Goal: Task Accomplishment & Management: Manage account settings

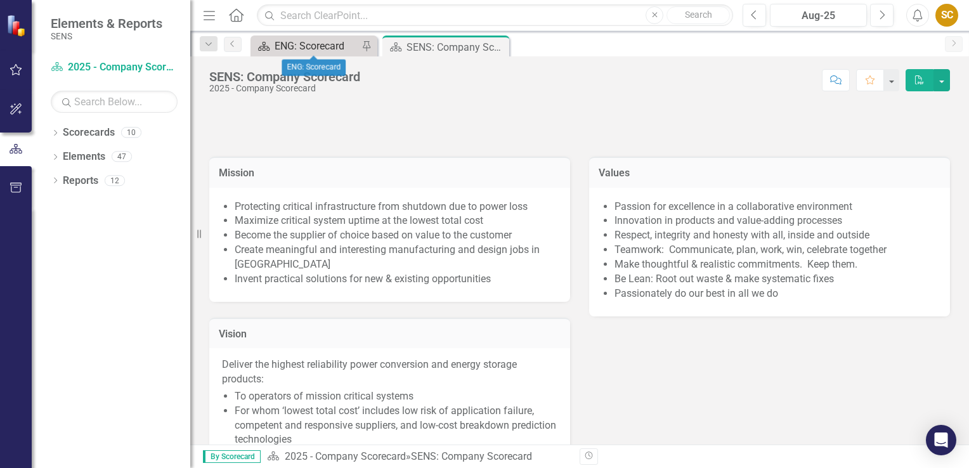
click at [288, 46] on div "ENG: Scorecard" at bounding box center [316, 46] width 84 height 16
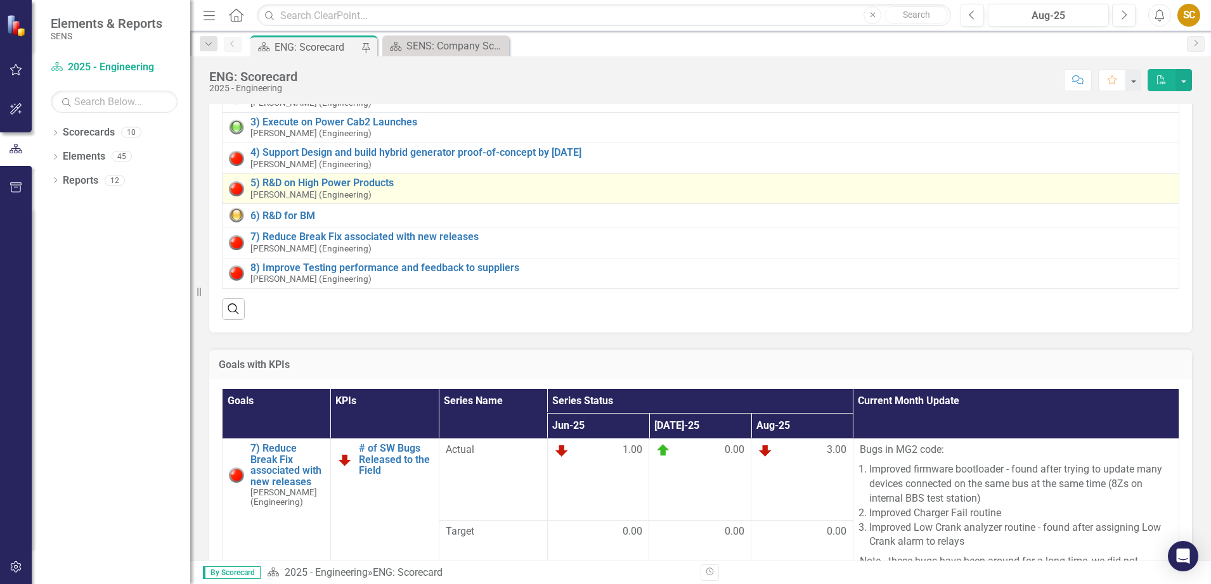
scroll to position [39, 0]
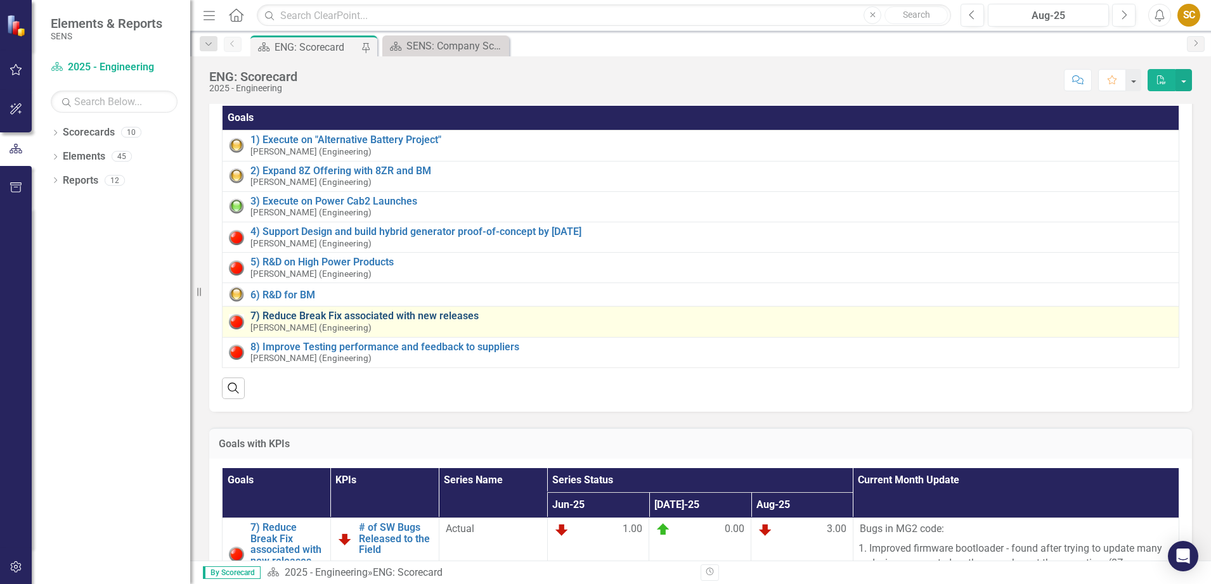
click at [435, 313] on link "7) Reduce Break Fix associated with new releases" at bounding box center [711, 316] width 922 height 11
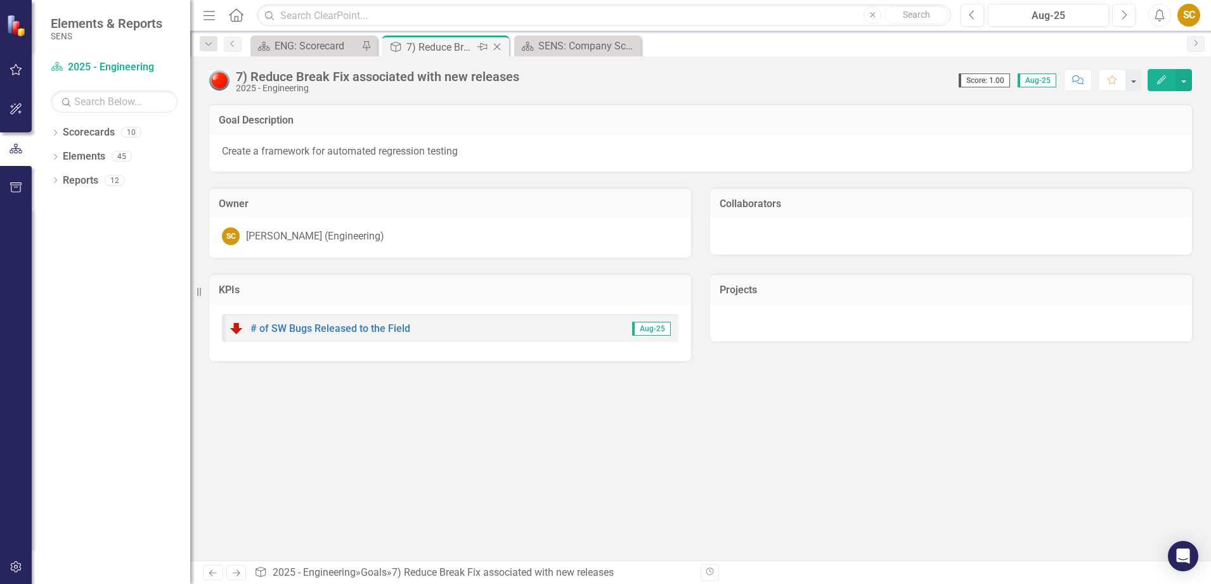
click at [500, 44] on icon at bounding box center [497, 47] width 7 height 7
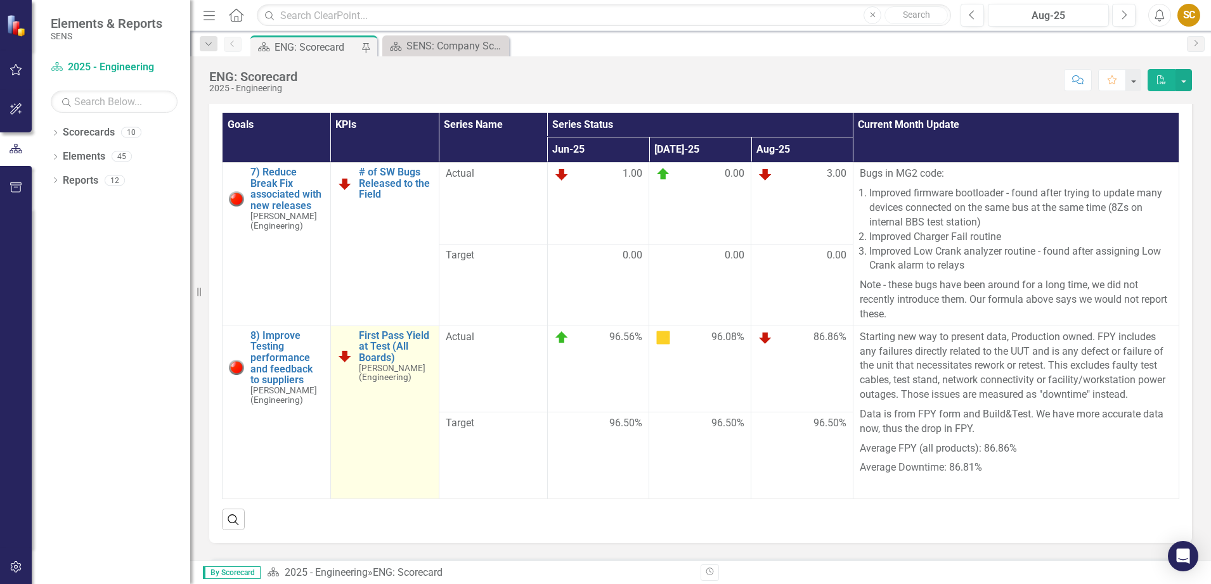
scroll to position [396, 0]
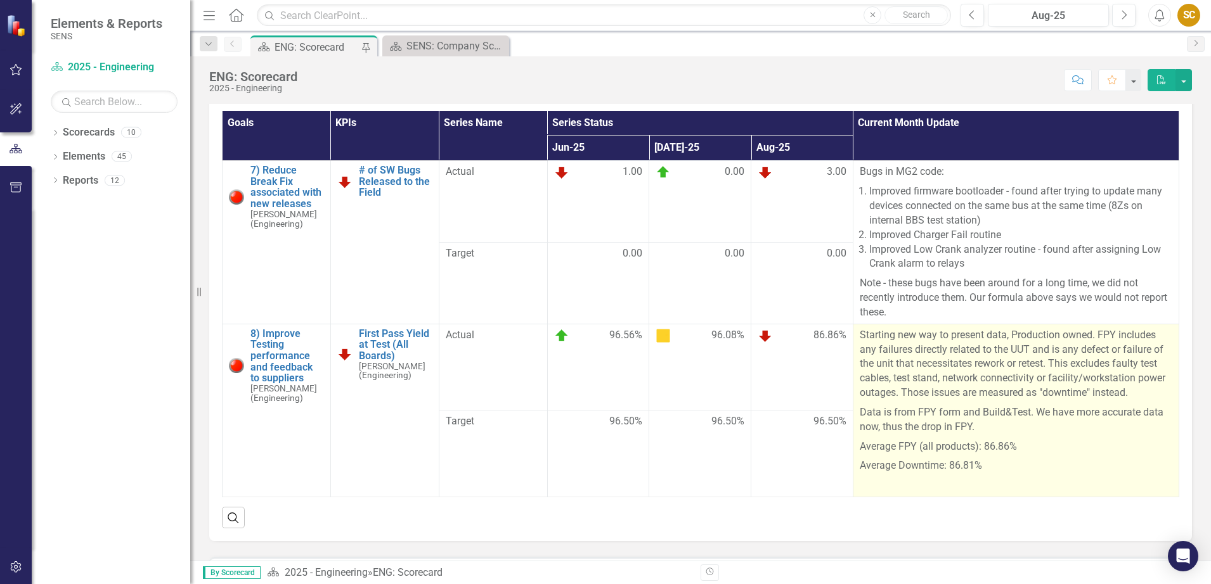
click at [914, 352] on p "Starting new way to present data, Production owned. FPY includes any failures d…" at bounding box center [1016, 365] width 313 height 75
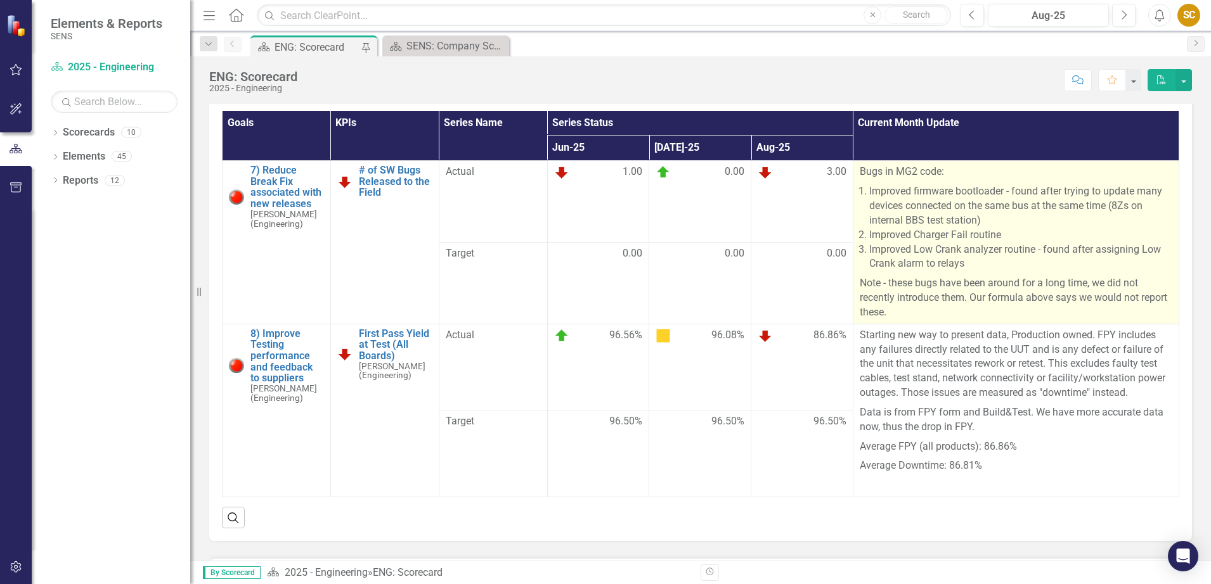
click at [914, 228] on li "Improved firmware bootloader - found after trying to update many devices connec…" at bounding box center [1020, 206] width 303 height 44
click at [904, 320] on p "Note - these bugs have been around for a long time, we did not recently introdu…" at bounding box center [1016, 297] width 313 height 46
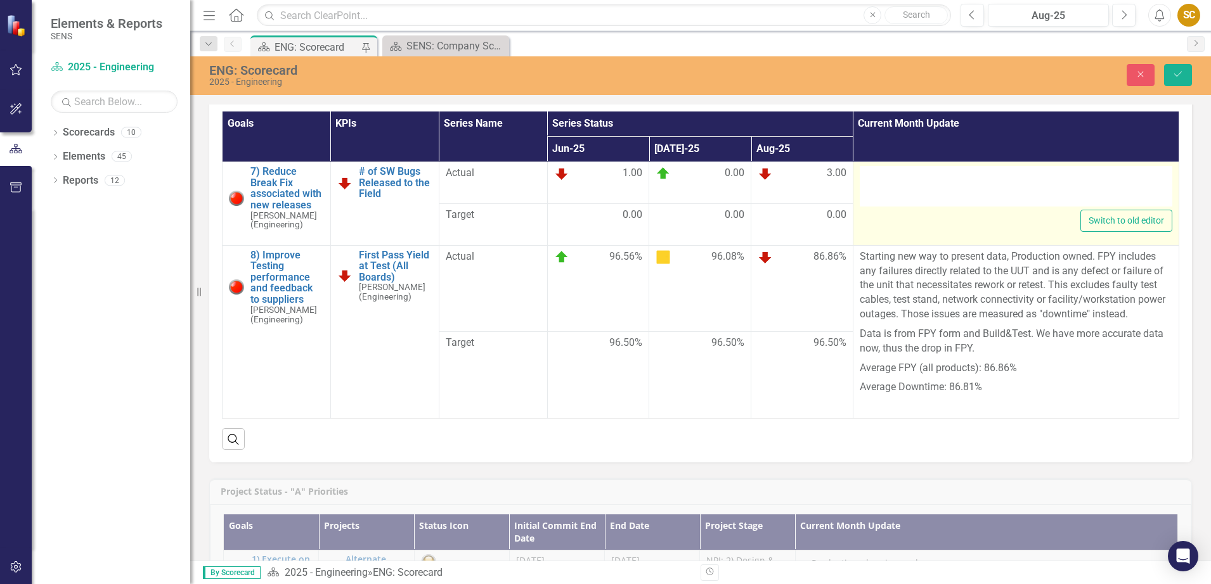
type textarea "<p>Bugs in MG2 code:</p> <ol> <li>Improved firmware bootloader - found after tr…"
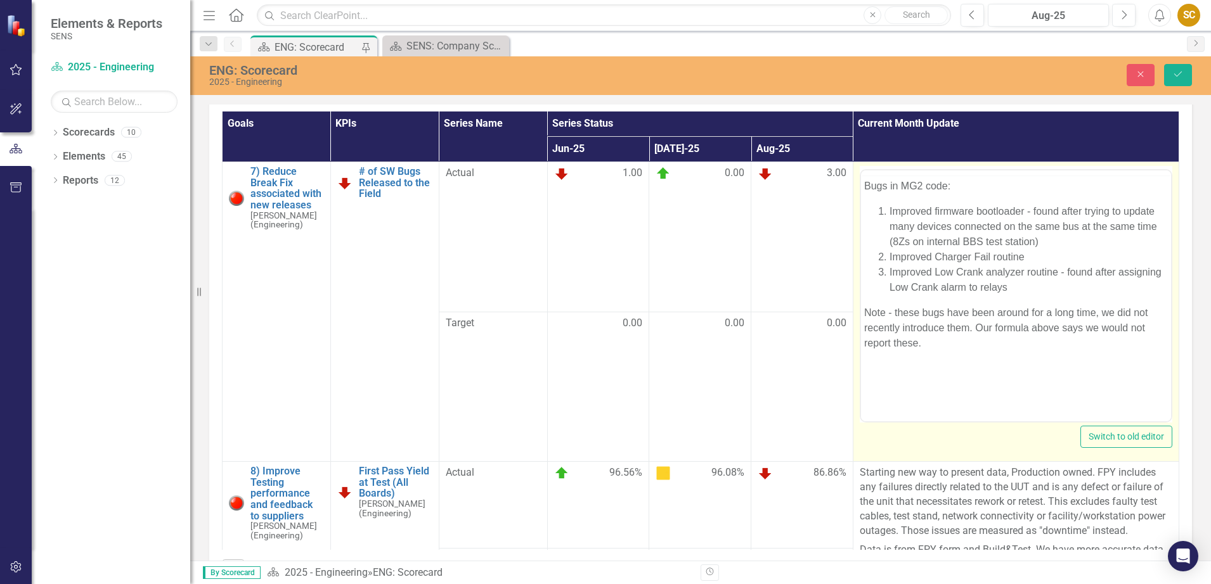
scroll to position [0, 0]
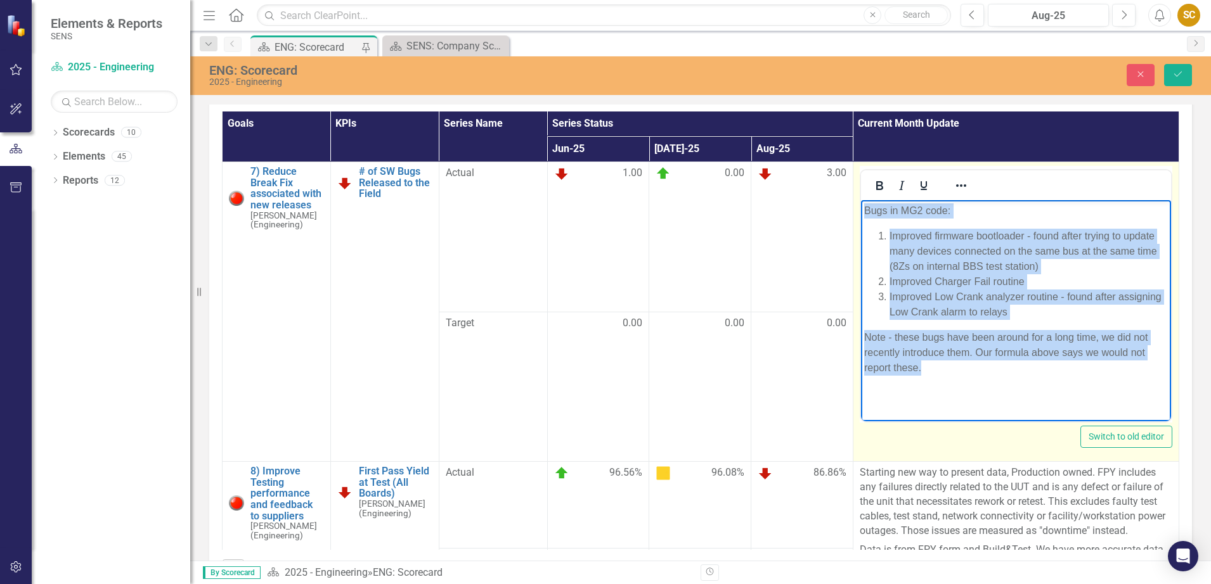
drag, startPoint x: 863, startPoint y: 212, endPoint x: 936, endPoint y: 379, distance: 182.0
click at [936, 379] on body "Bugs in MG2 code: Improved firmware bootloader - found after trying to update m…" at bounding box center [1015, 295] width 310 height 190
copy body "Bugs in MG2 code: Improved firmware bootloader - found after trying to update m…"
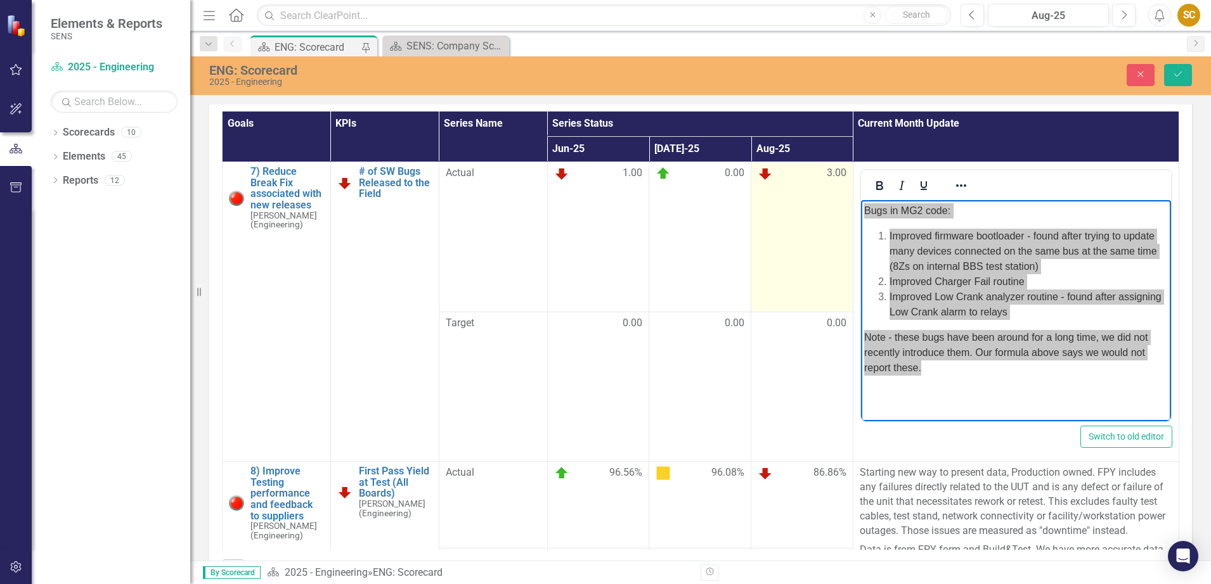
click at [766, 268] on td "3.00" at bounding box center [802, 237] width 102 height 150
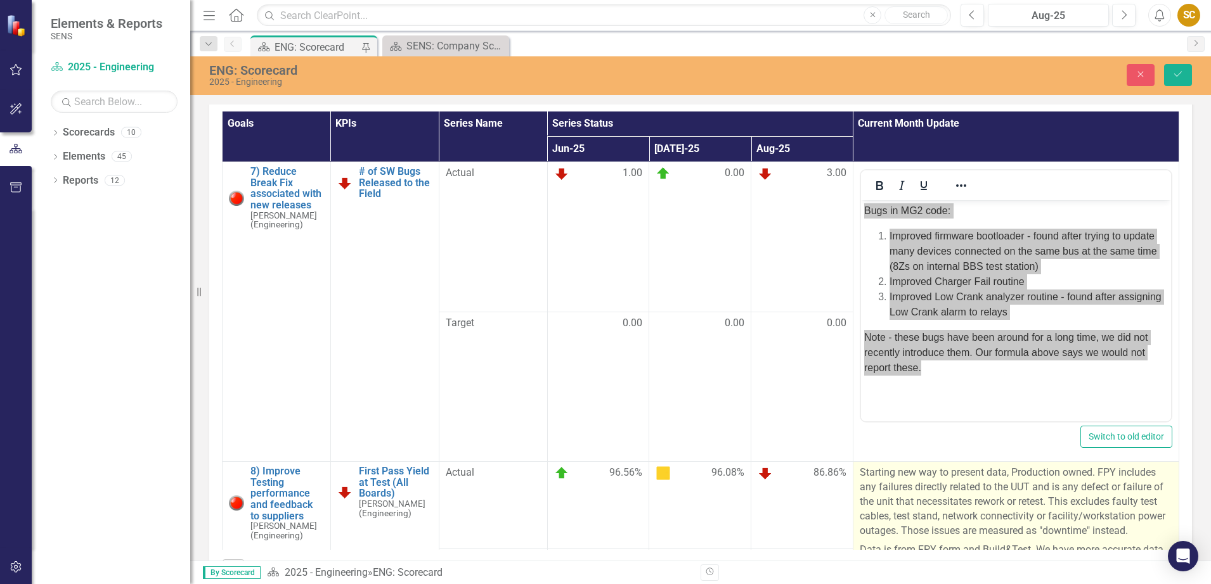
click at [865, 467] on p "Starting new way to present data, Production owned. FPY includes any failures d…" at bounding box center [1016, 503] width 313 height 75
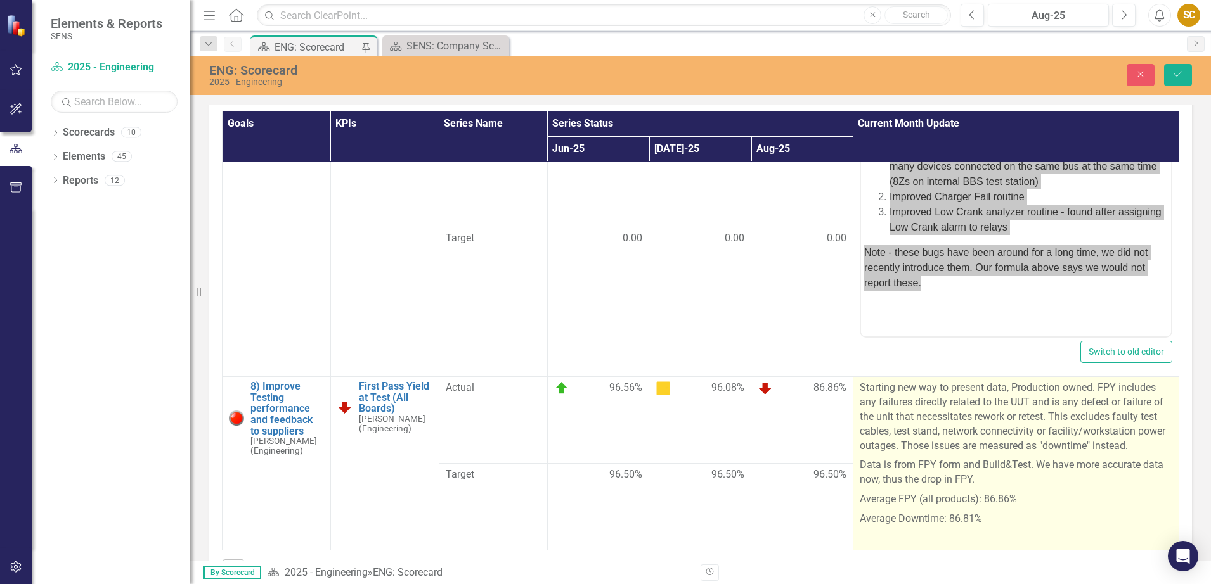
click at [968, 467] on p "Average Downtime: 86.81%" at bounding box center [1016, 520] width 313 height 20
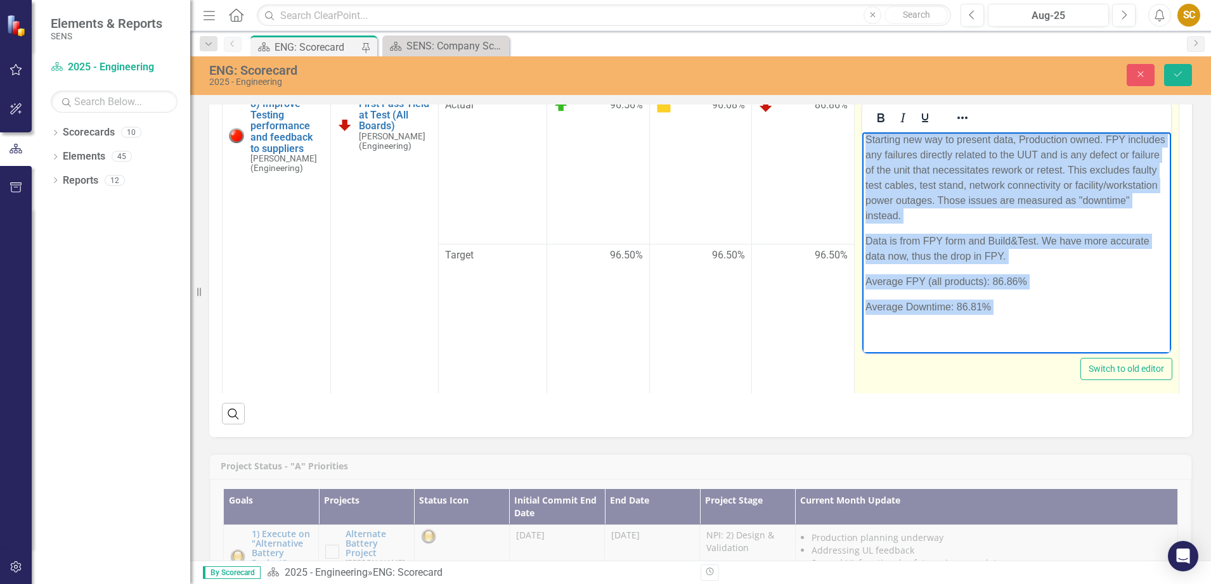
scroll to position [628, 0]
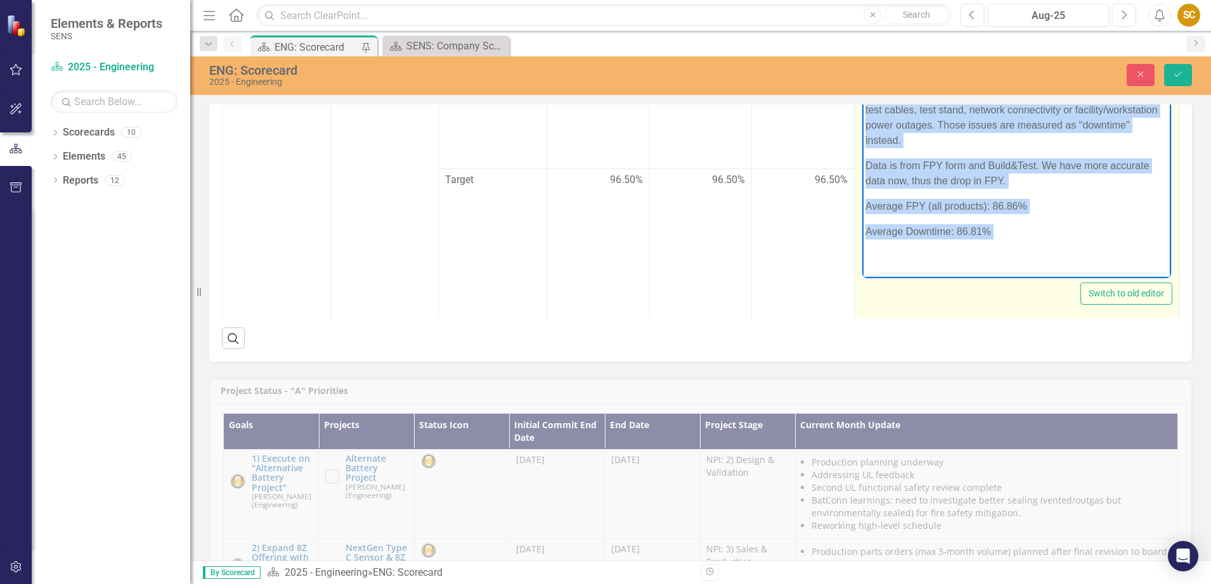
drag, startPoint x: 863, startPoint y: 68, endPoint x: 1035, endPoint y: 262, distance: 259.2
click at [968, 262] on body "Starting new way to present data, Production owned. FPY includes any failures d…" at bounding box center [1016, 166] width 309 height 224
copy body "Starting new way to present data, Production owned. FPY includes any failures d…"
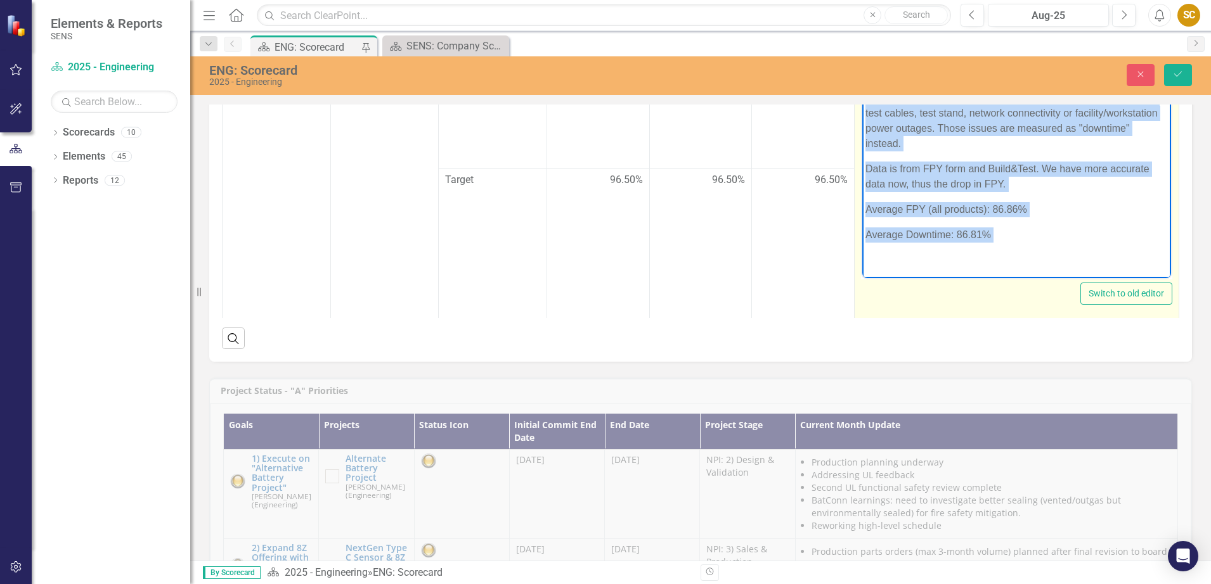
scroll to position [132, 0]
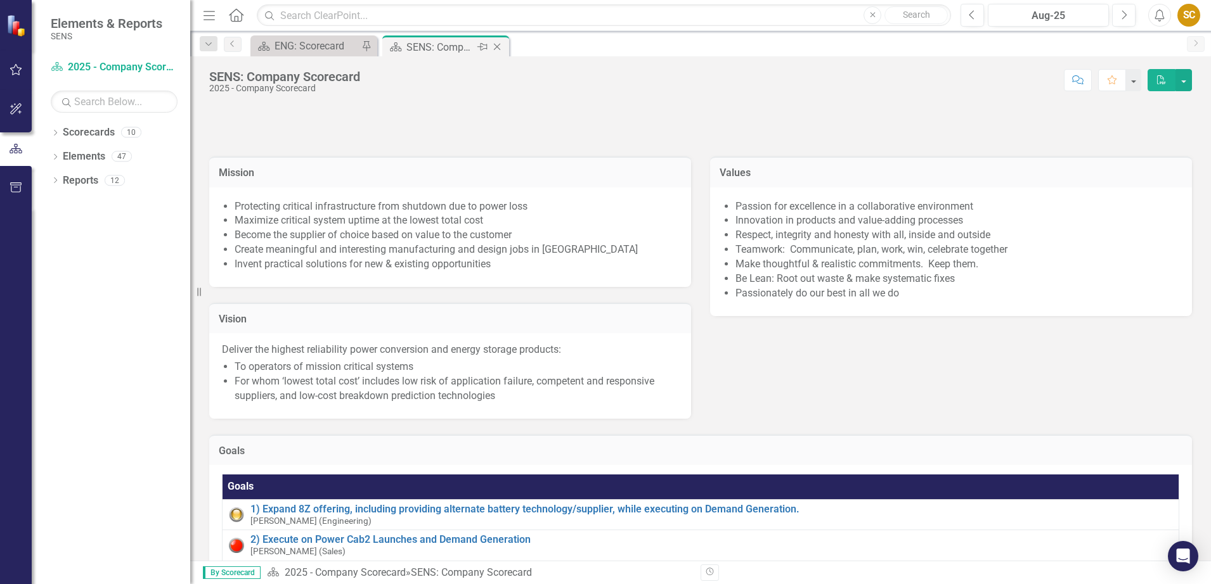
click at [438, 46] on div "SENS: Company Scorecard" at bounding box center [440, 47] width 68 height 16
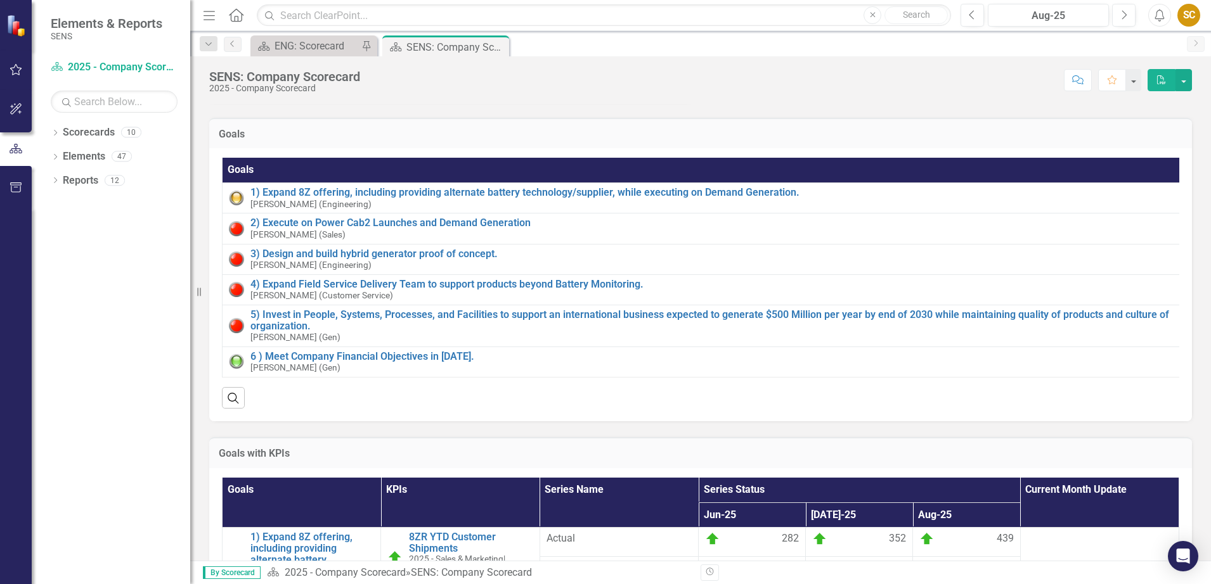
scroll to position [238, 0]
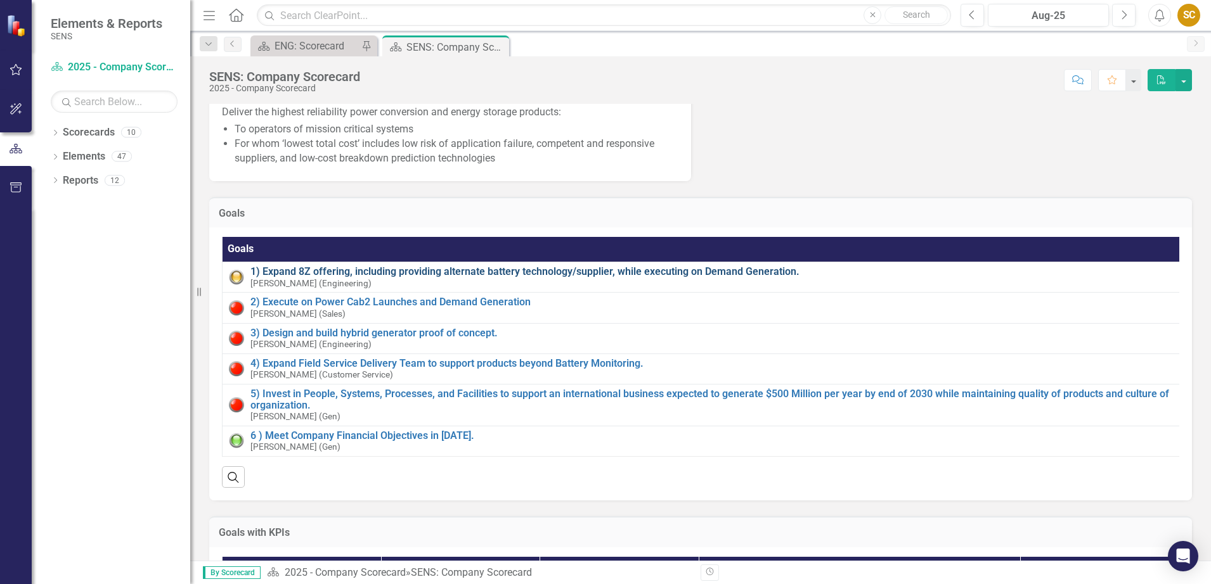
click at [448, 278] on link "1) Expand 8Z offering, including providing alternate battery technology/supplie…" at bounding box center [726, 271] width 953 height 11
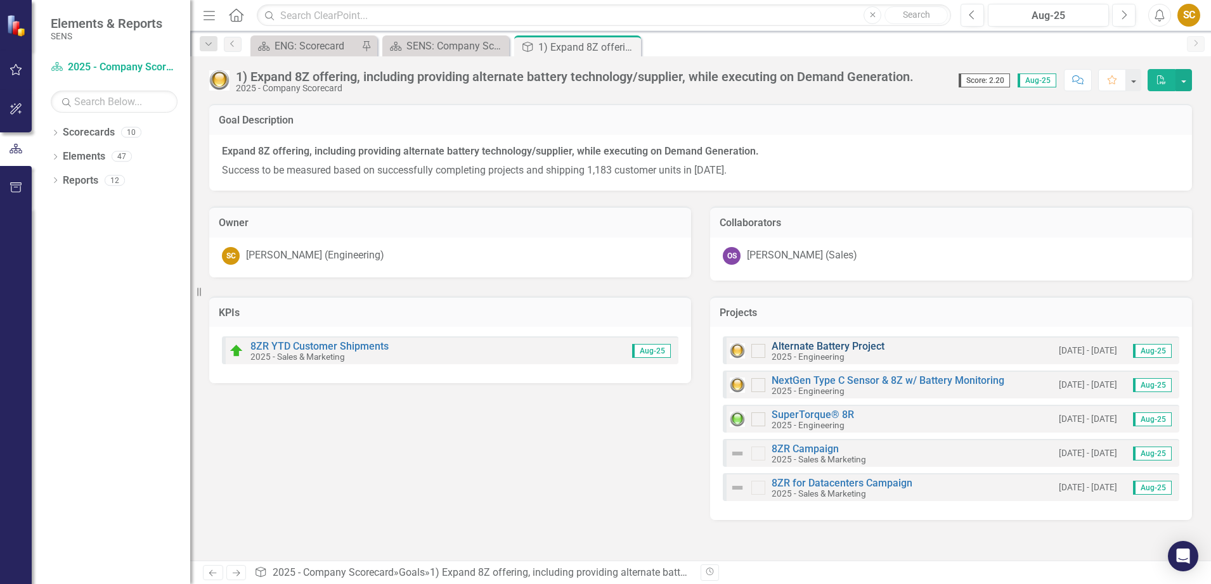
click at [817, 342] on link "Alternate Battery Project" at bounding box center [827, 346] width 113 height 12
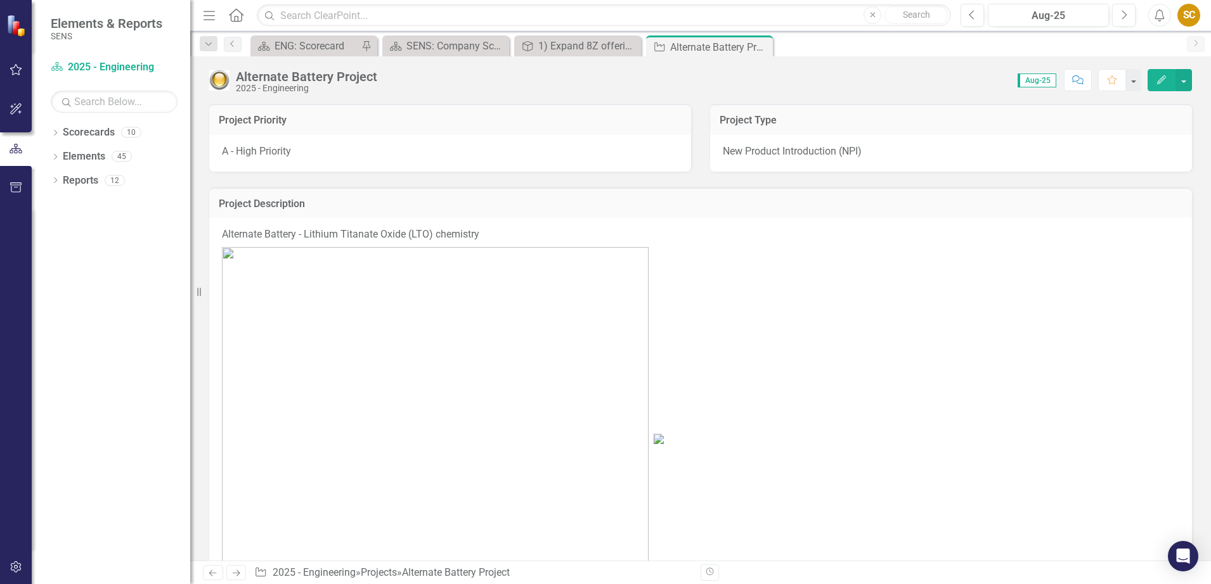
click at [1031, 86] on span "Aug-25" at bounding box center [1036, 81] width 39 height 14
click at [1123, 15] on icon "Next" at bounding box center [1123, 15] width 7 height 11
click at [977, 10] on button "Previous" at bounding box center [971, 15] width 23 height 23
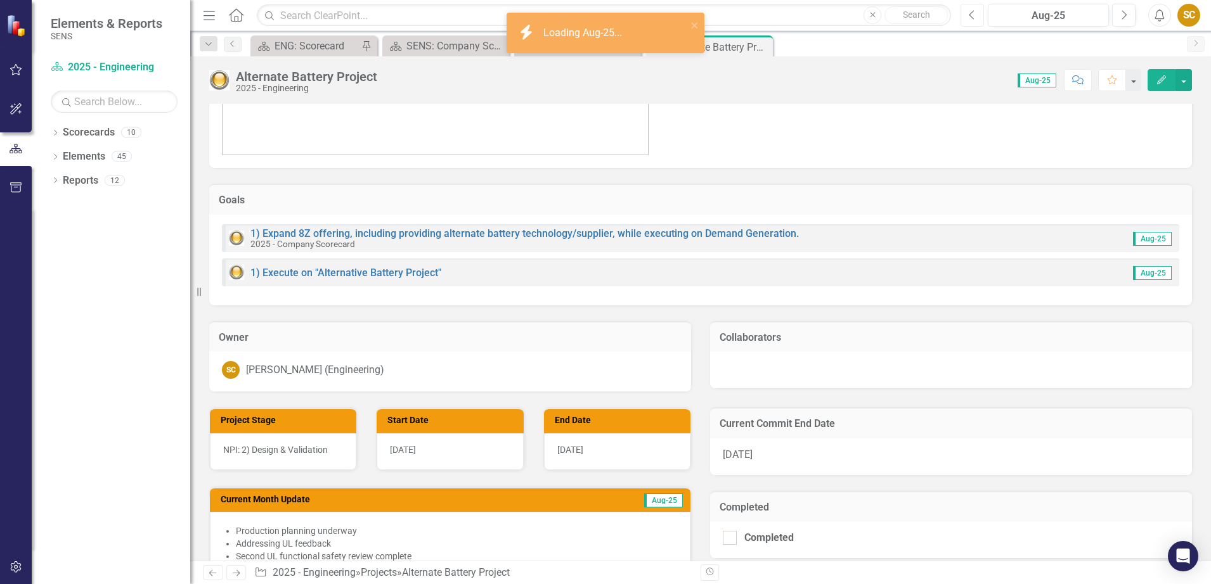
scroll to position [555, 0]
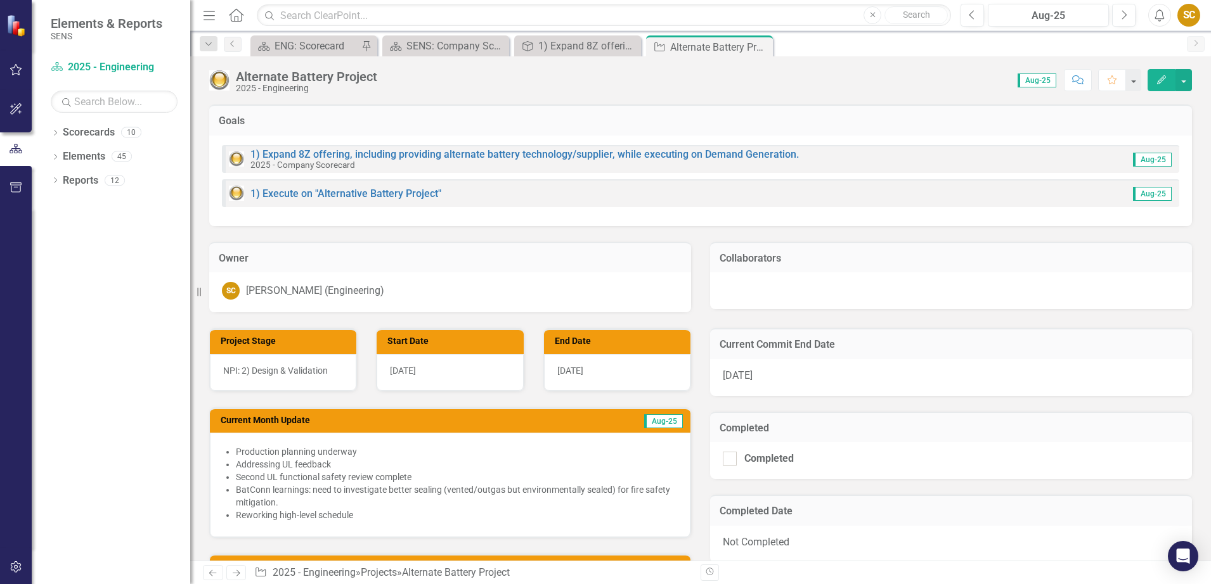
click at [734, 382] on span "[DATE]" at bounding box center [738, 376] width 30 height 12
click at [737, 384] on div "[DATE]" at bounding box center [951, 377] width 482 height 37
click at [733, 378] on span "[DATE]" at bounding box center [738, 376] width 30 height 12
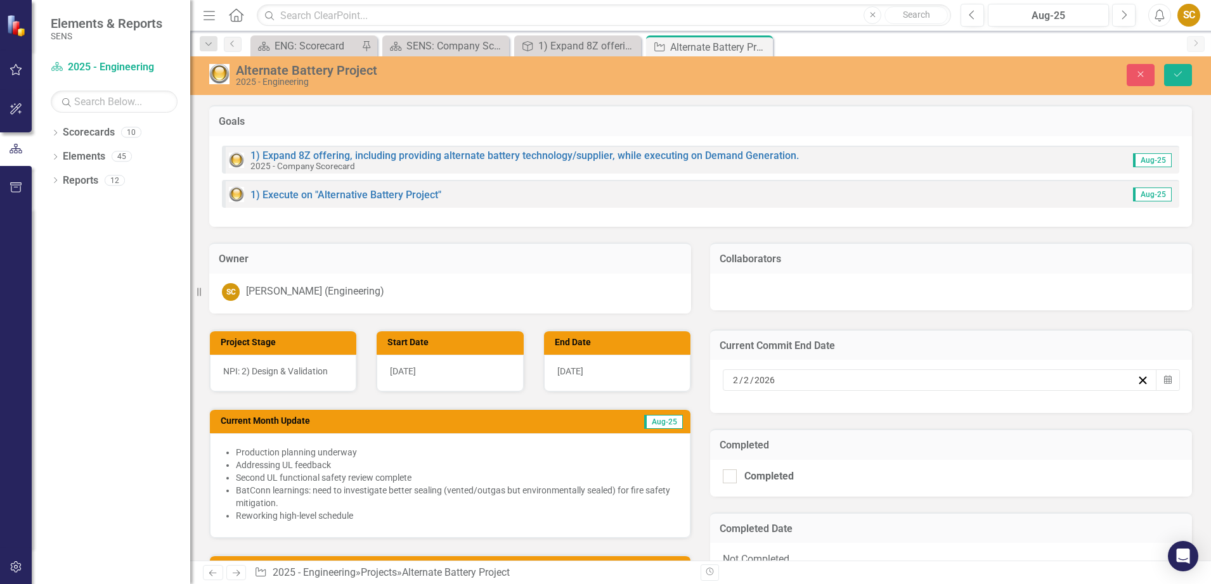
click at [732, 378] on input "2" at bounding box center [735, 380] width 7 height 13
click at [1002, 404] on button "›" at bounding box center [1001, 412] width 28 height 28
click at [908, 543] on button "31" at bounding box center [901, 545] width 32 height 23
click at [792, 427] on div "Completed Completed" at bounding box center [950, 455] width 501 height 84
click at [574, 370] on span "[DATE]" at bounding box center [570, 371] width 26 height 10
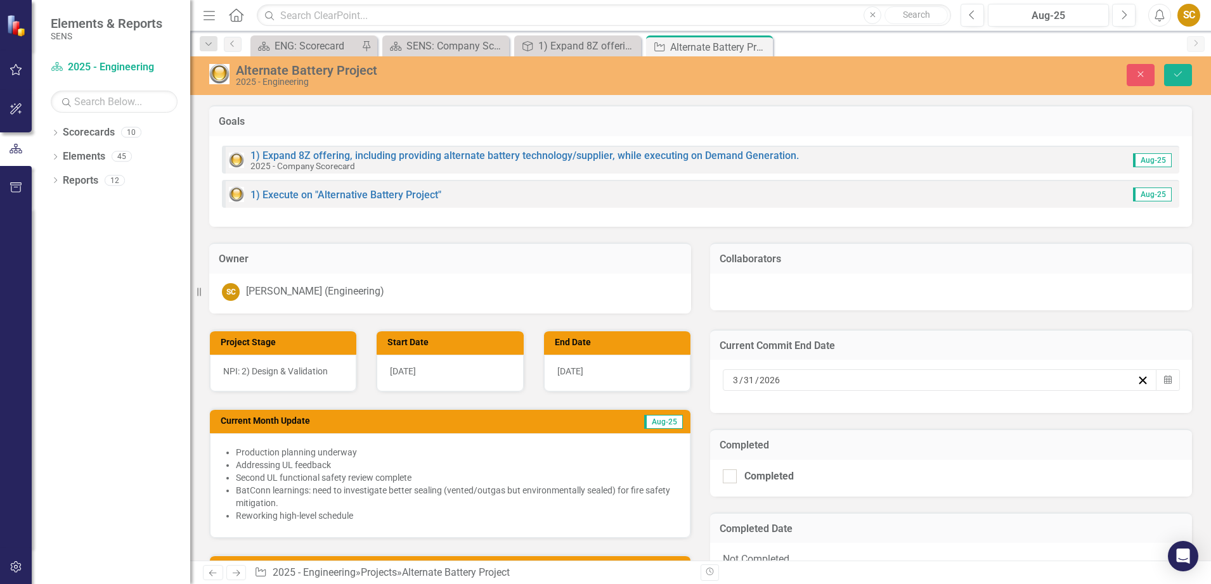
click at [574, 370] on span "[DATE]" at bounding box center [570, 371] width 26 height 10
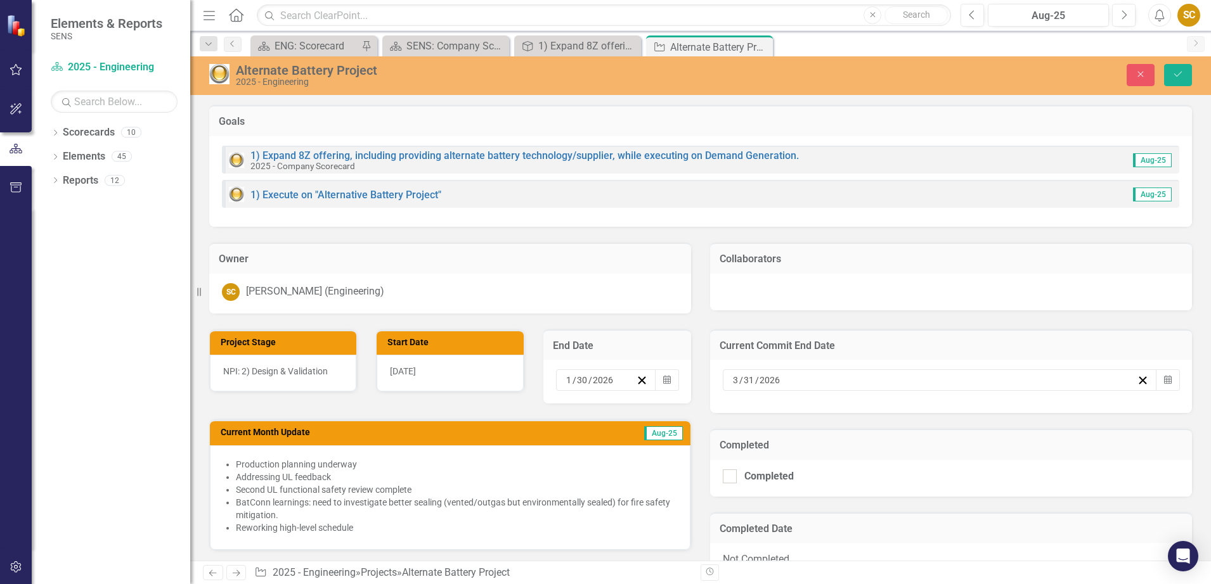
click at [565, 377] on input "1" at bounding box center [568, 380] width 7 height 13
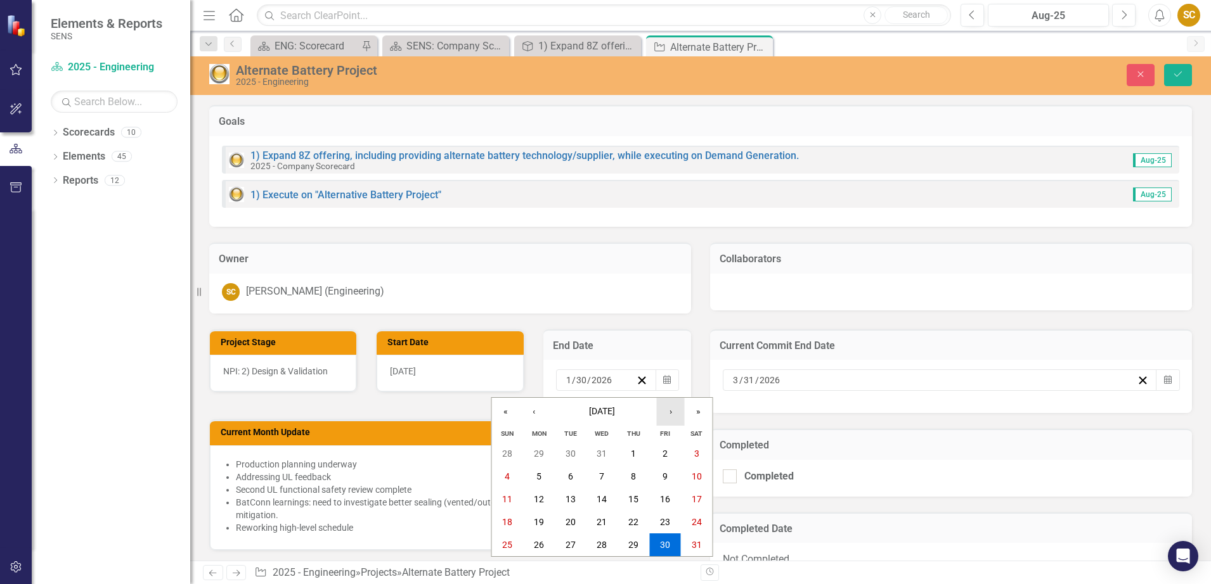
click at [675, 406] on button "›" at bounding box center [671, 412] width 28 height 28
click at [671, 411] on button "›" at bounding box center [671, 412] width 28 height 28
click at [578, 545] on button "31" at bounding box center [571, 545] width 32 height 23
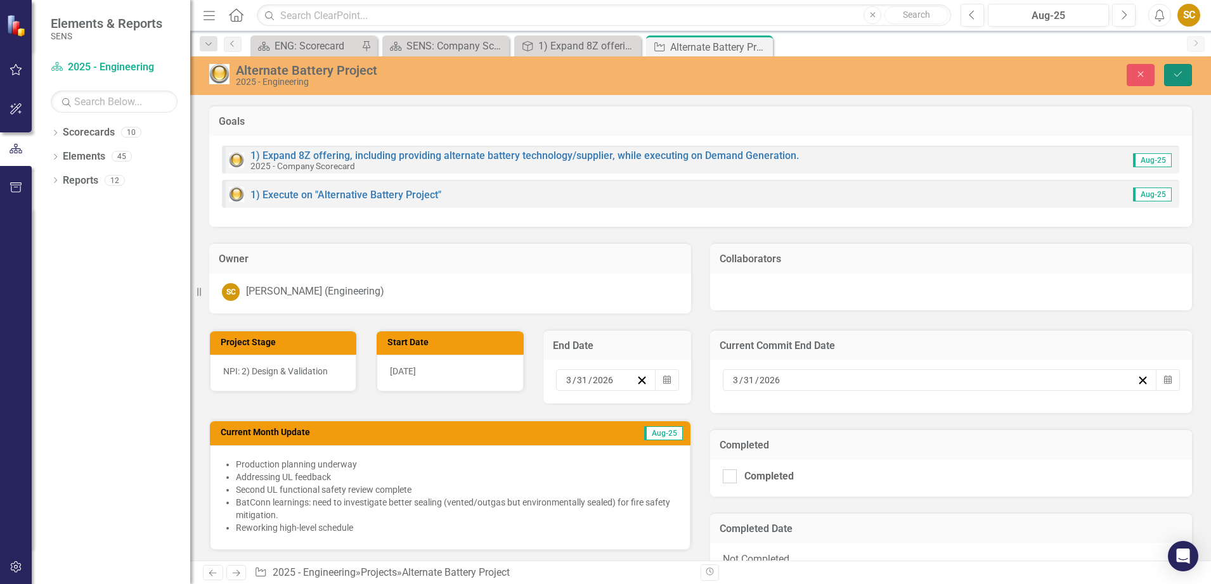
click at [1166, 77] on button "Save" at bounding box center [1178, 75] width 28 height 22
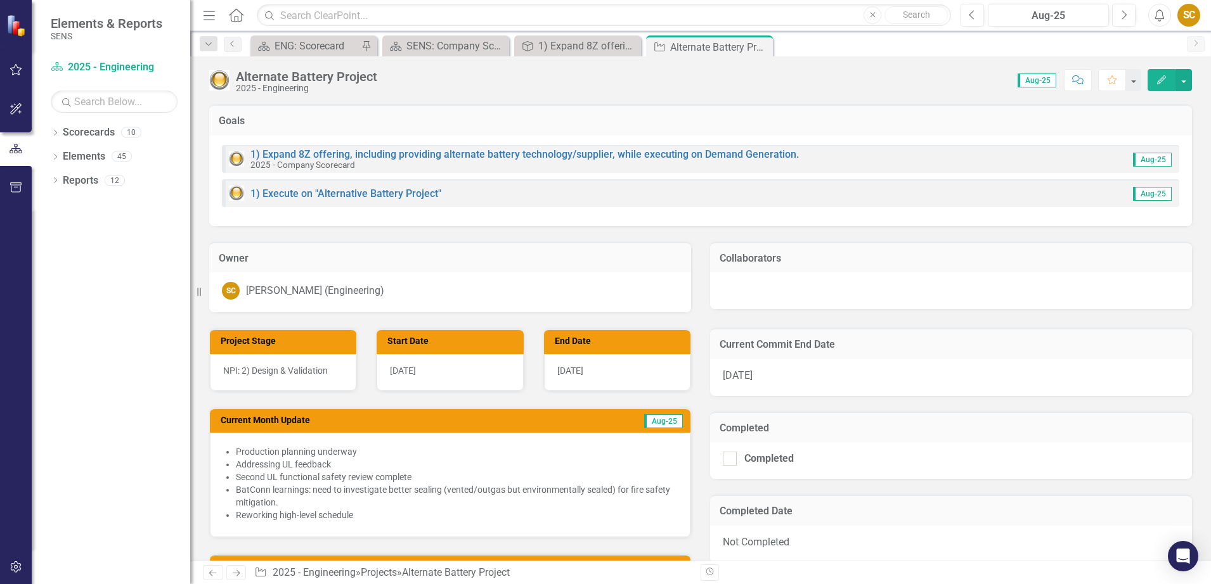
click at [664, 421] on span "Aug-25" at bounding box center [663, 422] width 39 height 14
click at [662, 422] on span "Aug-25" at bounding box center [663, 422] width 39 height 14
click at [363, 478] on li "Second UL functional safety review complete" at bounding box center [456, 477] width 441 height 13
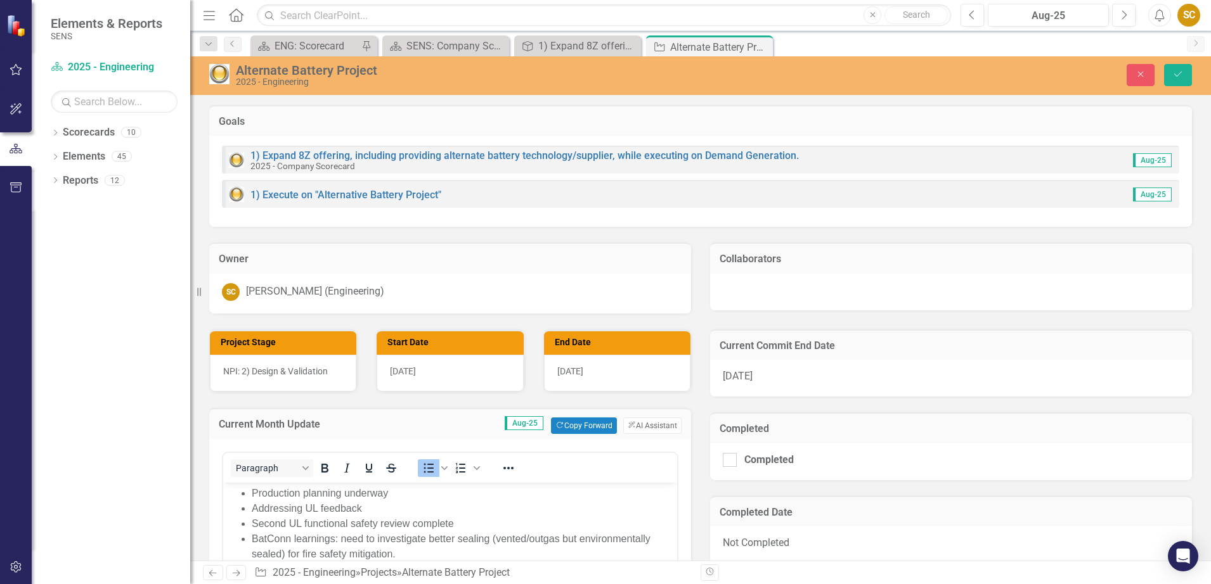
scroll to position [634, 0]
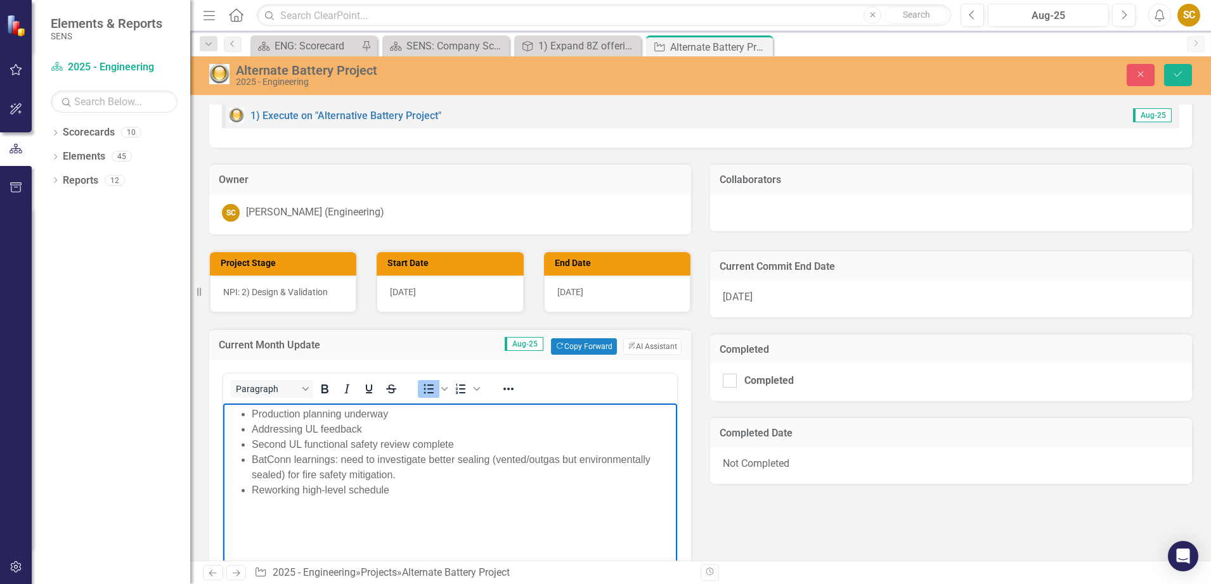
click at [404, 487] on li "Reworking high-level schedule" at bounding box center [463, 490] width 422 height 15
click at [1182, 76] on icon "Save" at bounding box center [1177, 74] width 11 height 9
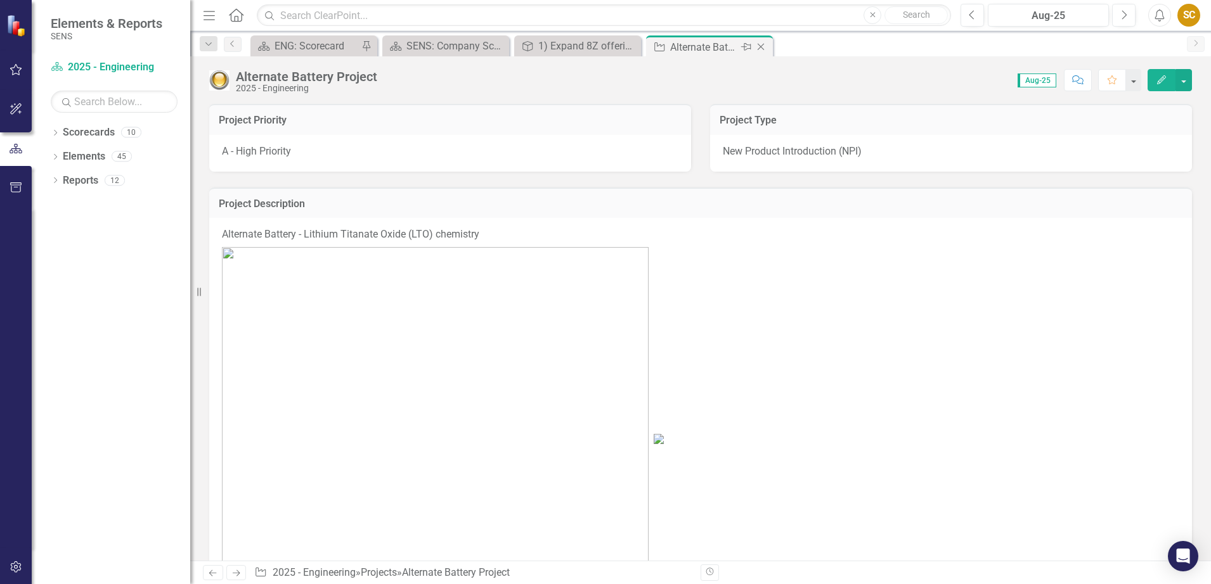
click at [760, 46] on icon "Close" at bounding box center [760, 47] width 13 height 10
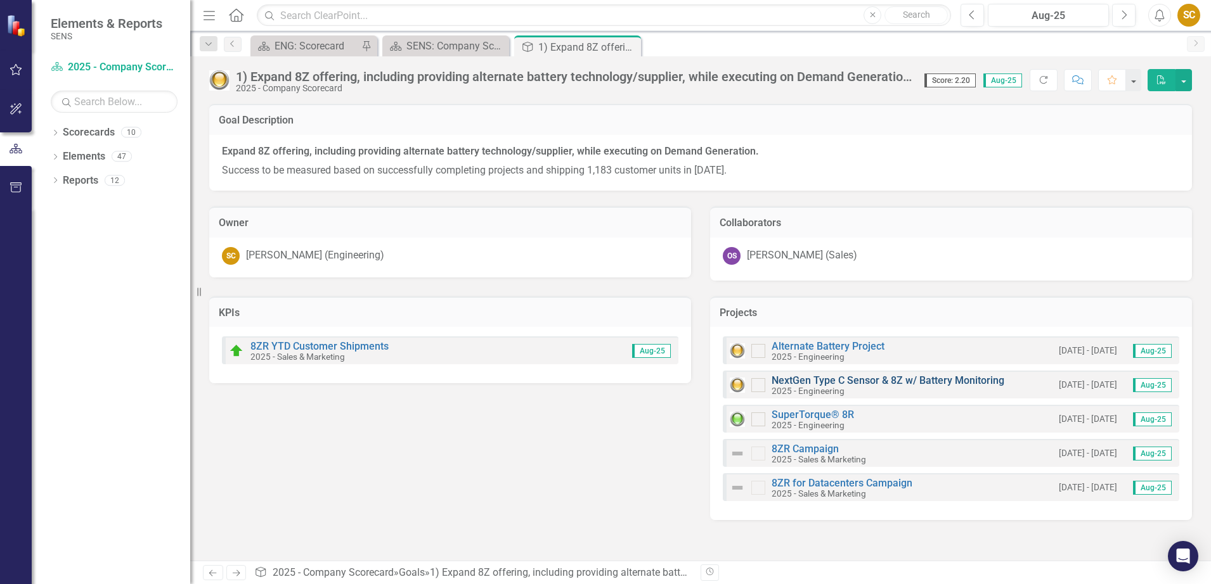
click at [858, 385] on link "NextGen Type C Sensor & 8Z w/ Battery Monitoring" at bounding box center [887, 381] width 233 height 12
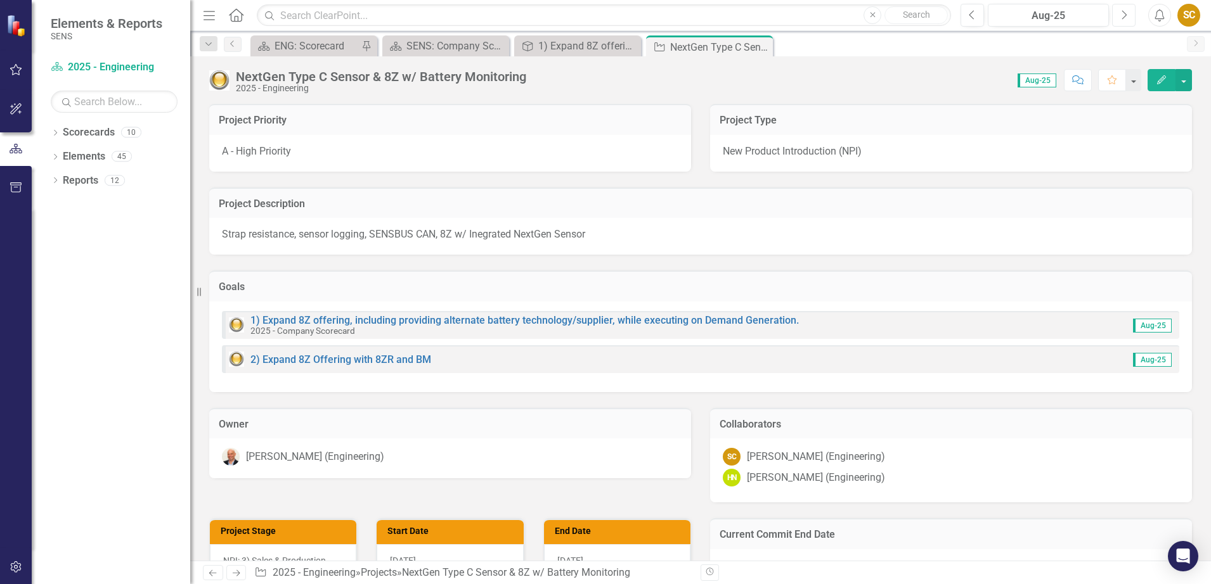
click at [1126, 17] on icon "Next" at bounding box center [1123, 15] width 7 height 11
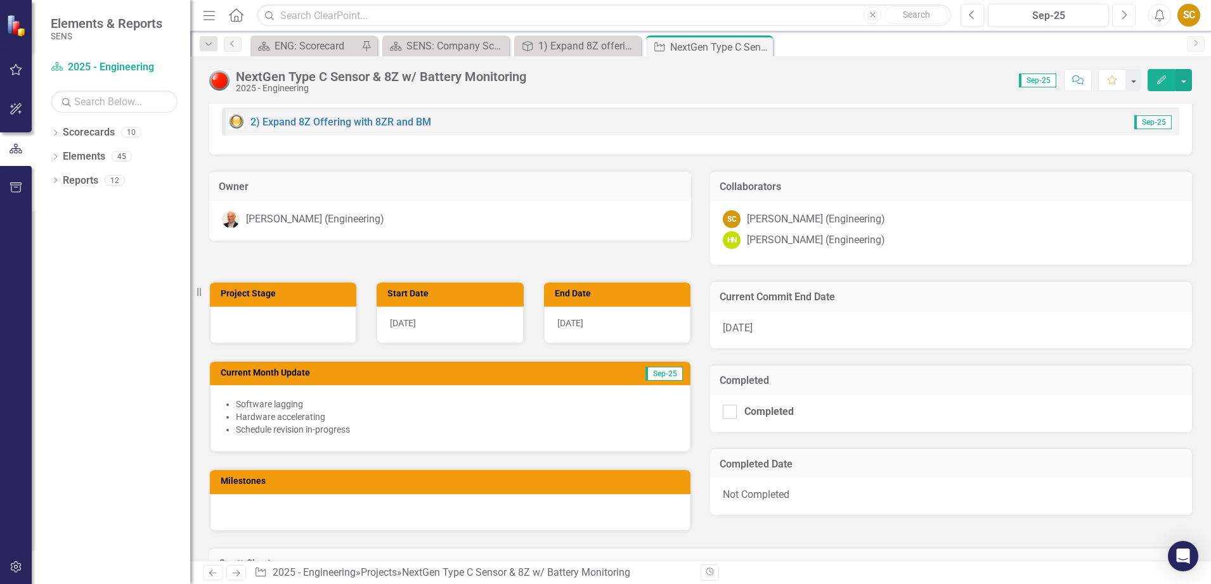
scroll to position [158, 0]
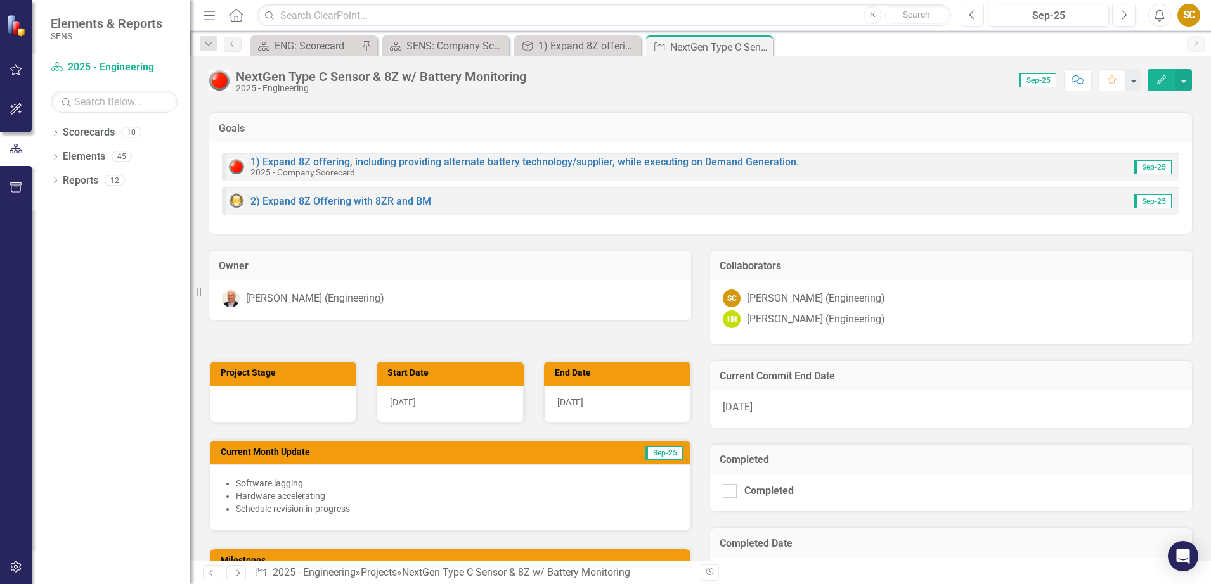
click at [969, 13] on icon "Previous" at bounding box center [972, 15] width 7 height 11
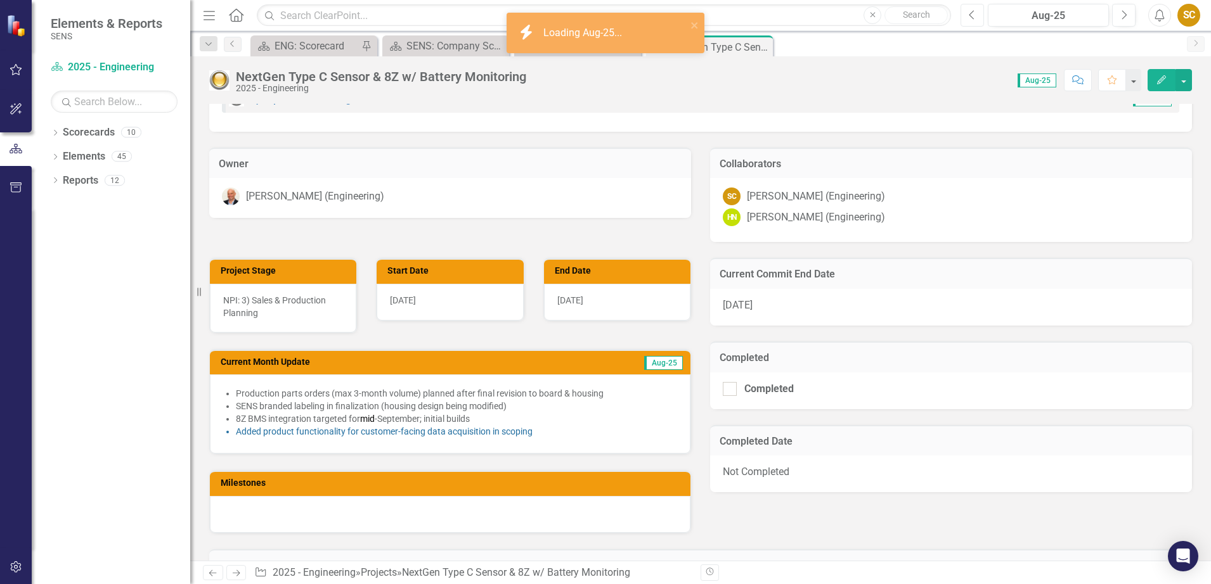
scroll to position [238, 0]
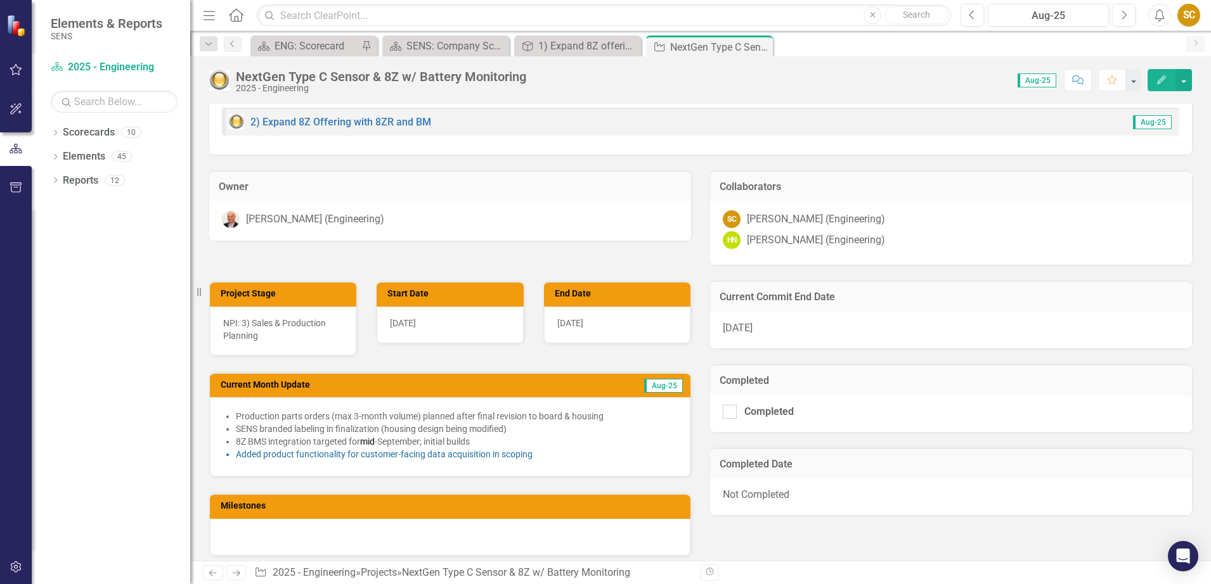
click at [716, 326] on div "[DATE]" at bounding box center [951, 330] width 482 height 37
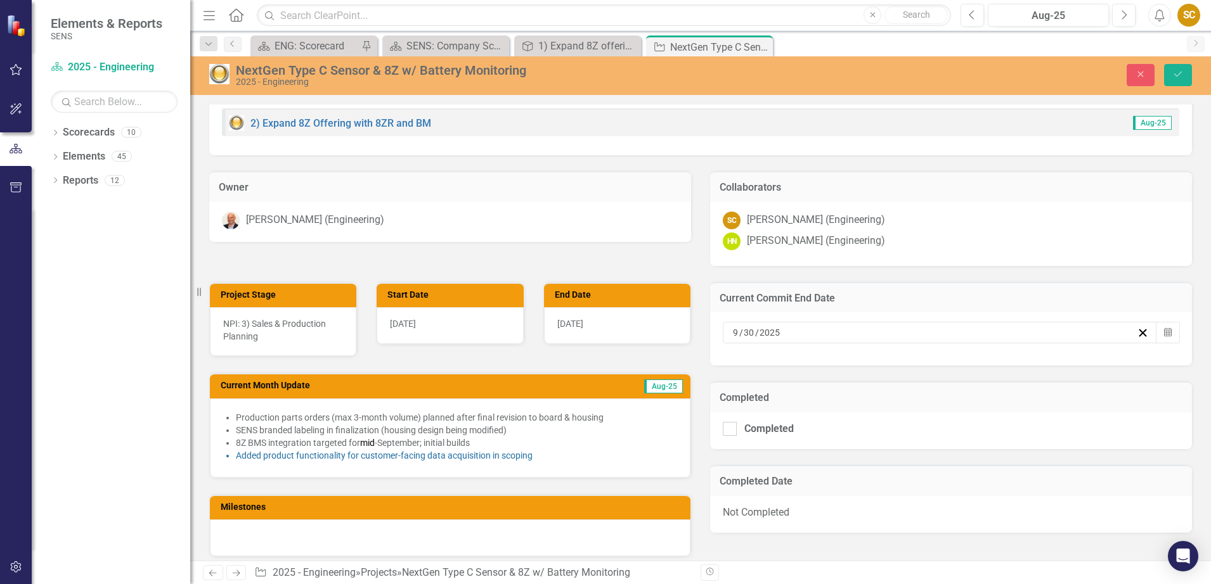
click at [731, 331] on div "[DATE]" at bounding box center [934, 332] width 406 height 13
click at [733, 330] on input "9" at bounding box center [735, 332] width 6 height 13
type input "10"
click at [1004, 366] on button "›" at bounding box center [1001, 365] width 28 height 28
click at [993, 501] on abbr "31" at bounding box center [995, 498] width 10 height 10
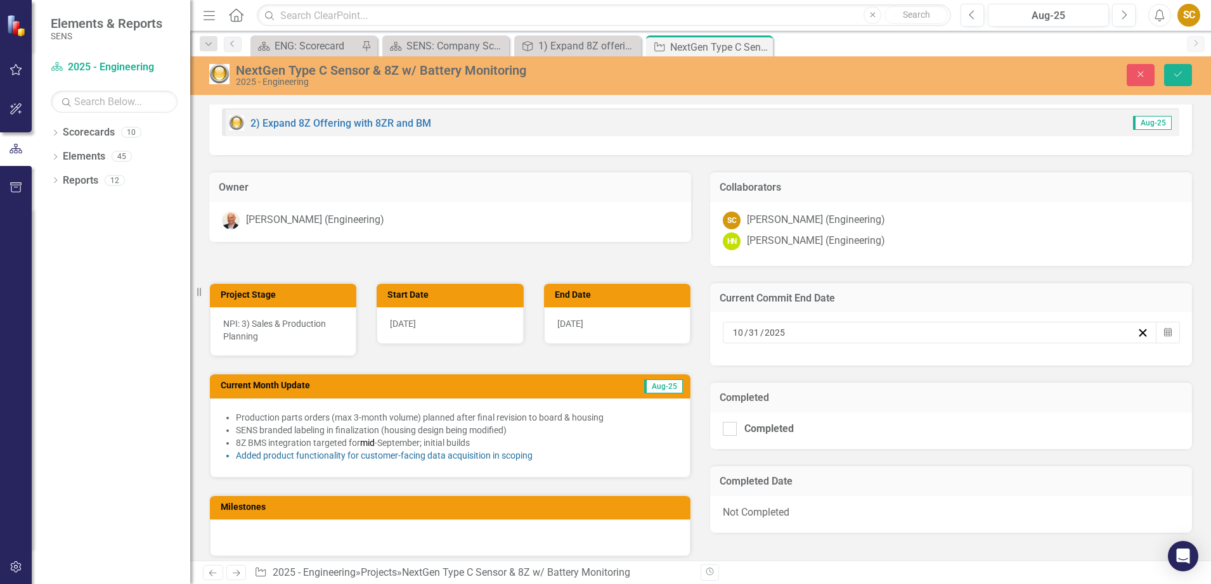
click at [574, 327] on span "[DATE]" at bounding box center [570, 324] width 26 height 10
click at [571, 322] on span "[DATE]" at bounding box center [570, 324] width 26 height 10
click at [667, 336] on button "Calendar" at bounding box center [667, 333] width 24 height 22
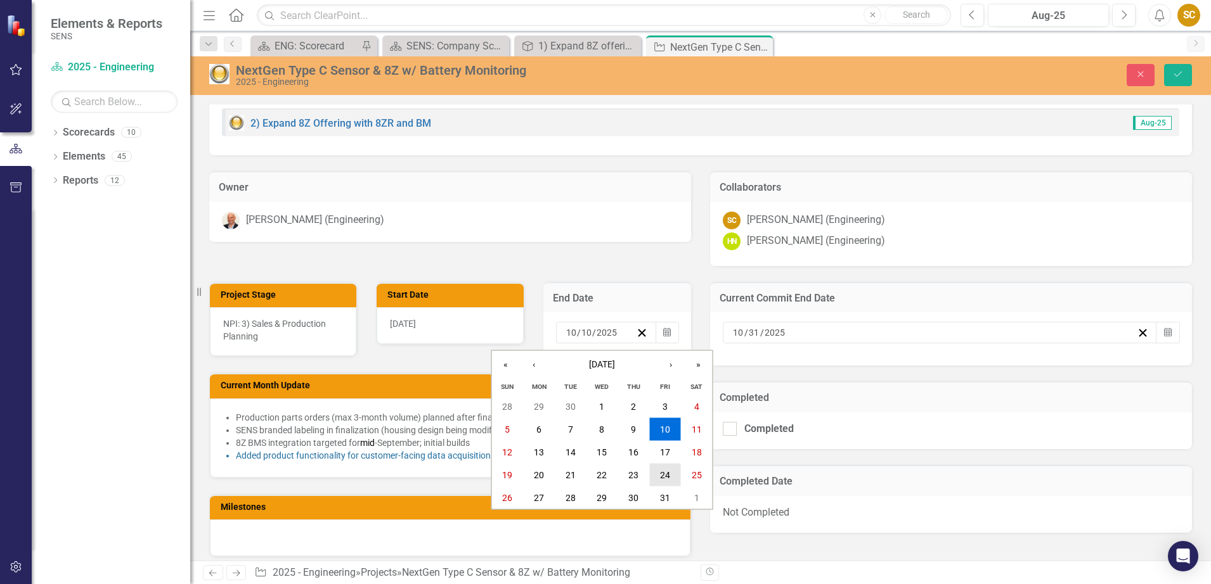
click at [653, 465] on button "24" at bounding box center [665, 475] width 32 height 23
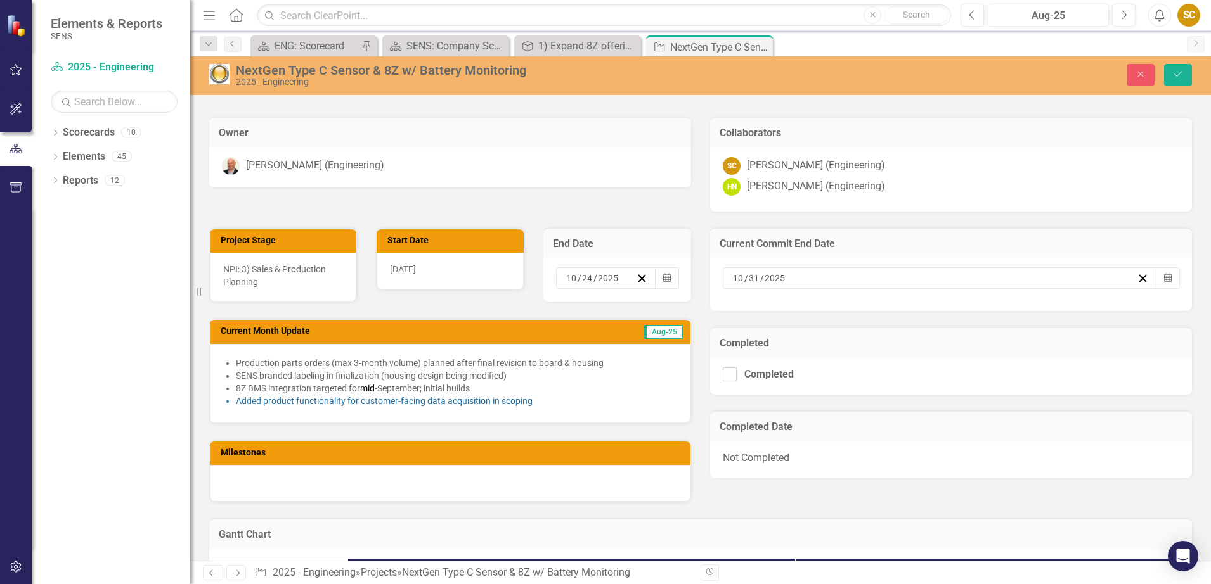
scroll to position [317, 0]
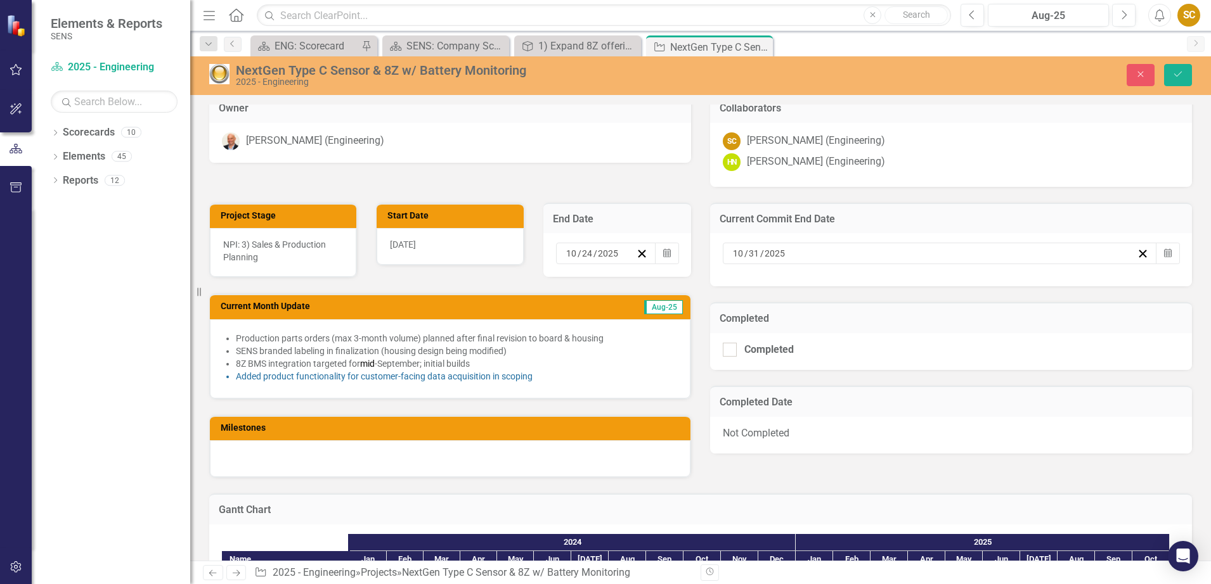
click at [668, 307] on span "Aug-25" at bounding box center [663, 307] width 39 height 14
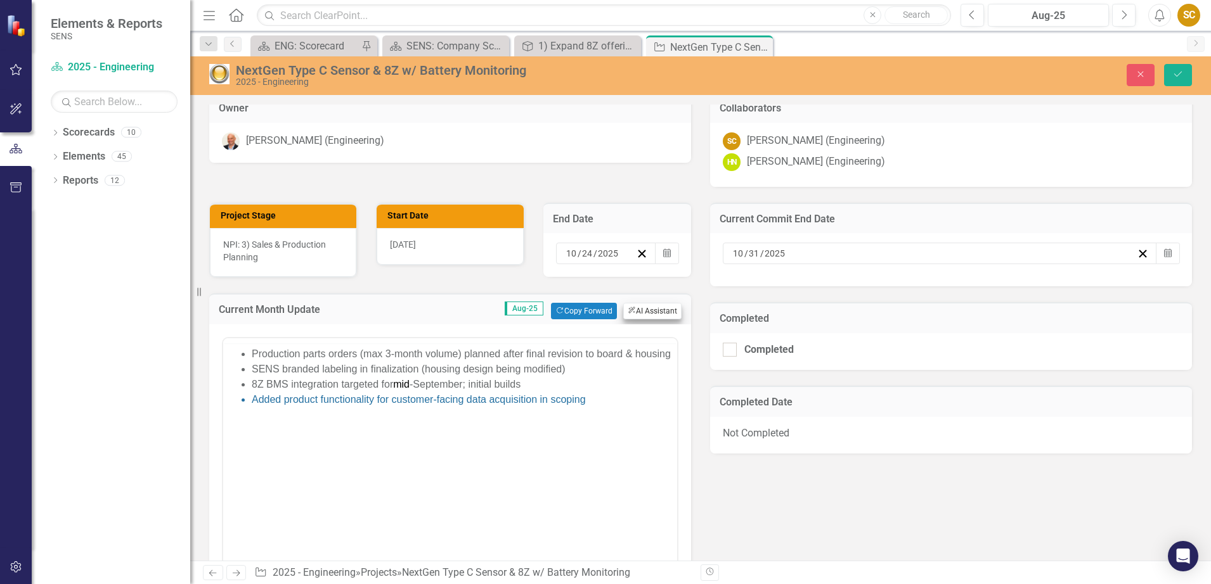
scroll to position [0, 0]
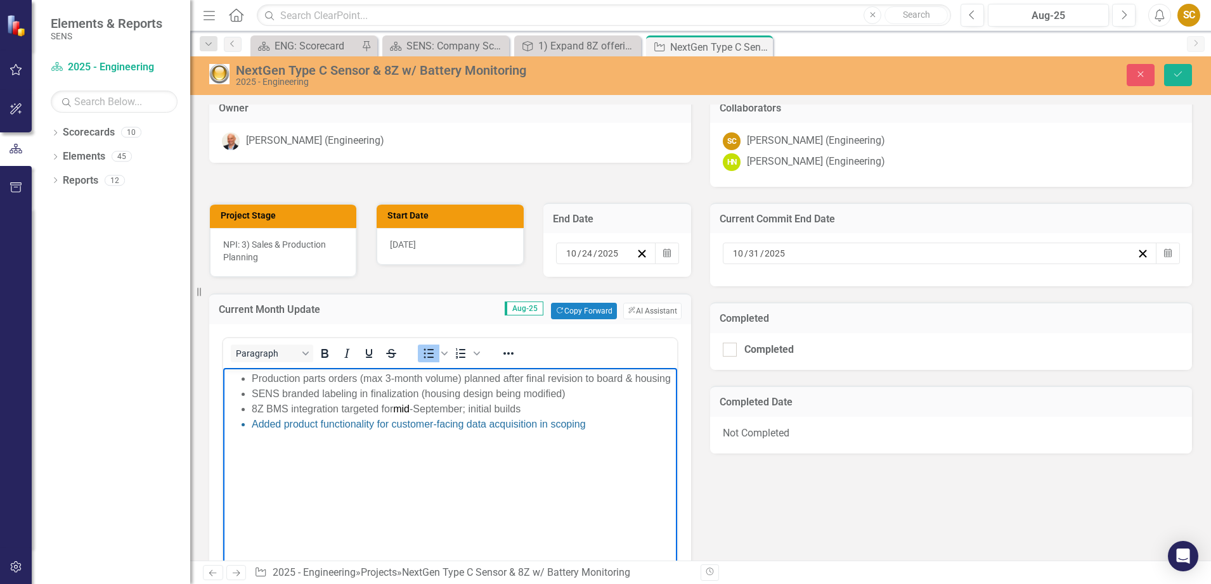
click at [251, 375] on ul "Production parts orders (max 3-month volume) planned after final revision to bo…" at bounding box center [450, 401] width 448 height 61
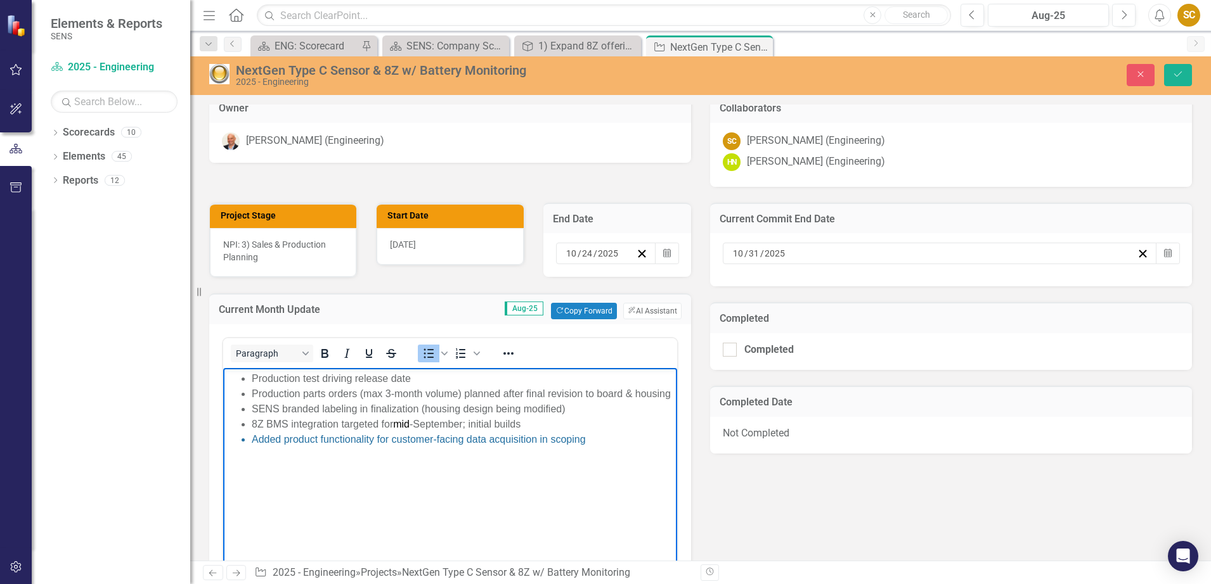
click at [356, 376] on li "Production test driving release date" at bounding box center [463, 378] width 422 height 15
click at [356, 391] on li "Production parts orders (max 3-month volume) planned after final revision to bo…" at bounding box center [463, 394] width 422 height 15
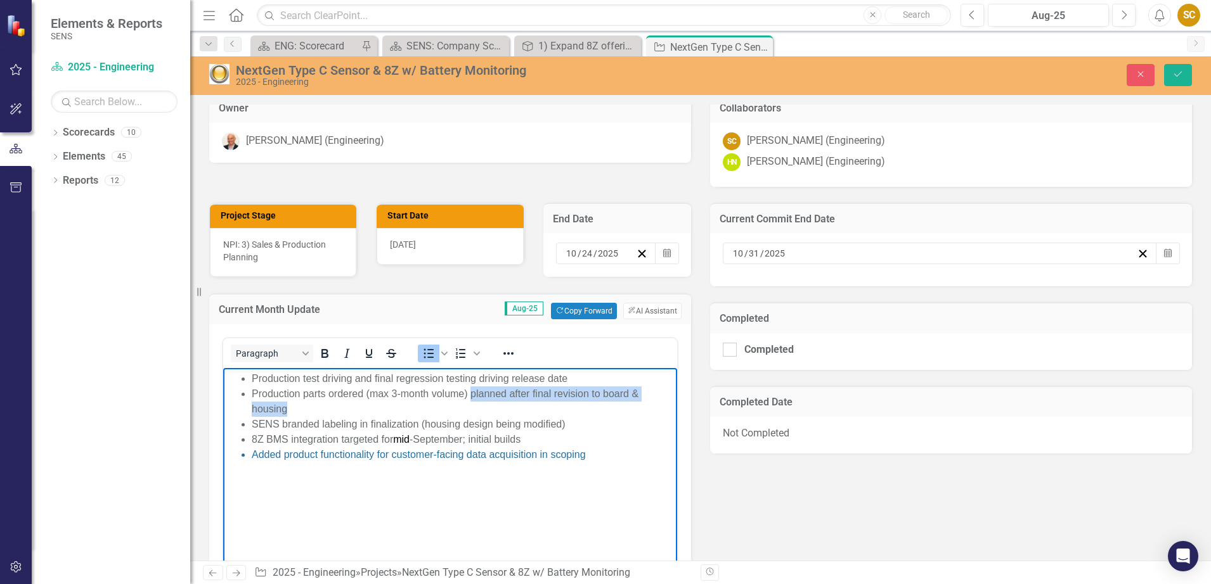
drag, startPoint x: 338, startPoint y: 414, endPoint x: 471, endPoint y: 401, distance: 133.8
click at [471, 401] on li "Production parts ordered (max 3-month volume) planned after final revision to b…" at bounding box center [463, 402] width 422 height 30
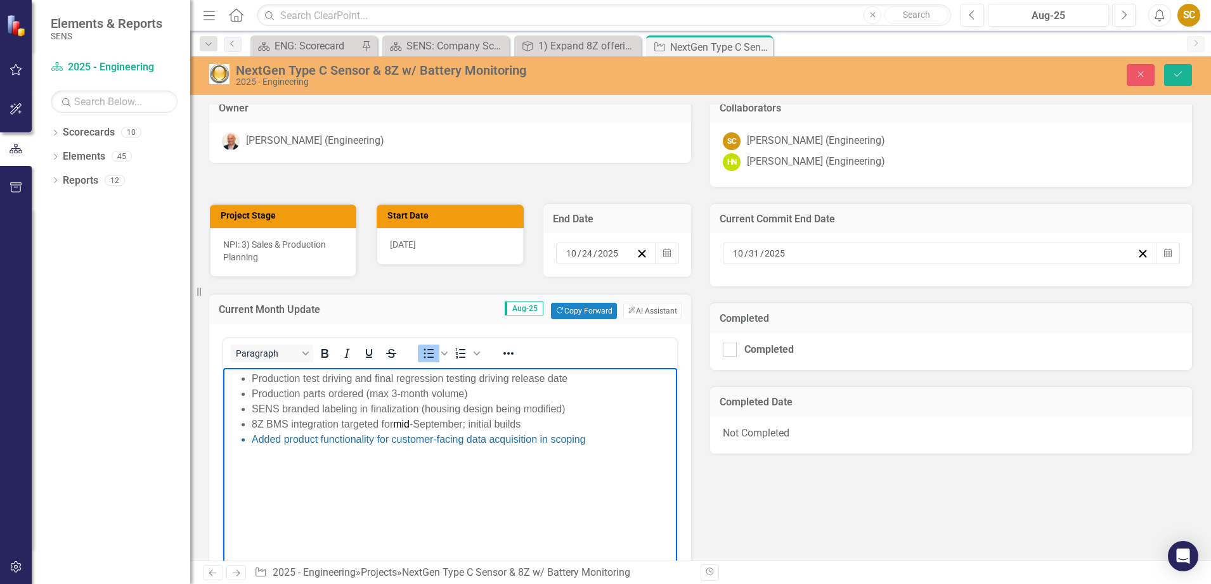
click at [391, 394] on li "Production parts ordered (max 3-month volume)" at bounding box center [463, 394] width 422 height 15
click at [372, 420] on li "8Z BMS integration targeted for mid -September; initial builds" at bounding box center [463, 424] width 422 height 15
drag, startPoint x: 562, startPoint y: 406, endPoint x: 468, endPoint y: 430, distance: 96.7
click at [560, 406] on li "SENS branded labeling in finalization (housing design being modified)" at bounding box center [463, 409] width 422 height 15
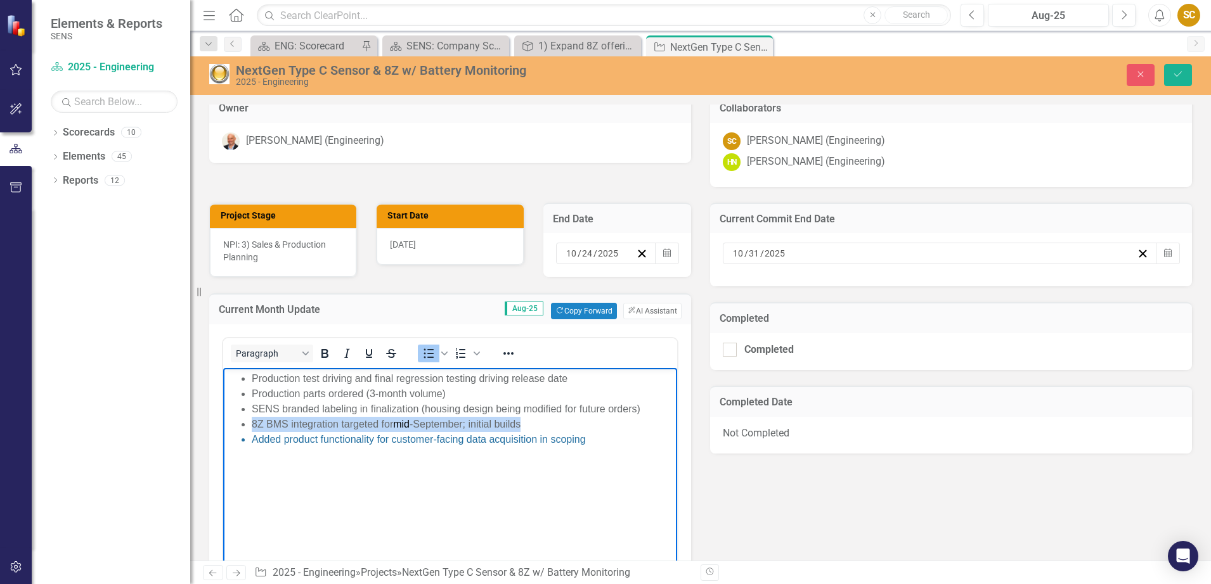
drag, startPoint x: 538, startPoint y: 426, endPoint x: 243, endPoint y: 423, distance: 294.8
click at [252, 423] on li "8Z BMS integration targeted for mid -September; initial builds" at bounding box center [463, 424] width 422 height 15
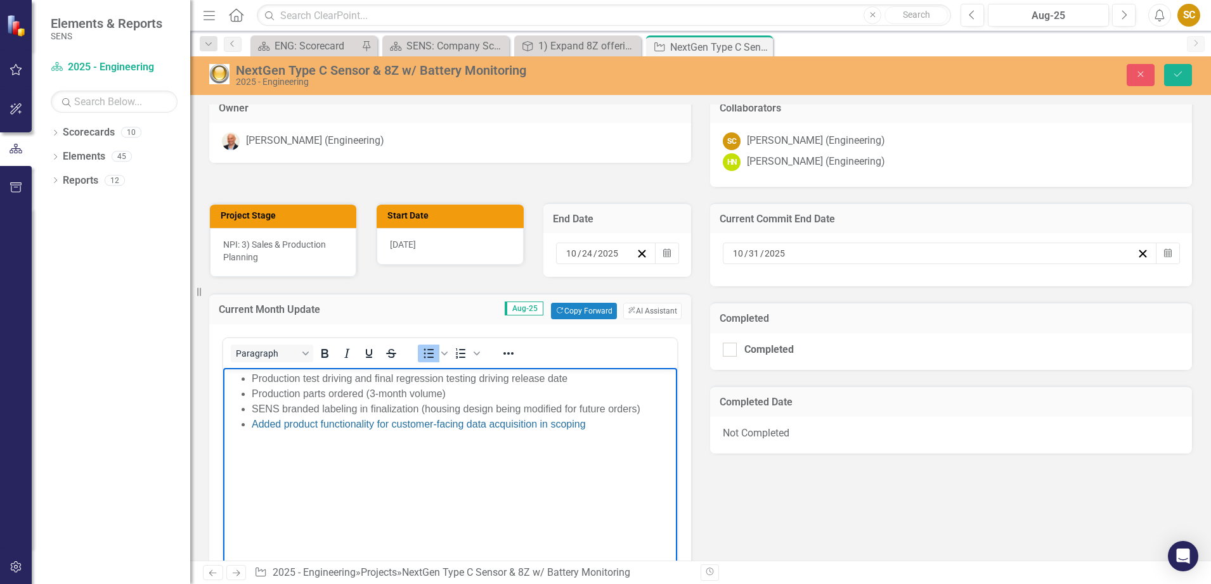
click at [251, 380] on ul "Production test driving and final regression testing driving release date Produ…" at bounding box center [450, 401] width 448 height 61
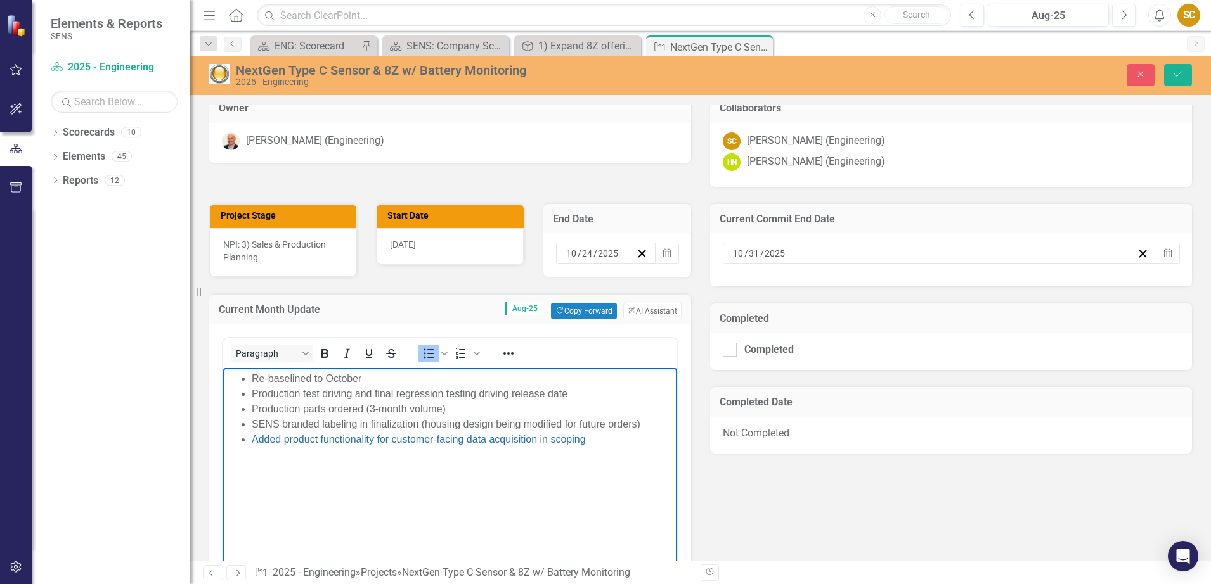
click at [470, 497] on body "Re-baselined to October Production test driving and final regression testing dr…" at bounding box center [450, 463] width 454 height 190
click at [327, 375] on li "Re-baselined to October" at bounding box center [463, 378] width 422 height 15
click at [360, 496] on body "Re-baselined to the end of October Production test driving and final regression…" at bounding box center [450, 463] width 454 height 190
click at [322, 393] on li "Production test driving and final regression testing driving release date" at bounding box center [463, 394] width 422 height 15
click at [578, 417] on li "SENS branded labeling in finalization (housing design being modified for future…" at bounding box center [463, 424] width 422 height 15
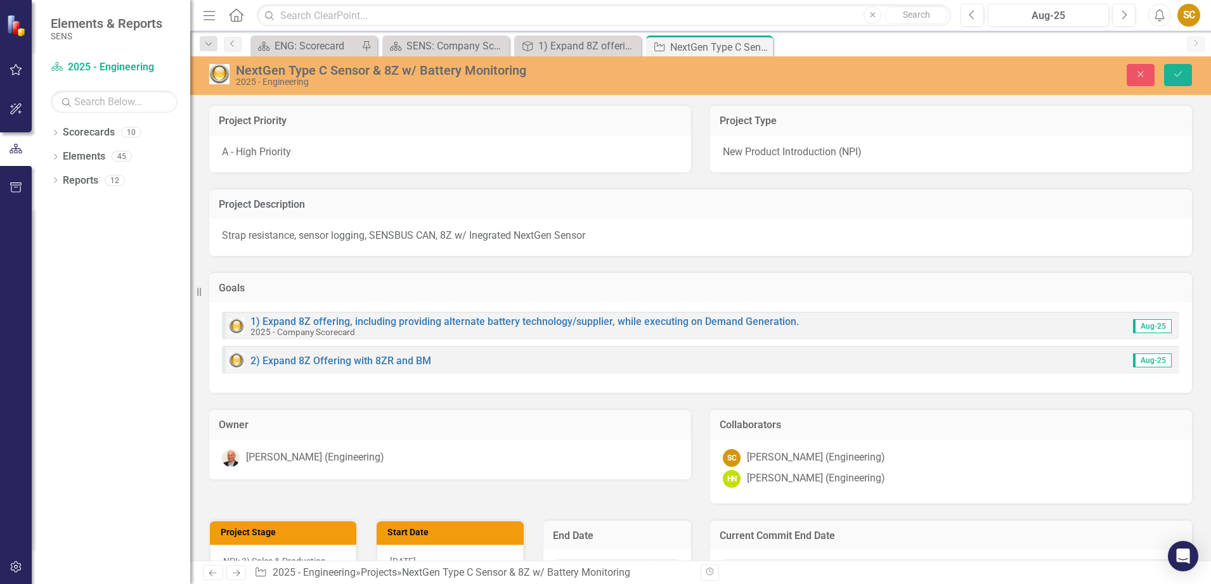
click at [214, 70] on img at bounding box center [219, 74] width 20 height 20
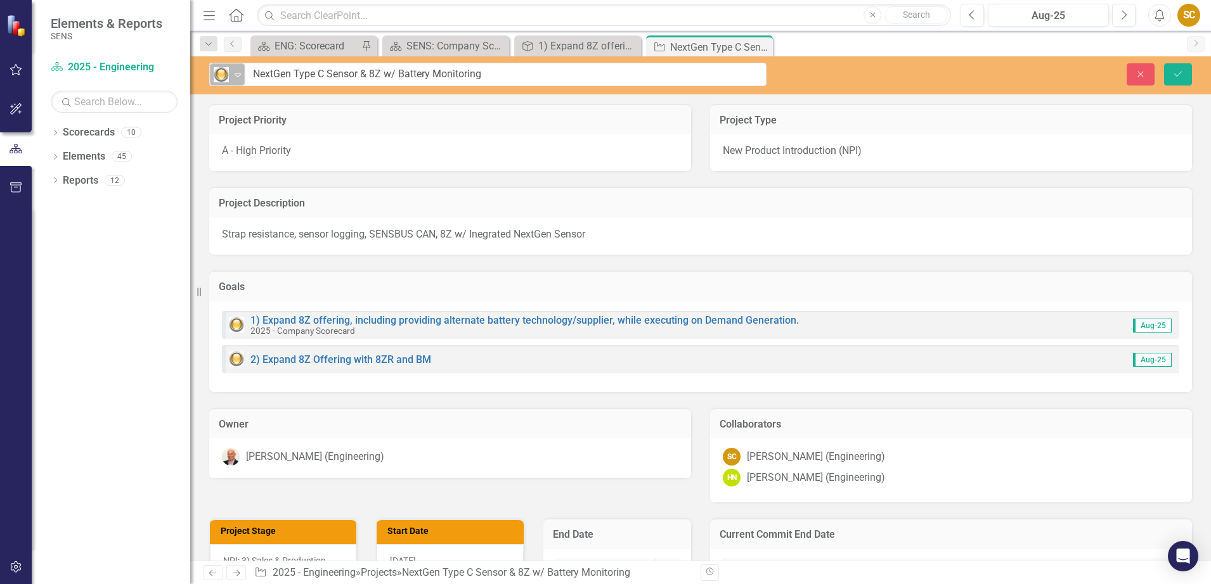
click at [236, 71] on icon "Expand" at bounding box center [237, 75] width 13 height 10
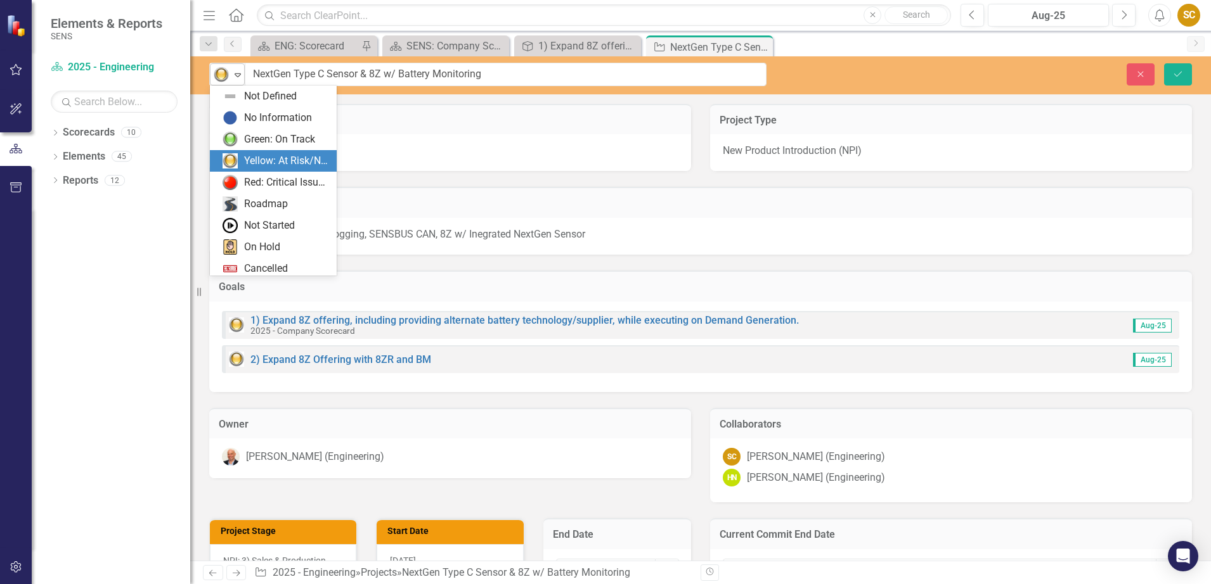
scroll to position [25, 0]
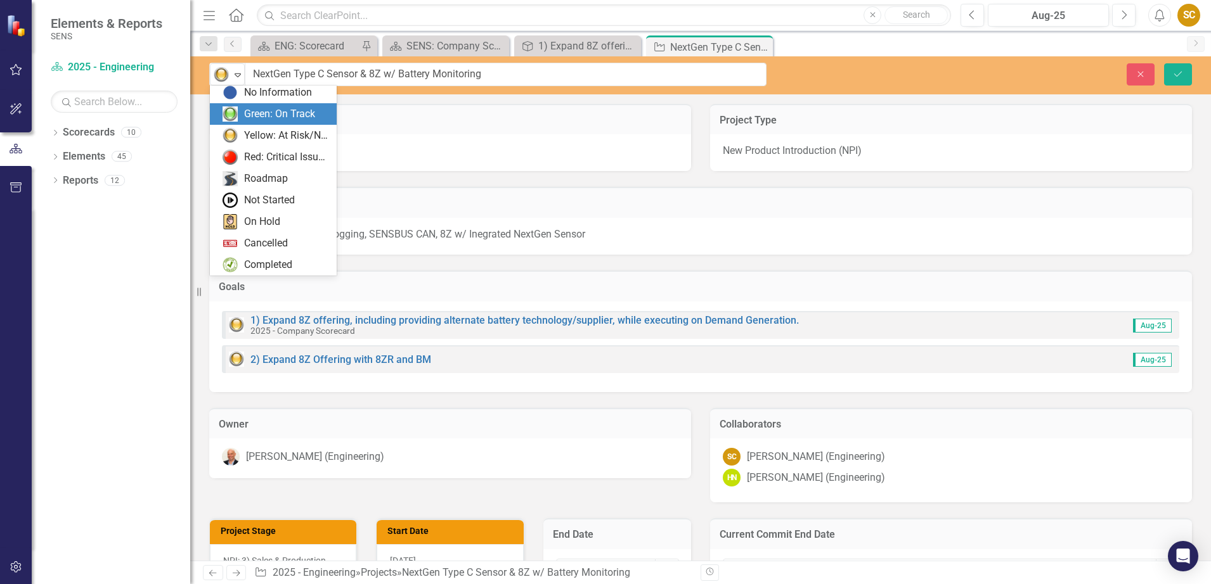
click at [248, 106] on div "Green: On Track" at bounding box center [273, 114] width 127 height 22
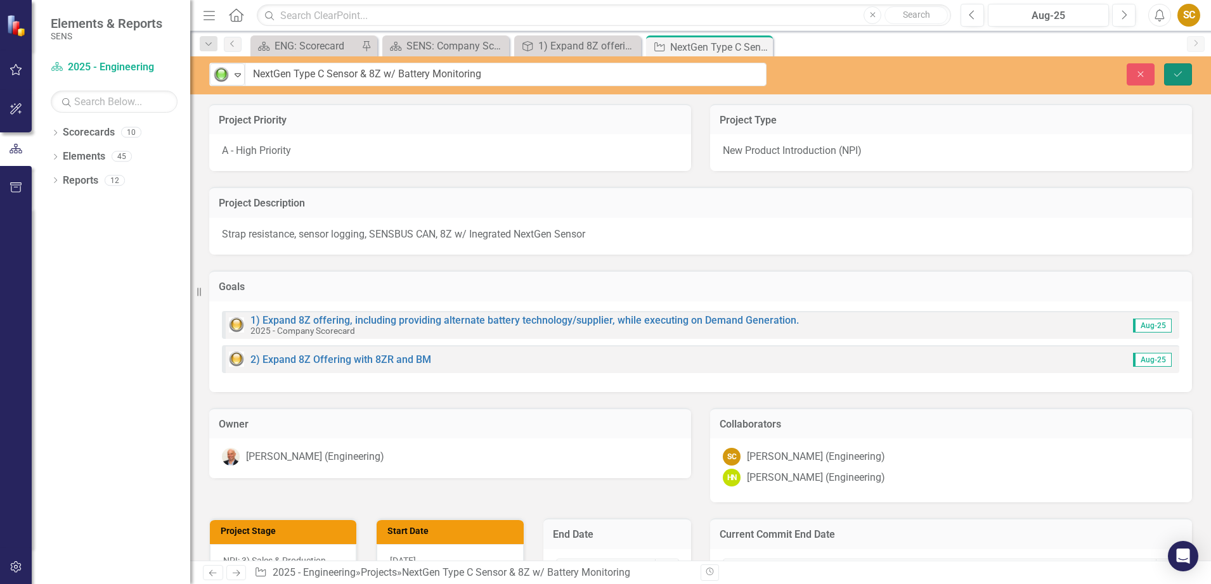
click at [1180, 73] on icon "submit" at bounding box center [1178, 73] width 8 height 5
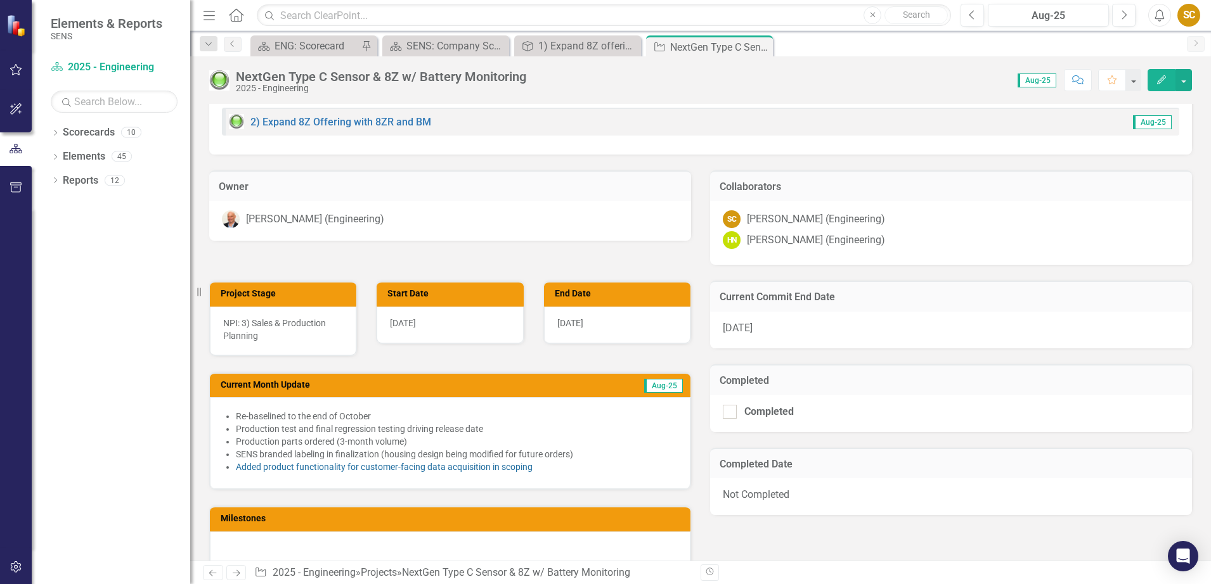
scroll to position [0, 0]
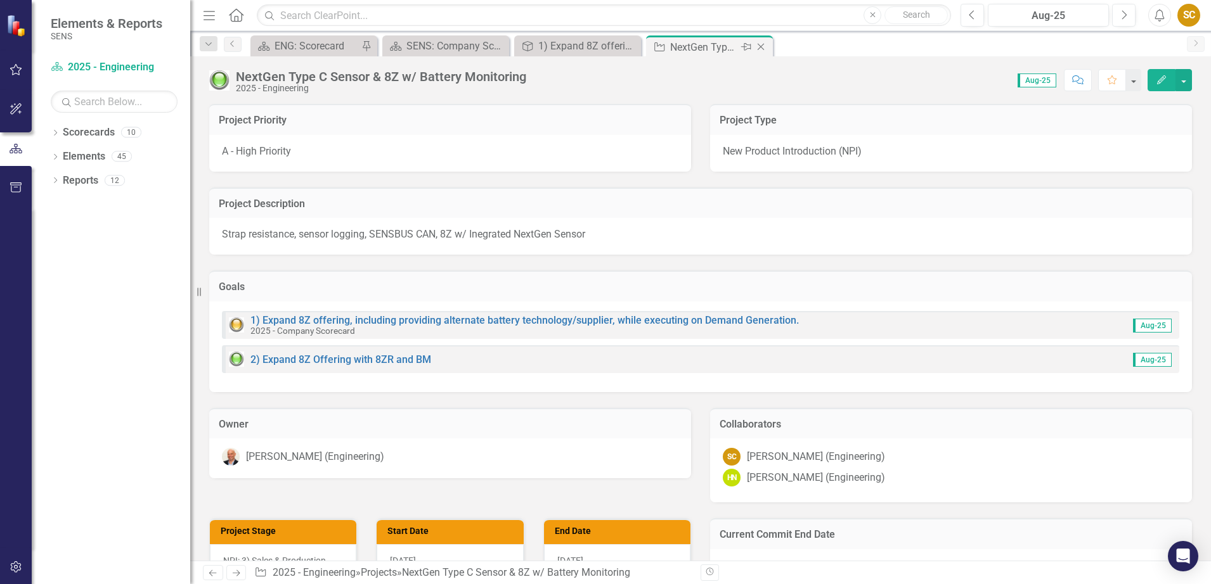
click at [761, 45] on icon "Close" at bounding box center [760, 47] width 13 height 10
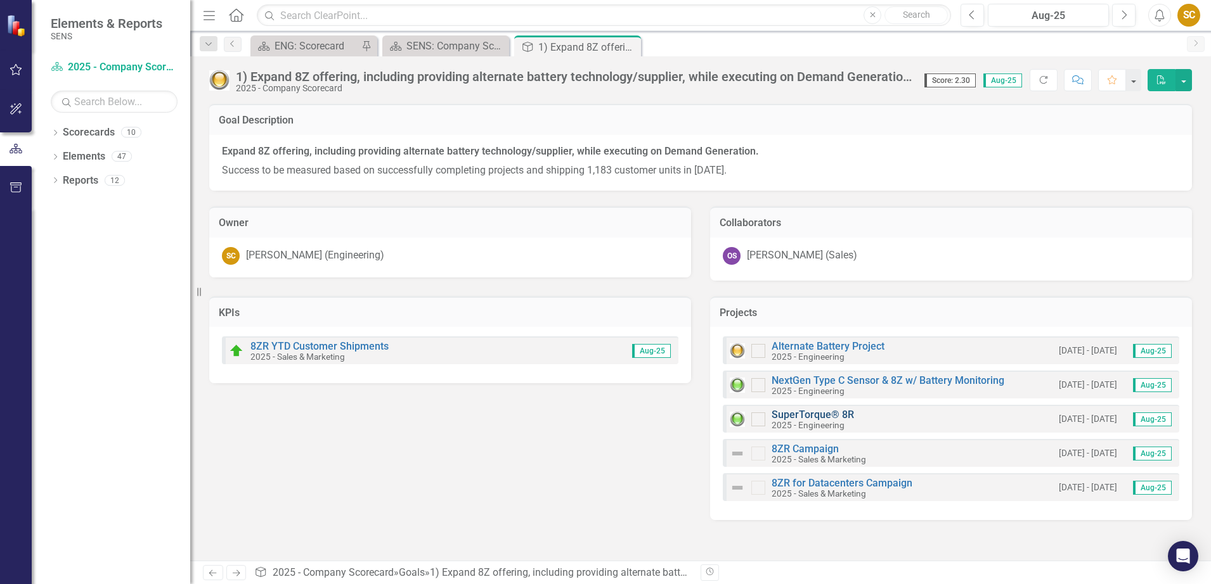
click at [822, 416] on link "SuperTorque® 8R" at bounding box center [812, 415] width 82 height 12
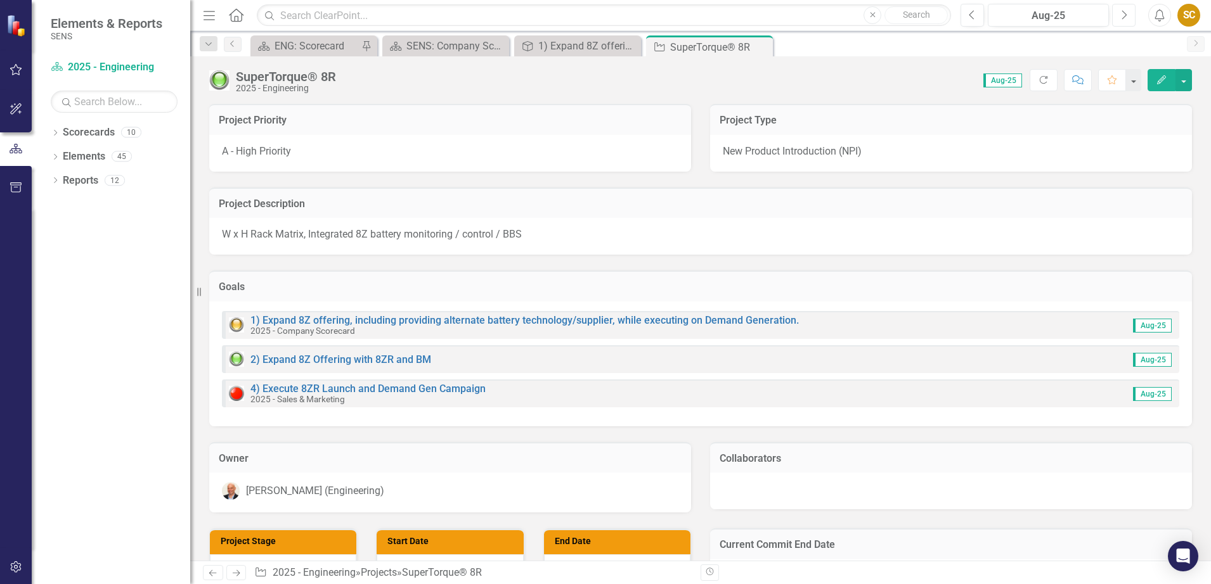
click at [1123, 15] on icon "Next" at bounding box center [1123, 15] width 7 height 11
click at [969, 12] on icon "Previous" at bounding box center [972, 15] width 7 height 11
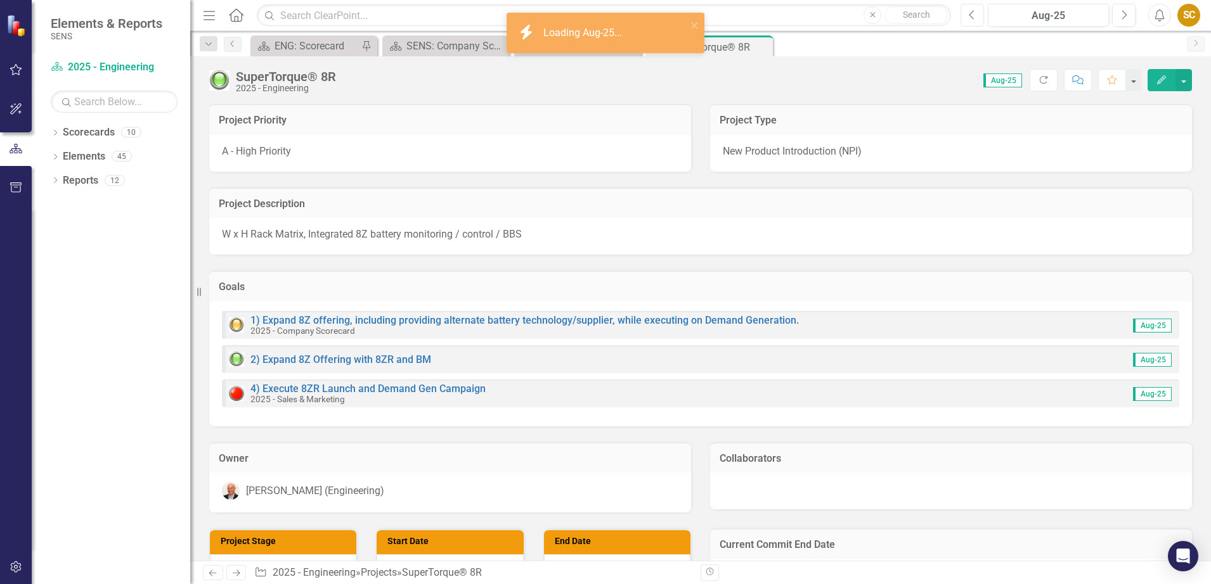
scroll to position [238, 0]
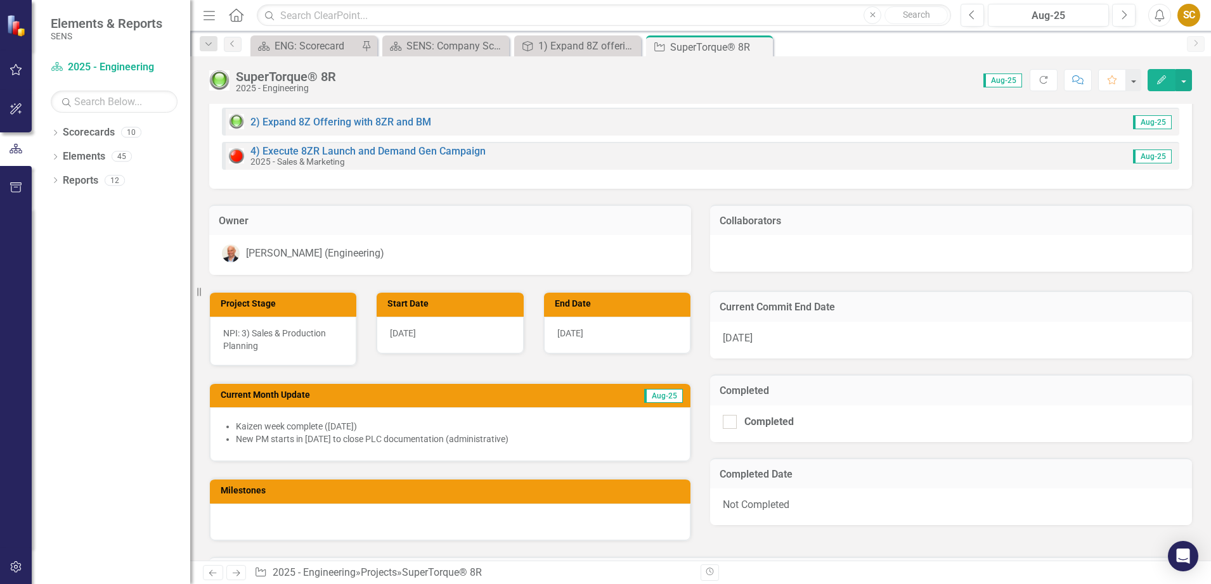
click at [734, 344] on span "[DATE]" at bounding box center [738, 338] width 30 height 12
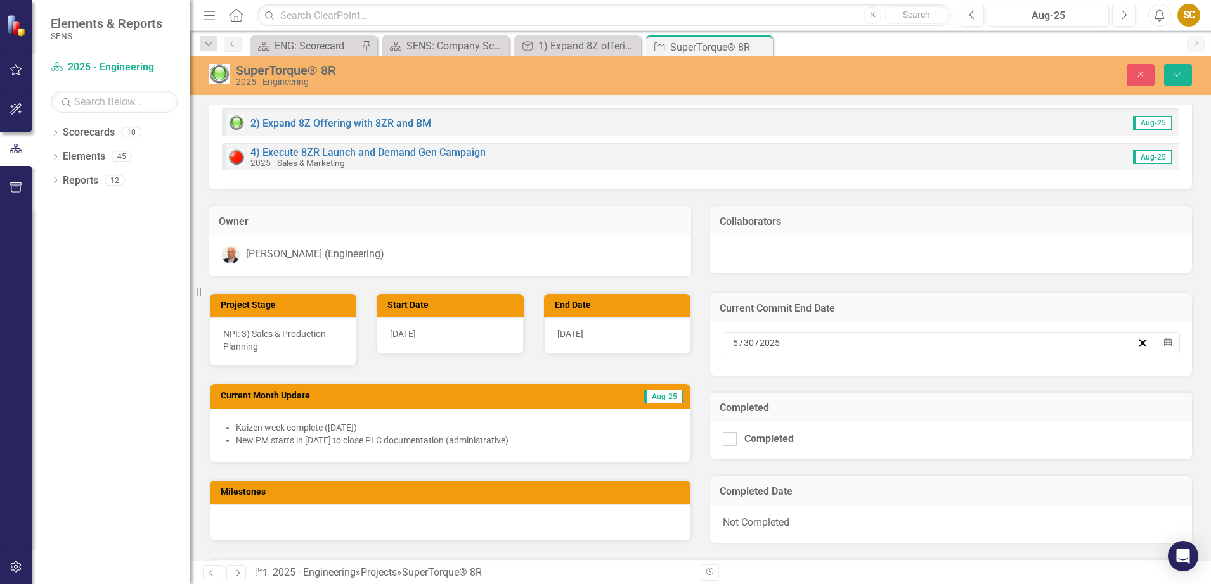
click at [732, 342] on input "5" at bounding box center [735, 343] width 7 height 13
click at [1000, 373] on button "›" at bounding box center [1001, 375] width 28 height 28
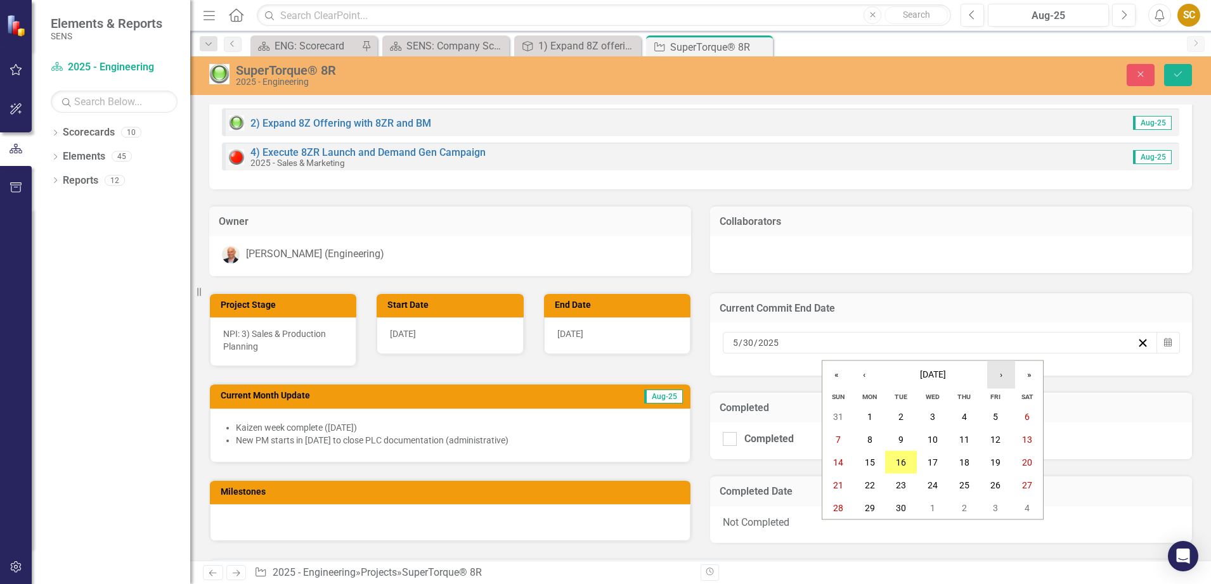
click at [1000, 373] on button "›" at bounding box center [1001, 375] width 28 height 28
click at [945, 501] on button "31" at bounding box center [933, 508] width 32 height 23
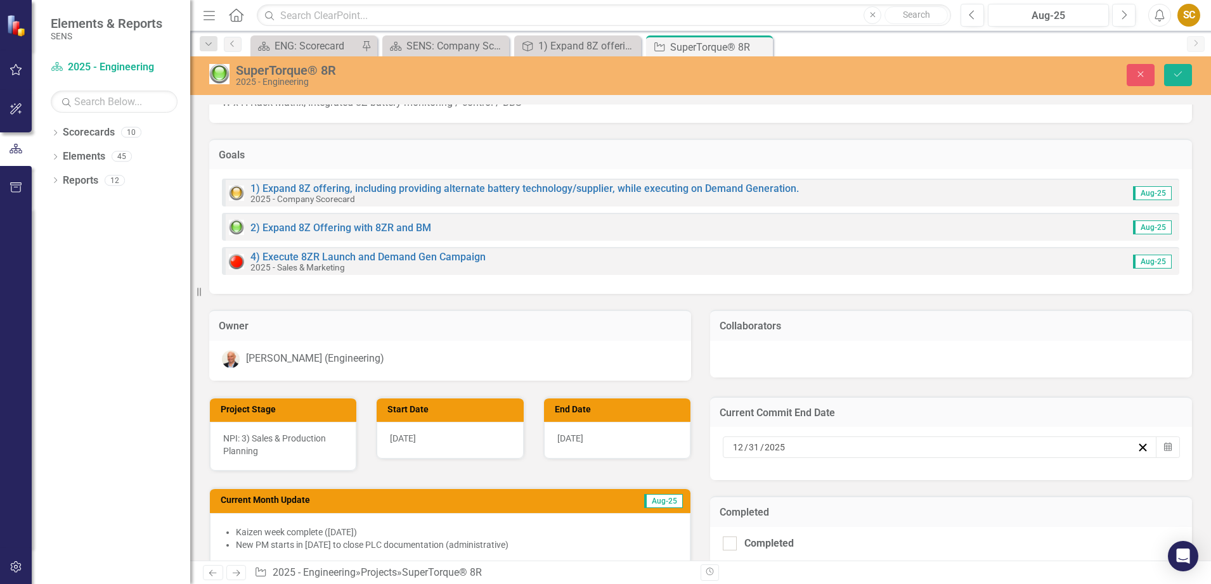
scroll to position [158, 0]
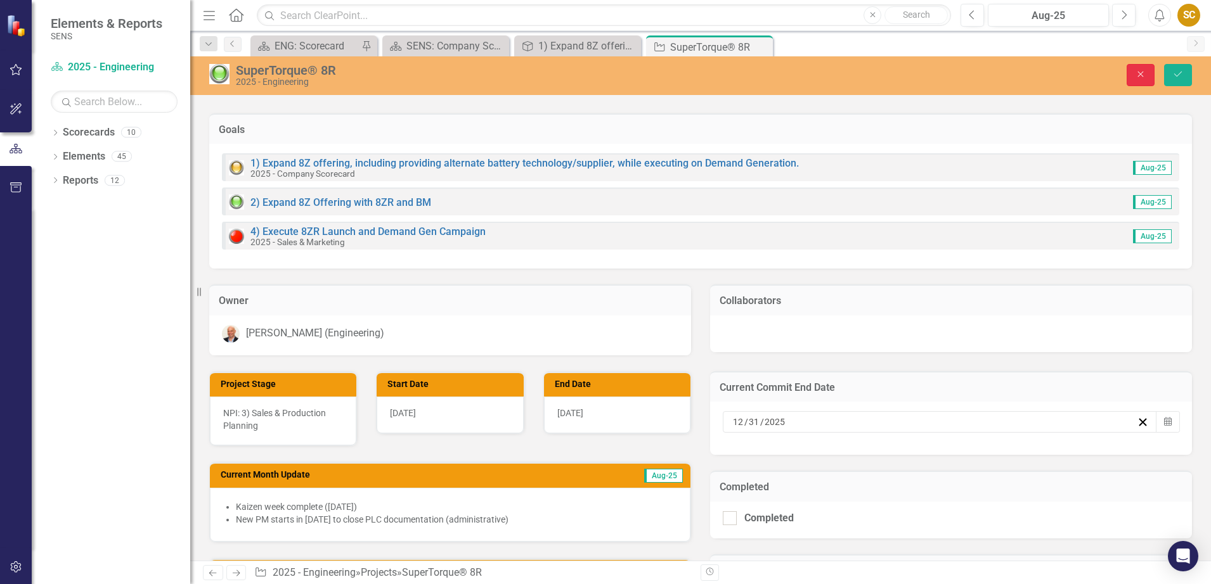
click at [1132, 77] on button "Close" at bounding box center [1141, 75] width 28 height 22
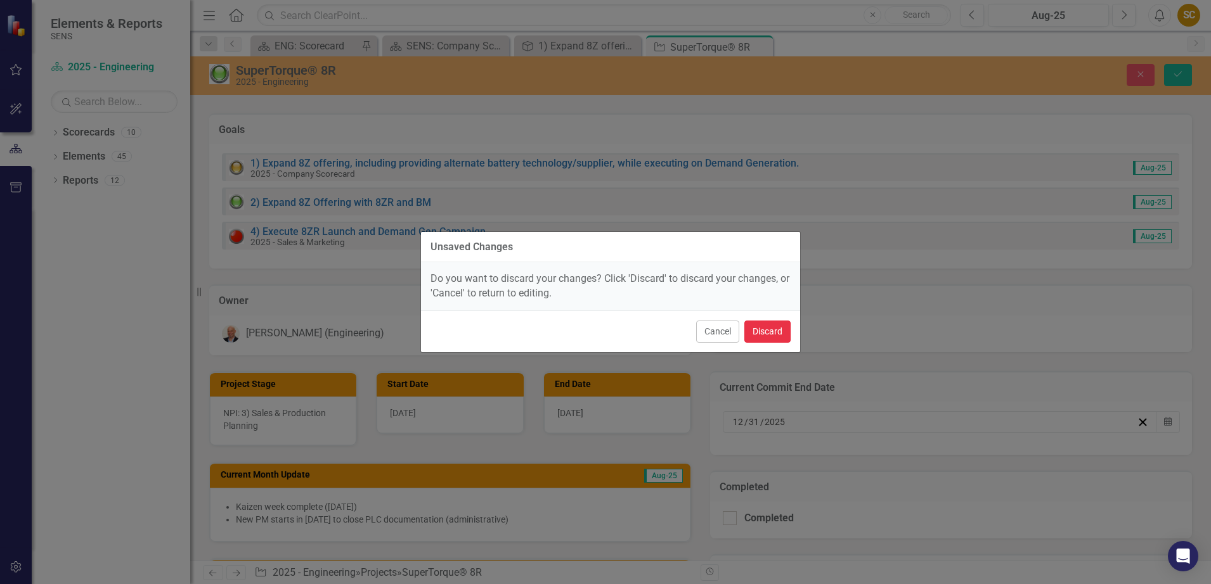
click at [771, 333] on button "Discard" at bounding box center [767, 332] width 46 height 22
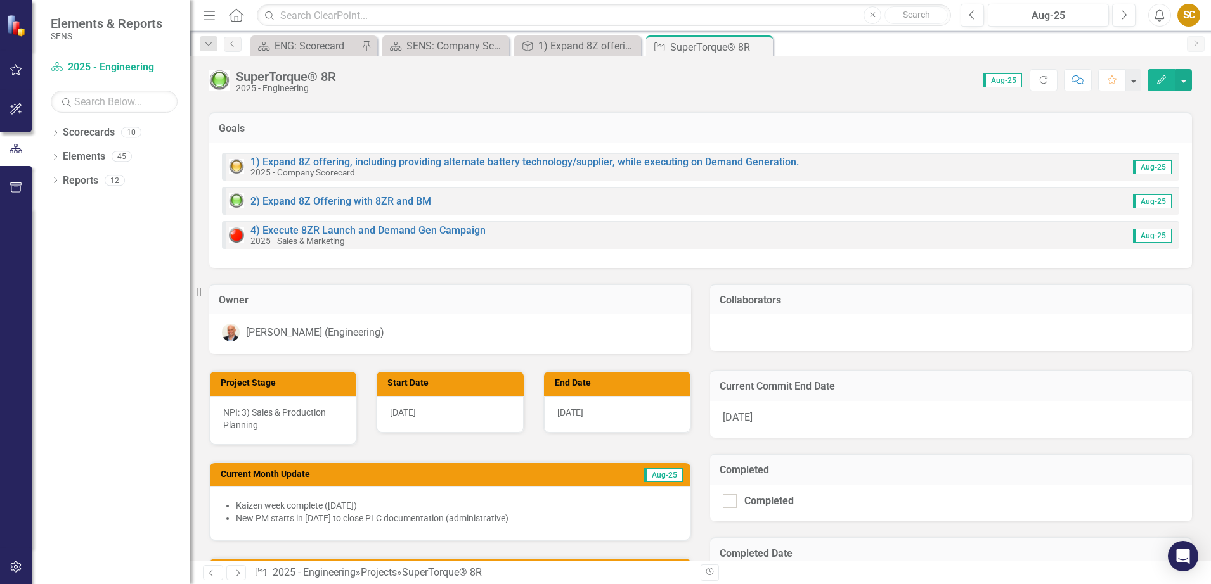
click at [574, 413] on span "[DATE]" at bounding box center [570, 413] width 26 height 10
click at [590, 387] on h3 "End Date" at bounding box center [619, 383] width 129 height 10
click at [564, 421] on div "[DATE]" at bounding box center [617, 414] width 146 height 37
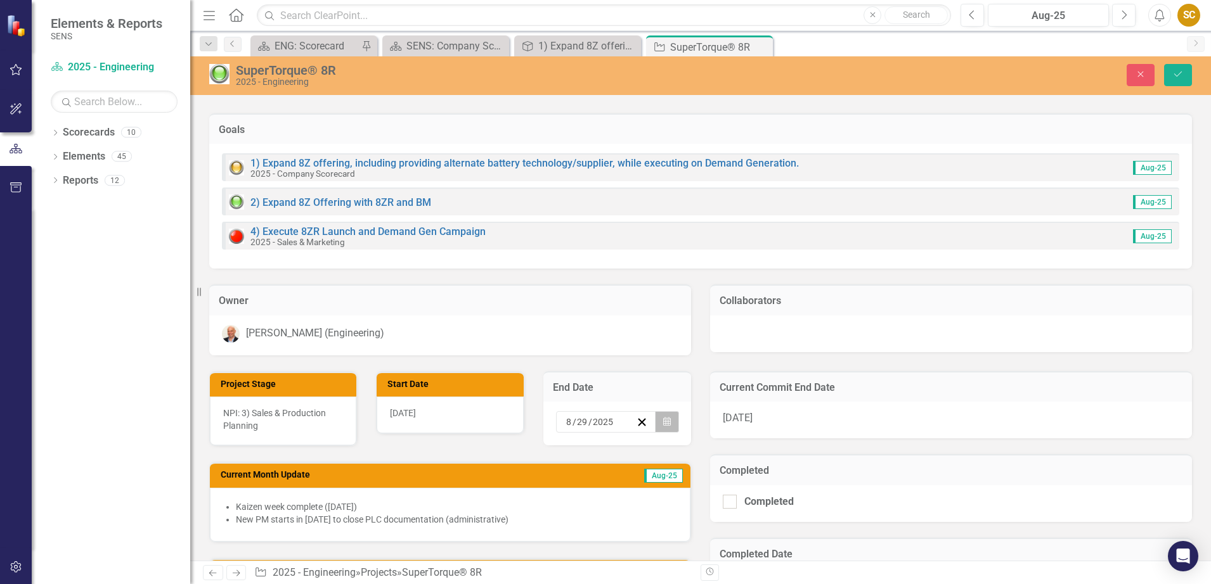
click at [664, 422] on icon "Calendar" at bounding box center [667, 422] width 8 height 9
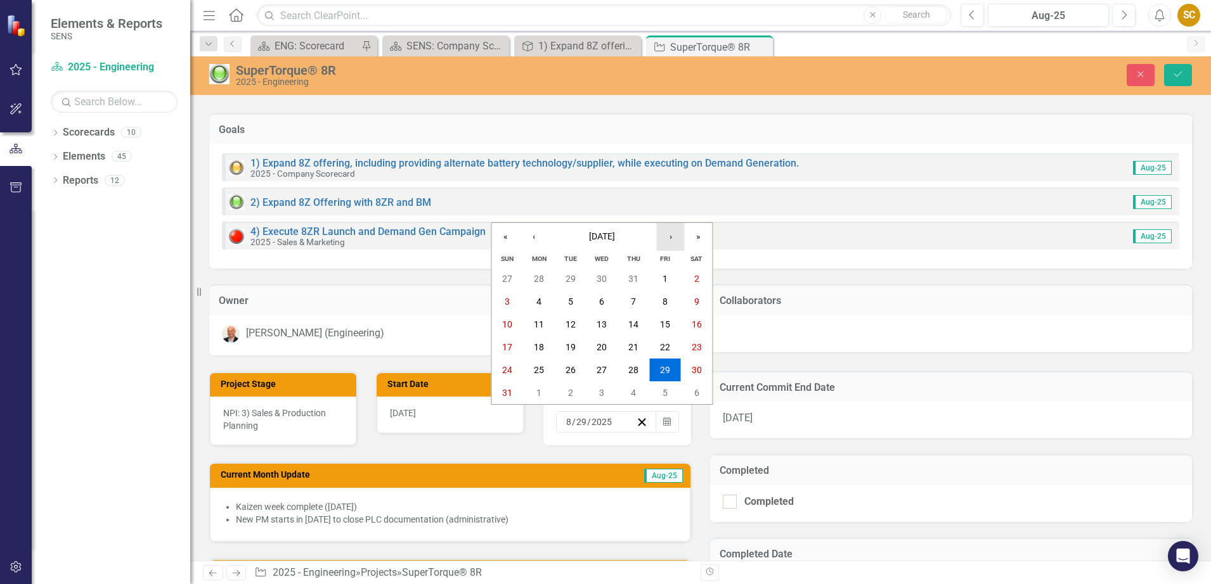
click at [663, 238] on button "›" at bounding box center [671, 237] width 28 height 28
click at [668, 367] on button "3" at bounding box center [665, 370] width 32 height 23
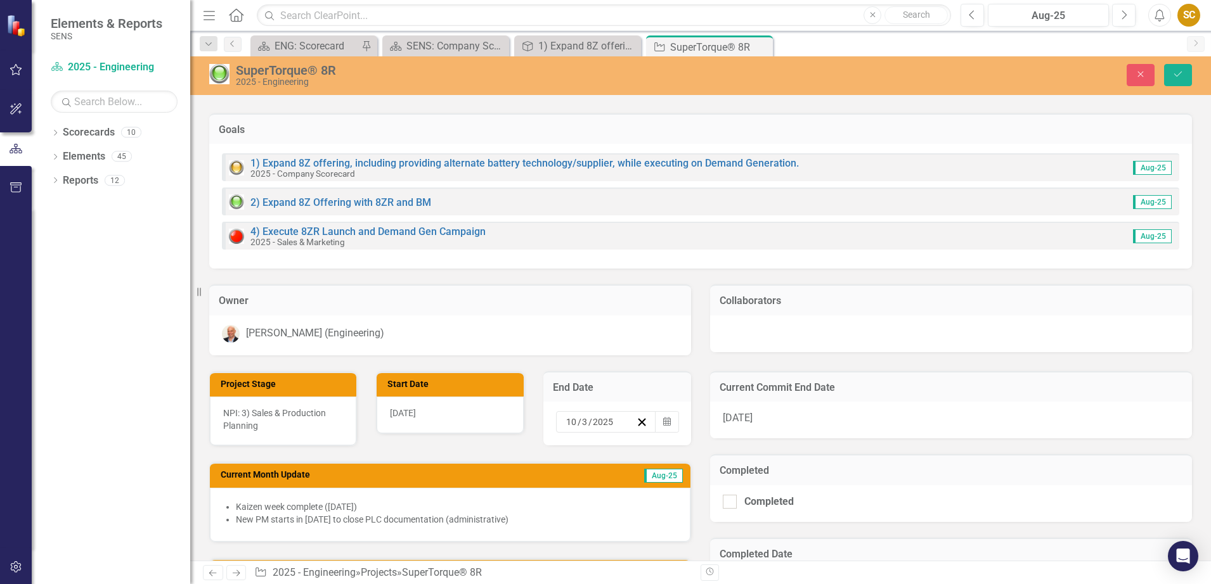
click at [513, 450] on div "Current Month Update Aug-25 Kaizen week complete ([DATE]) New PM starts in [DAT…" at bounding box center [450, 494] width 501 height 96
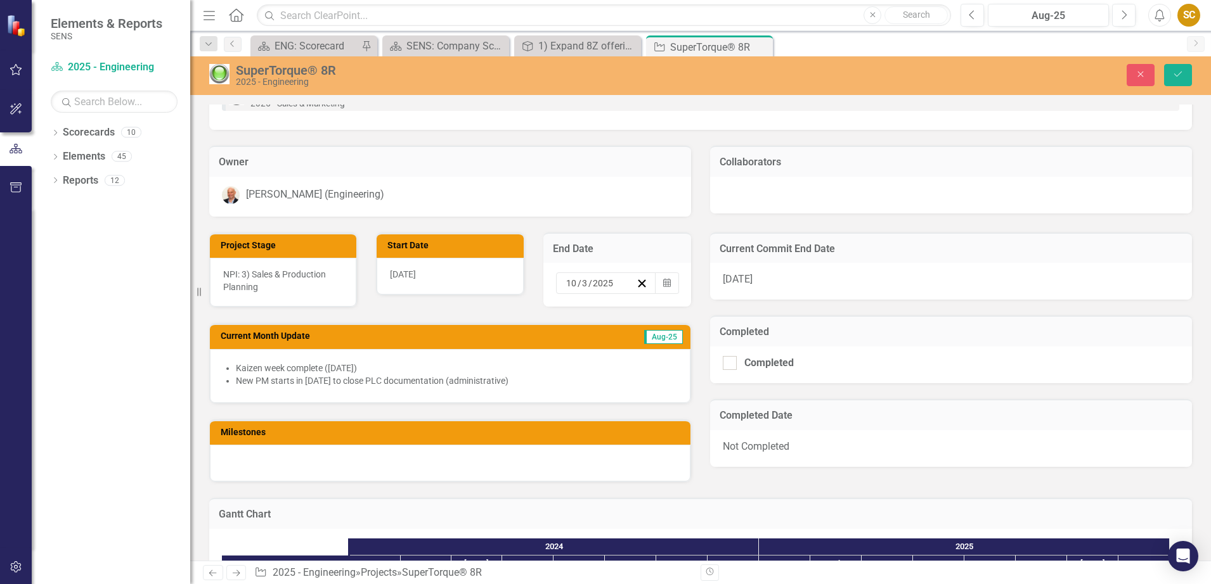
scroll to position [317, 0]
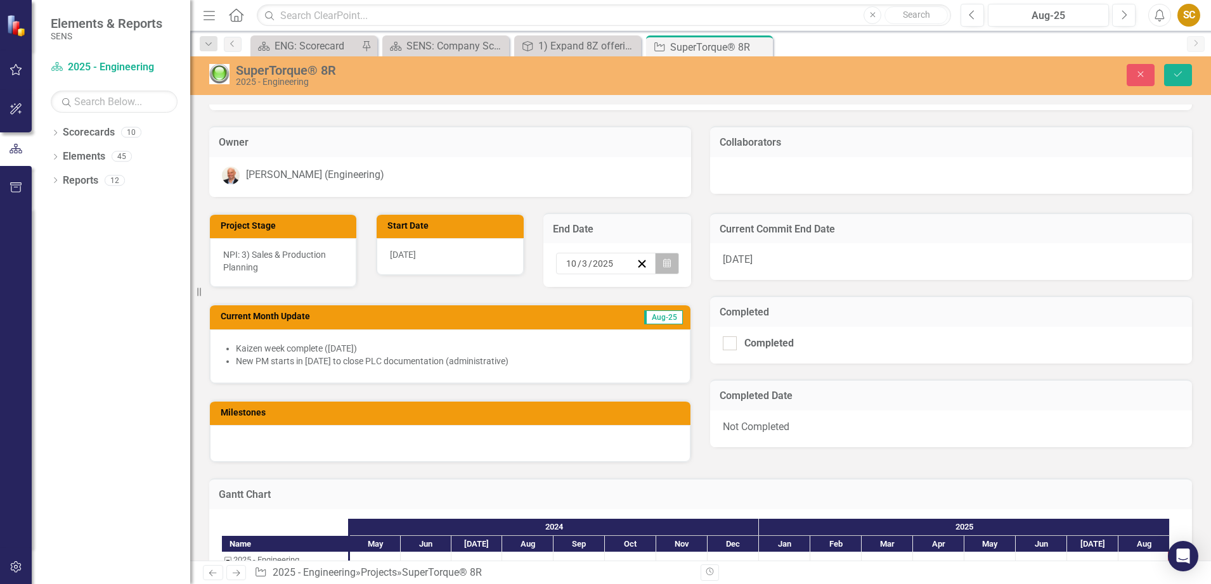
click at [666, 264] on button "Calendar" at bounding box center [667, 264] width 24 height 22
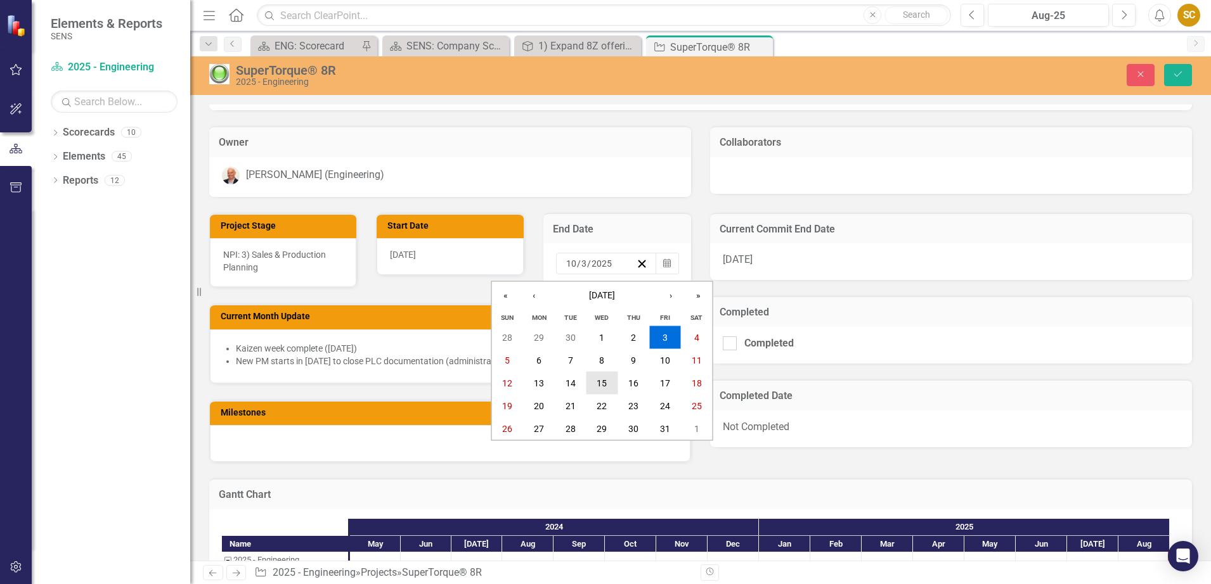
click at [612, 386] on button "15" at bounding box center [602, 383] width 32 height 23
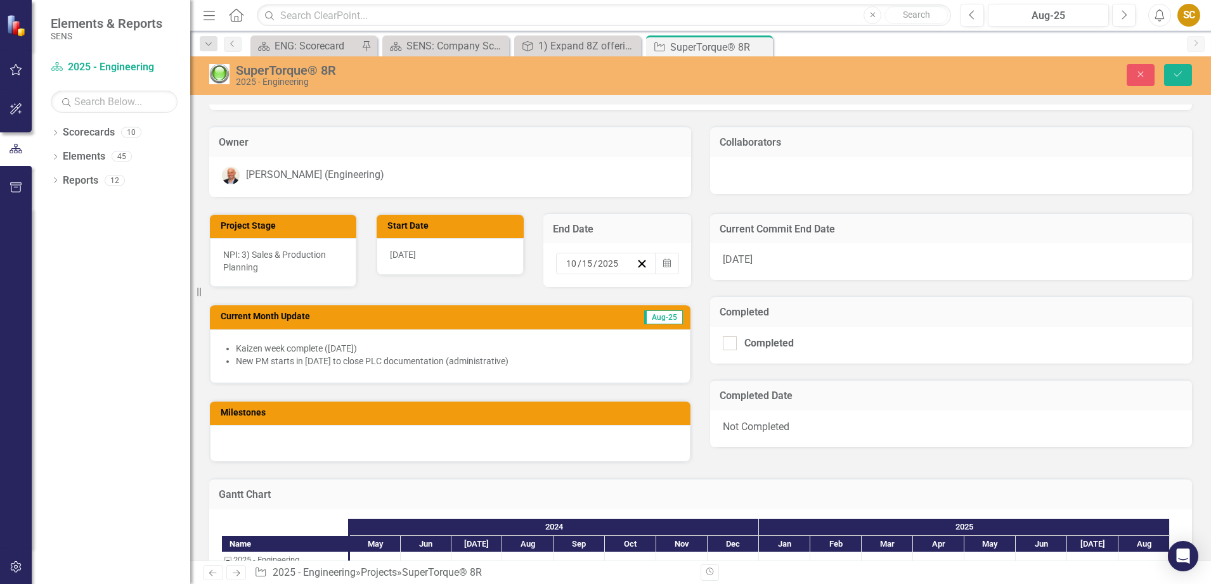
click at [560, 392] on div "Milestones" at bounding box center [450, 423] width 501 height 79
click at [748, 261] on span "[DATE]" at bounding box center [738, 260] width 30 height 12
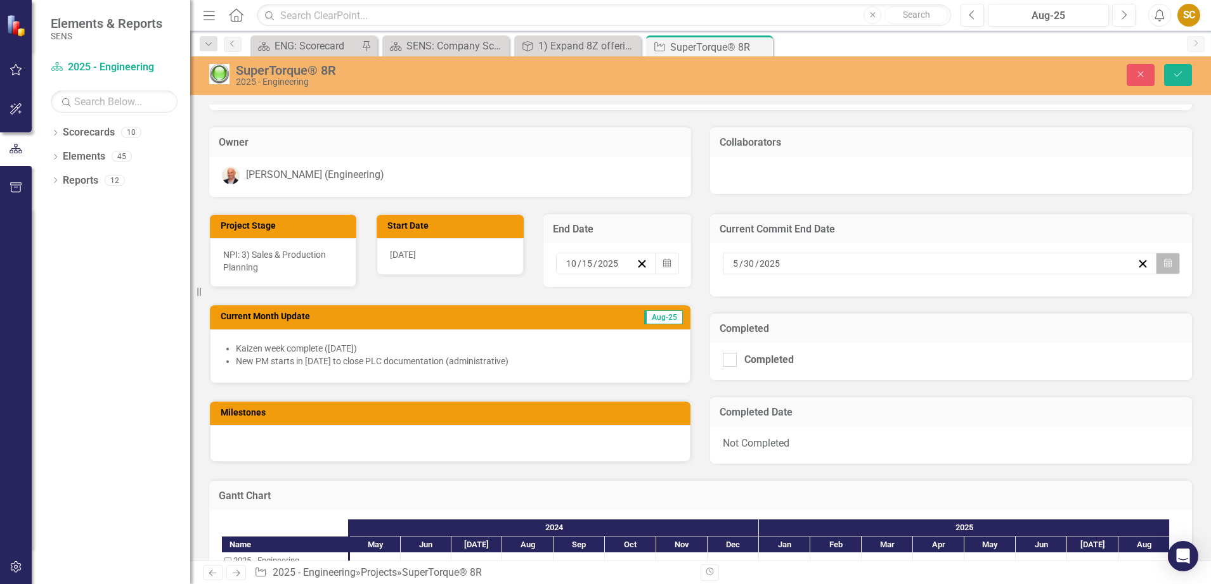
click at [1165, 266] on button "Calendar" at bounding box center [1168, 264] width 24 height 22
click at [999, 296] on button "›" at bounding box center [1001, 296] width 28 height 28
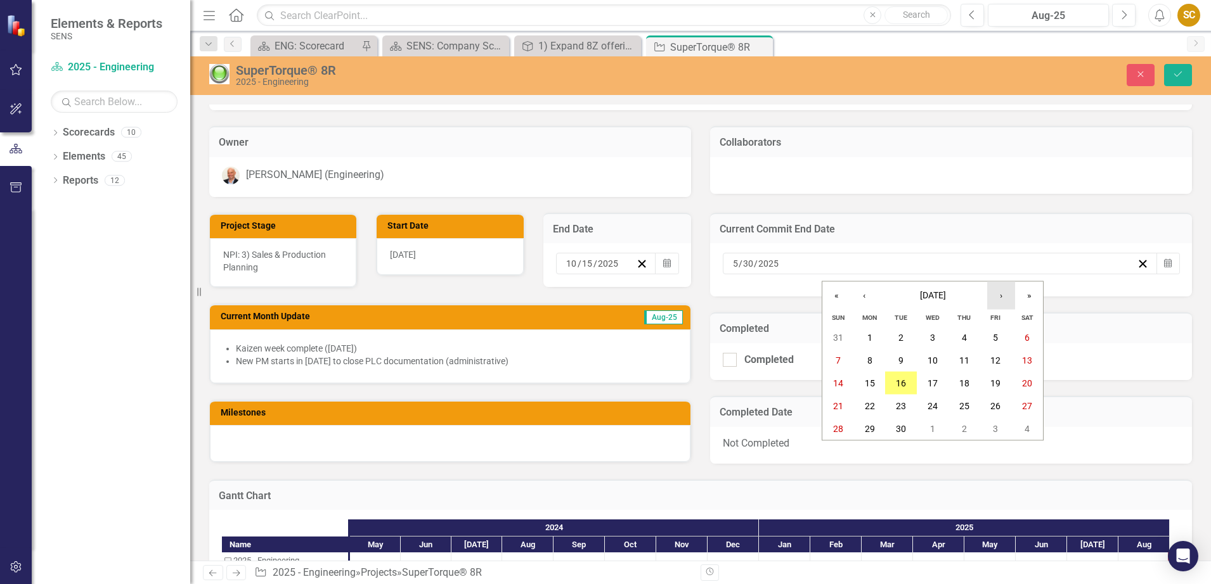
click at [999, 296] on button "›" at bounding box center [1001, 296] width 28 height 28
click at [927, 383] on abbr "15" at bounding box center [932, 383] width 10 height 10
click at [398, 335] on div "Kaizen week complete ([DATE]) New PM starts in [DATE] to close PLC documentatio…" at bounding box center [450, 357] width 481 height 54
click at [1180, 75] on icon "Save" at bounding box center [1177, 74] width 11 height 9
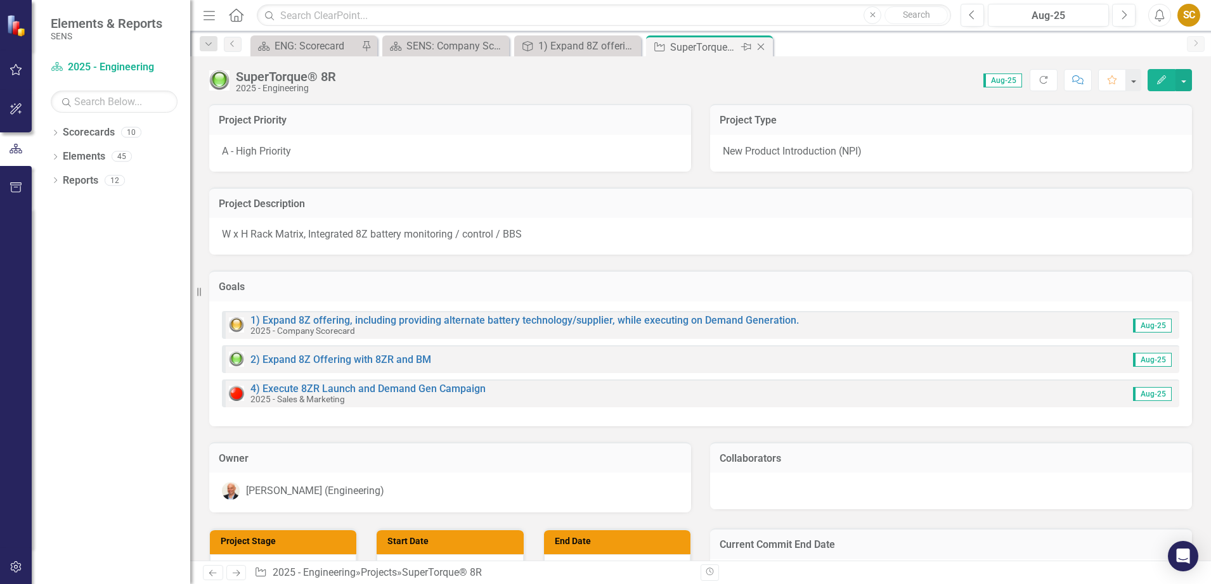
click at [759, 44] on icon "Close" at bounding box center [760, 47] width 13 height 10
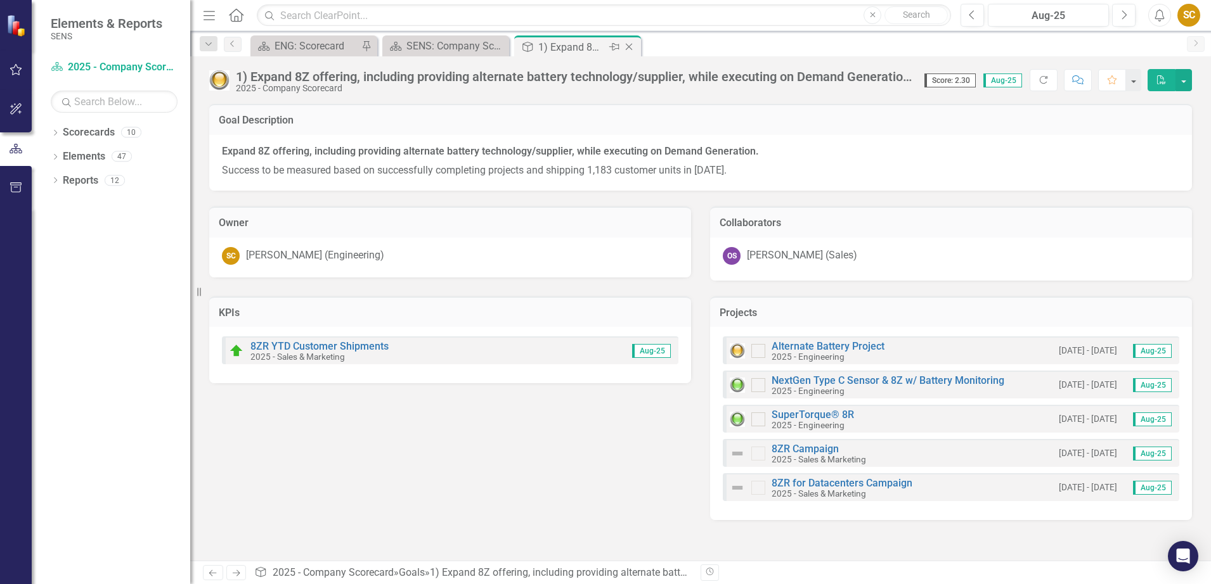
click at [628, 46] on icon "Close" at bounding box center [629, 47] width 13 height 10
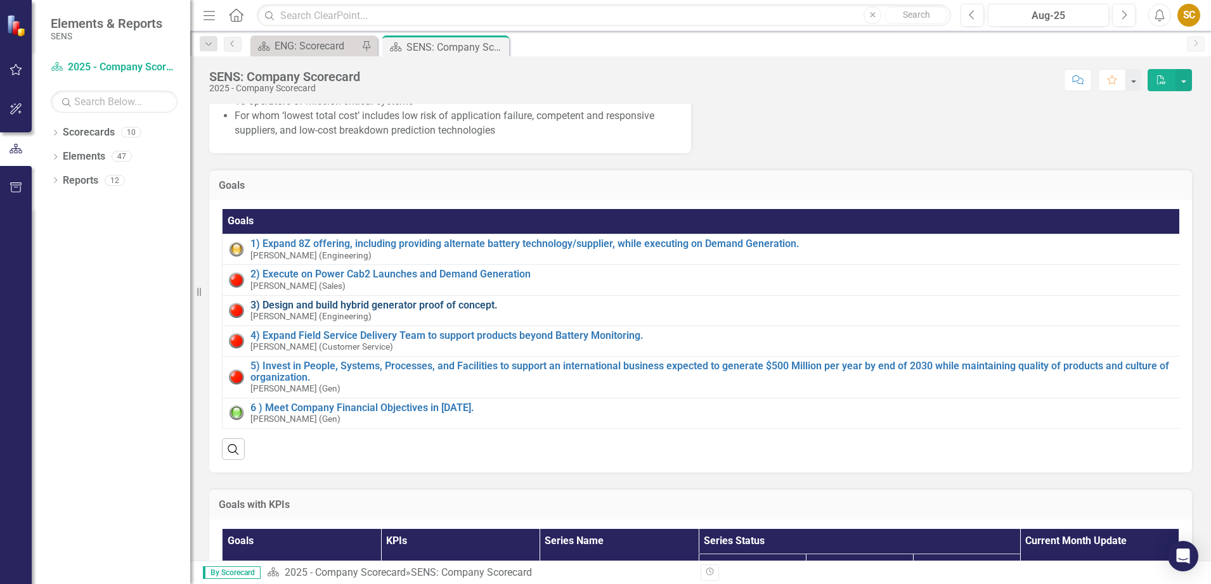
scroll to position [317, 0]
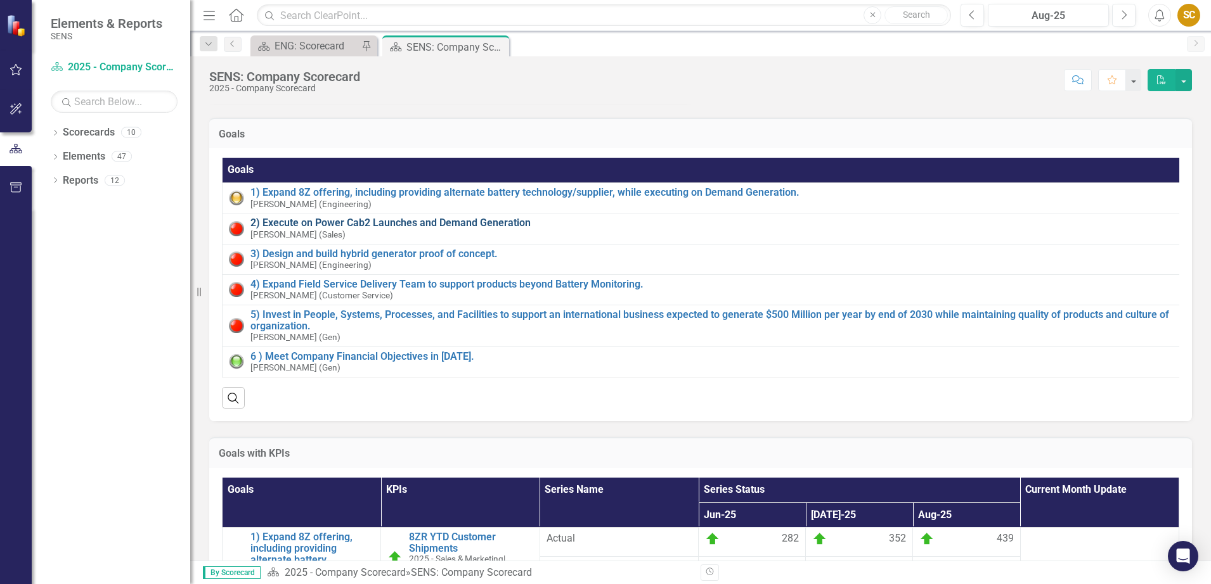
click at [335, 229] on link "2) Execute on Power Cab2 Launches and Demand Generation" at bounding box center [714, 222] width 928 height 11
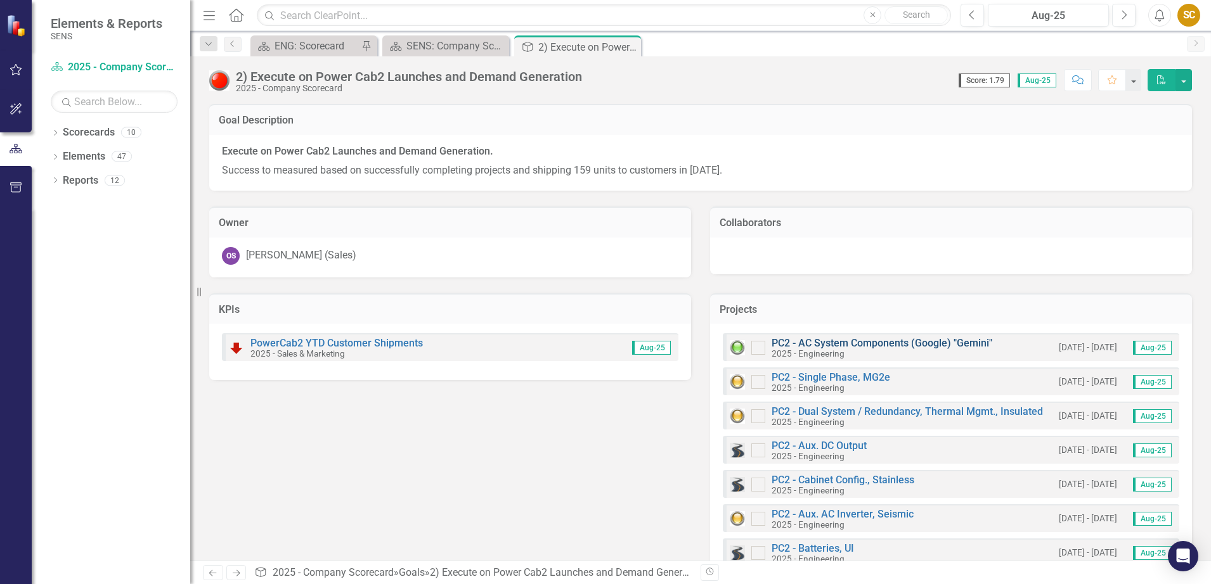
click at [908, 343] on link "PC2 - AC System Components (Google) "Gemini"" at bounding box center [881, 343] width 221 height 12
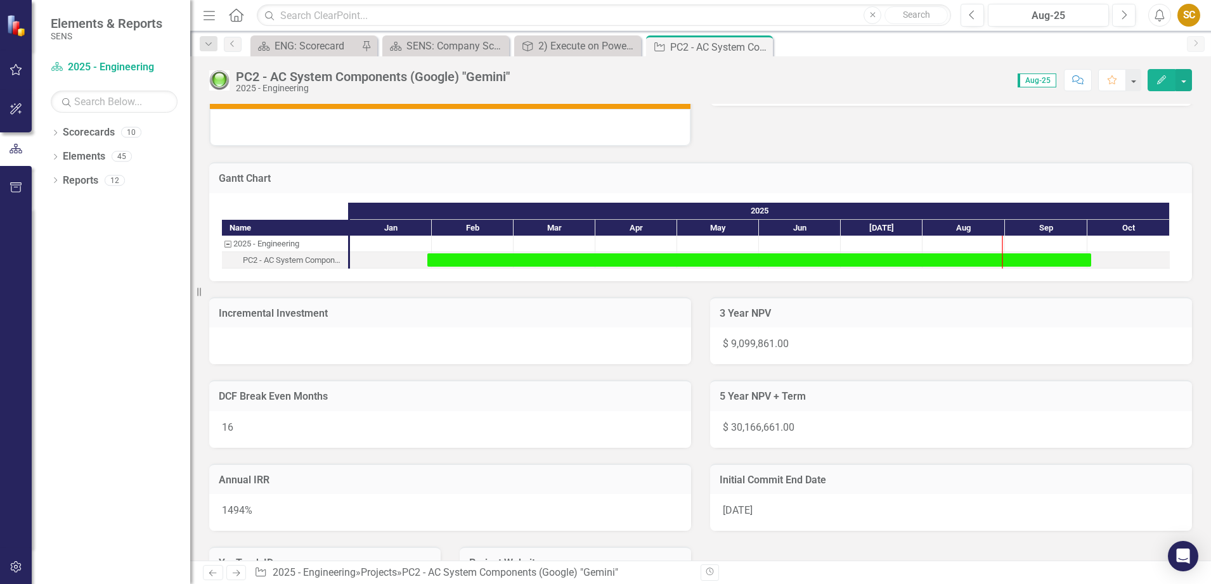
scroll to position [713, 0]
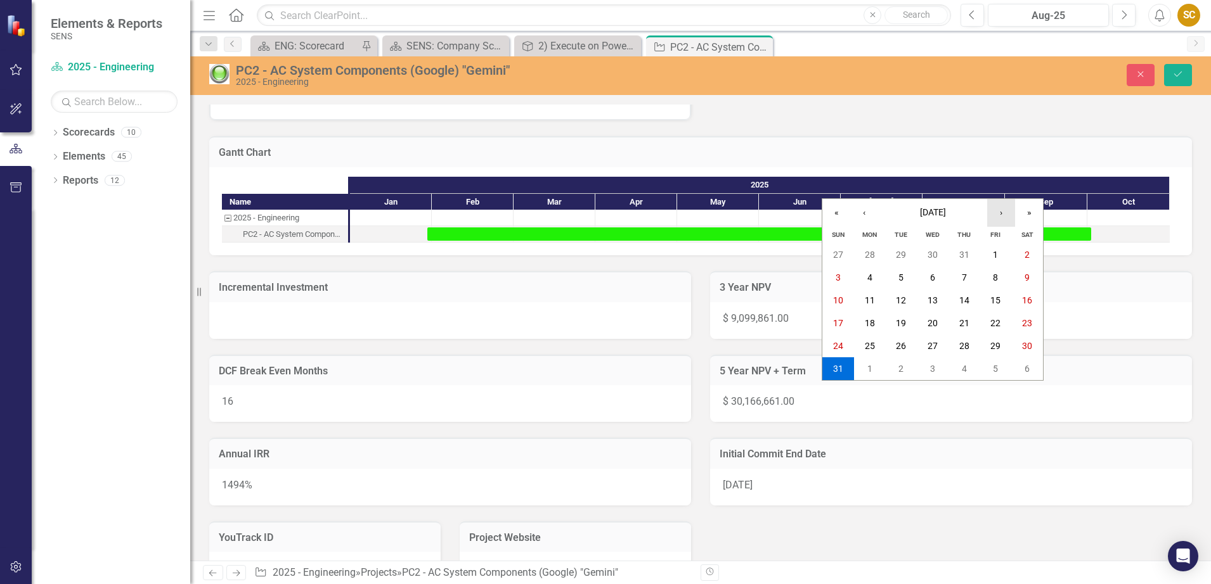
click at [1003, 209] on button "›" at bounding box center [1001, 213] width 28 height 28
click at [1005, 349] on button "3" at bounding box center [996, 346] width 32 height 23
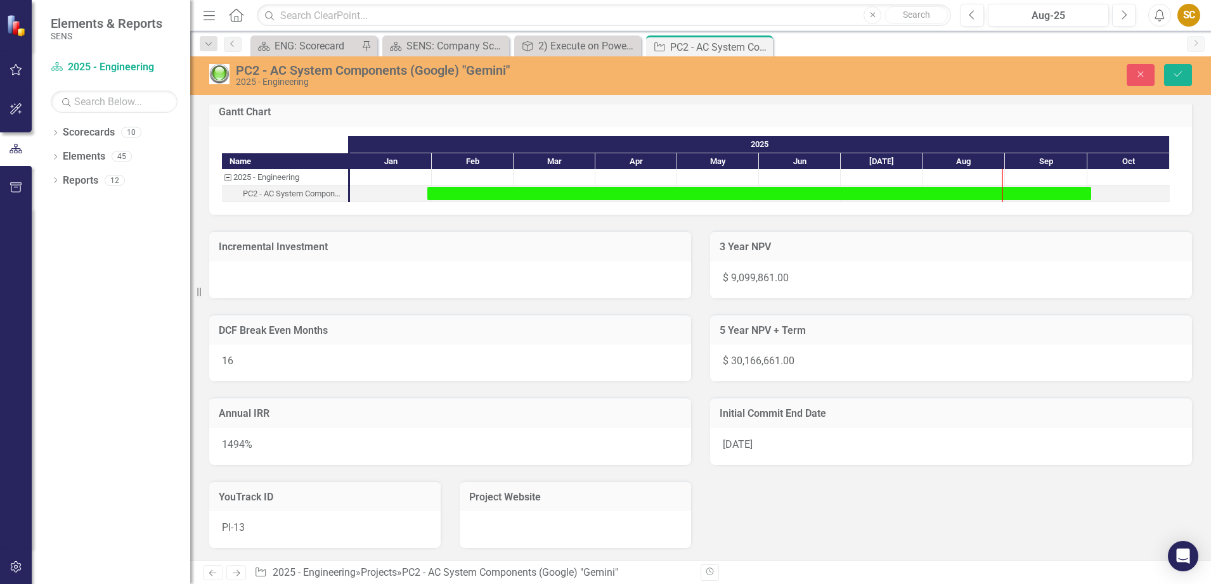
scroll to position [792, 0]
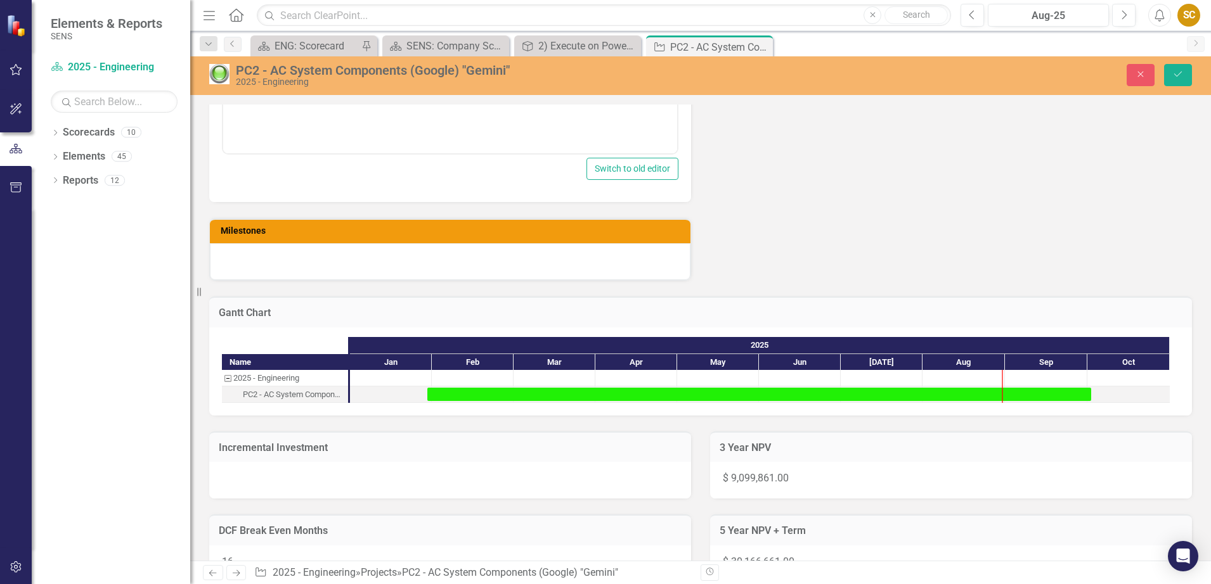
scroll to position [0, 0]
click at [342, 0] on li "Data center live: [DATE]" at bounding box center [463, 3] width 422 height 15
click at [694, 202] on div "Current Month Update Aug-25 Copy Forward Copy Forward ClearPoint AI AI Assistan…" at bounding box center [450, 22] width 501 height 361
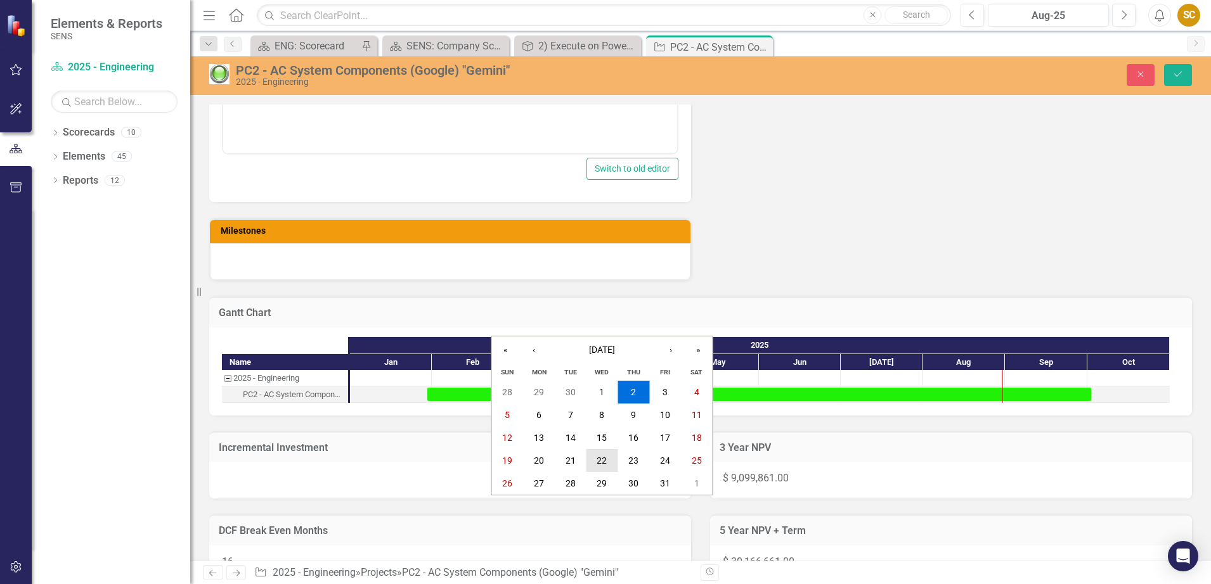
click at [607, 461] on abbr "22" at bounding box center [602, 461] width 10 height 10
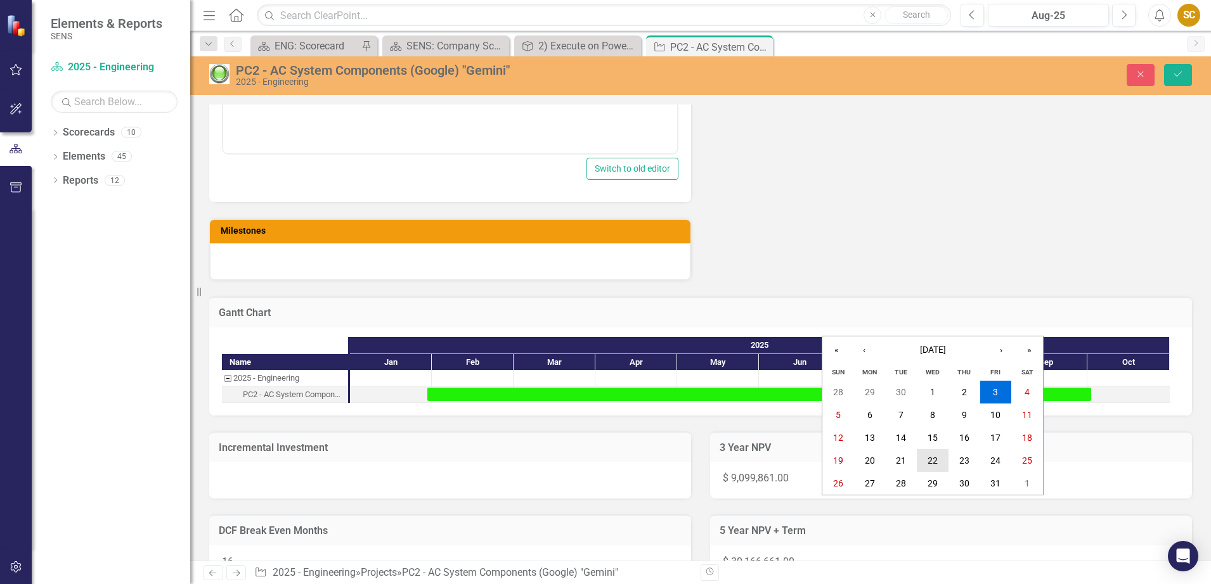
click at [933, 457] on abbr "22" at bounding box center [932, 461] width 10 height 10
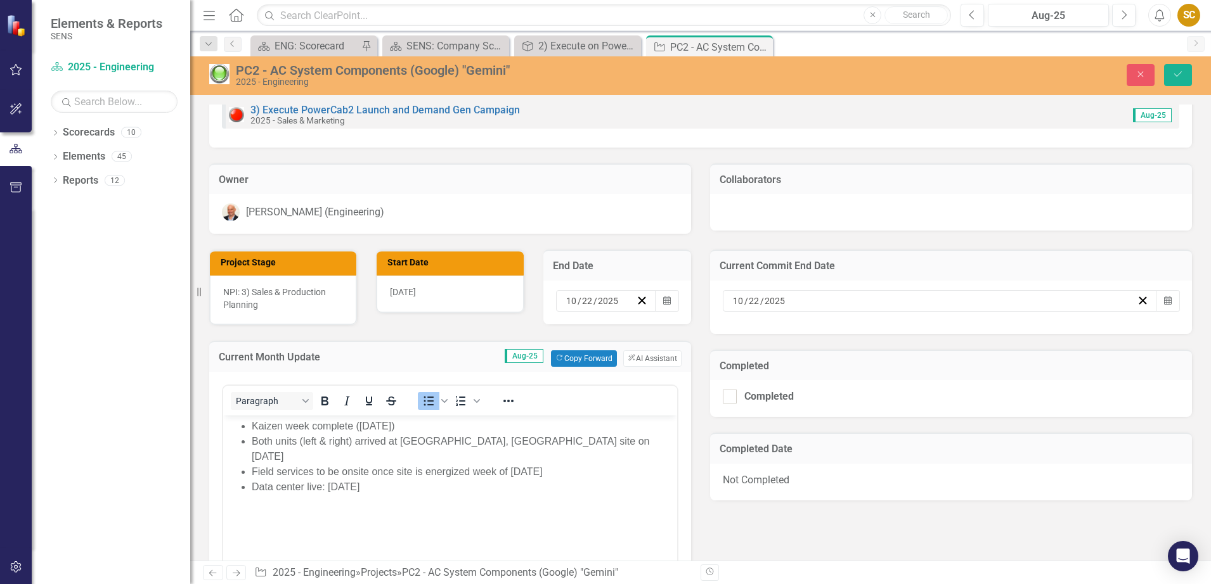
scroll to position [79, 0]
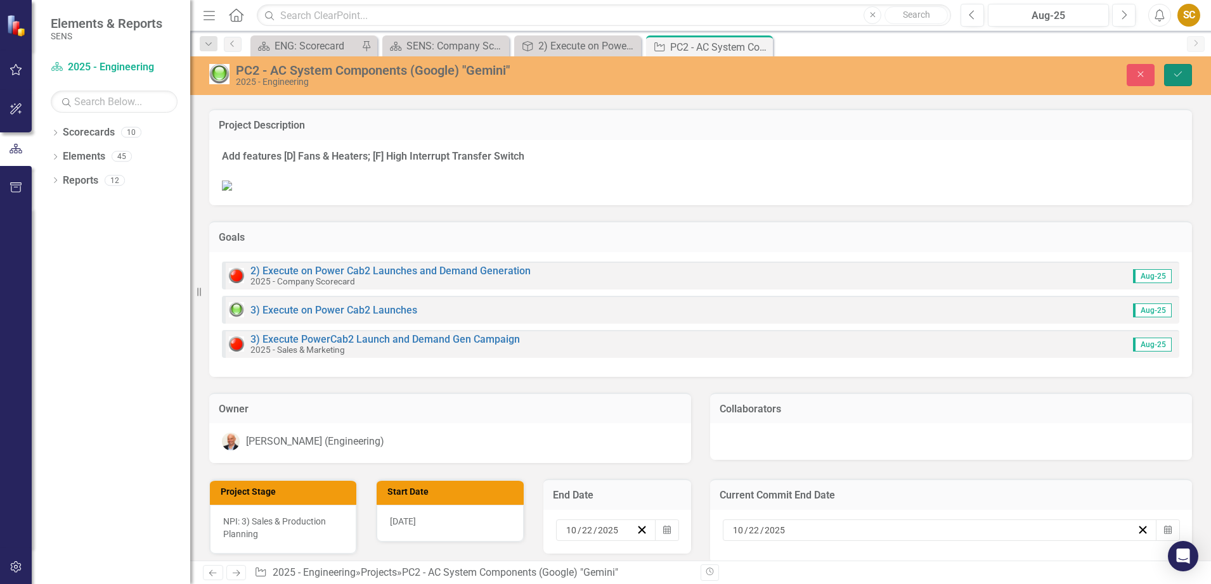
click at [1176, 81] on button "Save" at bounding box center [1178, 75] width 28 height 22
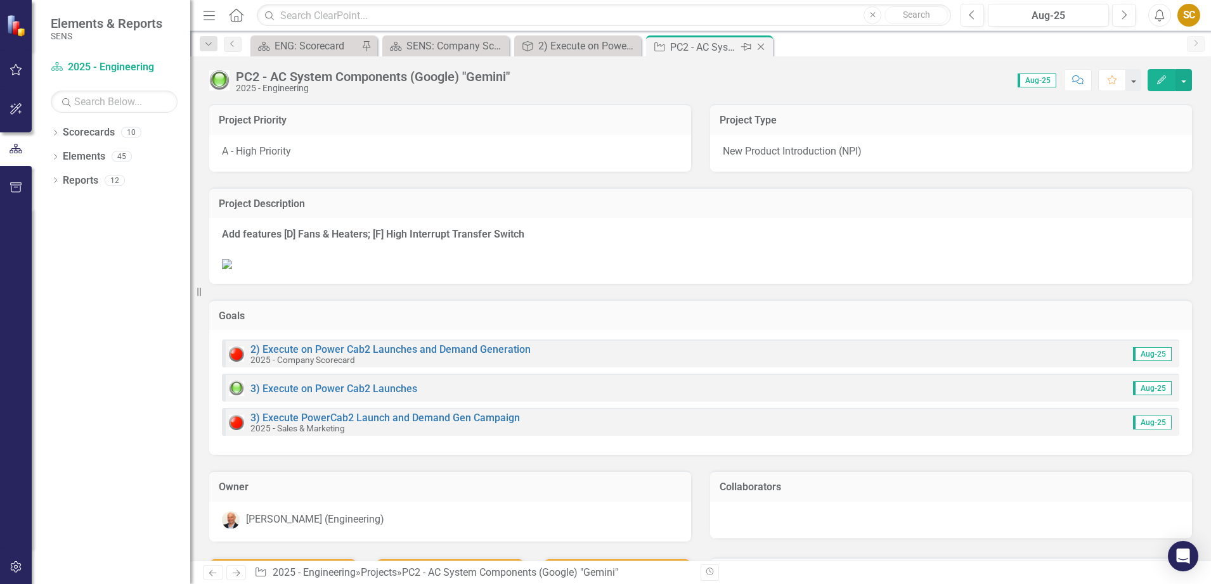
click at [762, 46] on icon "Close" at bounding box center [760, 47] width 13 height 10
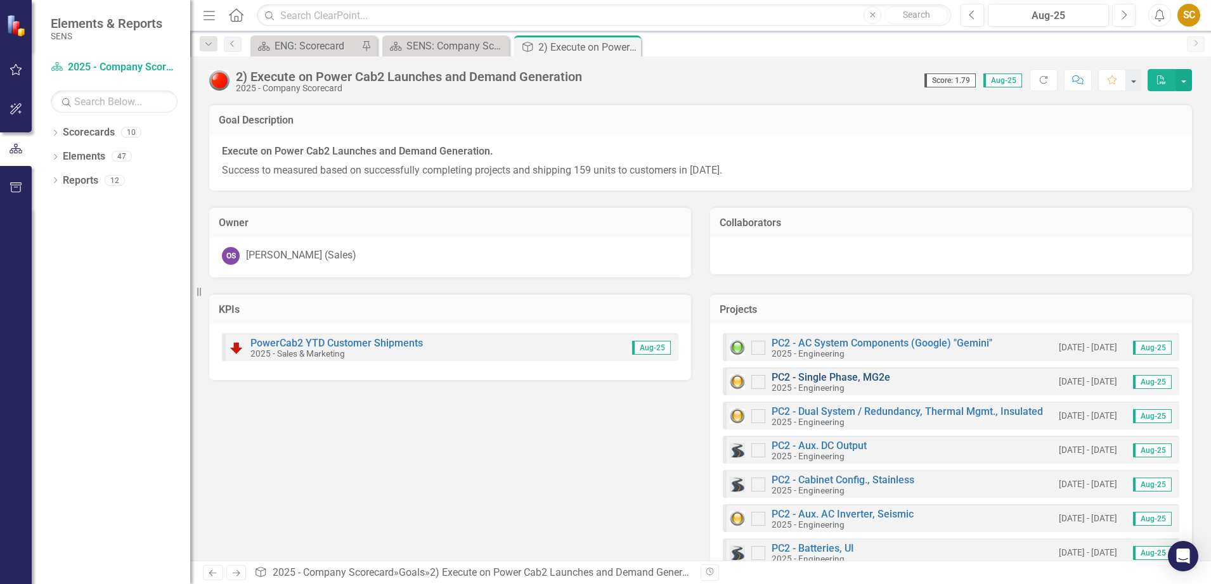
click at [868, 381] on link "PC2 - Single Phase, MG2e" at bounding box center [830, 377] width 119 height 12
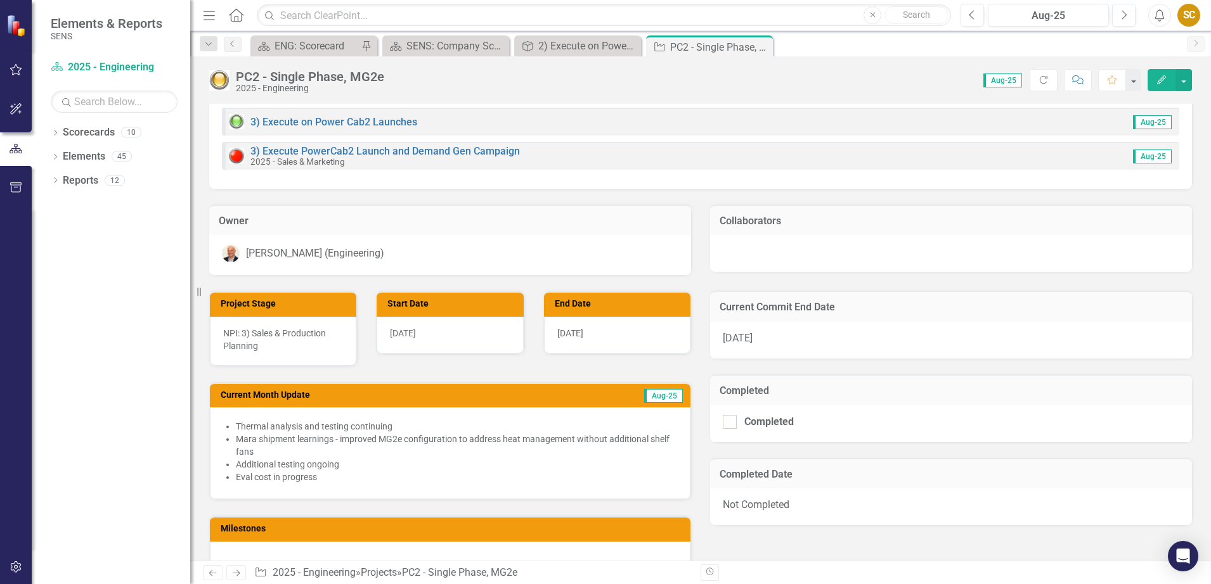
scroll to position [317, 0]
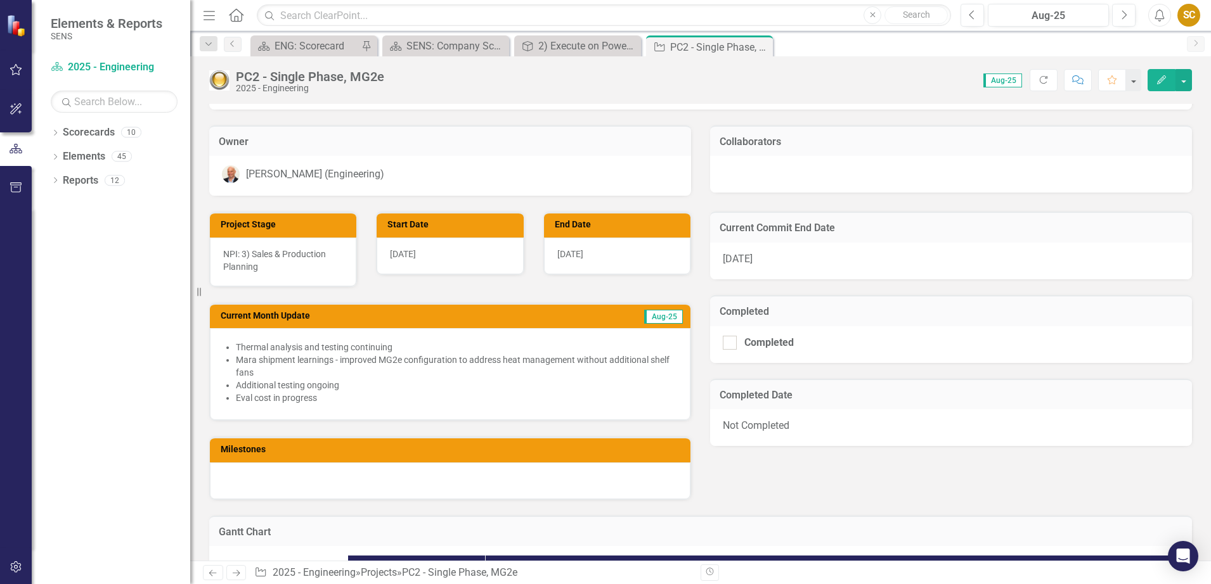
click at [742, 264] on span "[DATE]" at bounding box center [738, 259] width 30 height 12
click at [740, 255] on span "[DATE]" at bounding box center [738, 259] width 30 height 12
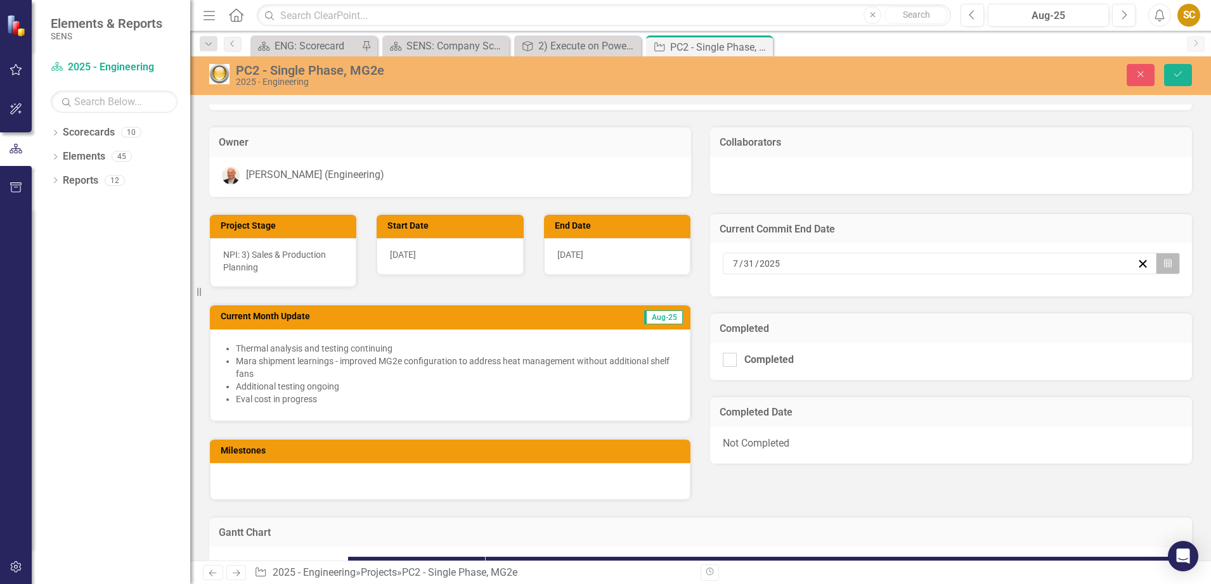
click at [1168, 261] on button "Calendar" at bounding box center [1168, 264] width 24 height 22
click at [1009, 294] on button "›" at bounding box center [1001, 296] width 28 height 28
click at [1008, 296] on button "›" at bounding box center [1001, 296] width 28 height 28
click at [912, 432] on button "30" at bounding box center [901, 429] width 32 height 23
click at [1164, 266] on icon "Calendar" at bounding box center [1168, 263] width 8 height 9
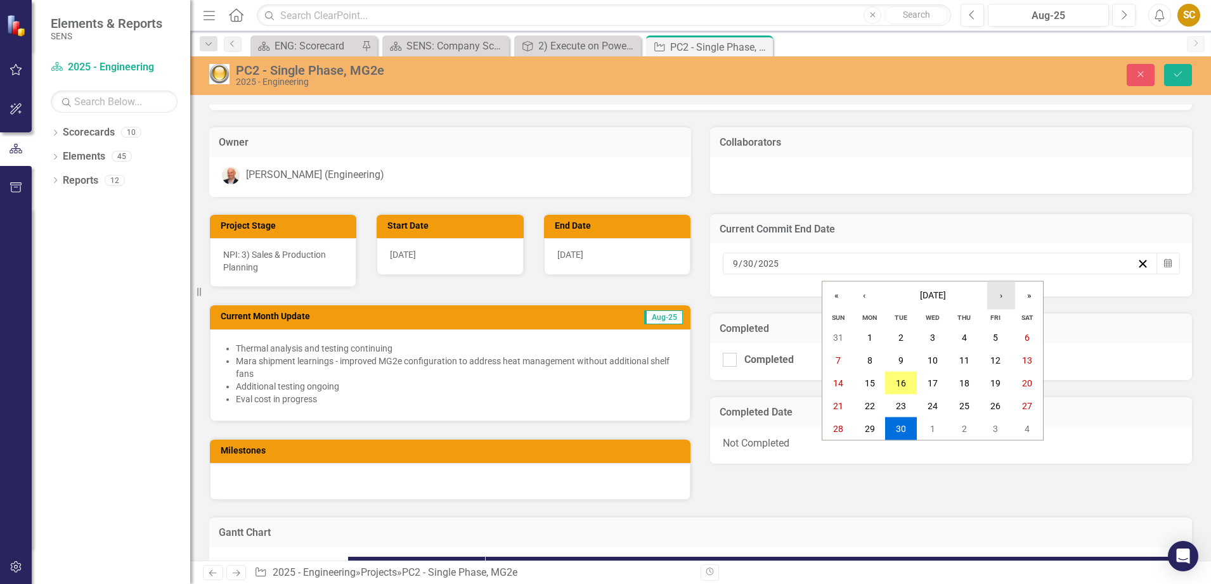
click at [1005, 296] on button "›" at bounding box center [1001, 296] width 28 height 28
click at [996, 425] on abbr "31" at bounding box center [995, 429] width 10 height 10
click at [581, 290] on div "Current Month Update Aug-25 Thermal analysis and testing continuing Mara shipme…" at bounding box center [450, 355] width 501 height 134
click at [1164, 264] on icon "Calendar" at bounding box center [1168, 263] width 8 height 9
click at [1002, 297] on button "›" at bounding box center [1001, 296] width 28 height 28
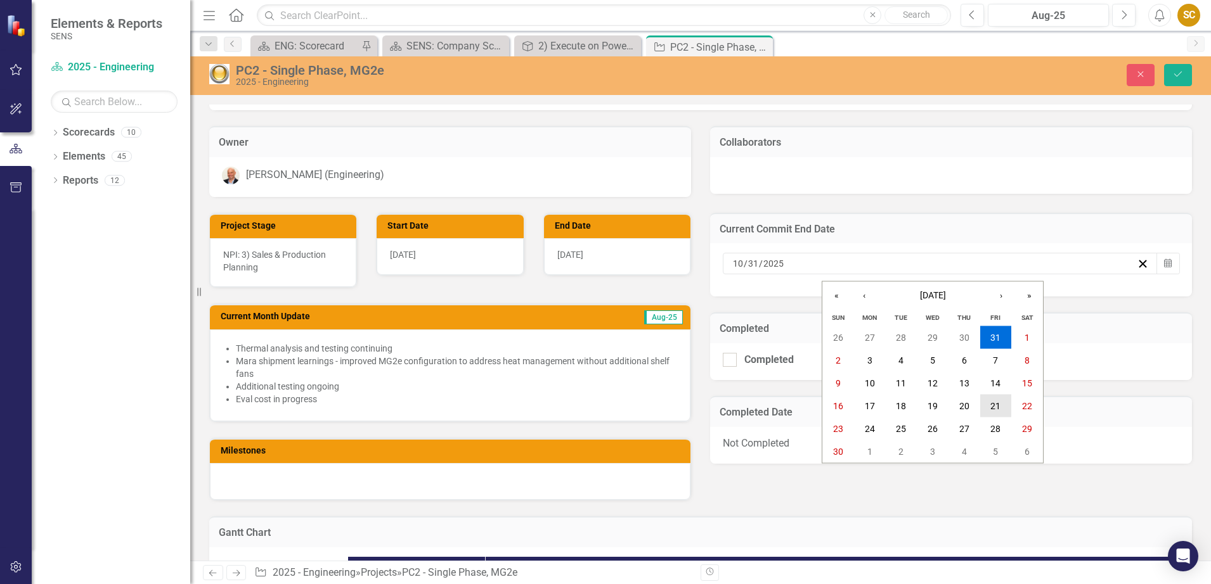
click at [1000, 413] on button "21" at bounding box center [996, 406] width 32 height 23
click at [700, 326] on div "Completed Completed" at bounding box center [950, 339] width 501 height 84
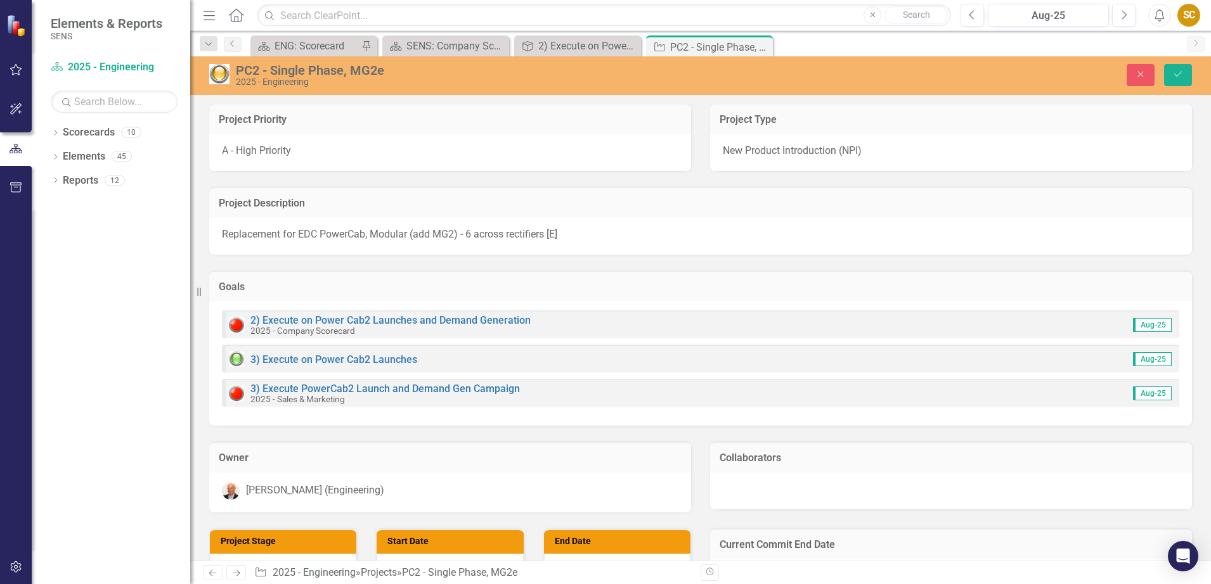
scroll to position [0, 0]
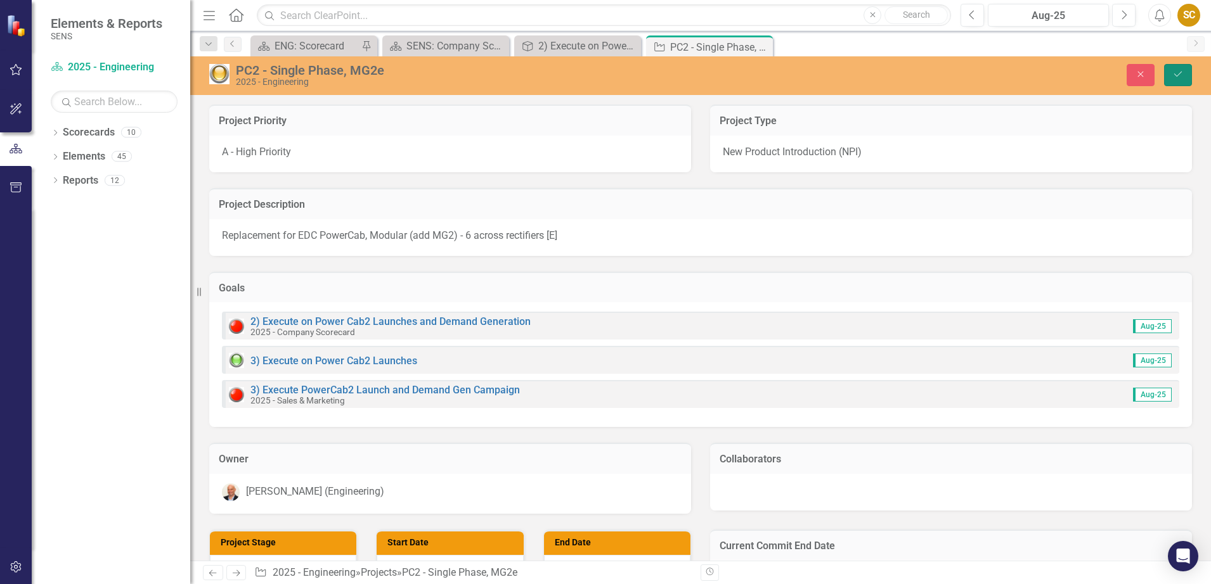
click at [1178, 77] on icon "Save" at bounding box center [1177, 74] width 11 height 9
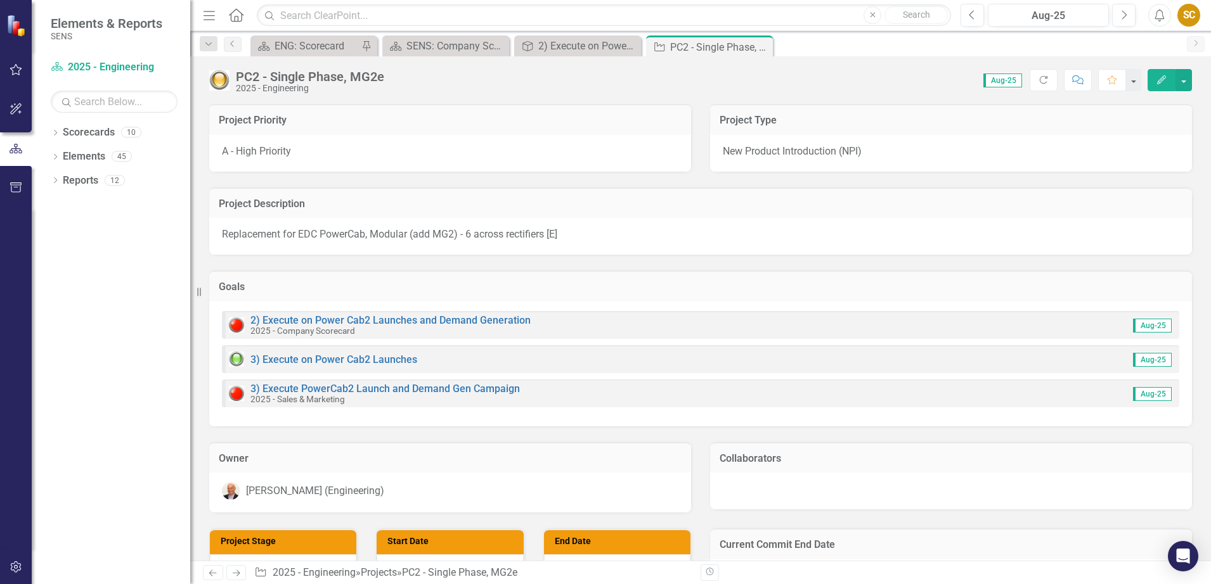
click at [218, 81] on img at bounding box center [219, 80] width 20 height 20
click at [217, 77] on img at bounding box center [219, 80] width 20 height 20
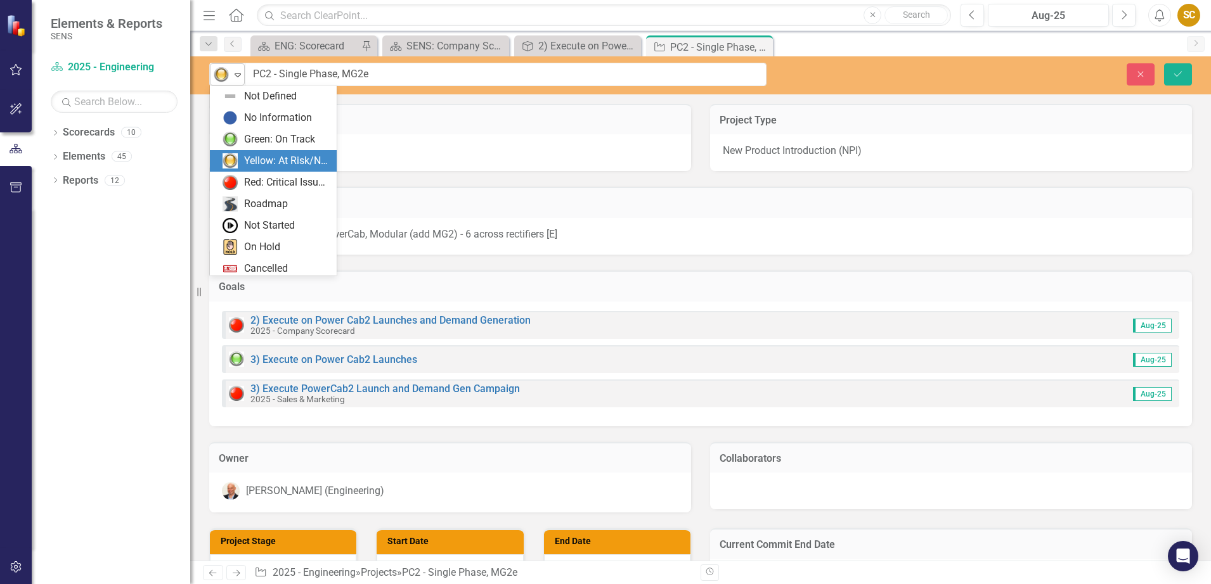
click at [233, 76] on icon "Expand" at bounding box center [237, 75] width 13 height 10
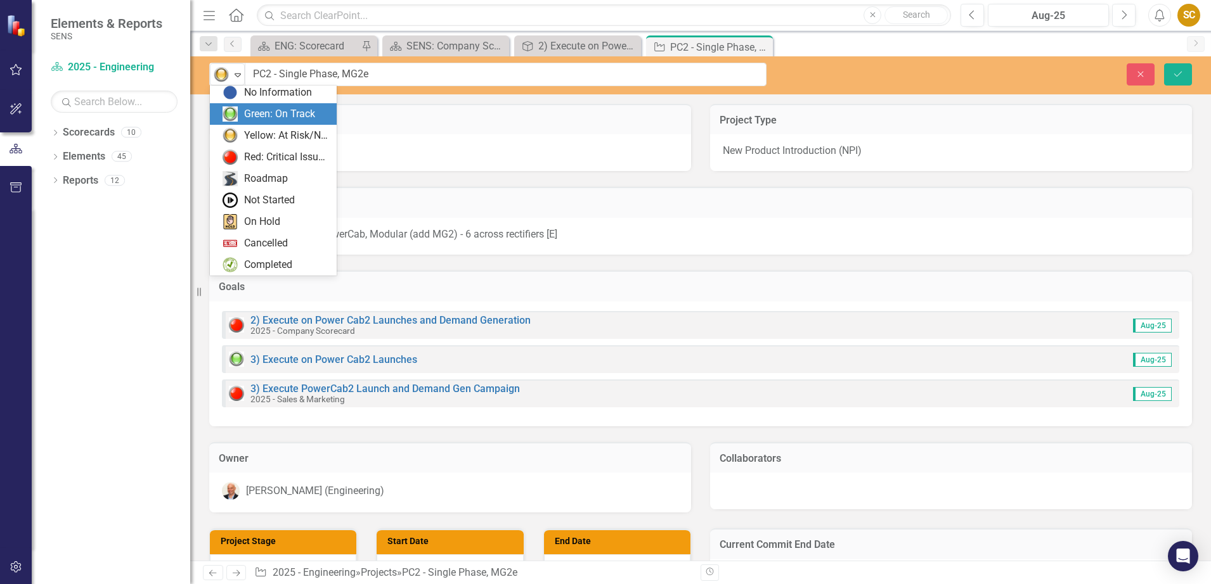
click at [251, 115] on div "Green: On Track" at bounding box center [279, 114] width 71 height 15
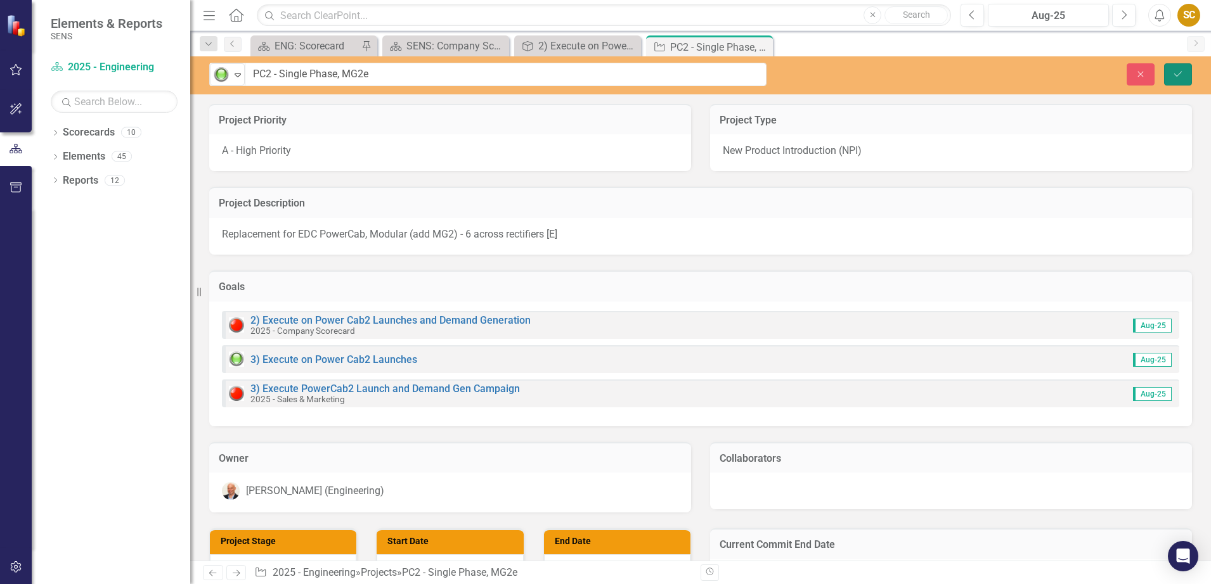
click at [1173, 72] on icon "Save" at bounding box center [1177, 74] width 11 height 9
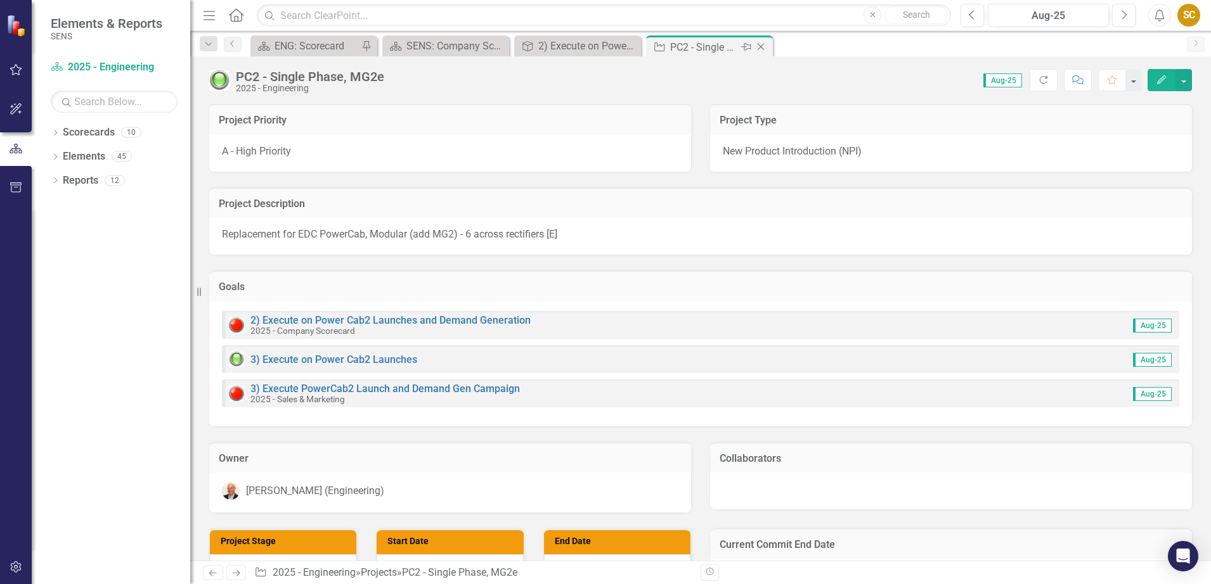
click at [761, 46] on icon "Close" at bounding box center [760, 47] width 13 height 10
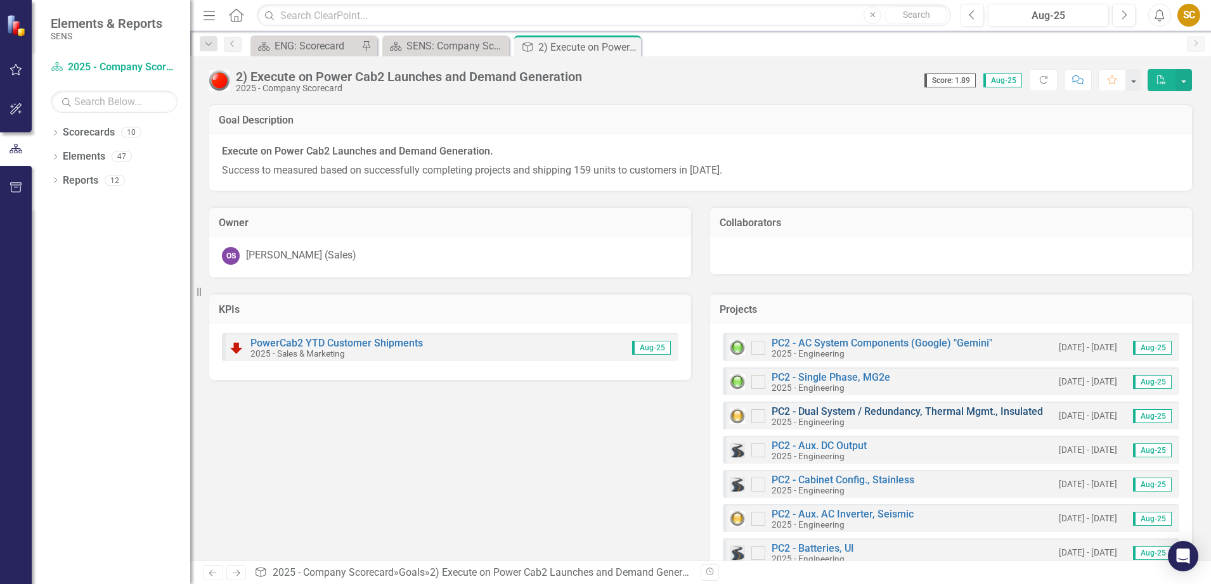
click at [857, 410] on link "PC2 - Dual System / Redundancy, Thermal Mgmt., Insulated" at bounding box center [906, 412] width 271 height 12
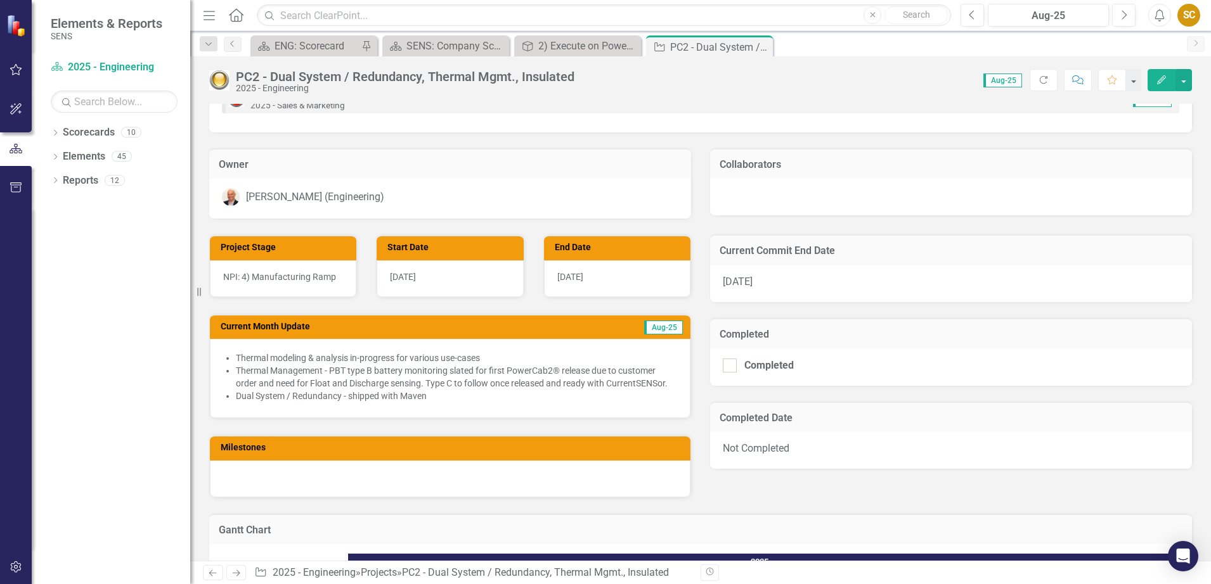
scroll to position [317, 0]
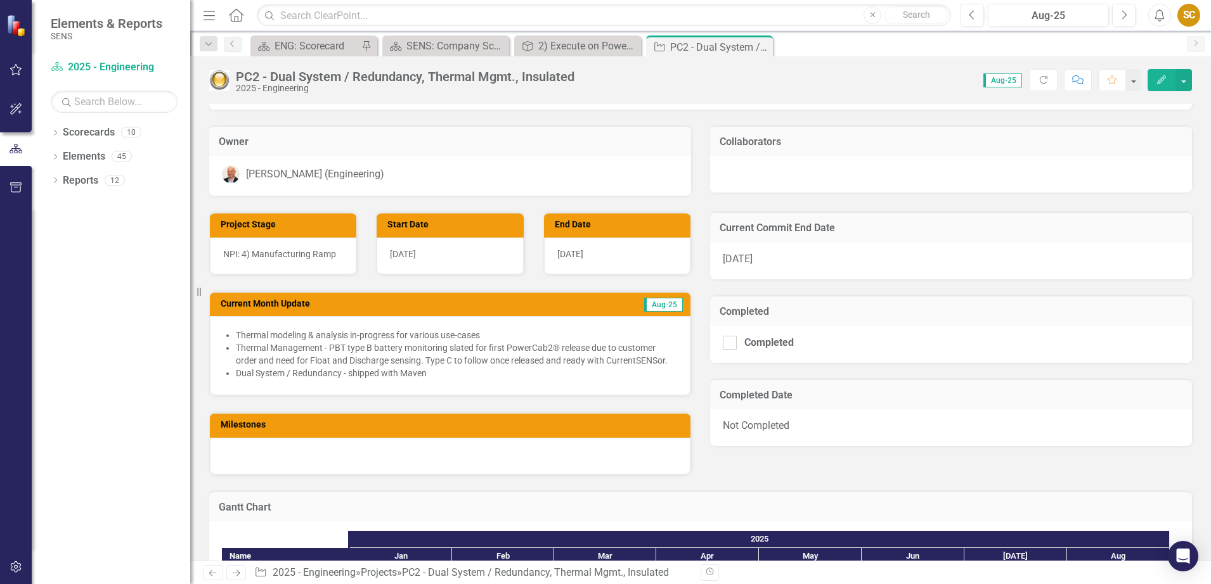
drag, startPoint x: 1046, startPoint y: 269, endPoint x: 1035, endPoint y: 268, distance: 10.9
click at [1046, 268] on div "[DATE]" at bounding box center [951, 261] width 482 height 37
click at [752, 261] on span "[DATE]" at bounding box center [738, 259] width 30 height 12
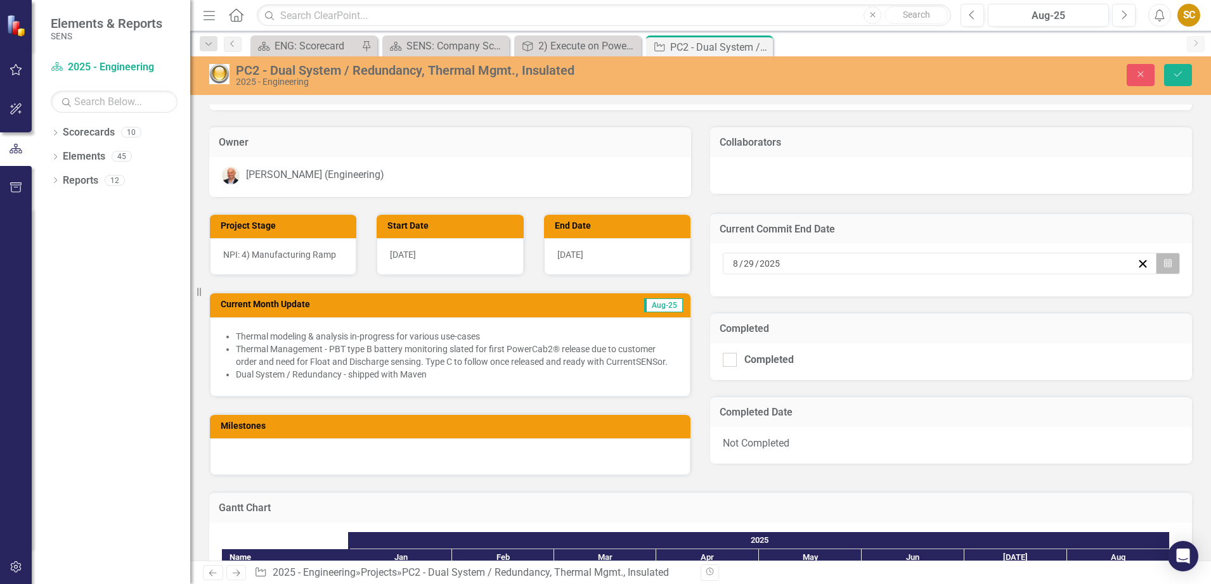
click at [1164, 266] on icon "Calendar" at bounding box center [1168, 263] width 8 height 9
click at [1001, 296] on button "›" at bounding box center [1001, 296] width 28 height 28
click at [997, 414] on button "21" at bounding box center [996, 406] width 32 height 23
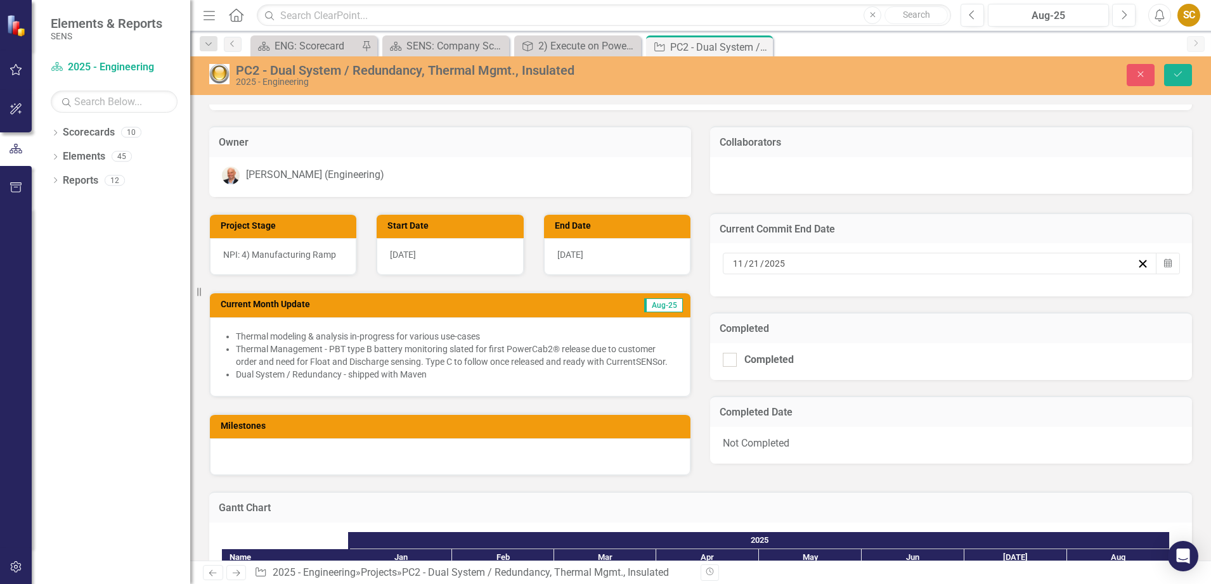
click at [631, 252] on div "[DATE]" at bounding box center [617, 256] width 146 height 37
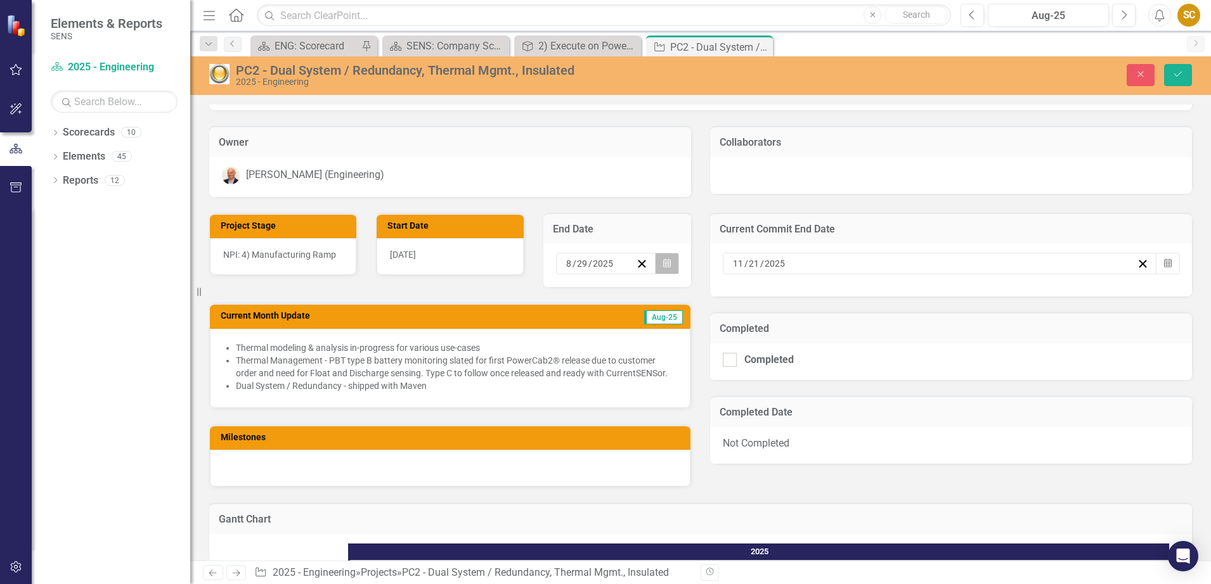
click at [669, 266] on button "Calendar" at bounding box center [667, 264] width 24 height 22
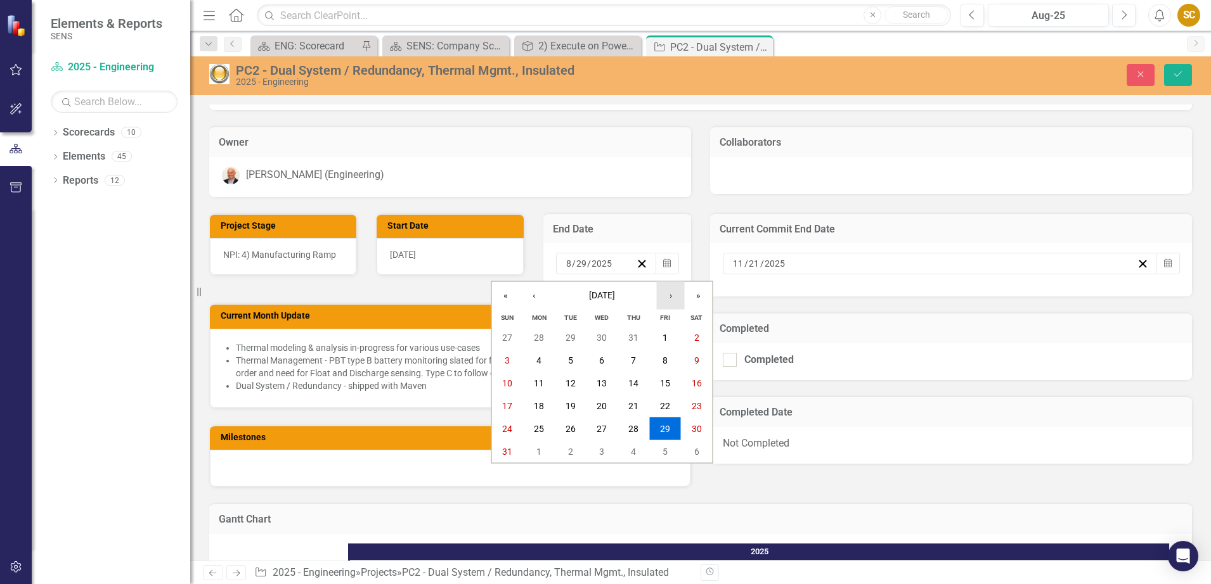
click at [675, 297] on button "›" at bounding box center [671, 296] width 28 height 28
click at [664, 428] on abbr "31" at bounding box center [665, 429] width 10 height 10
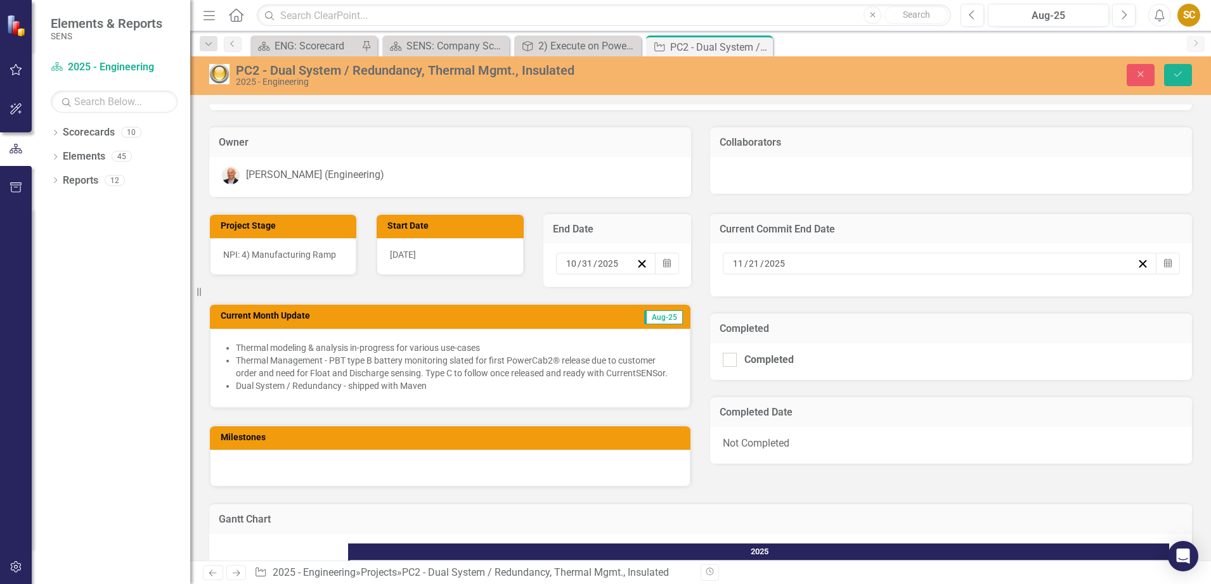
click at [523, 300] on div "Current Month Update Aug-25 Thermal modeling & analysis in-progress for various…" at bounding box center [450, 347] width 501 height 121
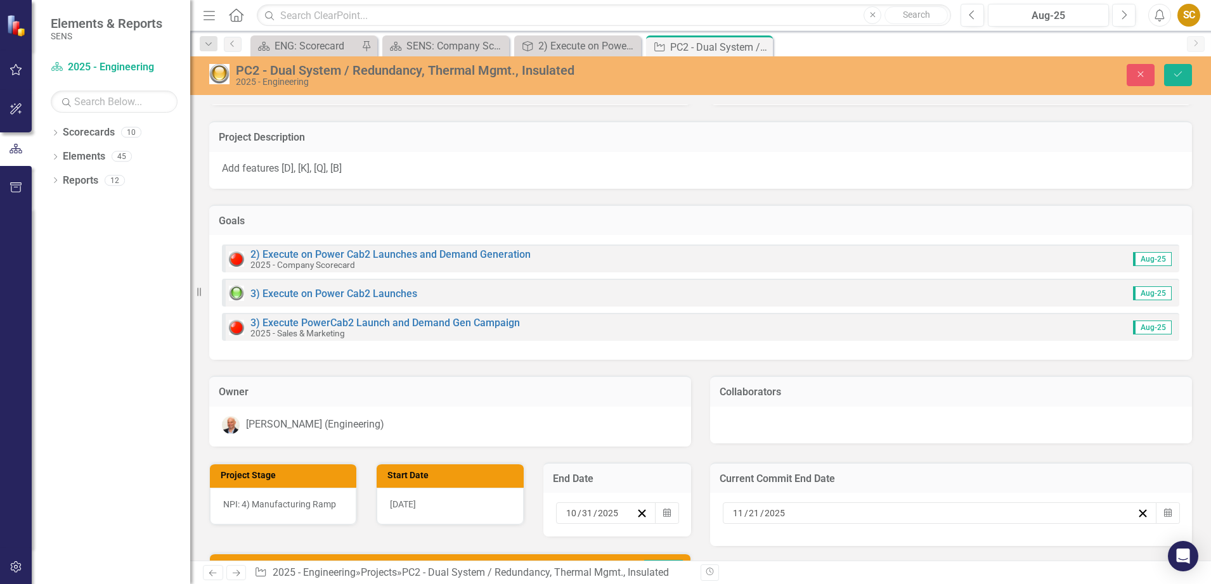
scroll to position [0, 0]
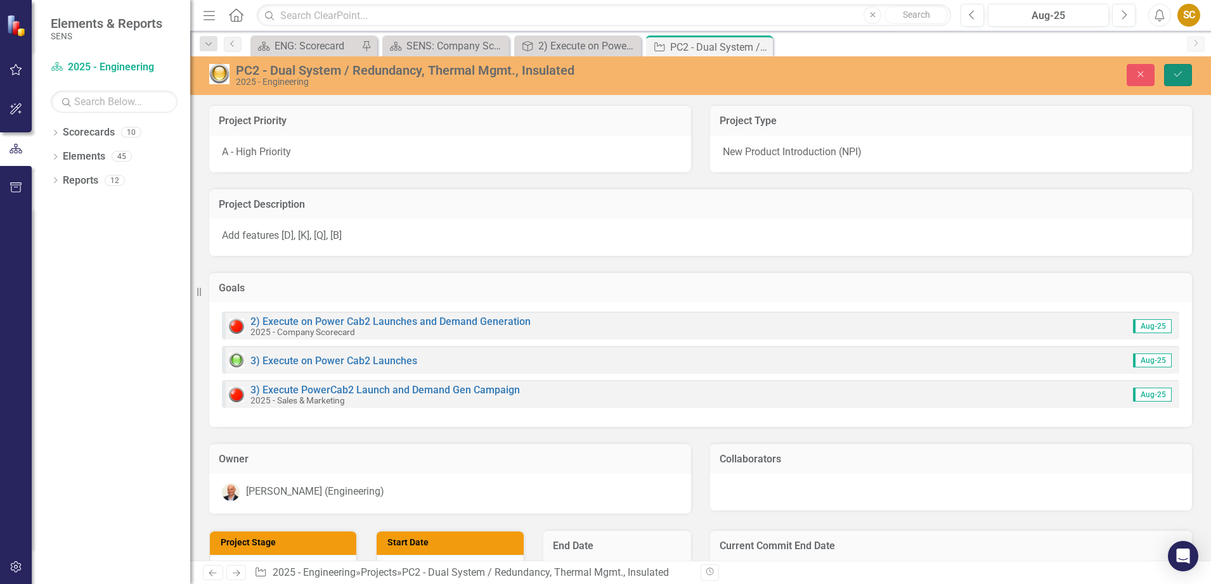
click at [1178, 75] on icon "Save" at bounding box center [1177, 74] width 11 height 9
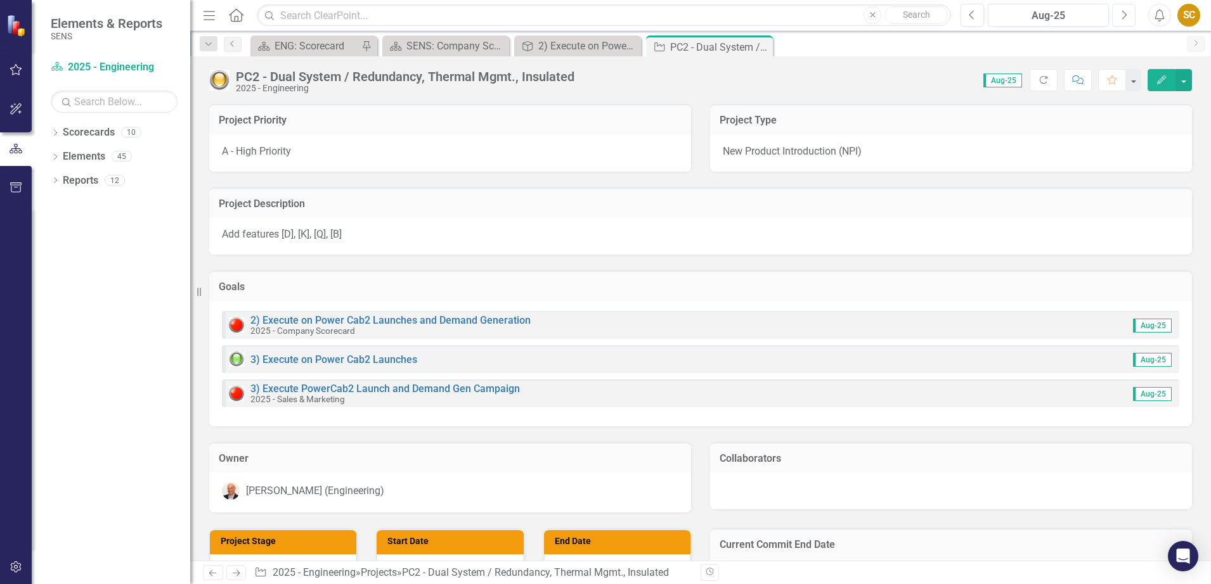
click at [1123, 15] on icon "Next" at bounding box center [1123, 15] width 7 height 11
click at [971, 14] on icon "Previous" at bounding box center [972, 15] width 7 height 11
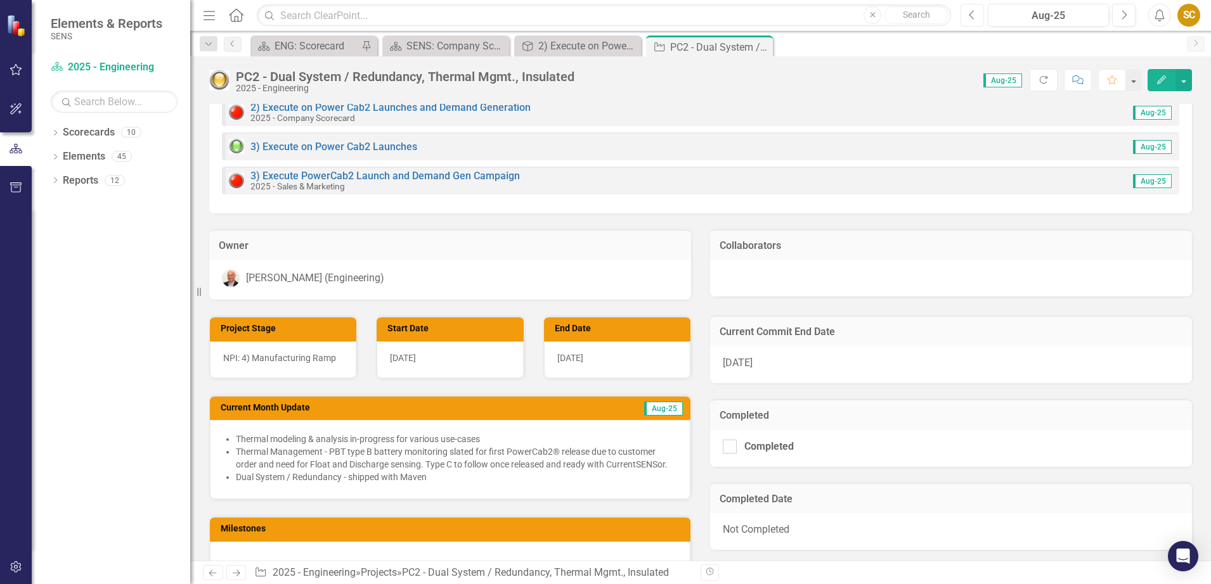
scroll to position [238, 0]
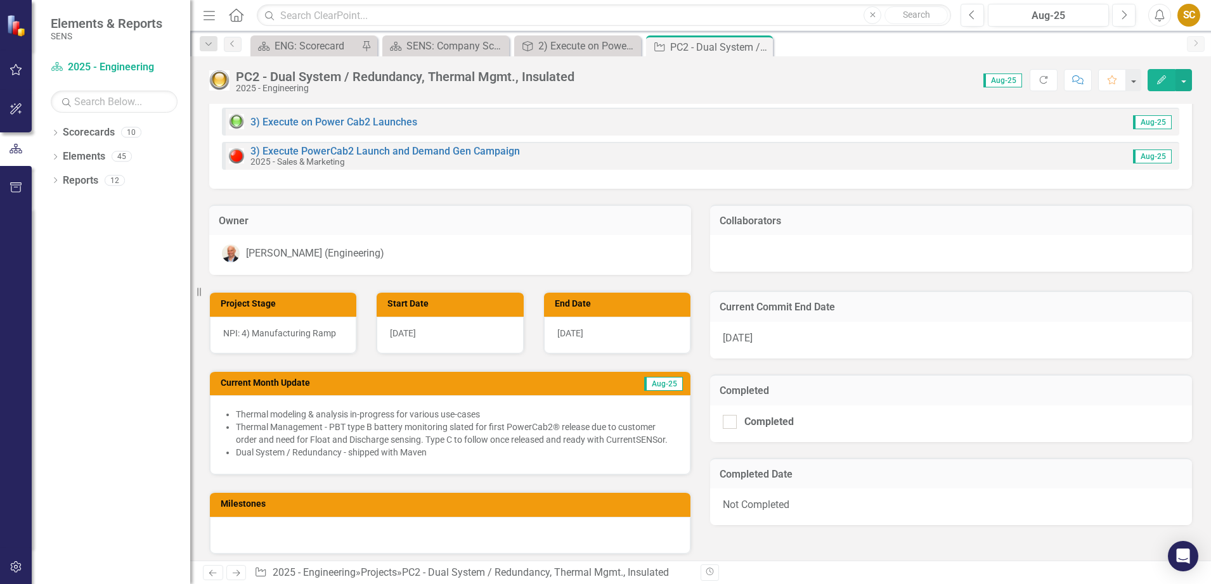
click at [737, 338] on span "[DATE]" at bounding box center [738, 338] width 30 height 12
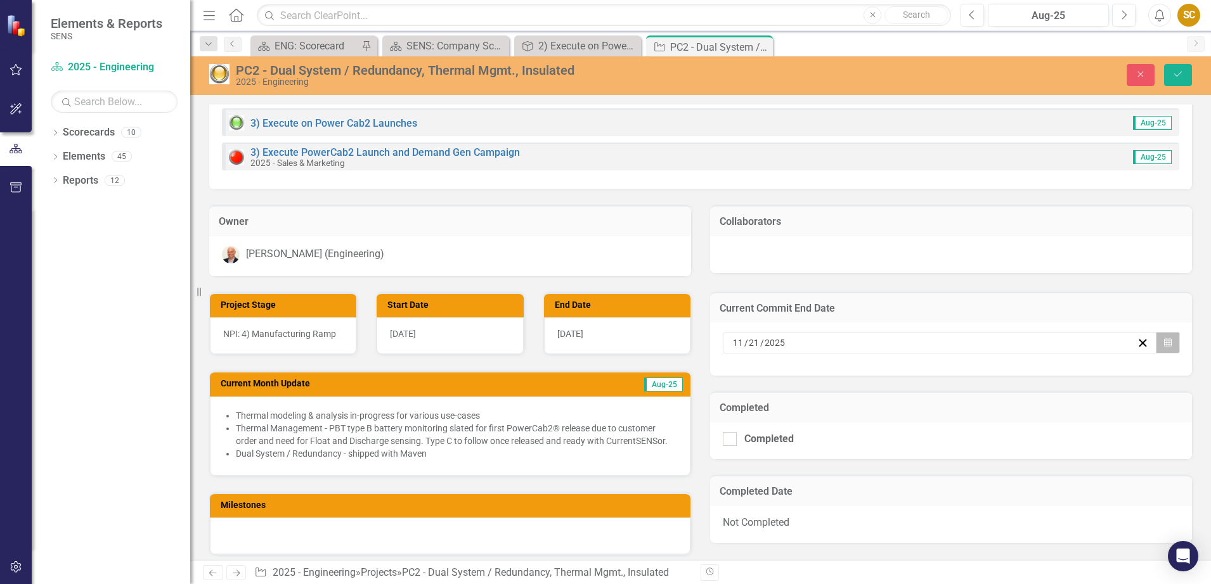
click at [1164, 342] on icon "Calendar" at bounding box center [1168, 343] width 8 height 9
click at [375, 200] on div "Owner [PERSON_NAME] (Engineering)" at bounding box center [450, 233] width 501 height 87
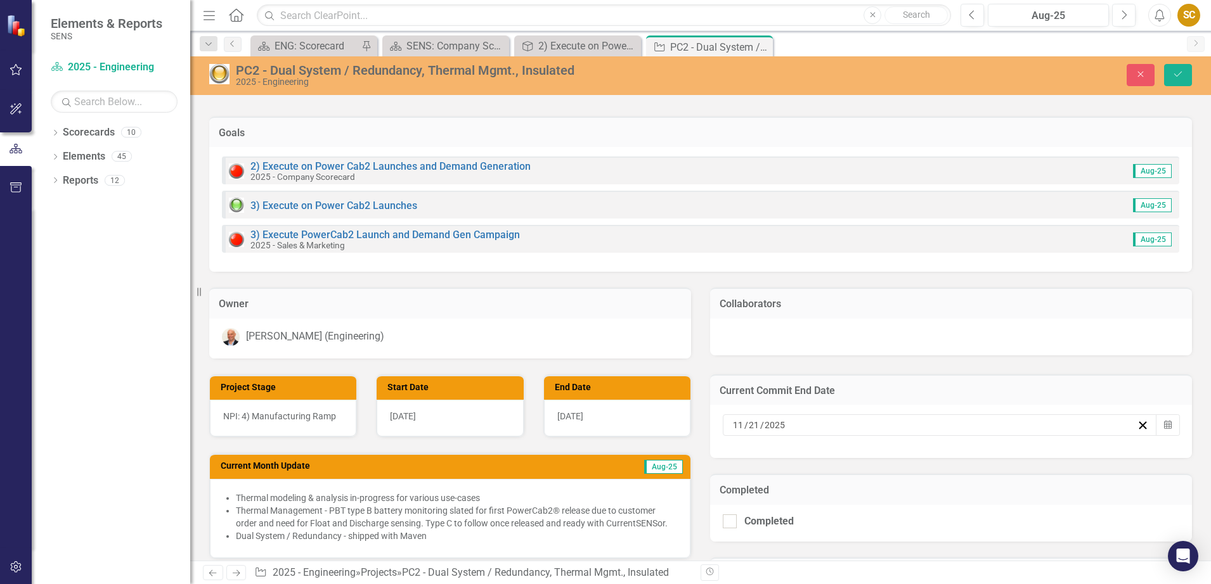
scroll to position [158, 0]
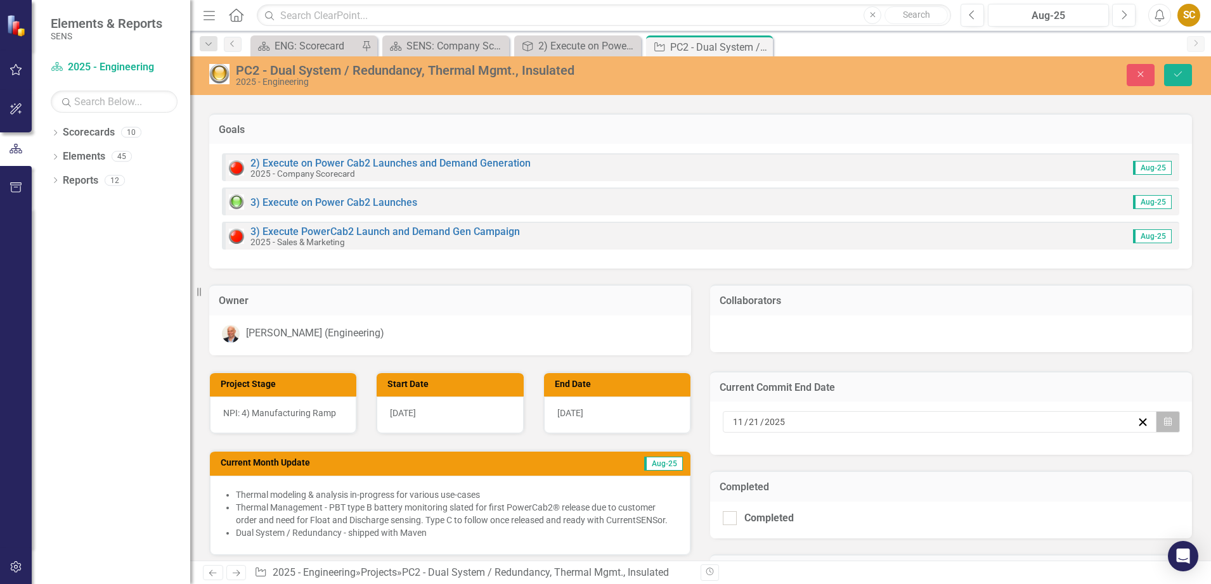
click at [1158, 417] on button "Calendar" at bounding box center [1168, 422] width 24 height 22
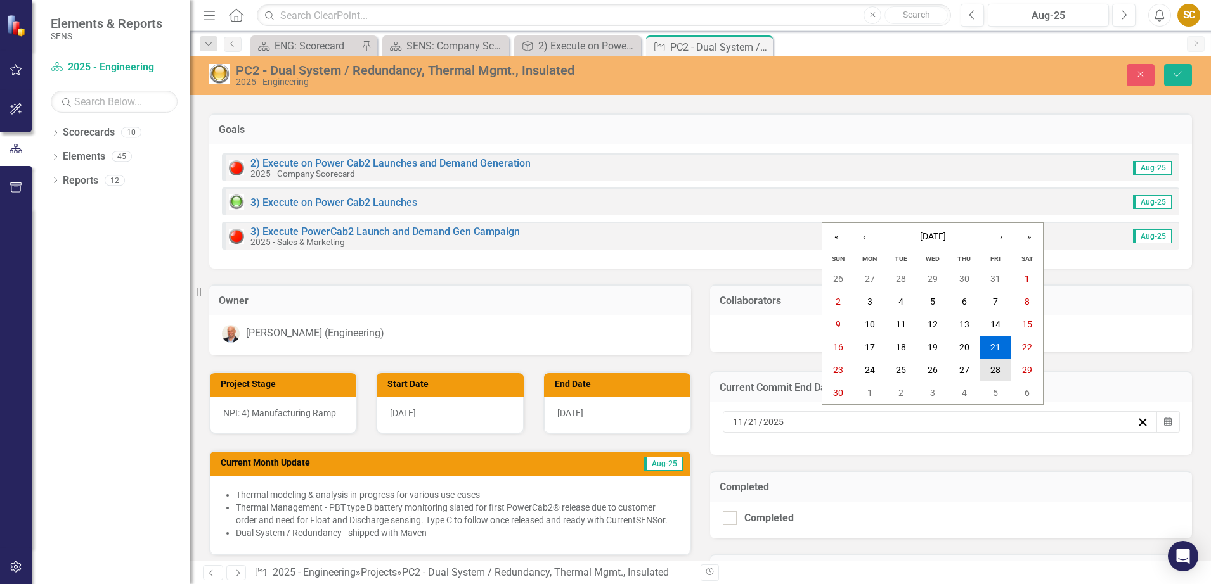
click at [997, 372] on abbr "28" at bounding box center [995, 370] width 10 height 10
click at [569, 420] on div "[DATE]" at bounding box center [617, 415] width 146 height 37
click at [569, 411] on span "[DATE]" at bounding box center [570, 413] width 26 height 10
click at [598, 406] on div "[DATE]" at bounding box center [617, 415] width 146 height 37
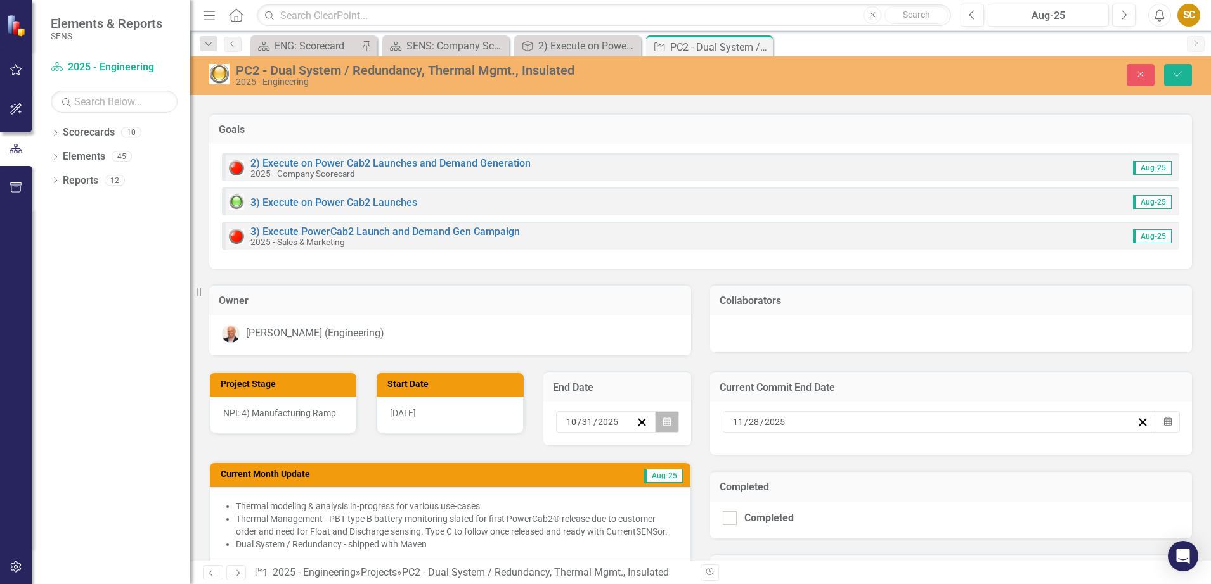
click at [663, 423] on icon "Calendar" at bounding box center [667, 422] width 8 height 9
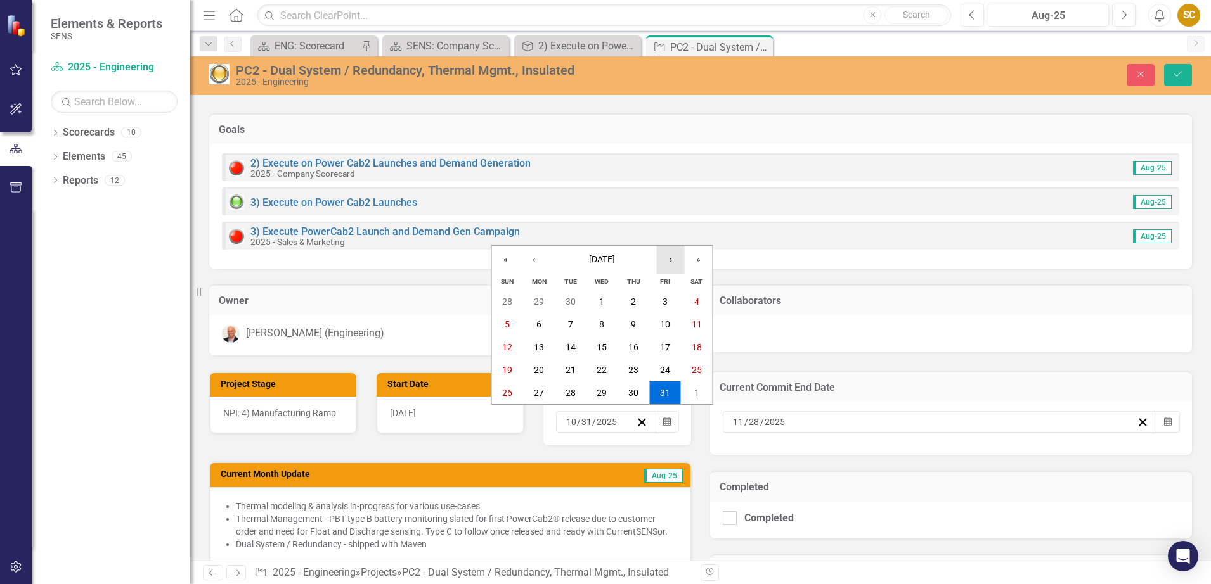
click at [674, 259] on button "›" at bounding box center [671, 260] width 28 height 28
click at [678, 391] on button "28" at bounding box center [665, 393] width 32 height 23
click at [283, 455] on div "Current Month Update Aug-25 Thermal modeling & analysis in-progress for various…" at bounding box center [450, 506] width 501 height 121
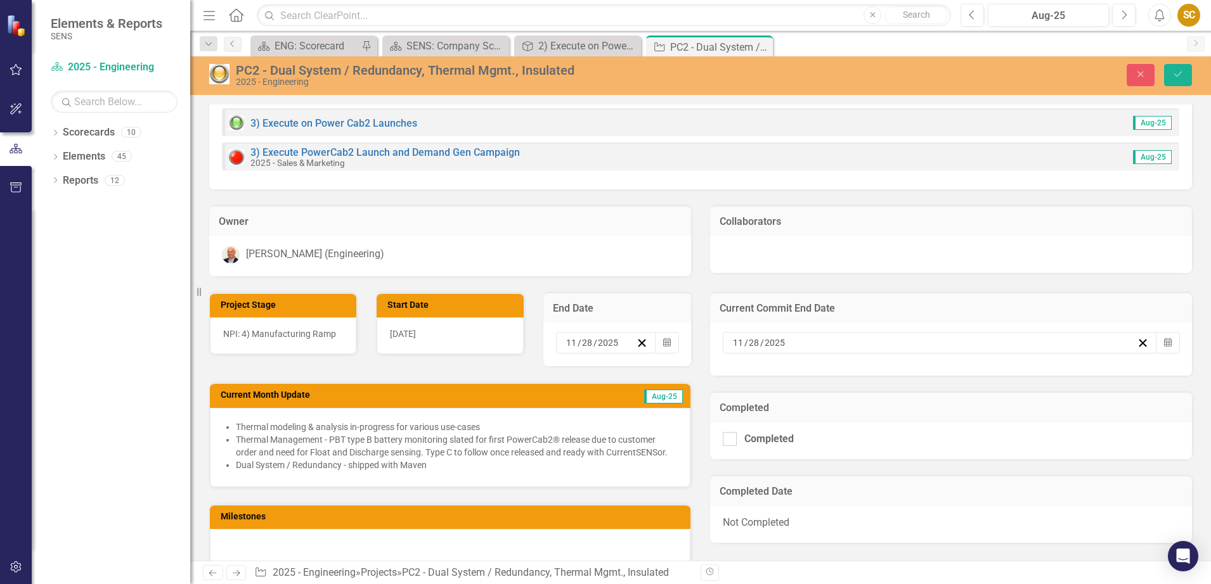
scroll to position [317, 0]
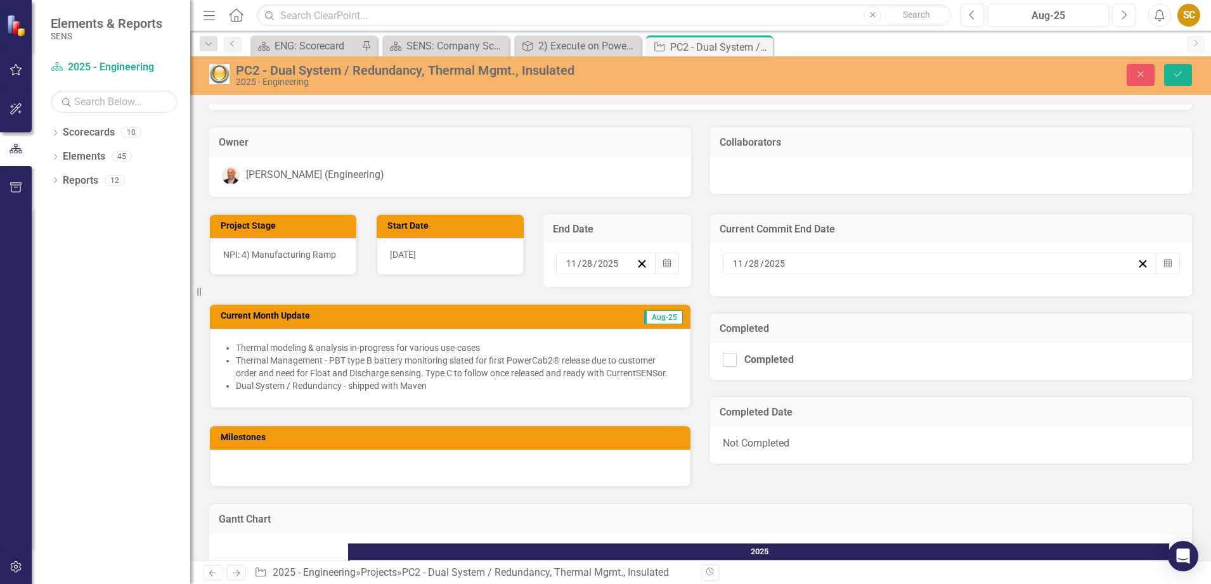
click at [240, 344] on li "Thermal modeling & analysis in-progress for various use-cases" at bounding box center [456, 348] width 441 height 13
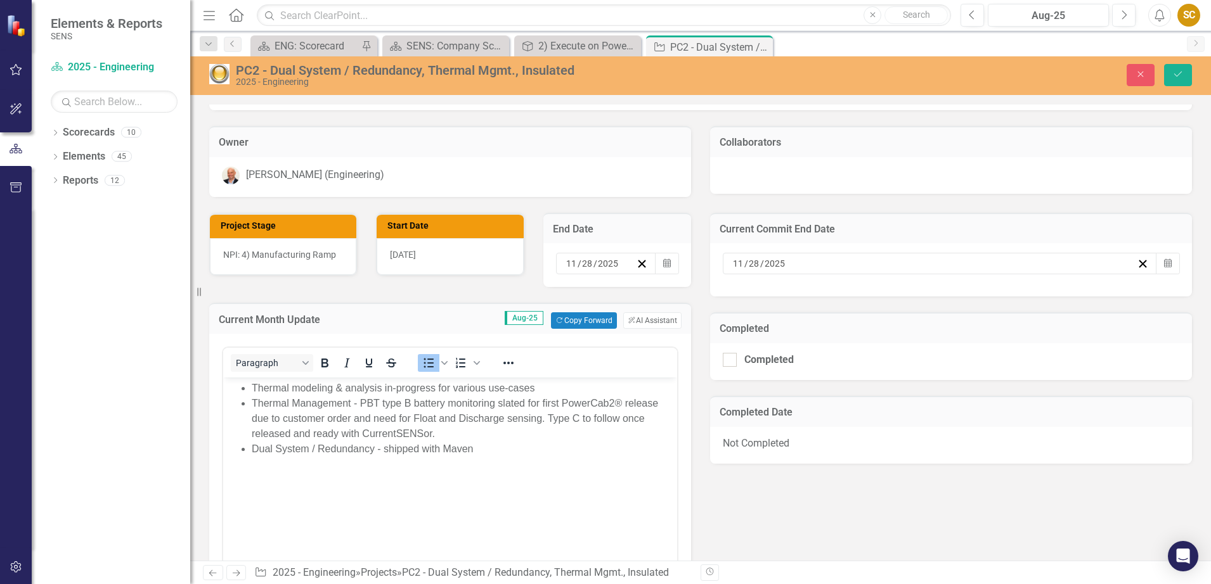
scroll to position [0, 0]
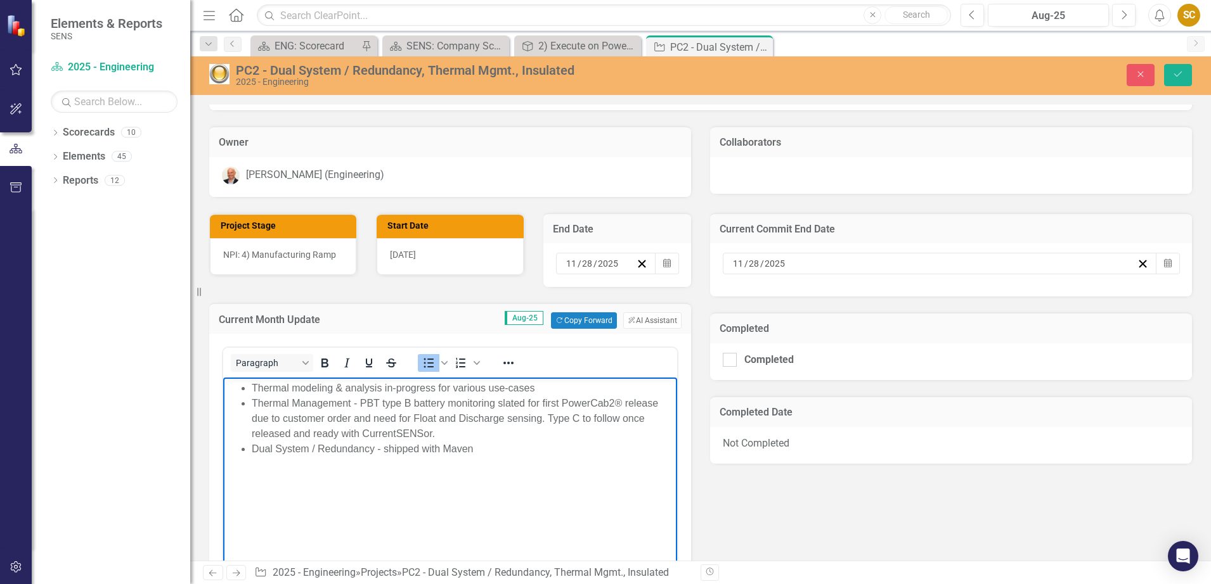
click at [249, 389] on ul "Thermal modeling & analysis in-progress for various use-cases Thermal Managemen…" at bounding box center [450, 419] width 448 height 76
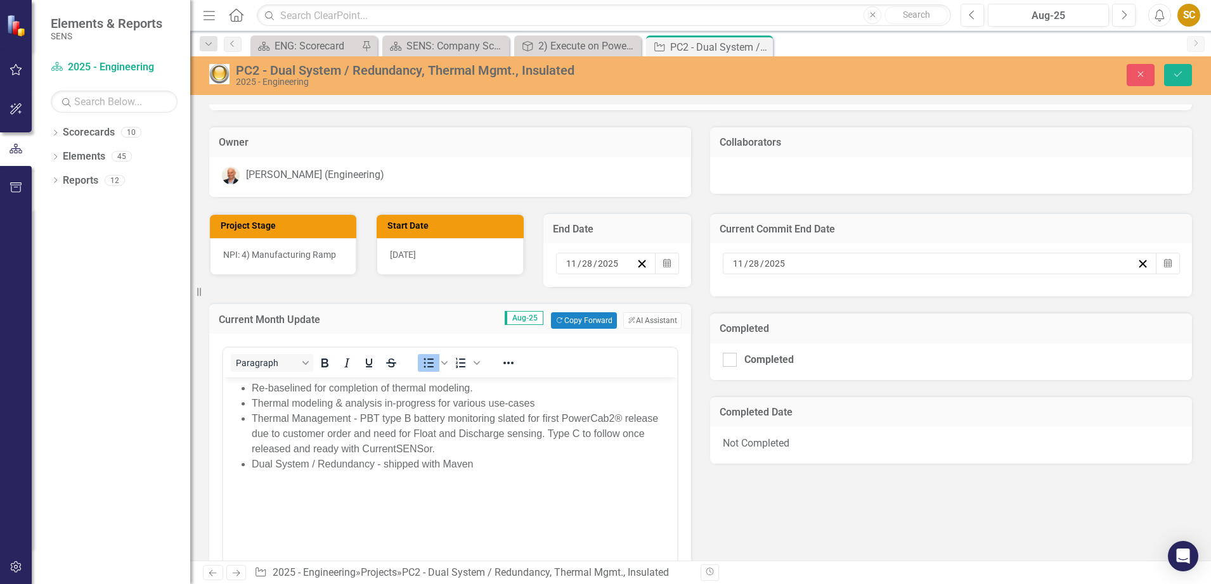
click at [702, 476] on div "Project Stage NPI: 4) Manufacturing Ramp Start Date [DATE] End Date [DATE] Cale…" at bounding box center [701, 462] width 1002 height 530
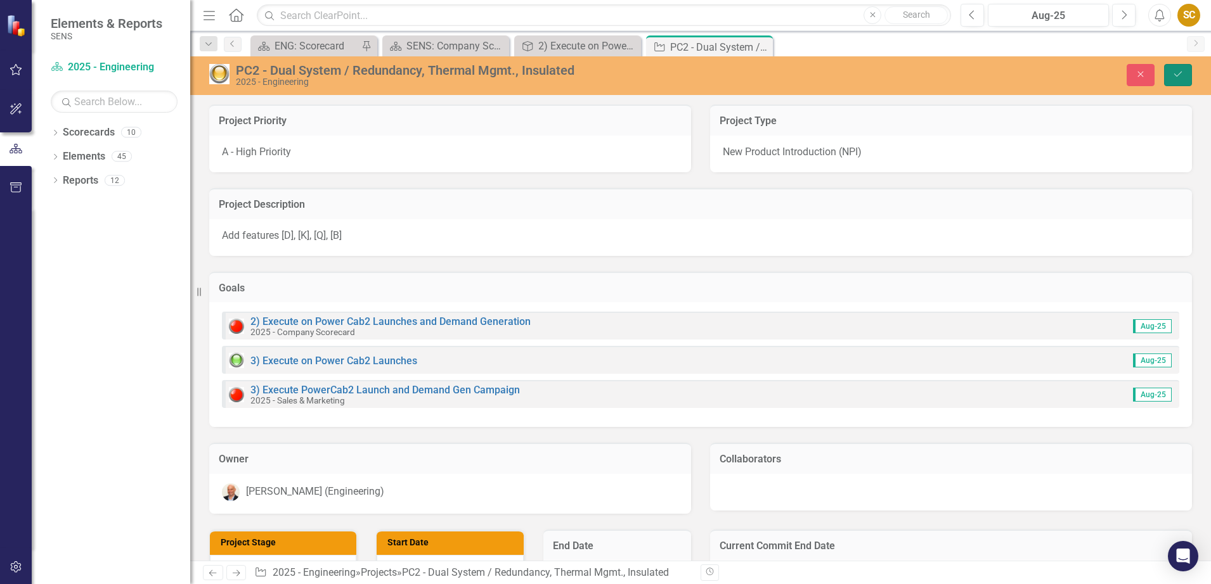
click at [1166, 81] on button "Save" at bounding box center [1178, 75] width 28 height 22
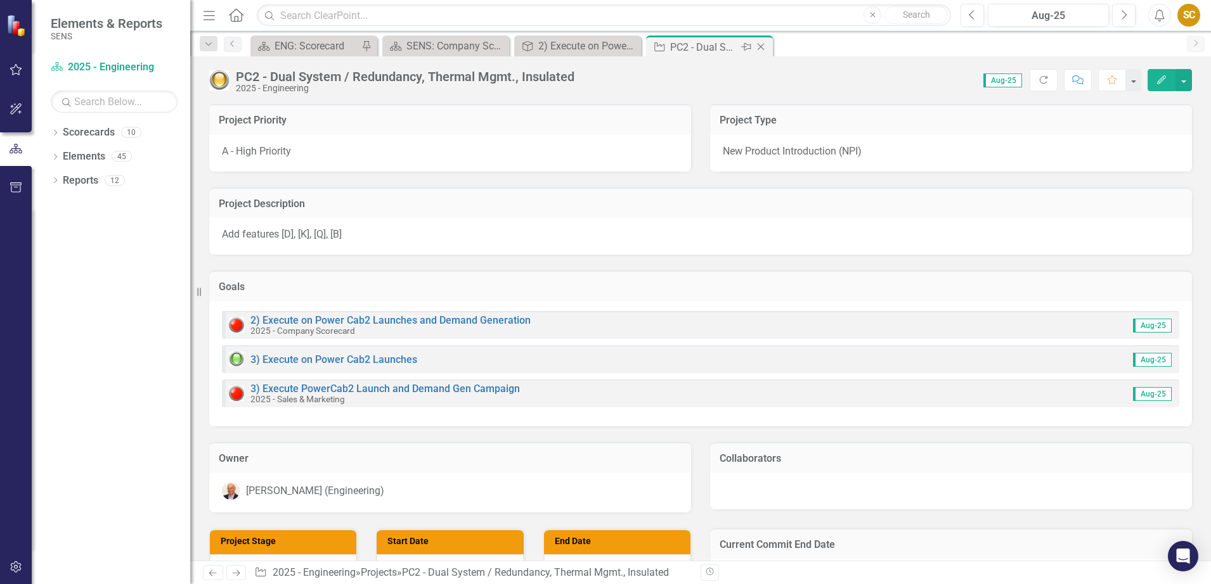
click at [766, 47] on icon "Close" at bounding box center [760, 47] width 13 height 10
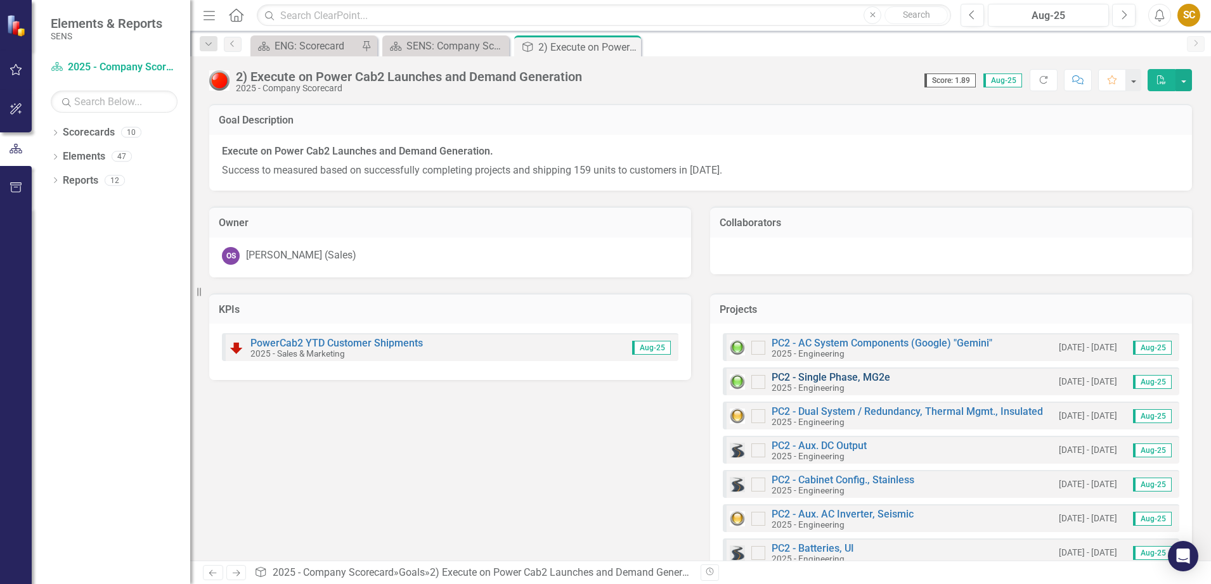
click at [851, 381] on link "PC2 - Single Phase, MG2e" at bounding box center [830, 377] width 119 height 12
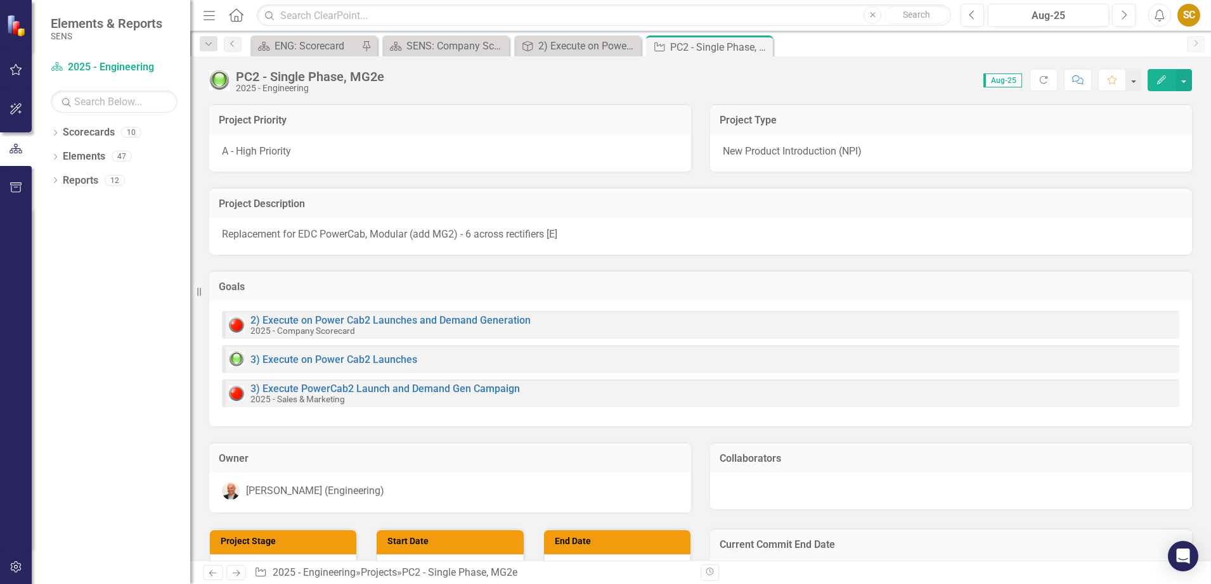
click at [851, 381] on div "3) Execute PowerCab2 Launch and Demand Gen Campaign 2025 - Sales & Marketing" at bounding box center [700, 394] width 957 height 28
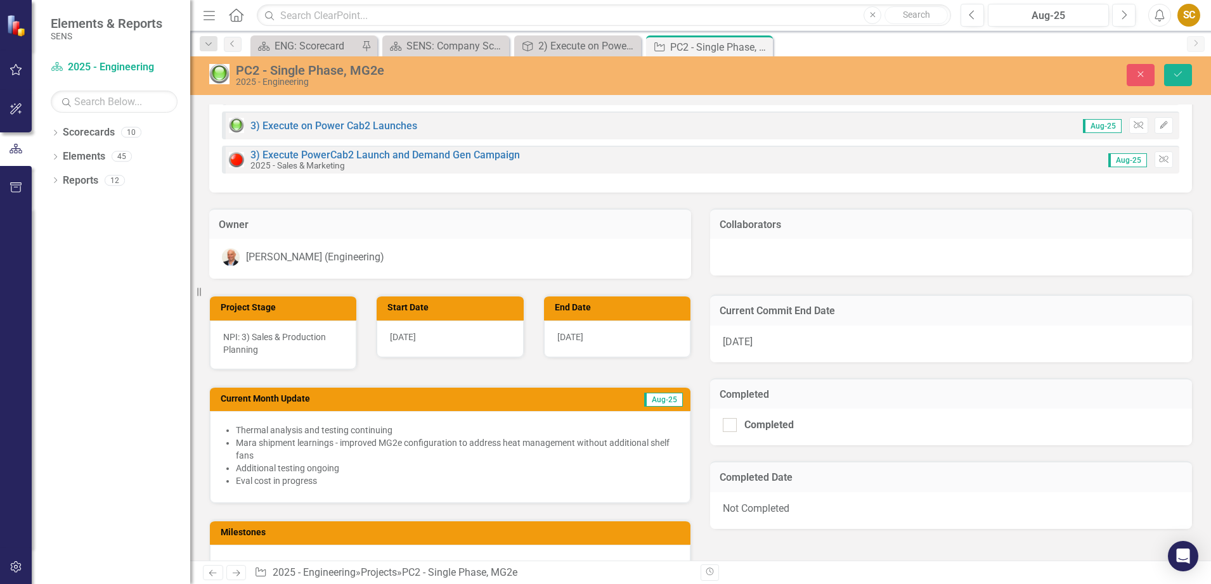
scroll to position [238, 0]
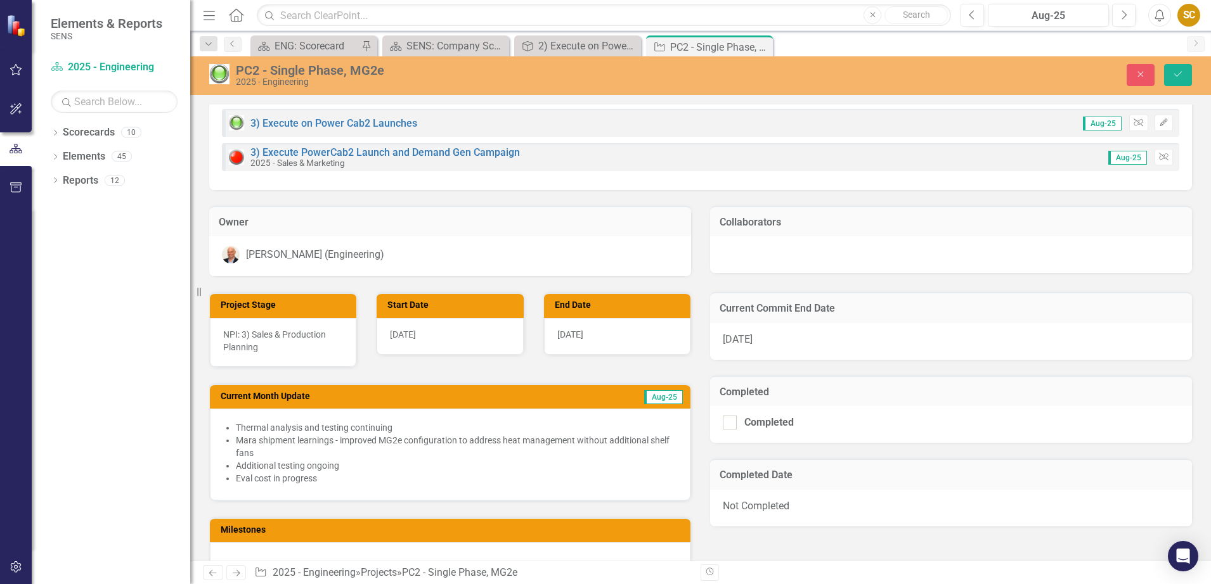
click at [1146, 339] on div "[DATE]" at bounding box center [951, 341] width 482 height 37
click at [1032, 350] on div "[DATE]" at bounding box center [951, 341] width 482 height 37
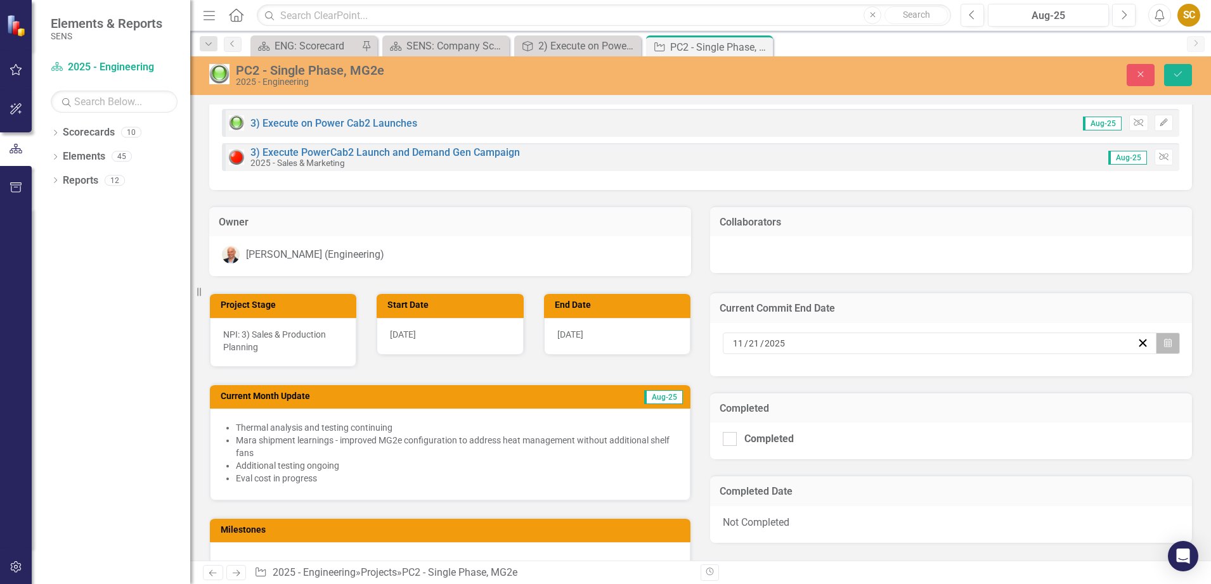
click at [1156, 342] on button "Calendar" at bounding box center [1168, 344] width 24 height 22
click at [994, 516] on button "28" at bounding box center [996, 508] width 32 height 23
click at [611, 339] on div "[DATE]" at bounding box center [617, 336] width 146 height 37
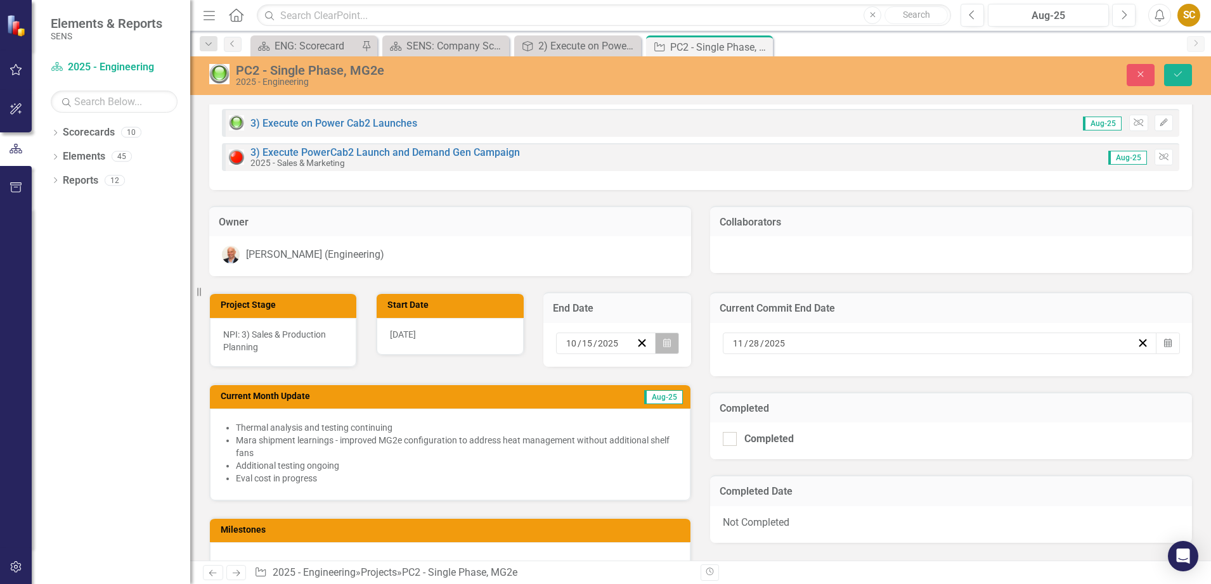
click at [663, 345] on icon "Calendar" at bounding box center [667, 343] width 8 height 9
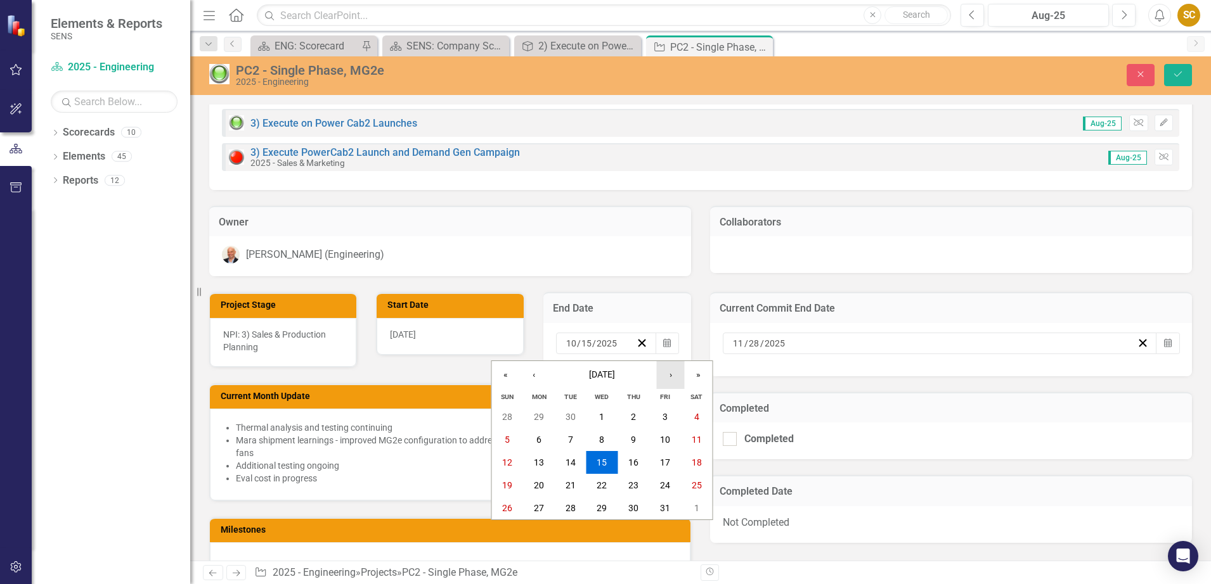
click at [678, 380] on button "›" at bounding box center [671, 375] width 28 height 28
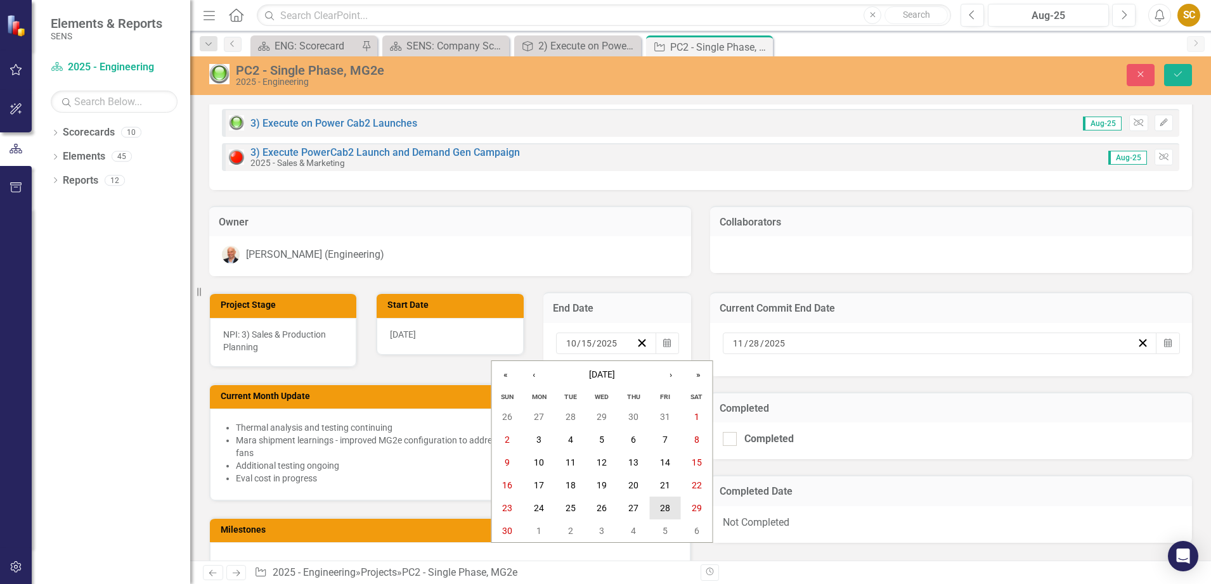
click at [669, 509] on abbr "28" at bounding box center [665, 508] width 10 height 10
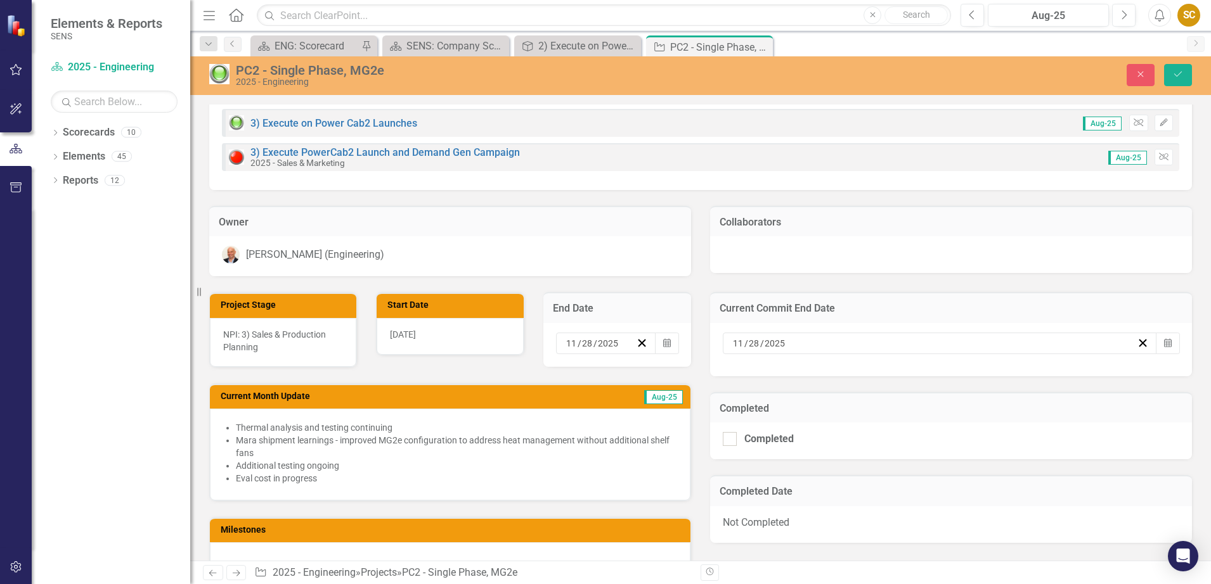
click at [297, 423] on li "Thermal analysis and testing continuing" at bounding box center [456, 428] width 441 height 13
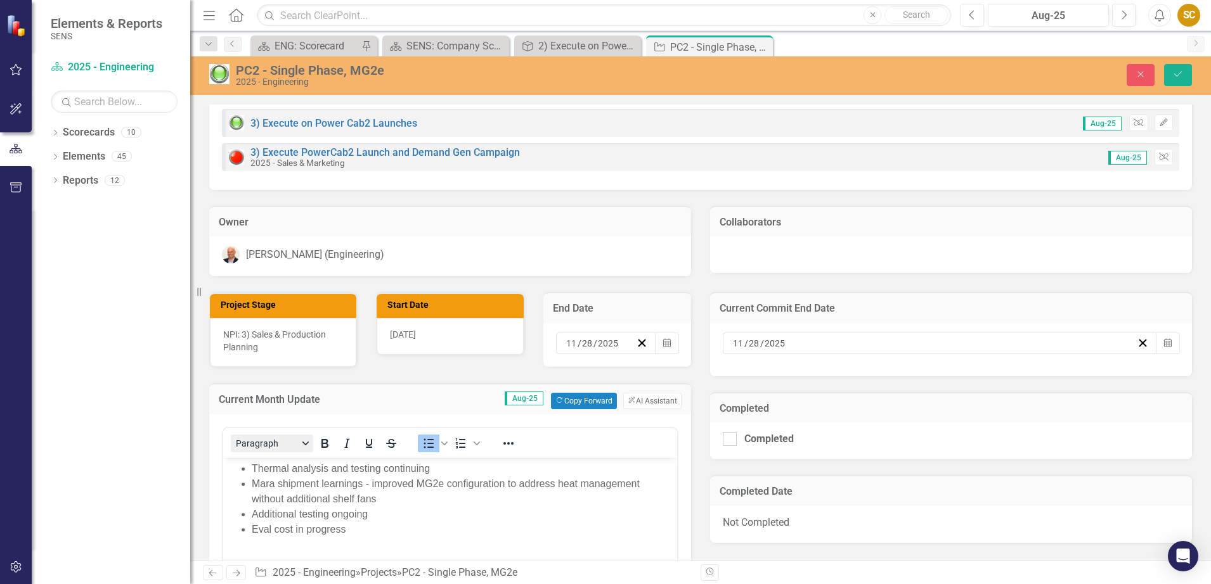
scroll to position [0, 0]
click at [255, 466] on li "Thermal analysis and testing continuing" at bounding box center [463, 468] width 422 height 15
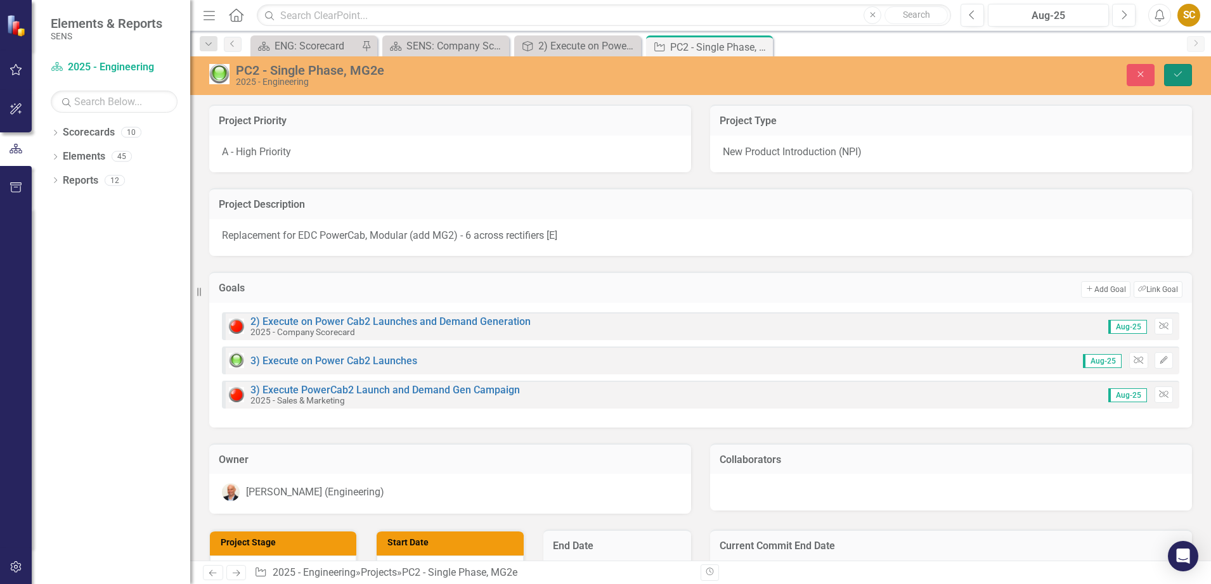
click at [1172, 81] on button "Save" at bounding box center [1178, 75] width 28 height 22
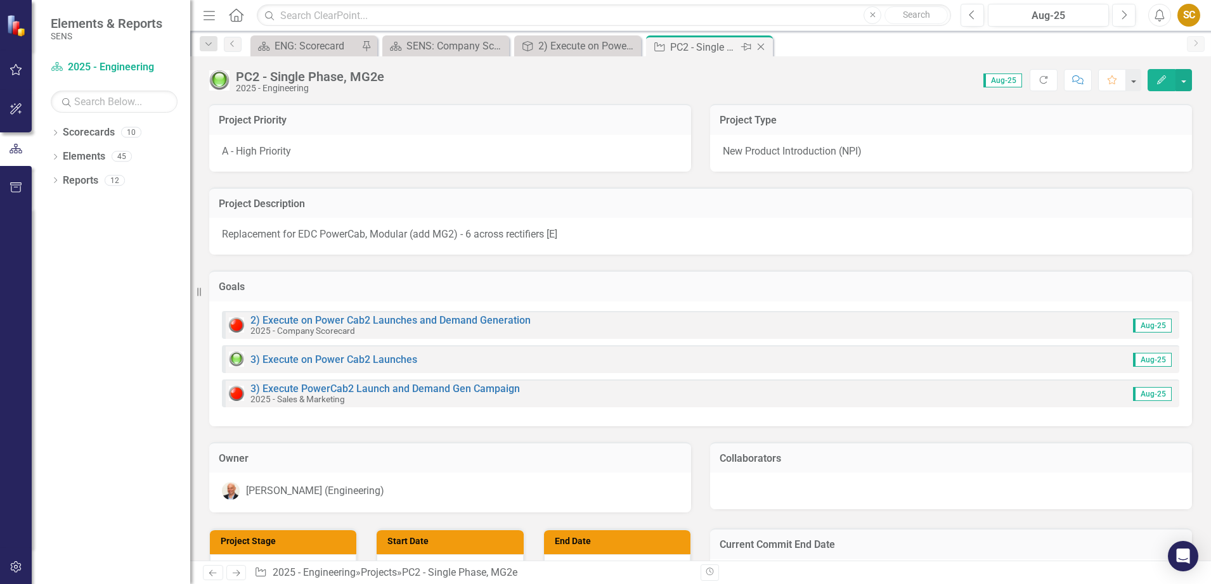
click at [760, 45] on icon "Close" at bounding box center [760, 47] width 13 height 10
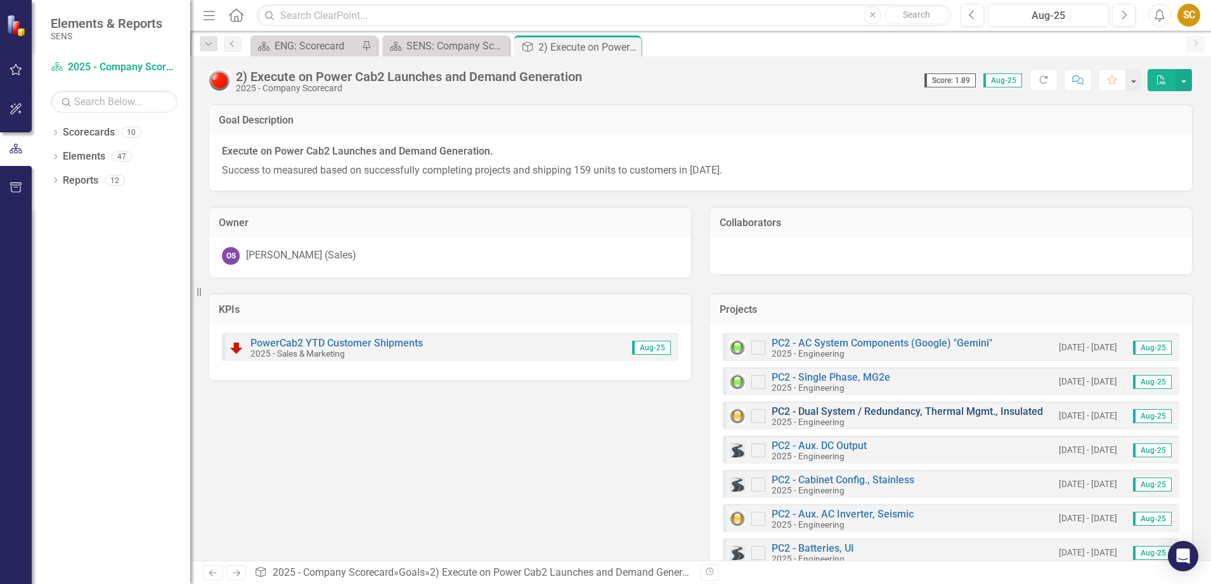
click at [892, 413] on link "PC2 - Dual System / Redundancy, Thermal Mgmt., Insulated" at bounding box center [906, 412] width 271 height 12
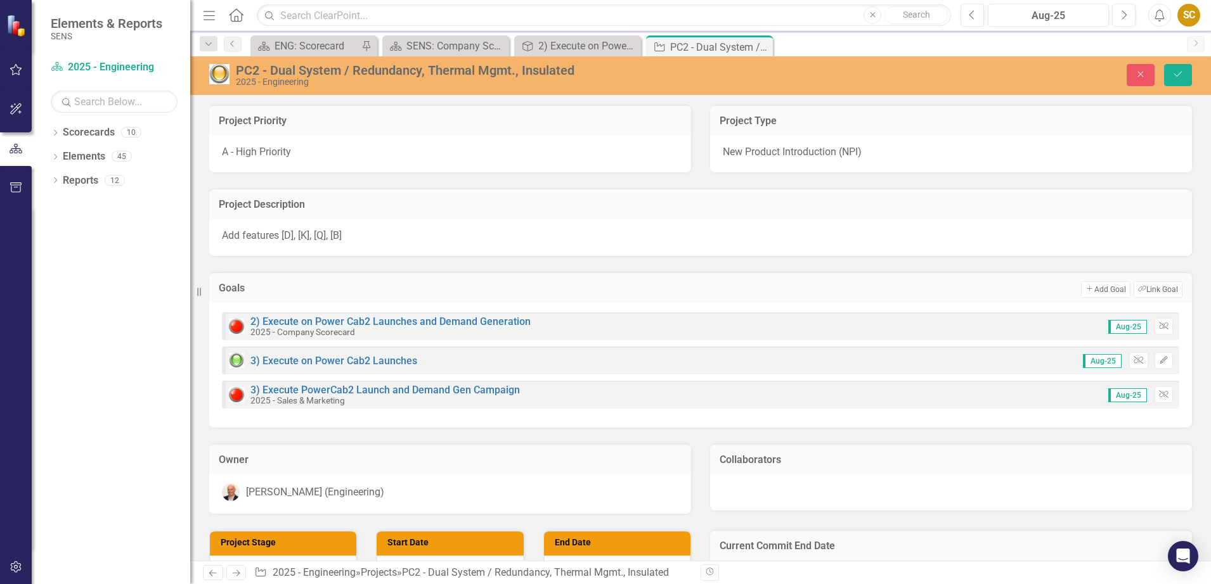
click at [217, 77] on img at bounding box center [219, 74] width 20 height 20
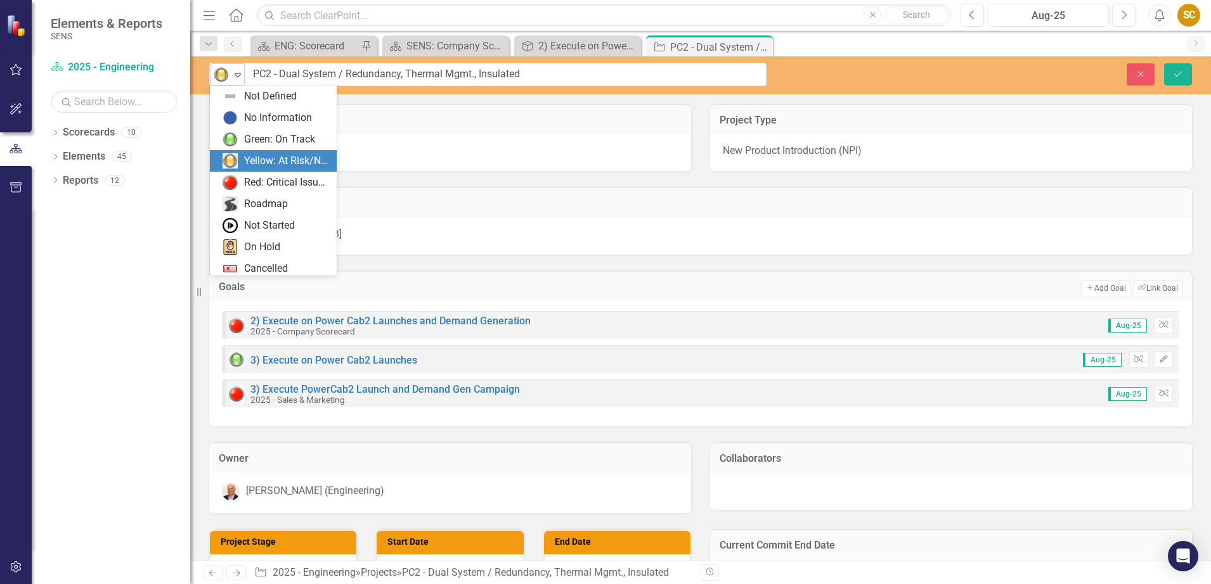
click at [242, 74] on icon "Expand" at bounding box center [237, 75] width 13 height 10
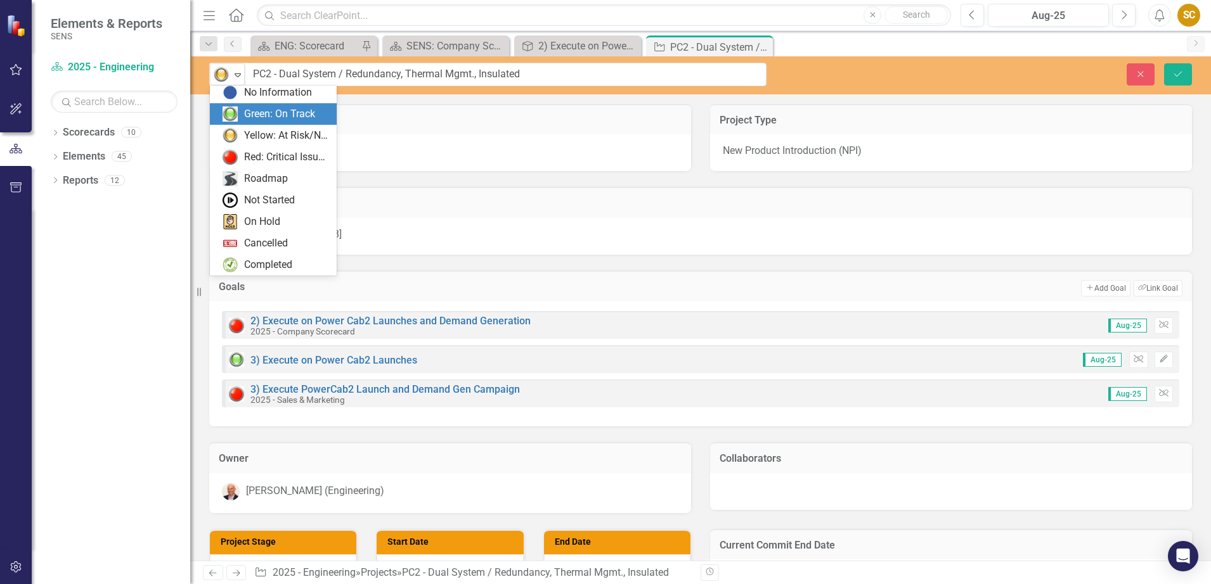
click at [245, 117] on div "Green: On Track" at bounding box center [279, 114] width 71 height 15
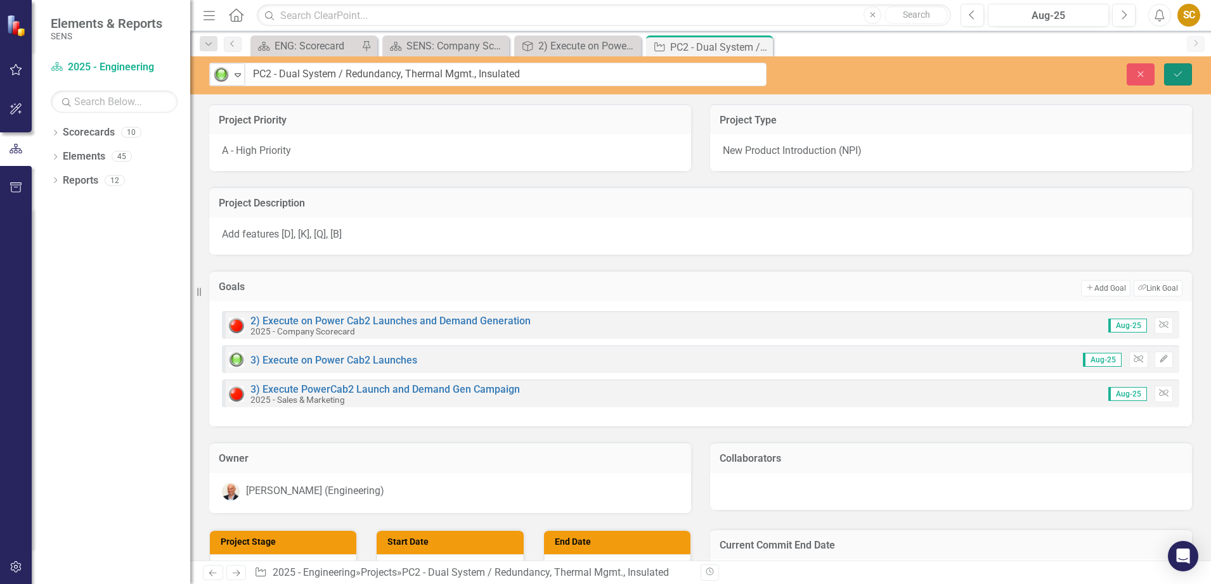
click at [1178, 77] on icon "Save" at bounding box center [1177, 74] width 11 height 9
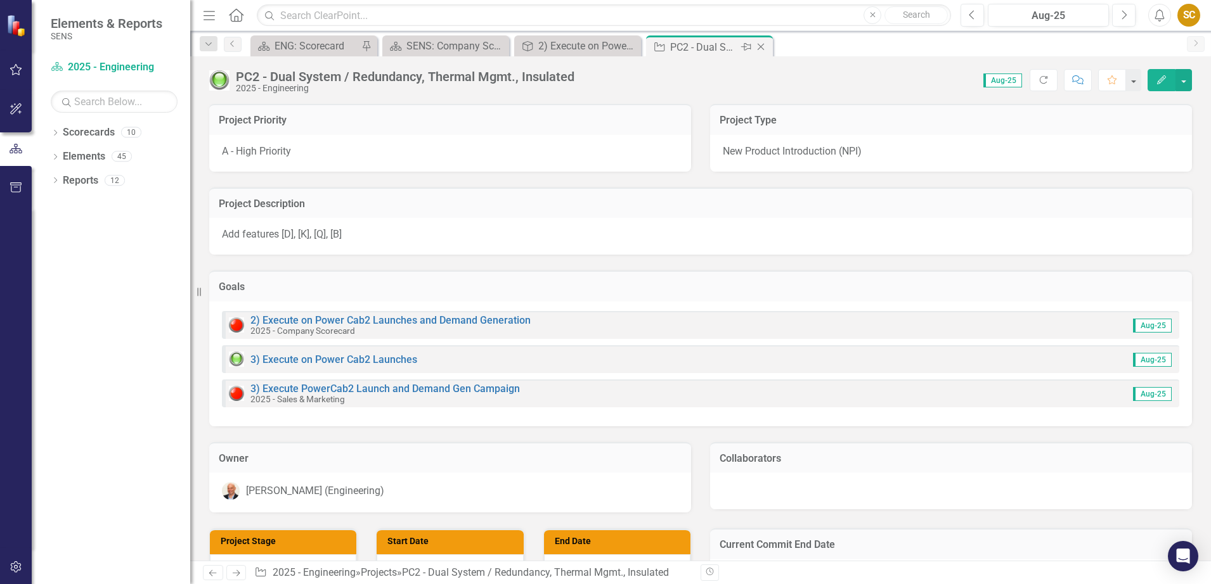
click at [761, 44] on icon "Close" at bounding box center [760, 47] width 13 height 10
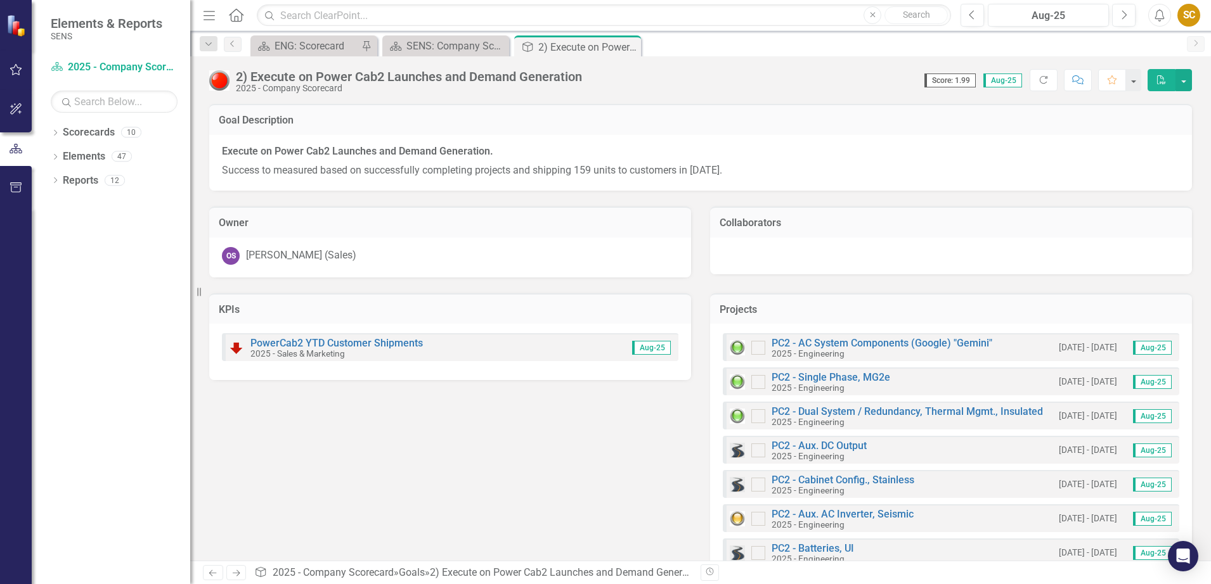
scroll to position [79, 0]
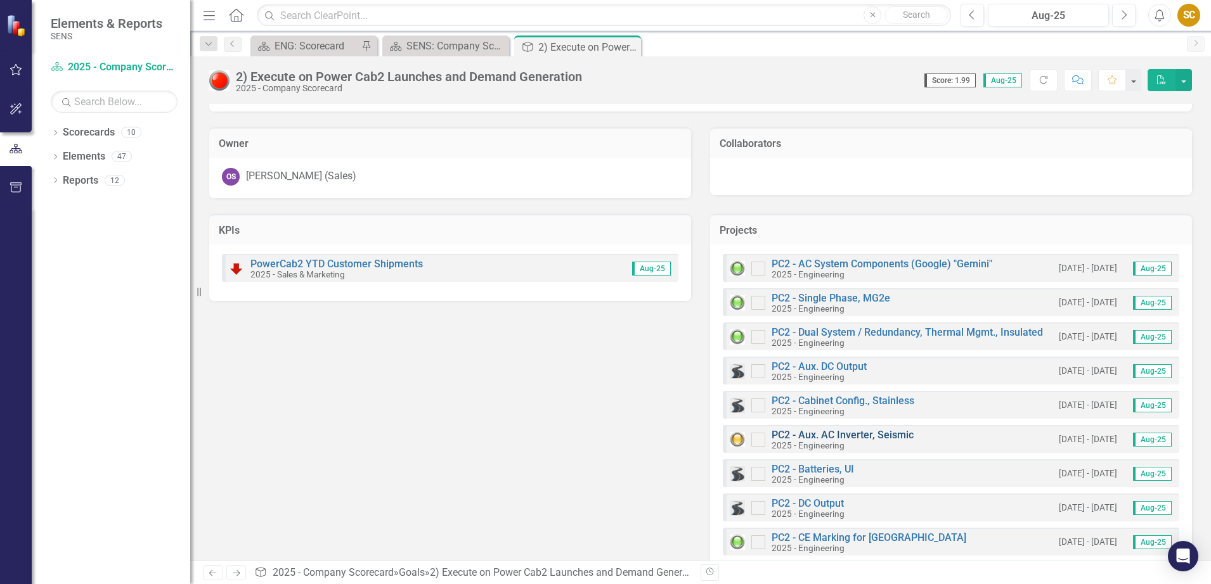
click at [874, 437] on link "PC2 - Aux. AC Inverter, Seismic" at bounding box center [842, 435] width 142 height 12
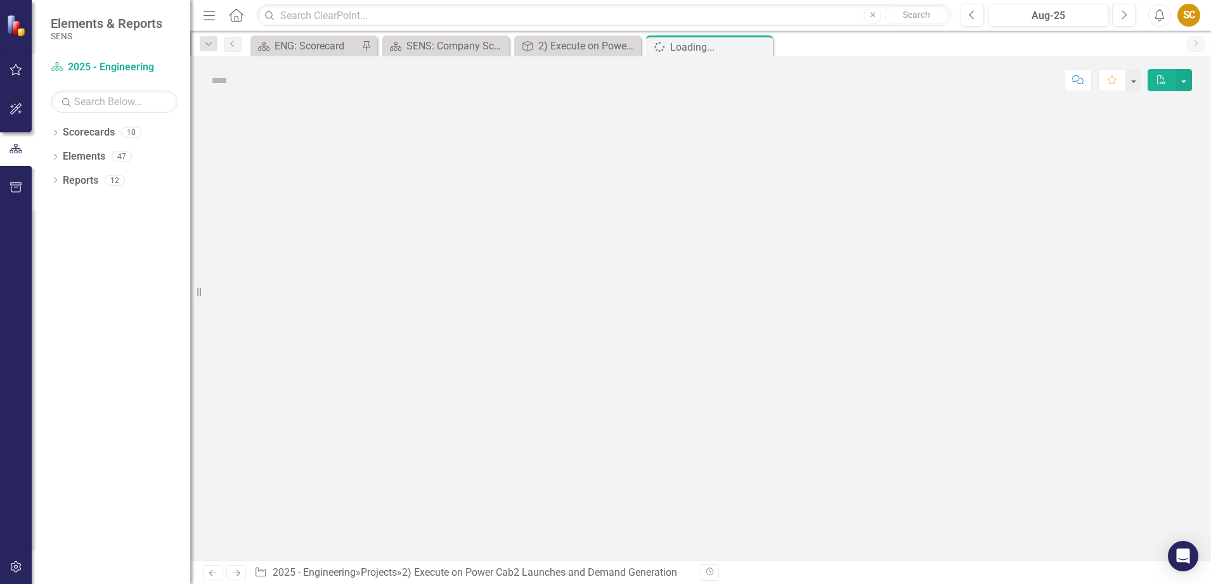
click at [874, 437] on div at bounding box center [700, 332] width 1021 height 457
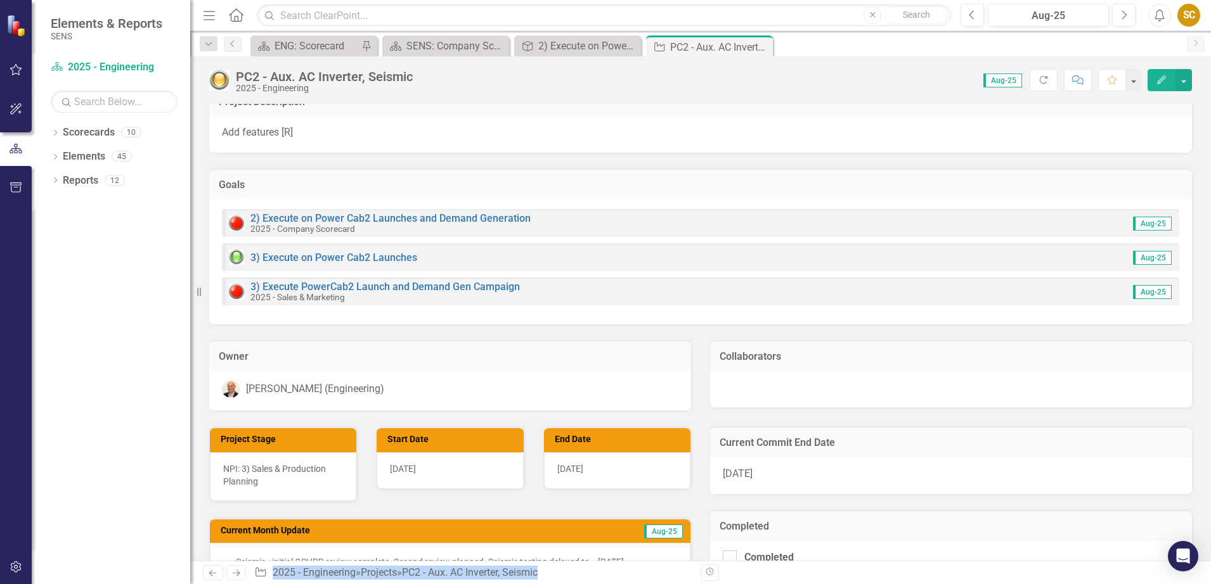
scroll to position [158, 0]
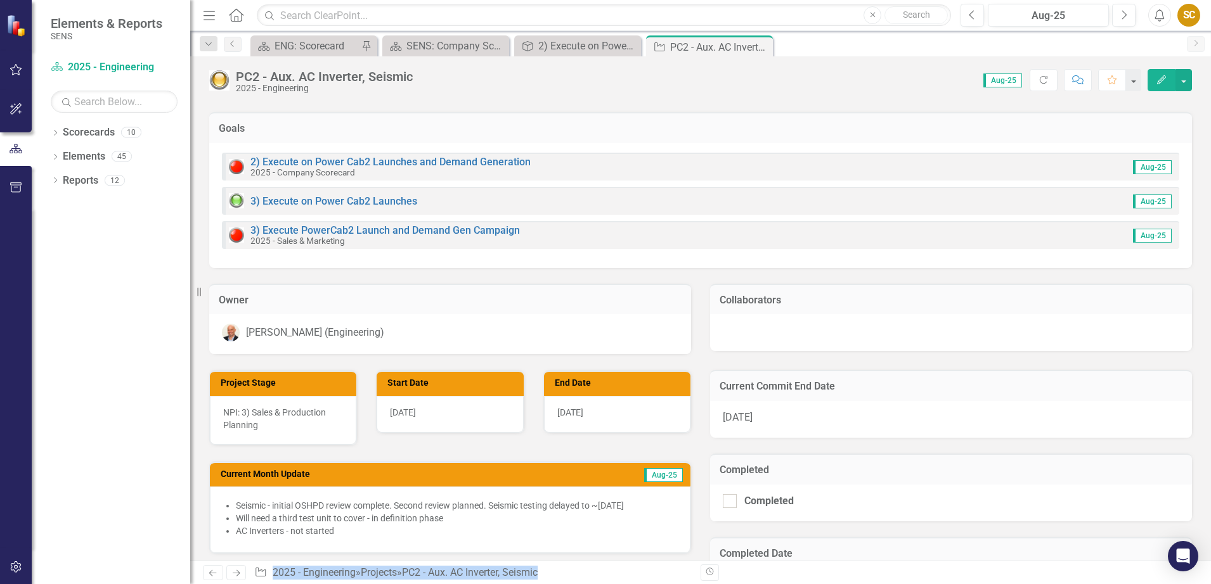
click at [741, 423] on div "[DATE]" at bounding box center [951, 419] width 482 height 37
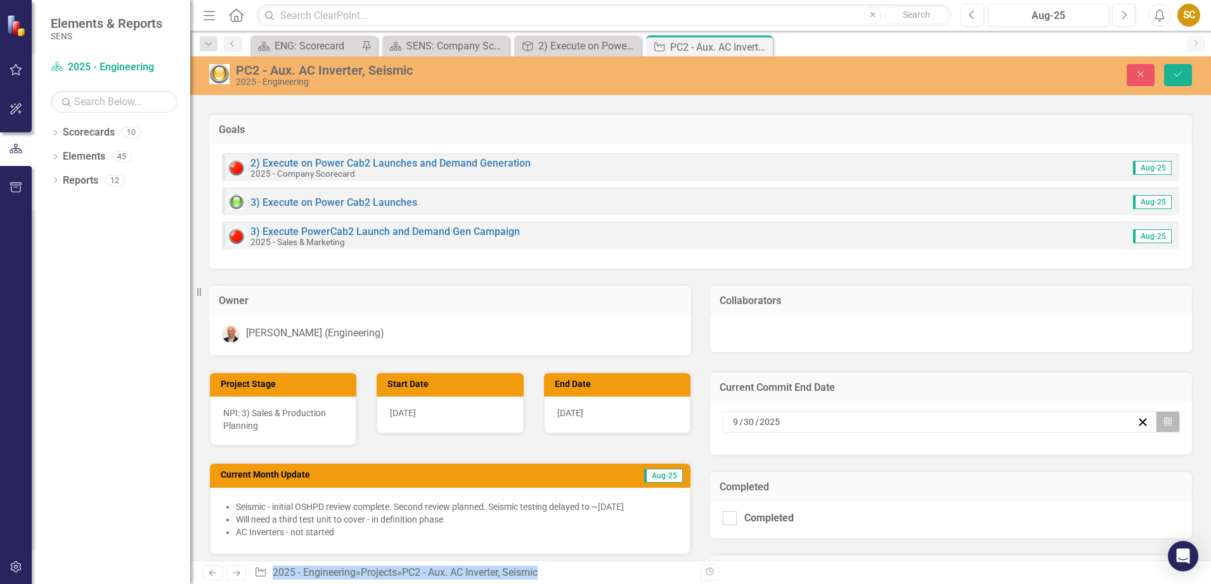
click at [1169, 430] on button "Calendar" at bounding box center [1168, 422] width 24 height 22
click at [1000, 264] on button "›" at bounding box center [1001, 260] width 28 height 28
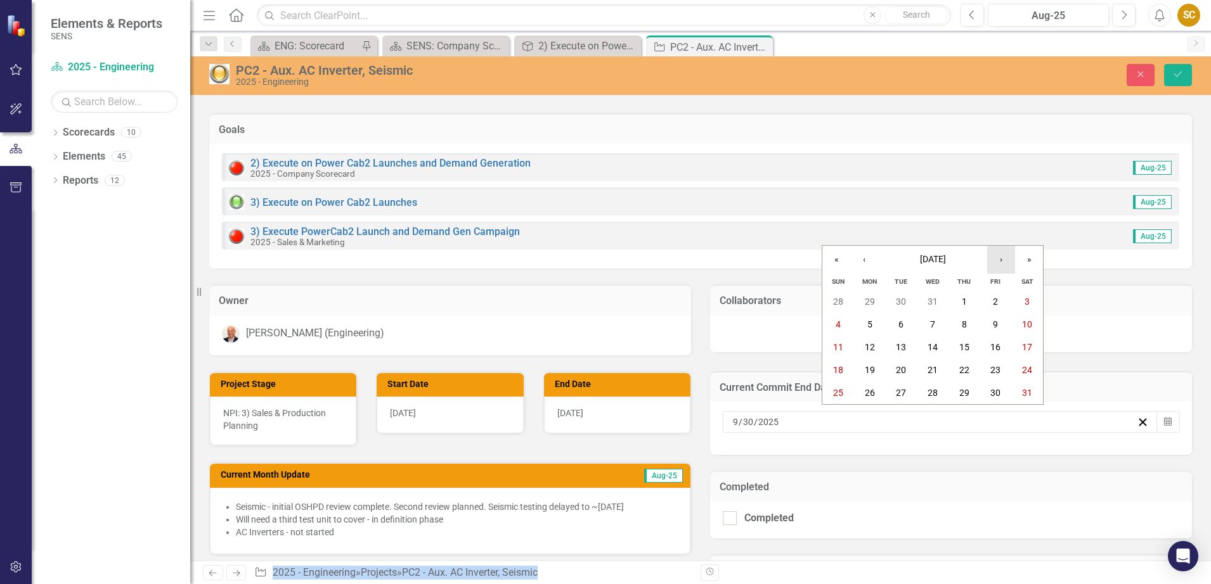
click at [1000, 264] on button "›" at bounding box center [1001, 260] width 28 height 28
click at [866, 258] on button "‹" at bounding box center [864, 260] width 28 height 28
click at [1004, 401] on button "30" at bounding box center [996, 393] width 32 height 23
click at [612, 413] on div "[DATE]" at bounding box center [617, 415] width 146 height 37
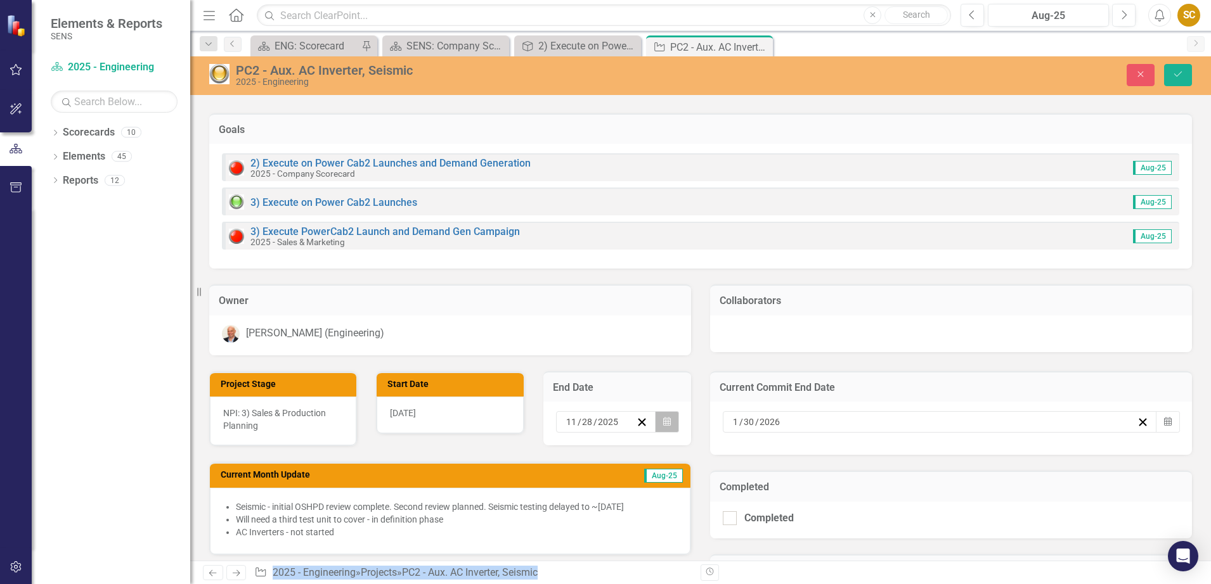
drag, startPoint x: 612, startPoint y: 413, endPoint x: 662, endPoint y: 423, distance: 50.5
click at [663, 423] on icon "Calendar" at bounding box center [667, 422] width 8 height 9
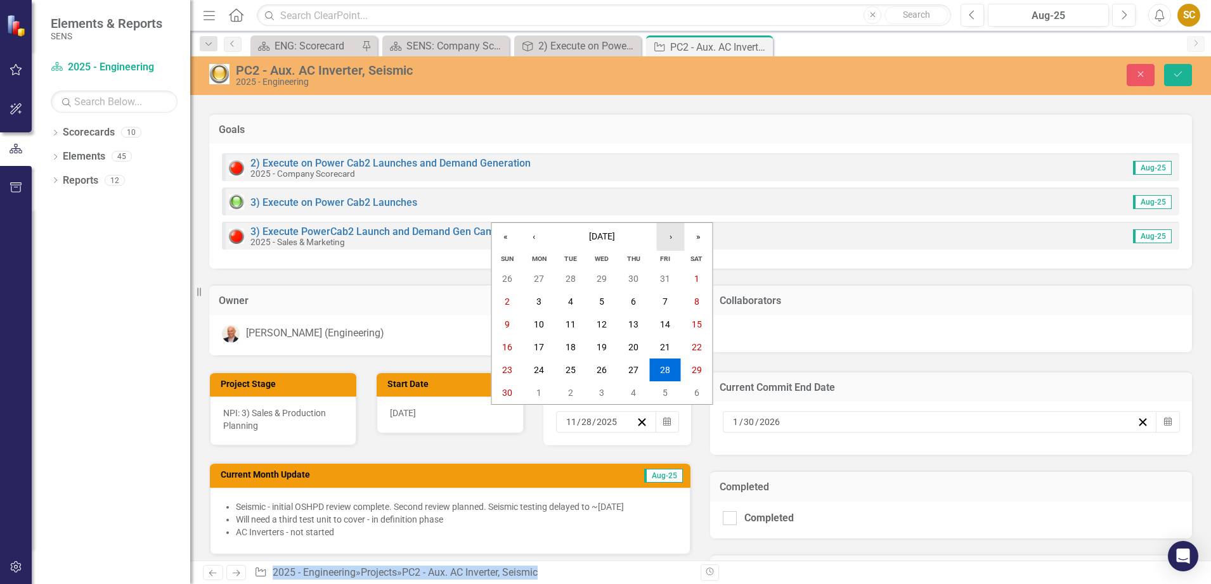
click at [665, 242] on button "›" at bounding box center [671, 237] width 28 height 28
click at [660, 368] on abbr "30" at bounding box center [665, 370] width 10 height 10
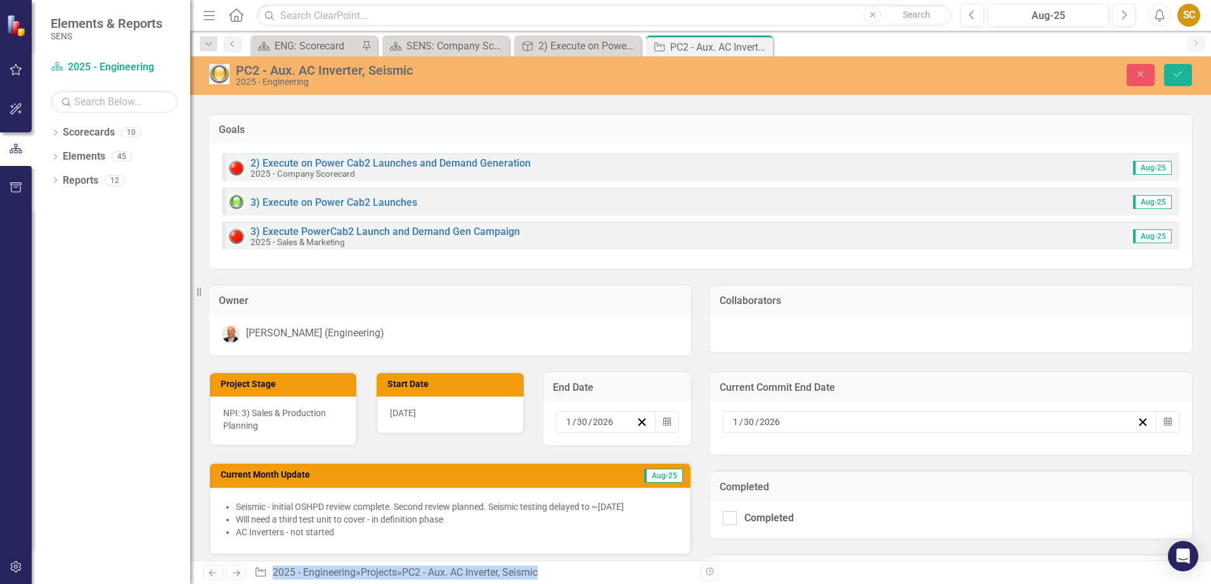
click at [241, 509] on li "Seismic - initial OSHPD review complete. Second review planned. Seismic testing…" at bounding box center [456, 507] width 441 height 13
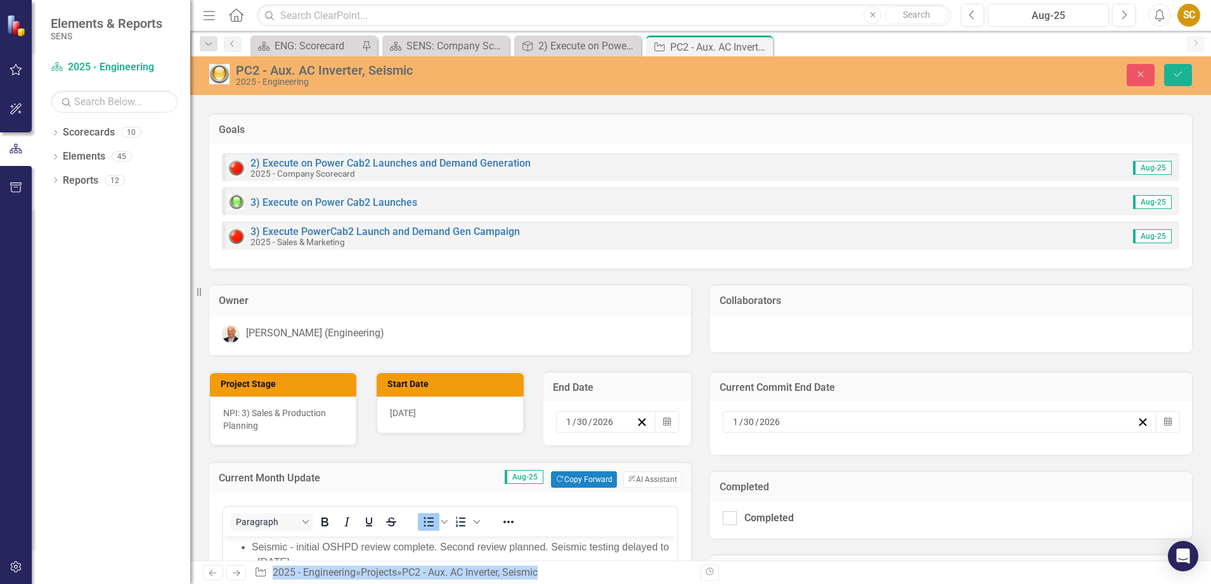
scroll to position [317, 0]
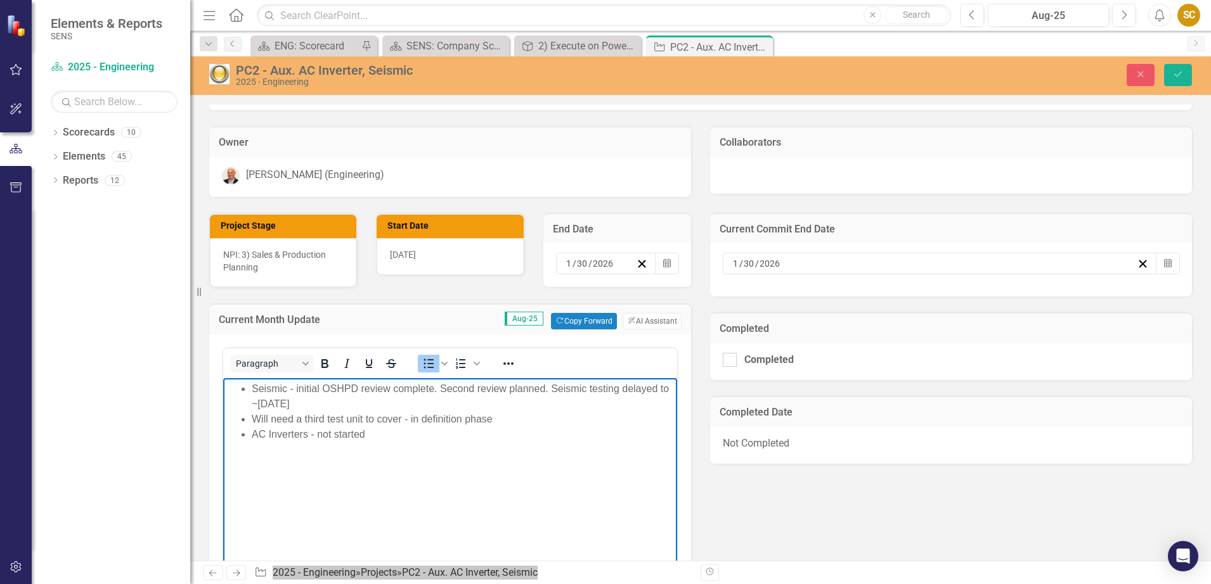
click at [252, 389] on li "Seismic - initial OSHPD review complete. Second review planned. Seismic testing…" at bounding box center [463, 397] width 422 height 30
click at [259, 403] on li "Seismic - initial OSHPD review complete. Second review planned. Seismic testing…" at bounding box center [463, 397] width 422 height 30
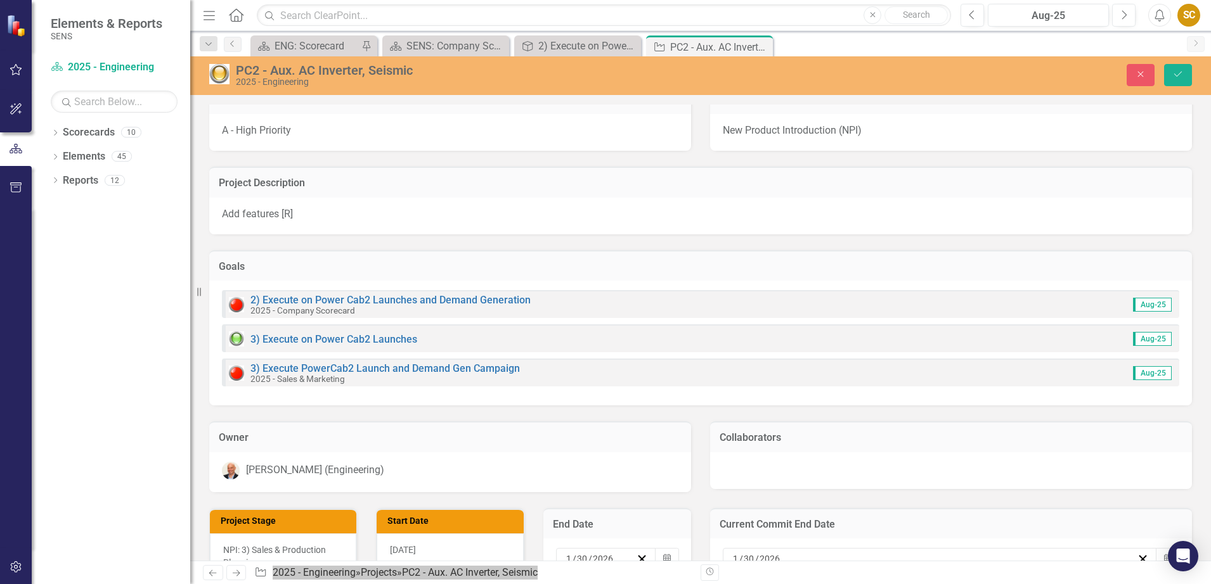
scroll to position [0, 0]
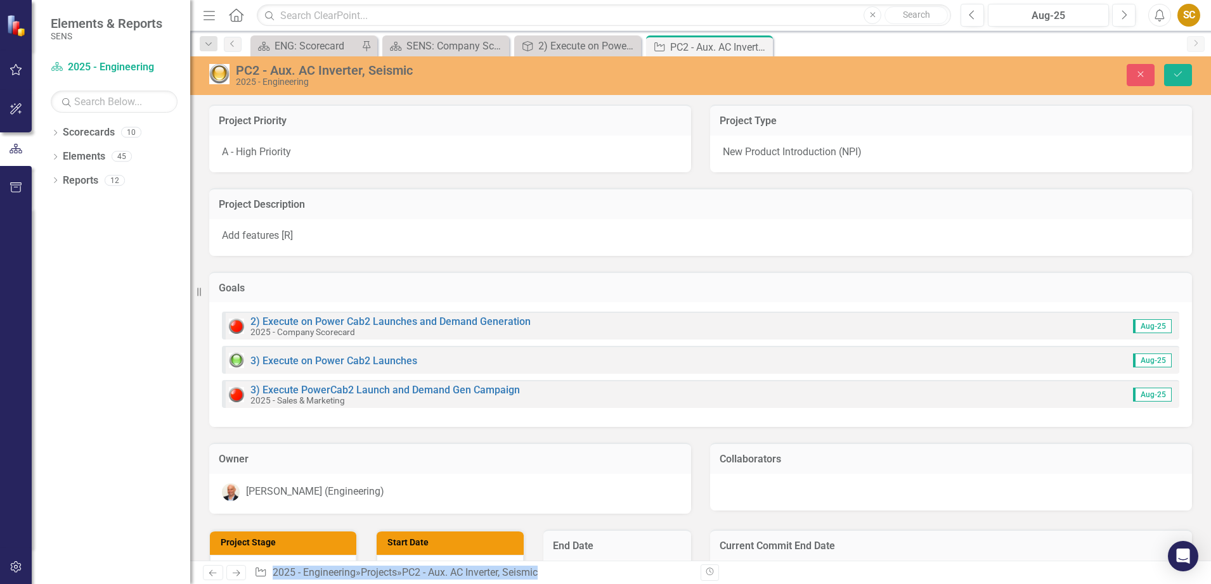
click at [225, 74] on img at bounding box center [219, 74] width 20 height 20
click at [215, 70] on img at bounding box center [219, 74] width 20 height 20
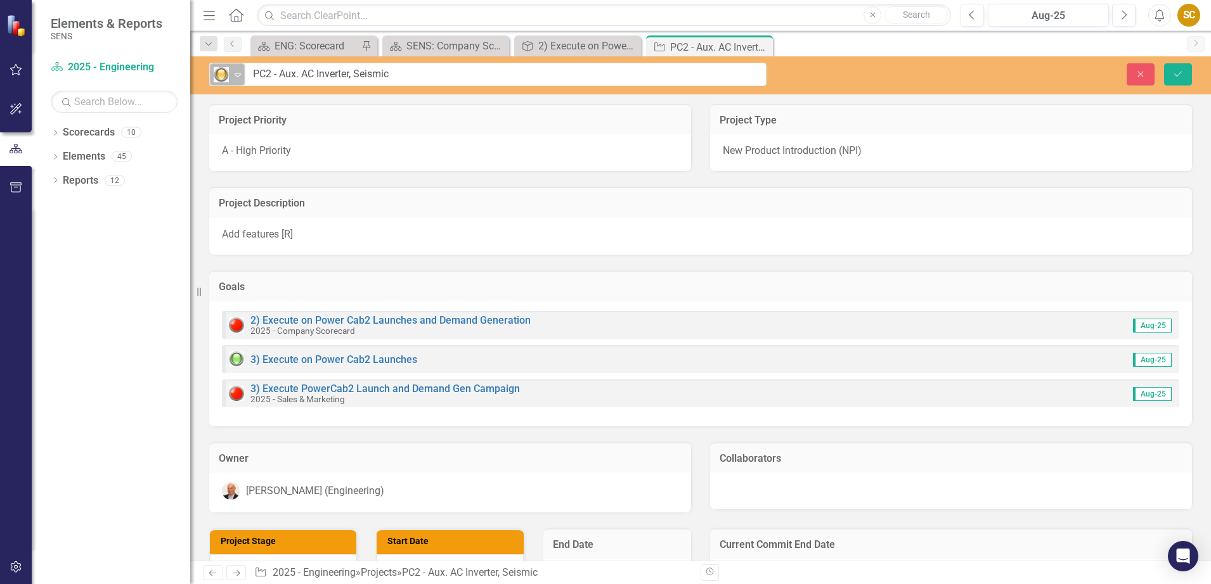
click at [234, 72] on icon "Expand" at bounding box center [237, 75] width 13 height 10
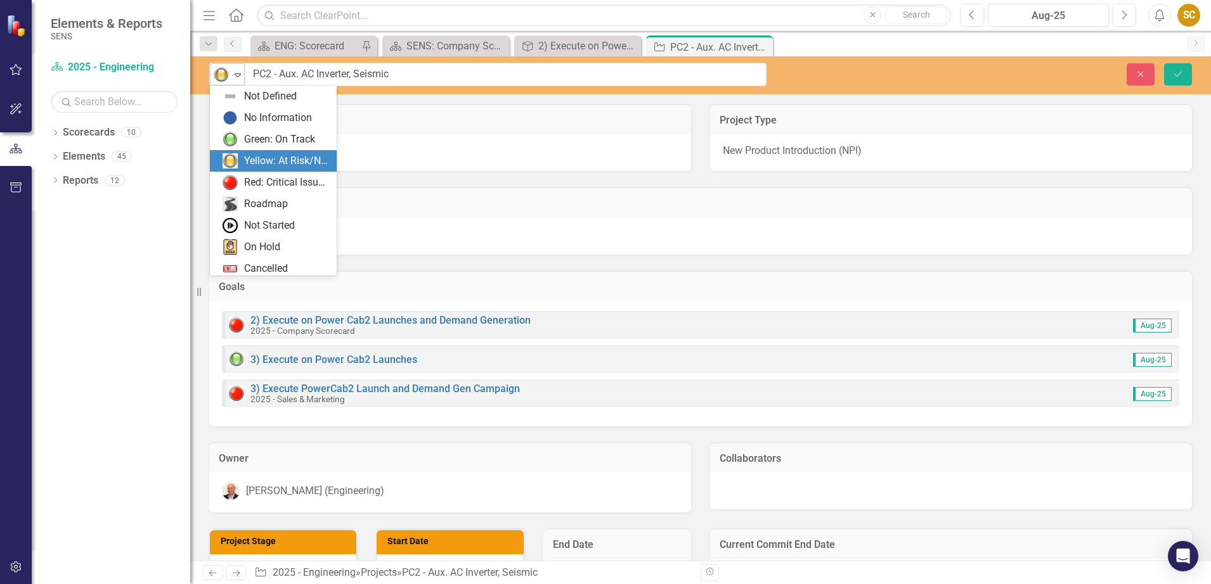
scroll to position [25, 0]
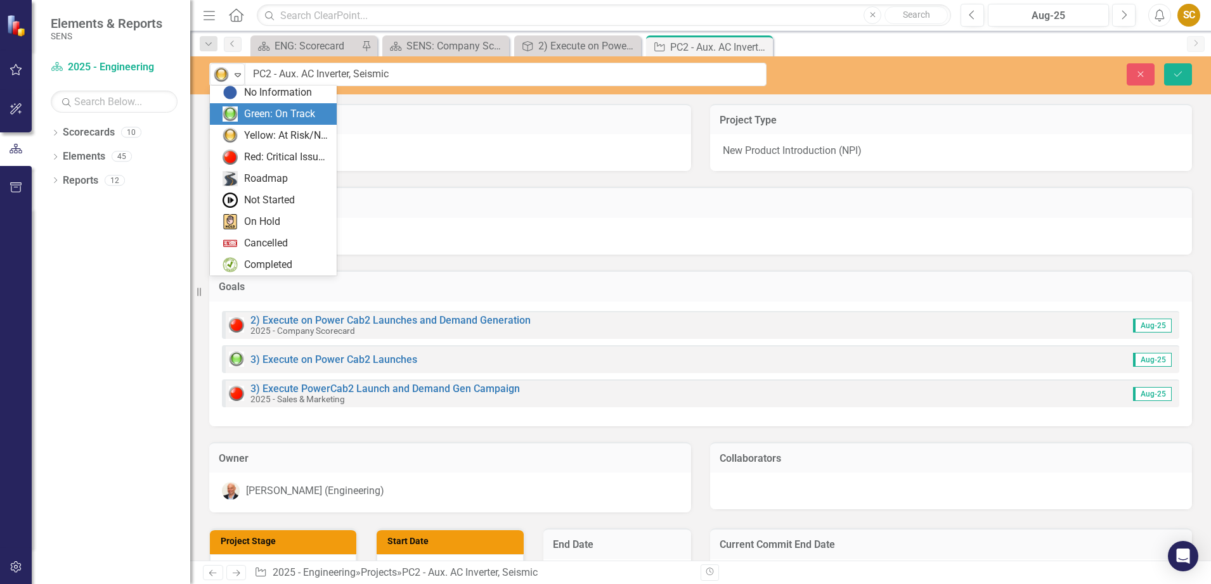
click at [250, 116] on div "Green: On Track" at bounding box center [279, 114] width 71 height 15
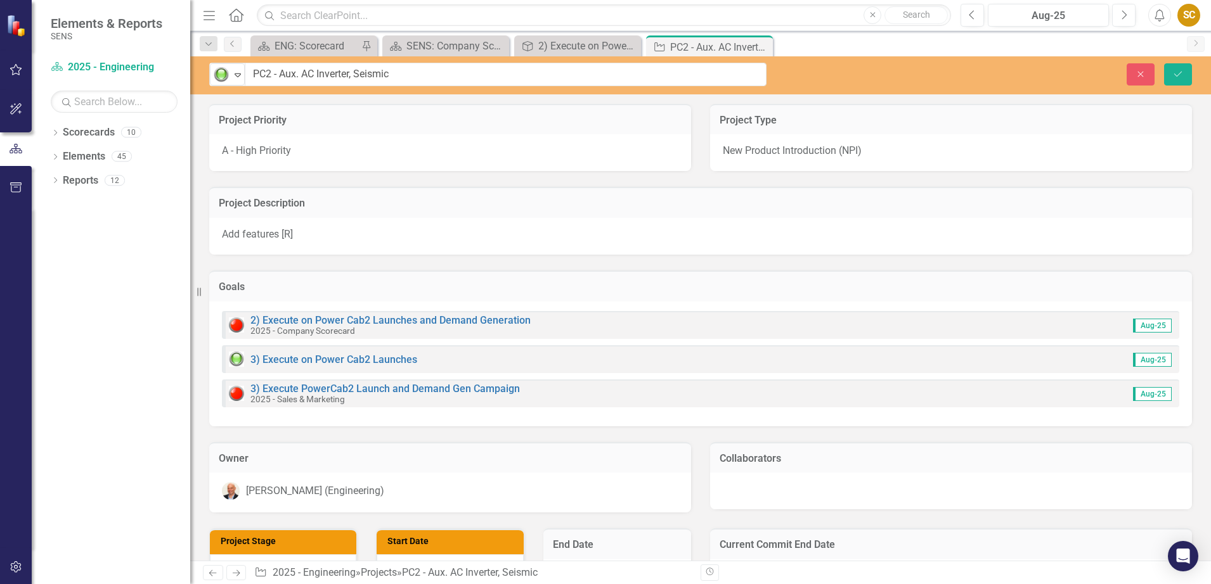
click at [407, 188] on div "Project Description" at bounding box center [700, 202] width 983 height 31
click at [1177, 74] on icon "Save" at bounding box center [1177, 74] width 11 height 9
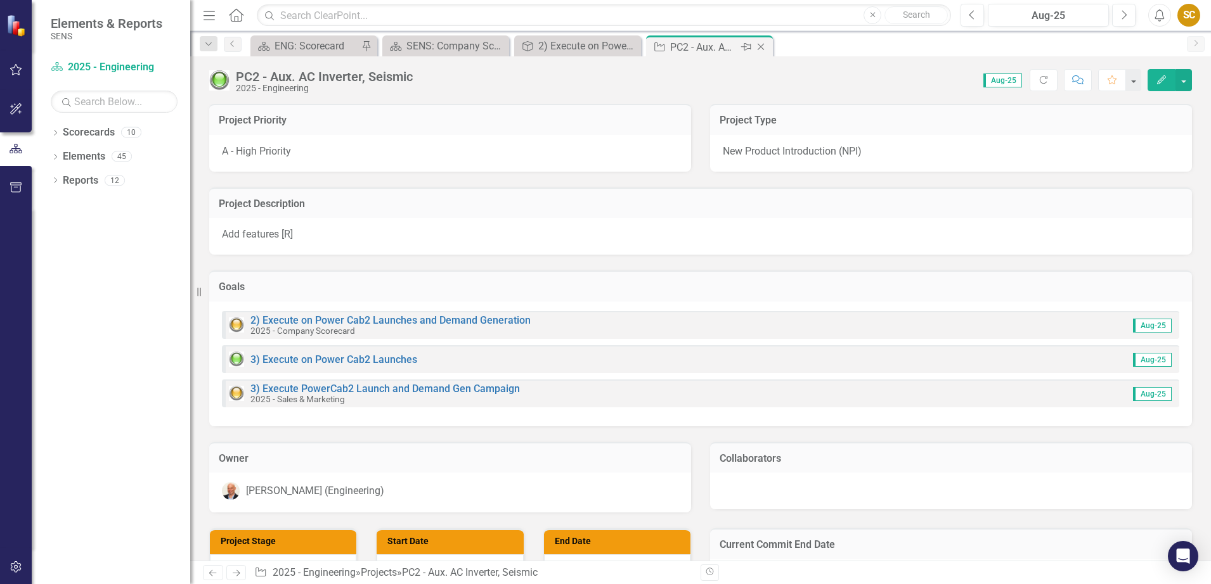
click at [761, 43] on icon "Close" at bounding box center [760, 47] width 13 height 10
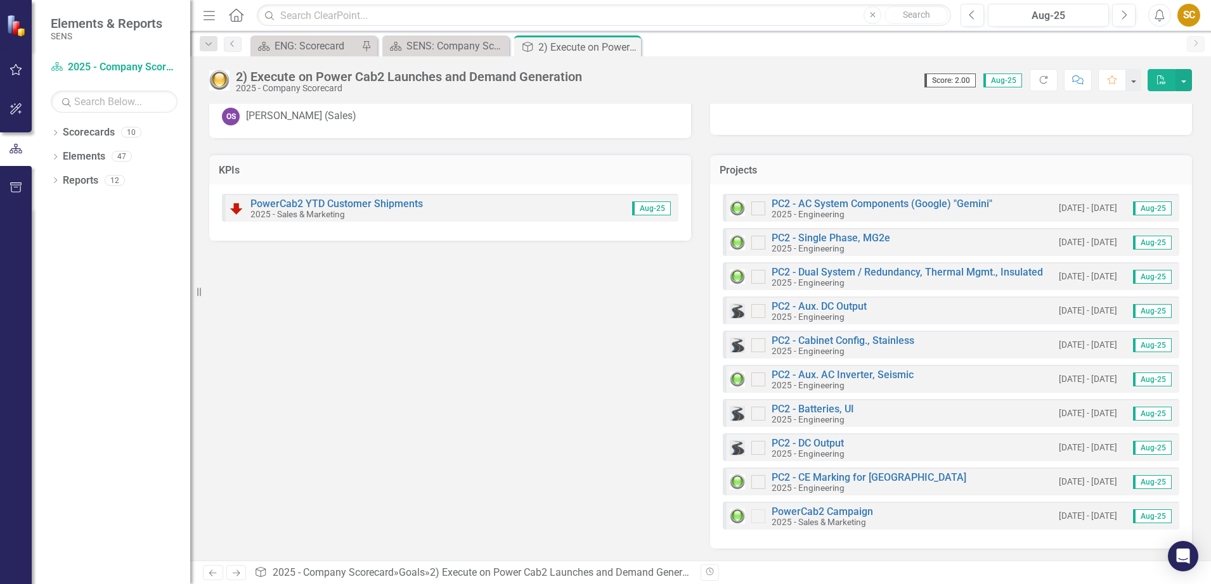
scroll to position [140, 0]
click at [888, 478] on link "PC2 - CE Marking for [GEOGRAPHIC_DATA]" at bounding box center [868, 477] width 195 height 12
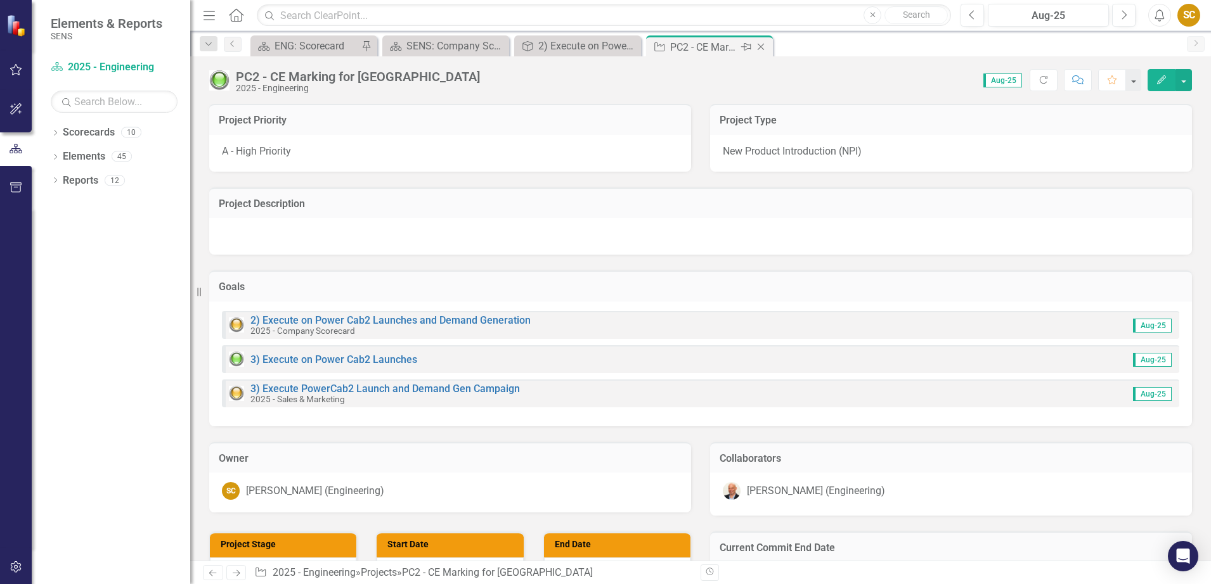
click at [766, 49] on icon "Close" at bounding box center [760, 47] width 13 height 10
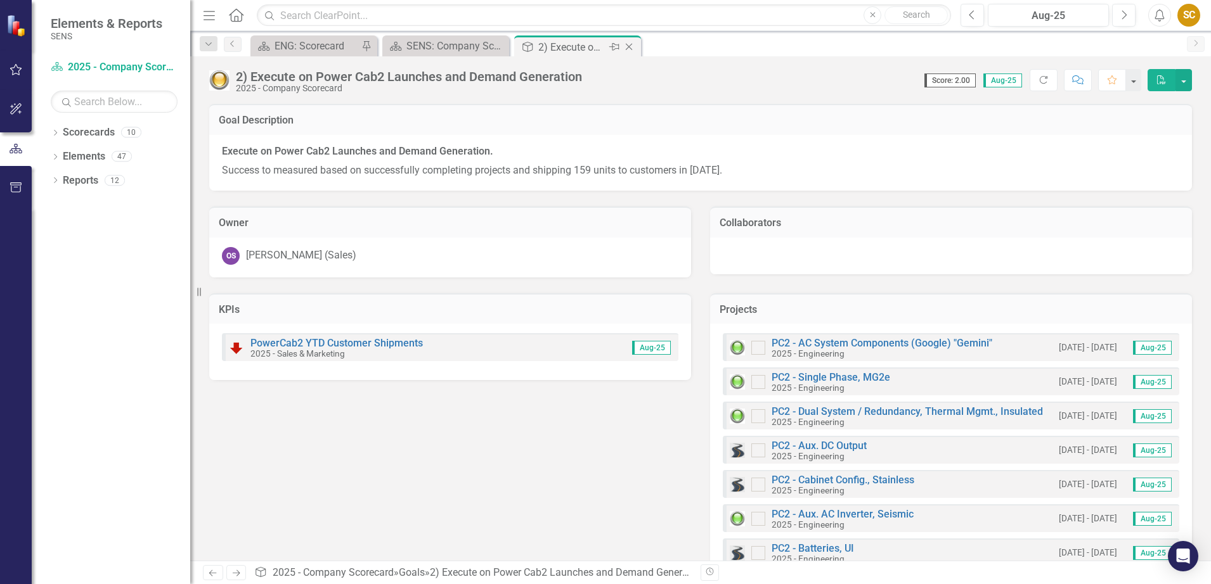
click at [634, 48] on icon "Close" at bounding box center [629, 47] width 13 height 10
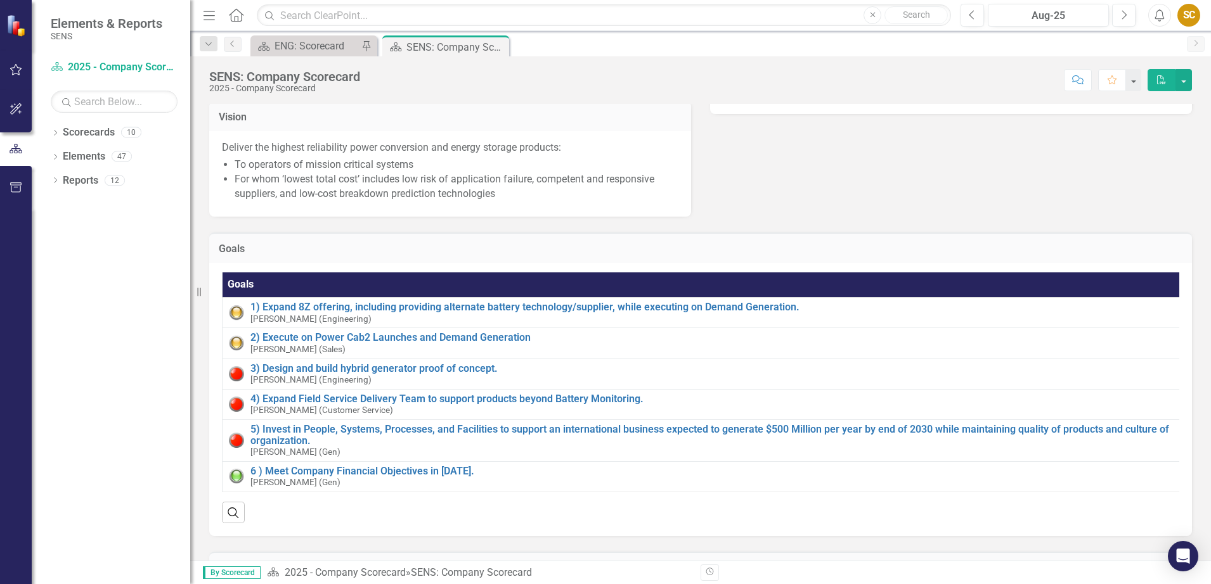
scroll to position [317, 0]
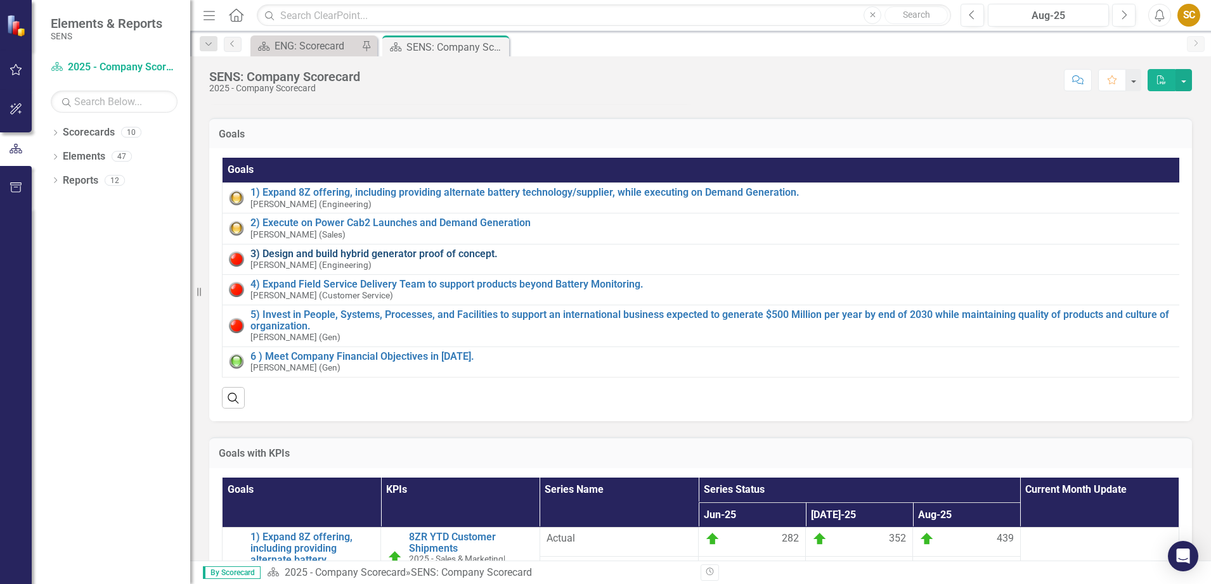
click at [424, 260] on link "3) Design and build hybrid generator proof of concept." at bounding box center [714, 254] width 928 height 11
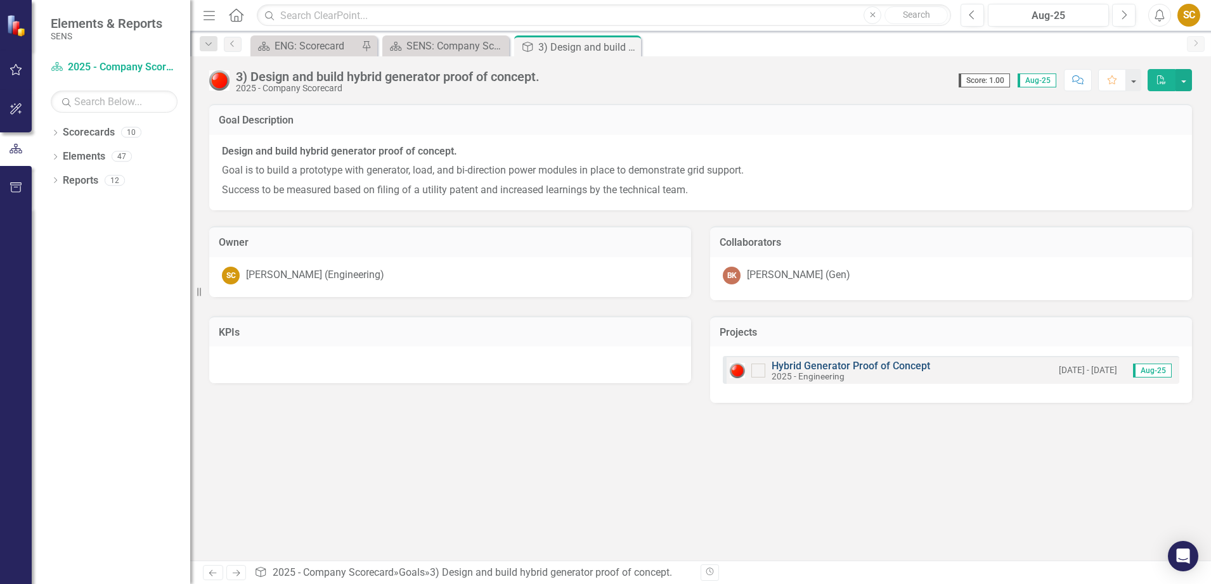
click at [881, 370] on link "Hybrid Generator Proof of Concept" at bounding box center [850, 366] width 158 height 12
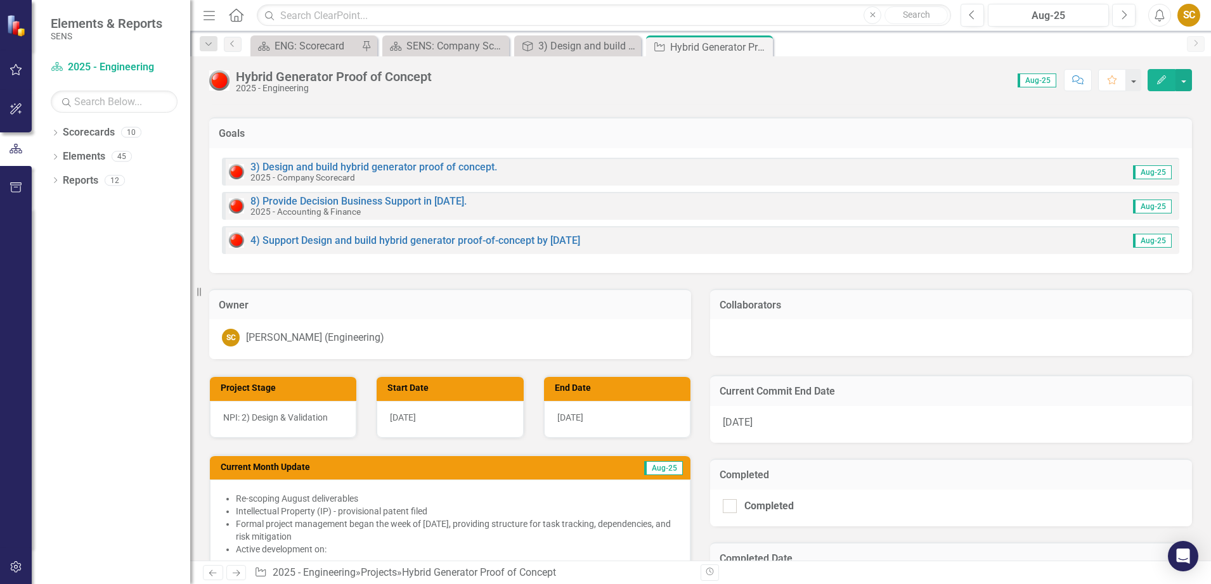
scroll to position [158, 0]
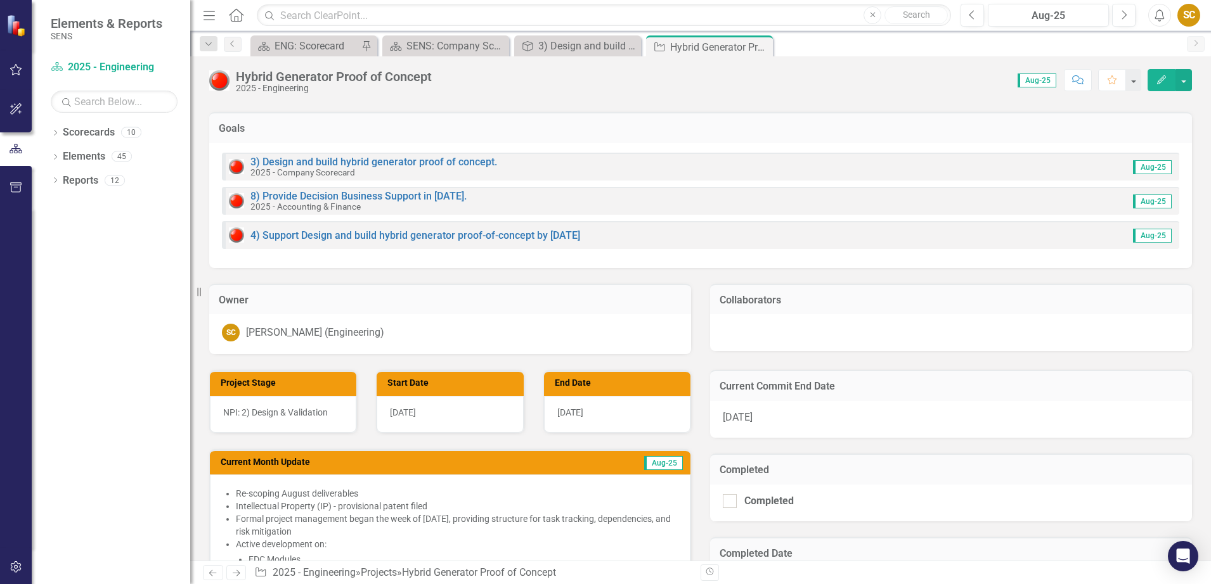
click at [742, 416] on span "[DATE]" at bounding box center [738, 417] width 30 height 12
click at [725, 420] on span "[DATE]" at bounding box center [738, 417] width 30 height 12
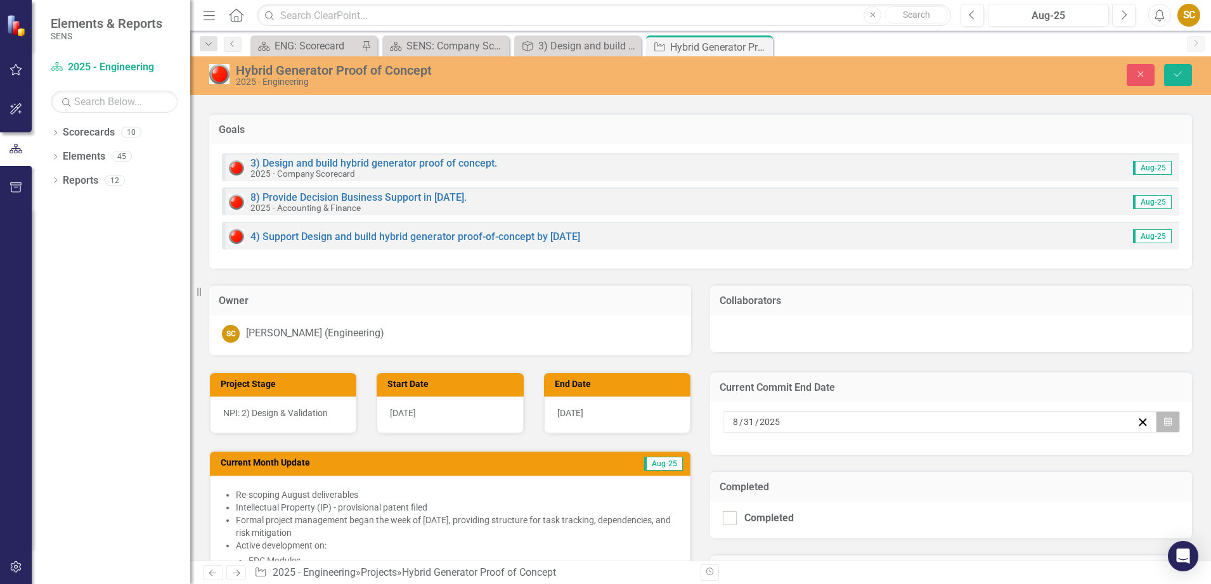
click at [1164, 423] on button "Calendar" at bounding box center [1168, 422] width 24 height 22
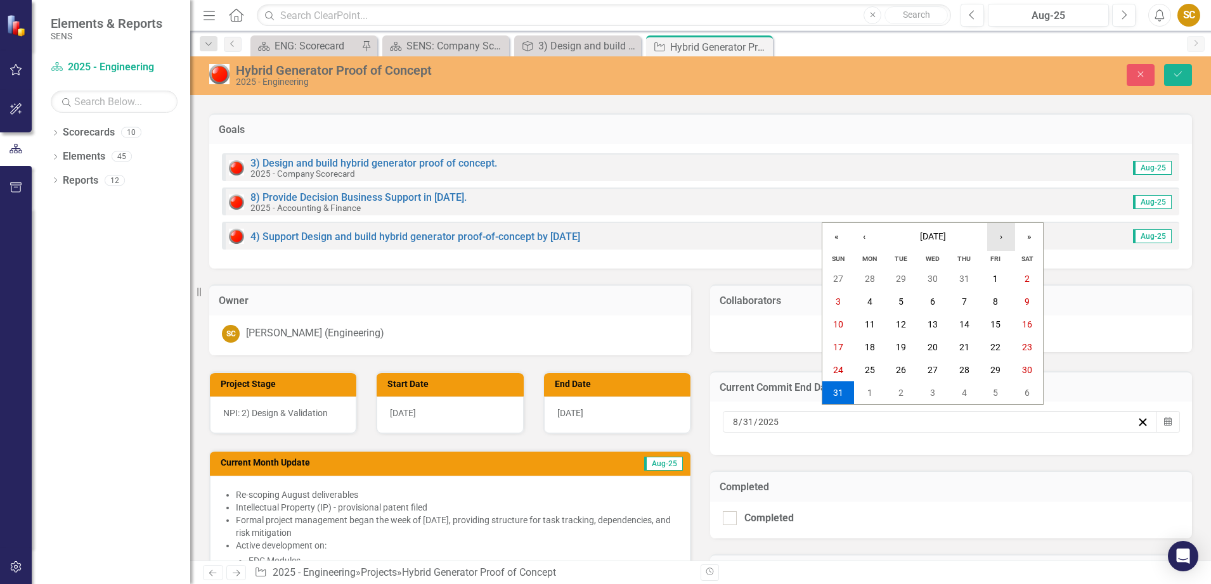
click at [1002, 240] on button "›" at bounding box center [1001, 237] width 28 height 28
click at [995, 236] on button "›" at bounding box center [1001, 237] width 28 height 28
click at [872, 297] on button "6" at bounding box center [870, 301] width 32 height 23
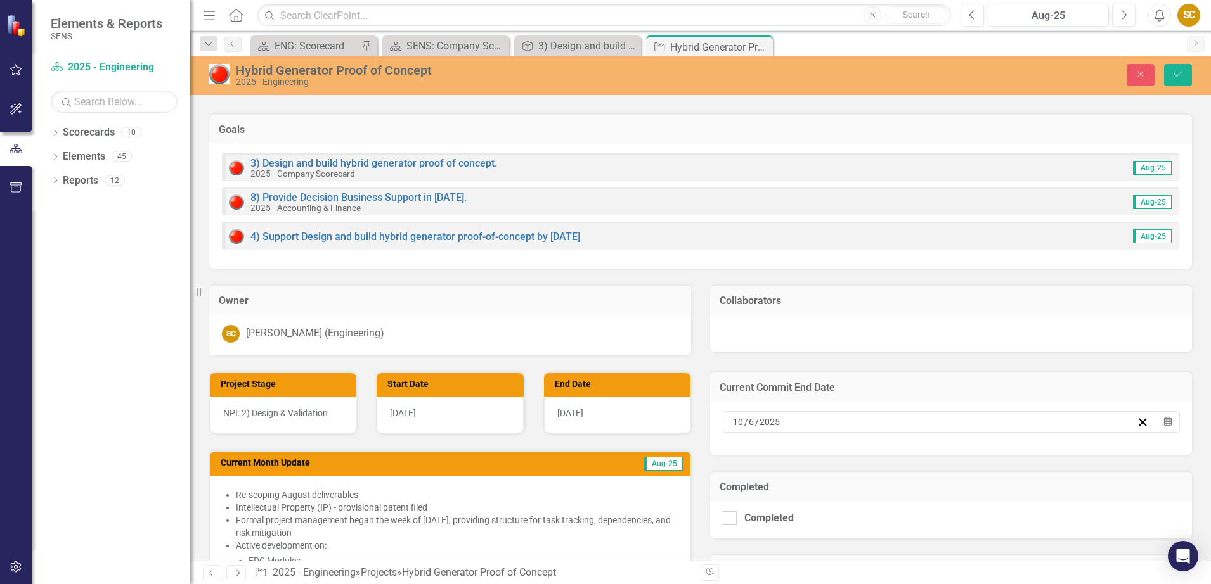
click at [561, 410] on span "[DATE]" at bounding box center [570, 413] width 26 height 10
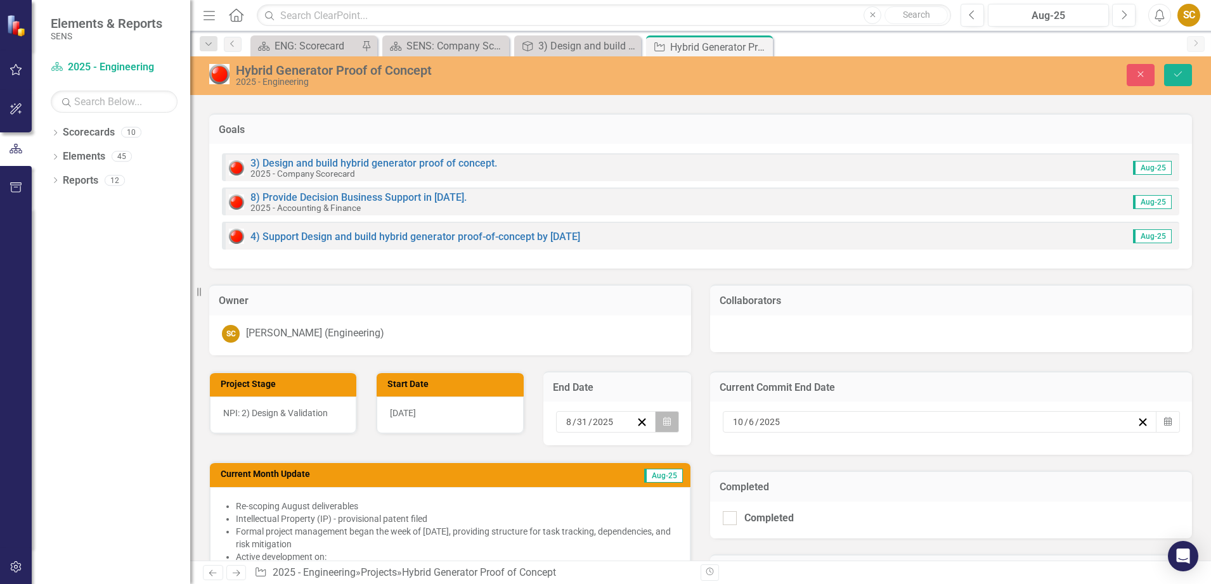
click at [663, 418] on icon "Calendar" at bounding box center [667, 422] width 8 height 9
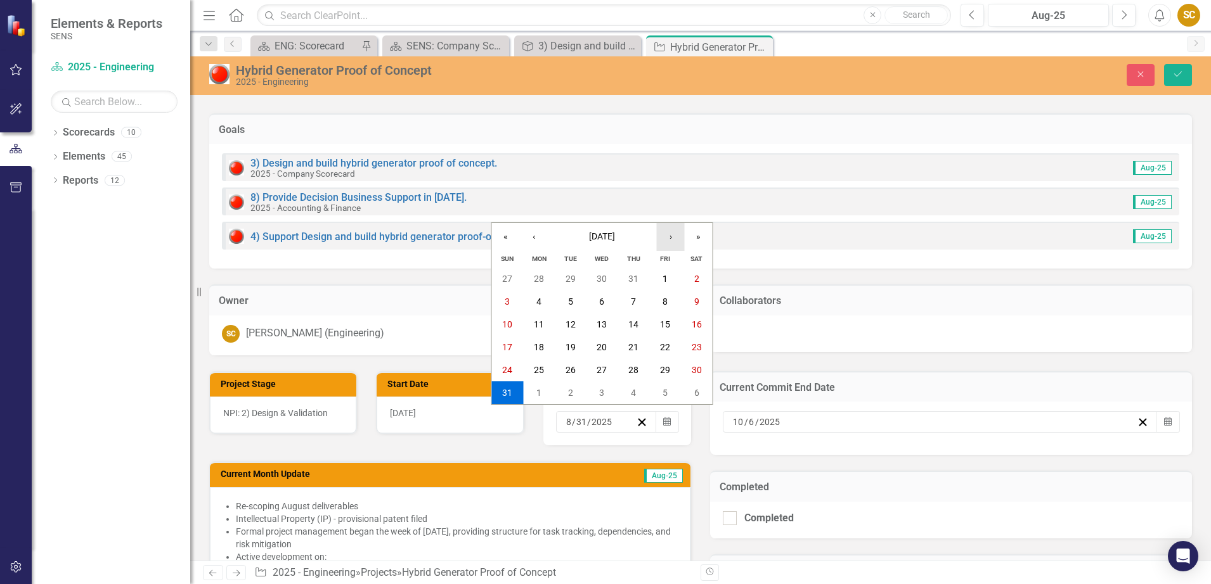
click at [669, 233] on button "›" at bounding box center [671, 237] width 28 height 28
click at [671, 238] on button "›" at bounding box center [671, 237] width 28 height 28
click at [542, 295] on button "6" at bounding box center [539, 301] width 32 height 23
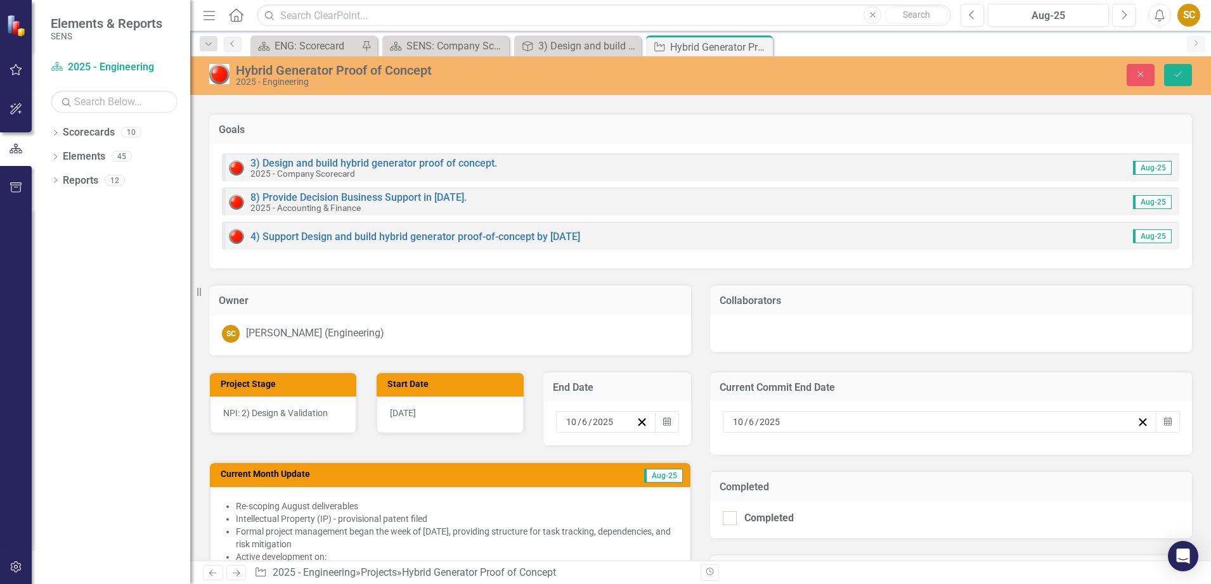
click at [415, 451] on div "Current Month Update Aug-25 Re-scoping August deliverables Intellectual Propert…" at bounding box center [450, 560] width 501 height 228
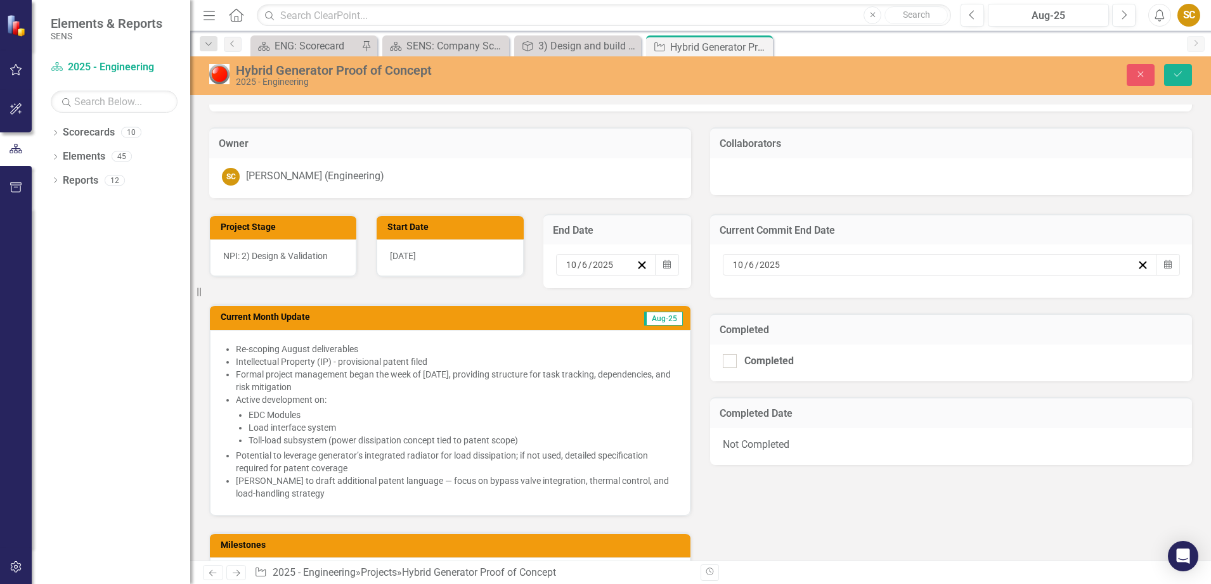
scroll to position [317, 0]
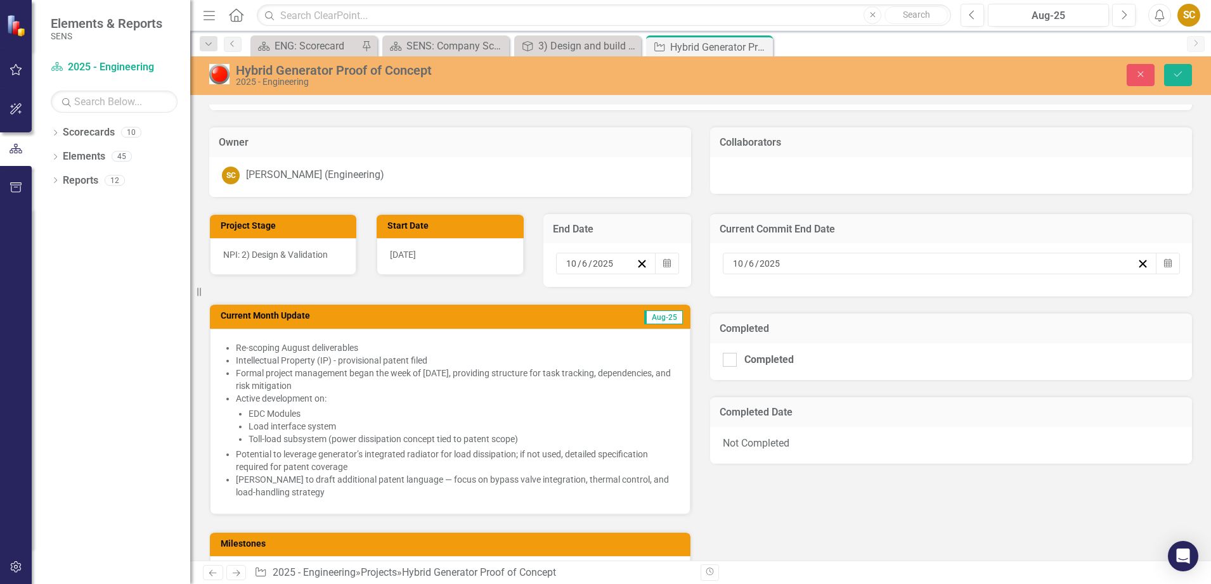
click at [237, 348] on li "Re-scoping August deliverables" at bounding box center [456, 348] width 441 height 13
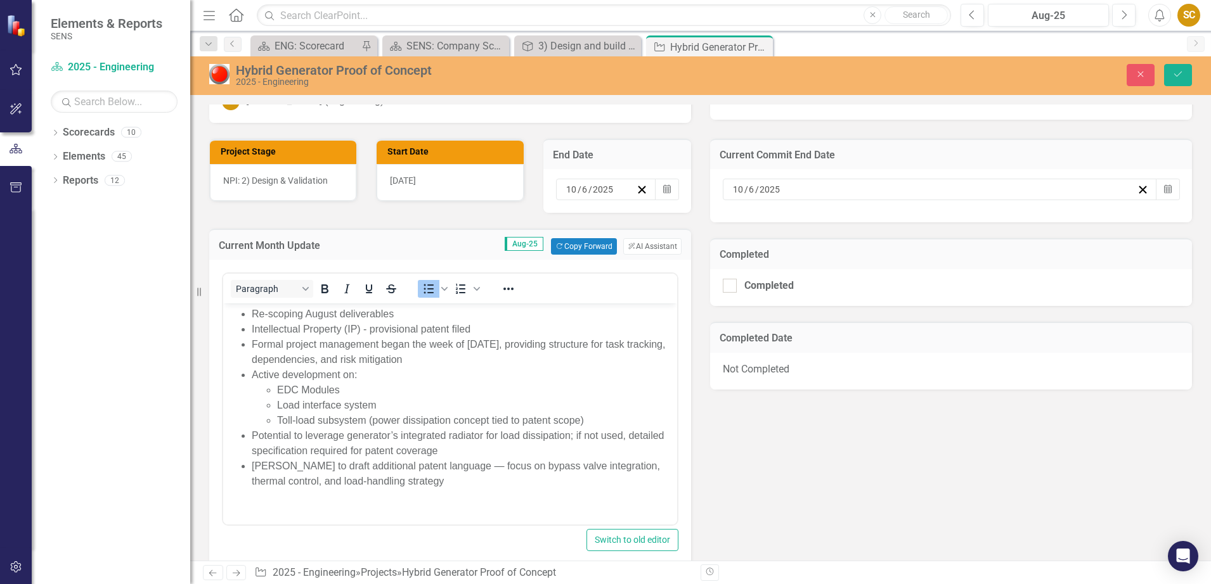
scroll to position [396, 0]
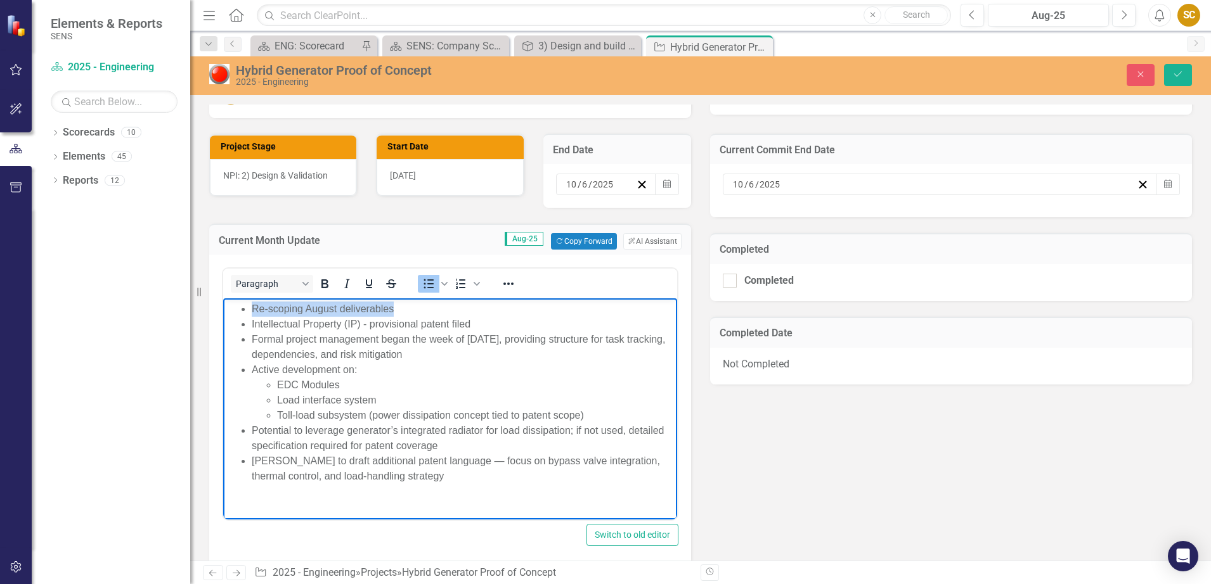
drag, startPoint x: 409, startPoint y: 309, endPoint x: 248, endPoint y: 306, distance: 161.0
click at [248, 306] on ul "Re-scoping August deliverables Intellectual Property (IP) - provisional patent …" at bounding box center [450, 393] width 448 height 183
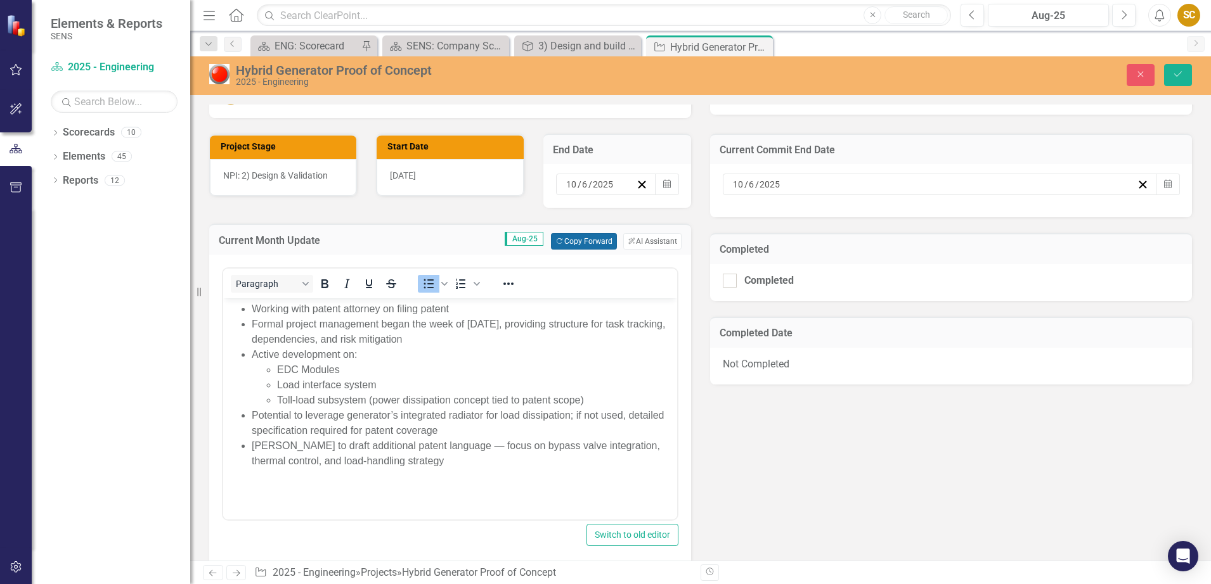
click at [579, 240] on button "Copy Forward Copy Forward" at bounding box center [583, 241] width 65 height 16
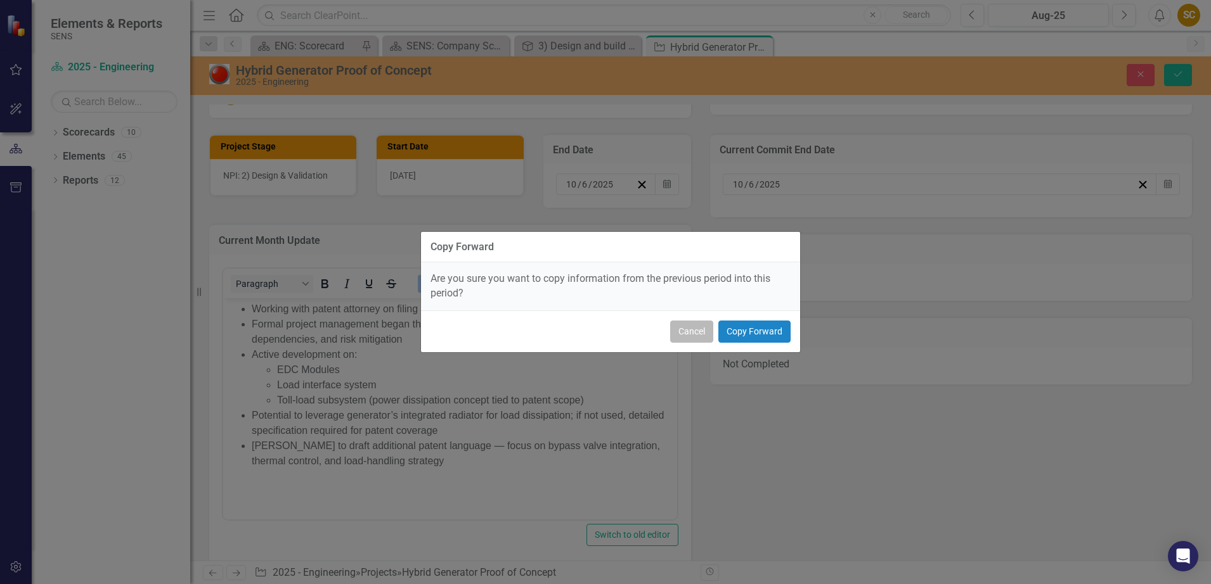
click at [691, 334] on button "Cancel" at bounding box center [691, 332] width 43 height 22
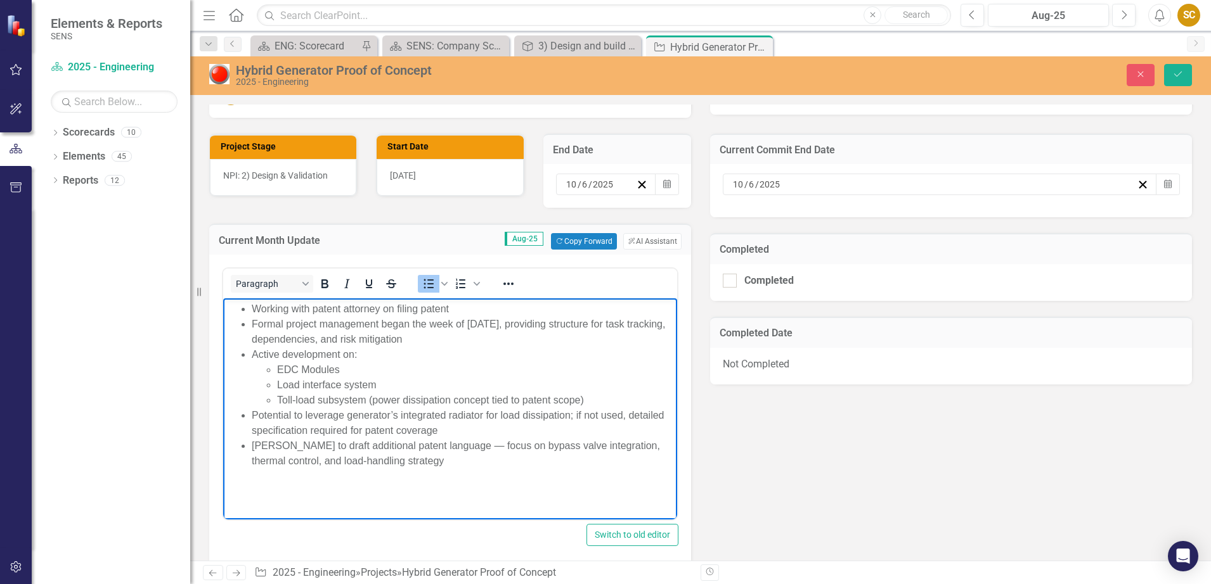
click at [455, 311] on li "Working with patent attorney on filing patent" at bounding box center [463, 309] width 422 height 15
click at [468, 377] on li "EDC Modules" at bounding box center [475, 370] width 397 height 15
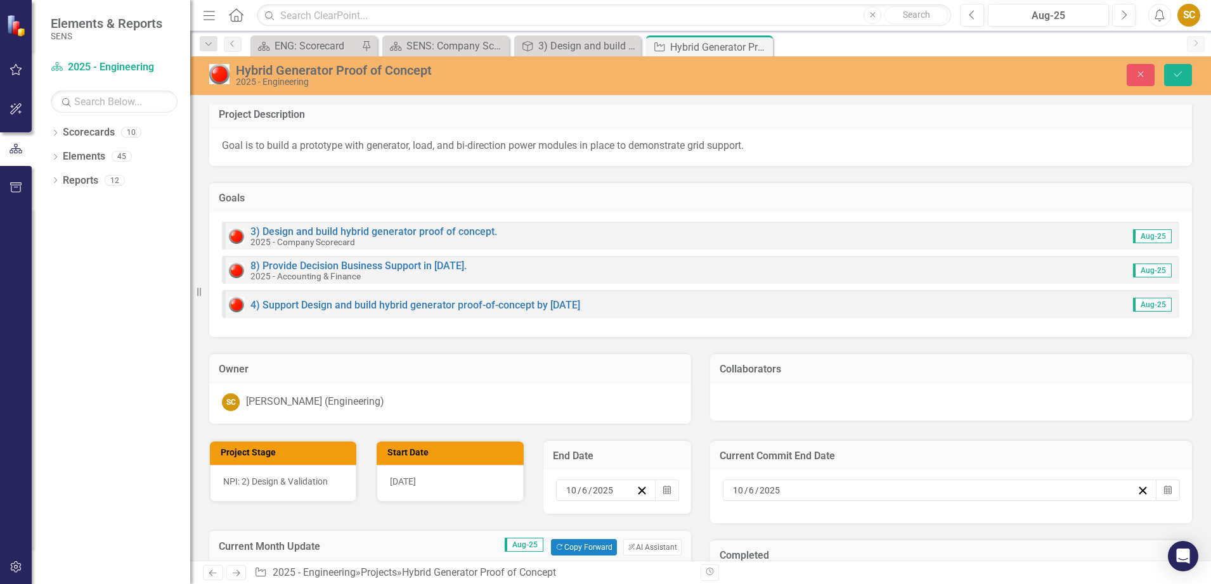
scroll to position [79, 0]
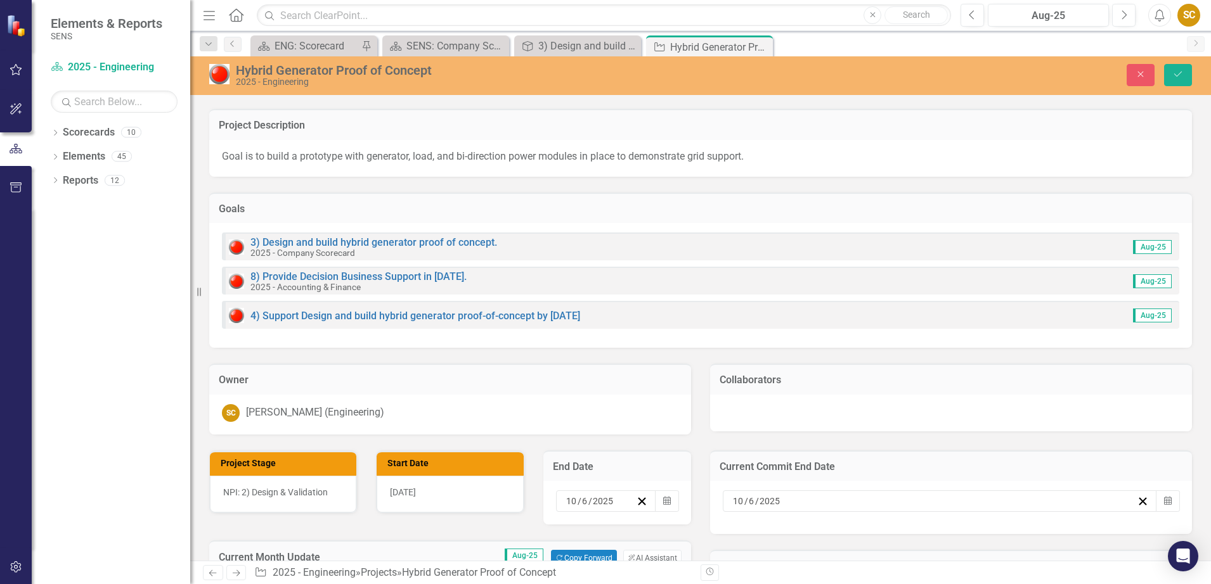
click at [220, 68] on img at bounding box center [219, 74] width 20 height 20
click at [220, 75] on img at bounding box center [219, 74] width 20 height 20
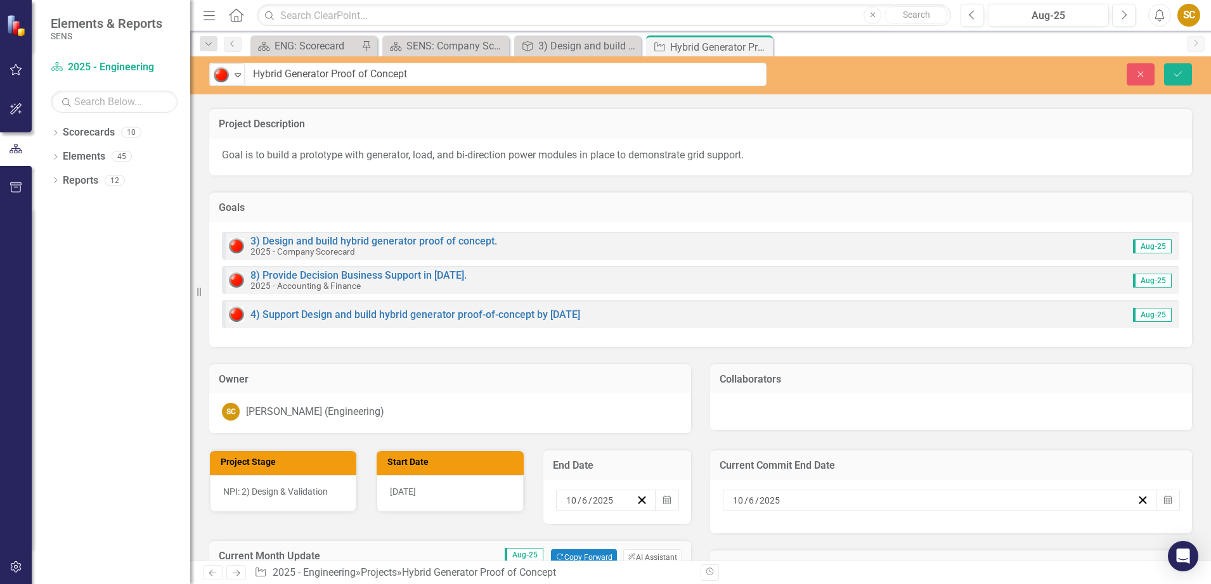
click at [220, 75] on img at bounding box center [221, 74] width 15 height 15
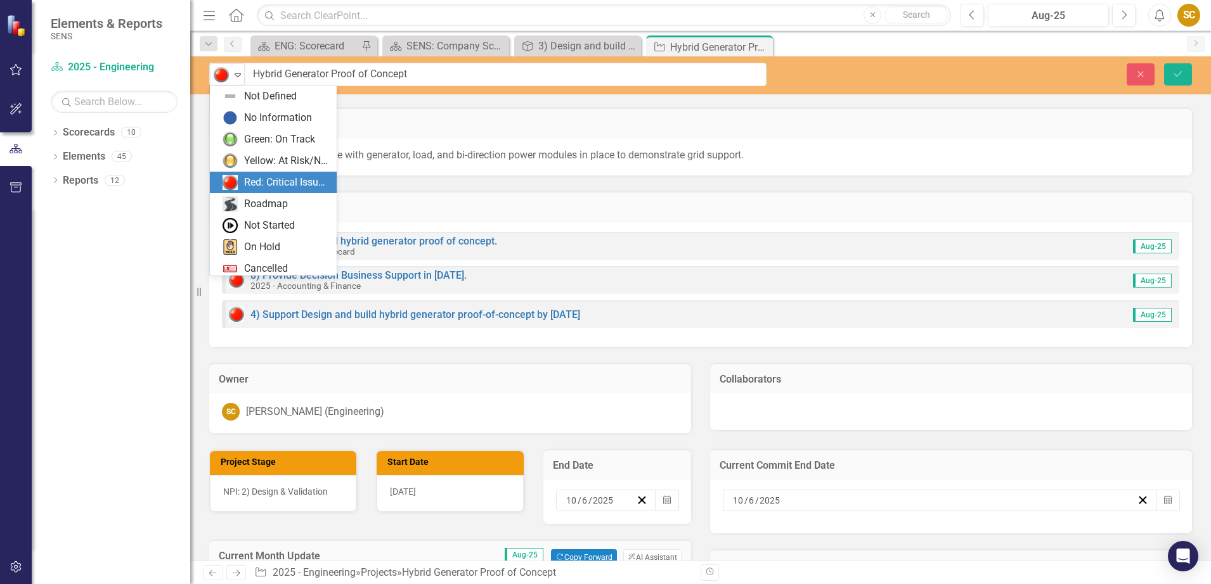
scroll to position [25, 0]
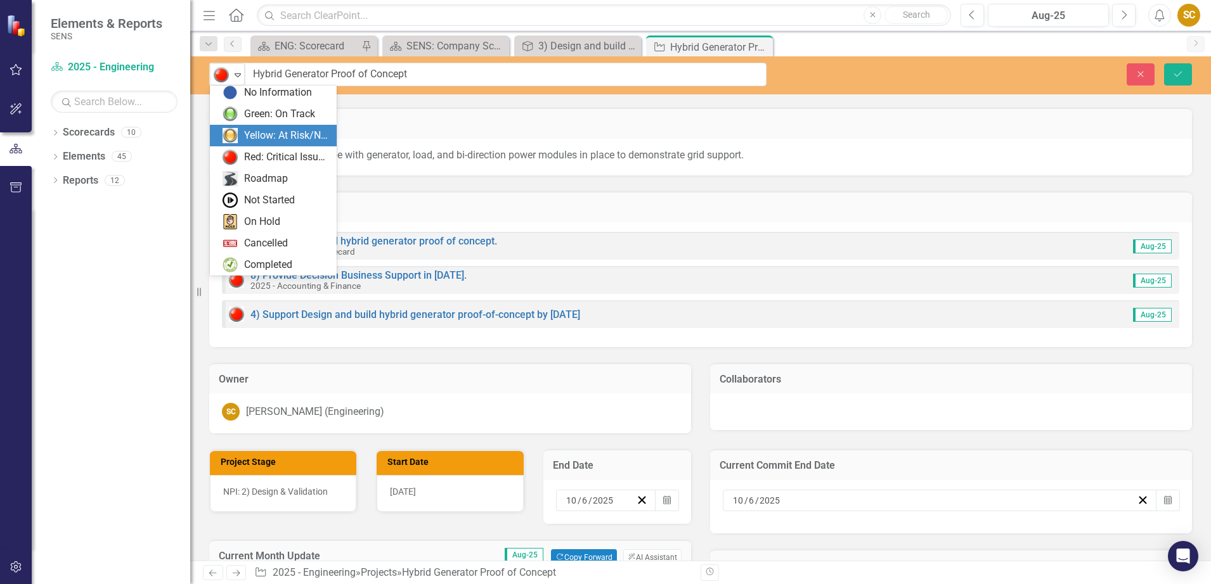
click at [926, 166] on div "Goal is to build a prototype with generator, load, and bi-direction power modul…" at bounding box center [700, 157] width 983 height 37
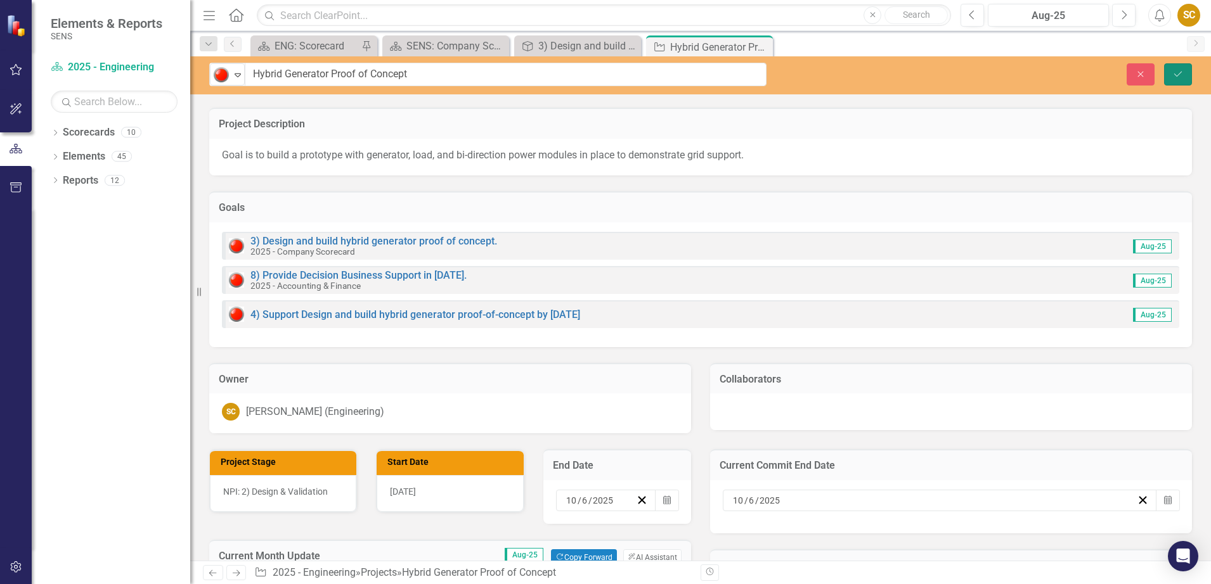
click at [1173, 78] on icon "Save" at bounding box center [1177, 74] width 11 height 9
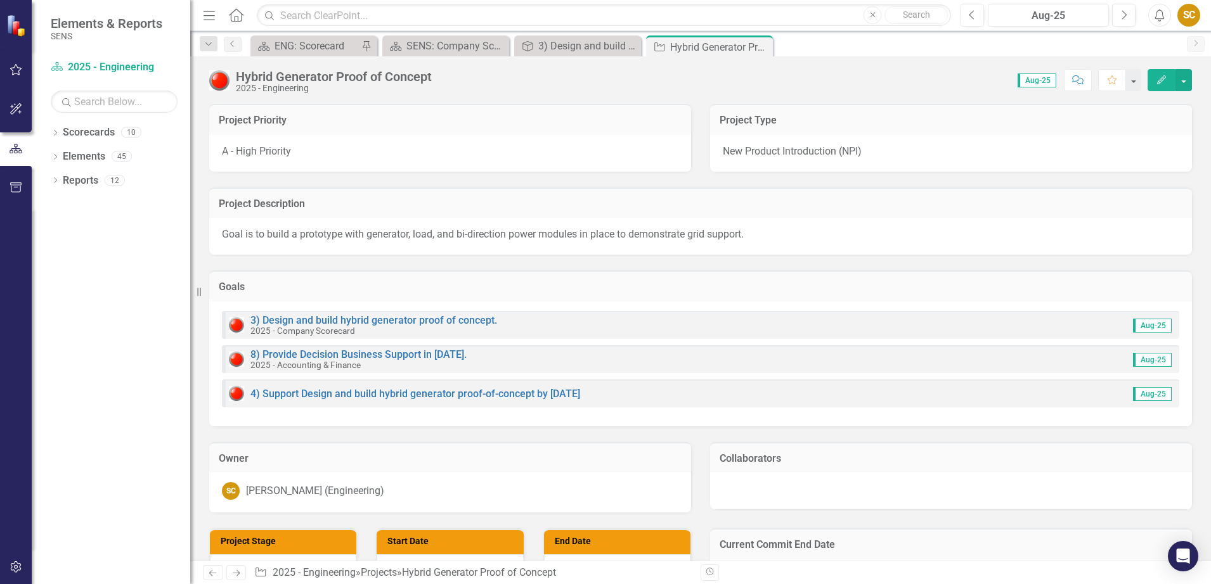
click at [218, 84] on img at bounding box center [219, 80] width 20 height 20
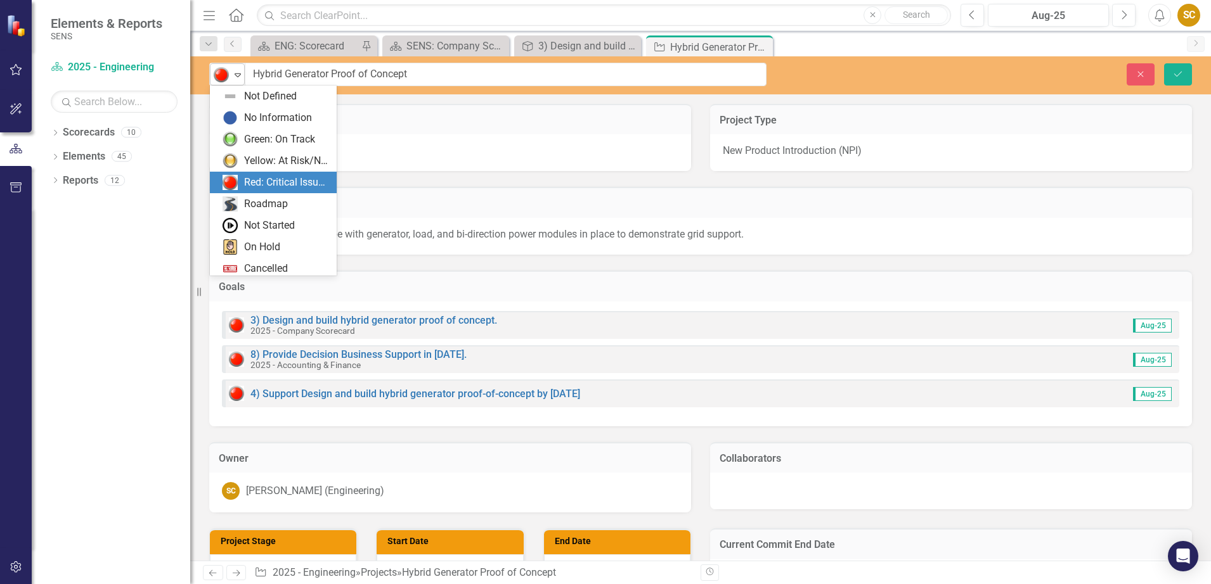
click at [240, 75] on icon "Expand" at bounding box center [237, 75] width 13 height 10
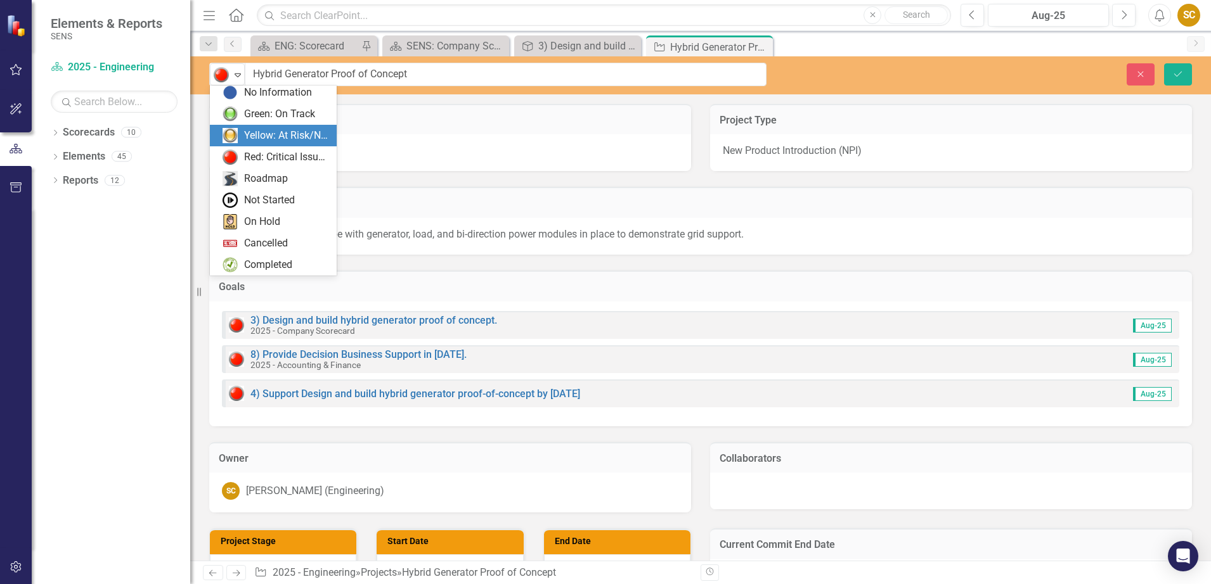
click at [252, 141] on div "Yellow: At Risk/Needs Attention" at bounding box center [286, 136] width 85 height 15
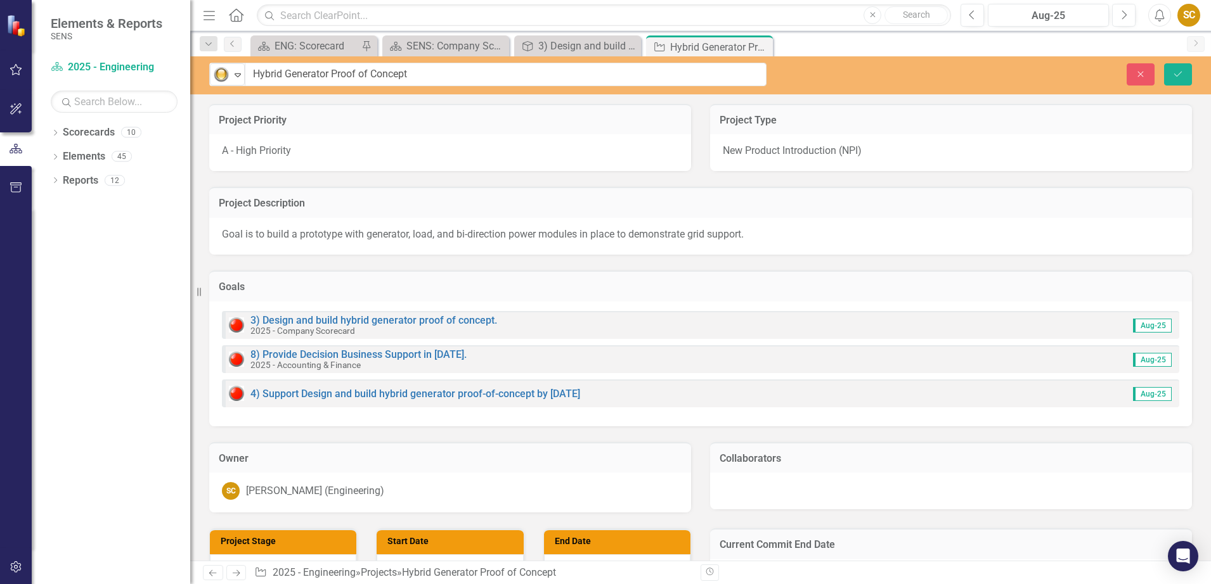
click at [488, 186] on div "Project Description Goal is to build a prototype with generator, load, and bi-d…" at bounding box center [701, 213] width 1002 height 84
click at [1184, 70] on button "Save" at bounding box center [1178, 74] width 28 height 22
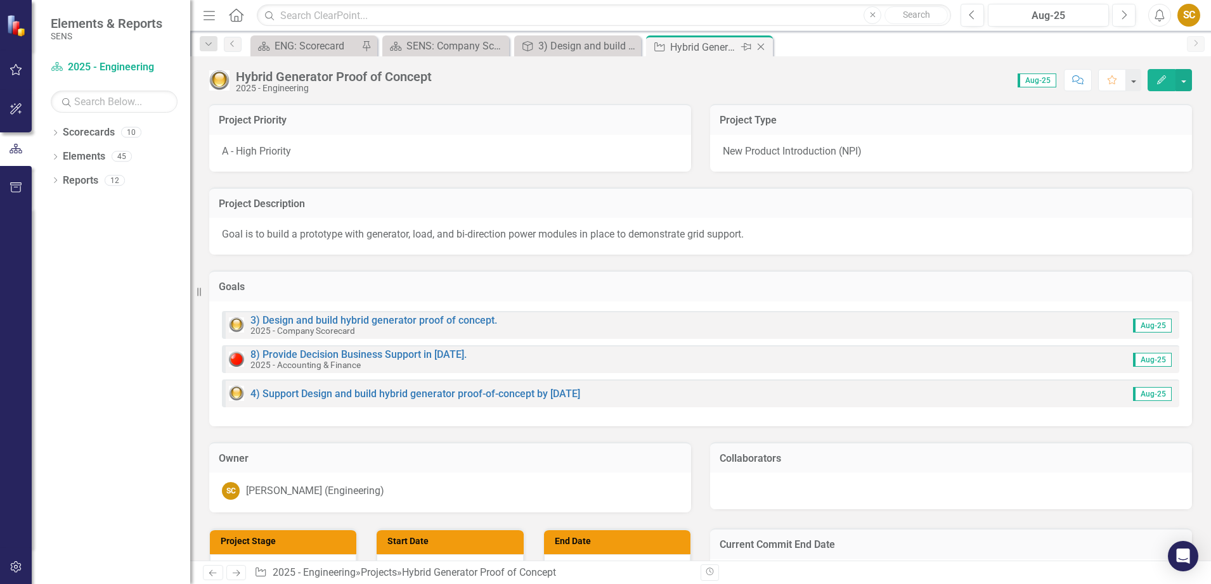
click at [765, 44] on icon "Close" at bounding box center [760, 47] width 13 height 10
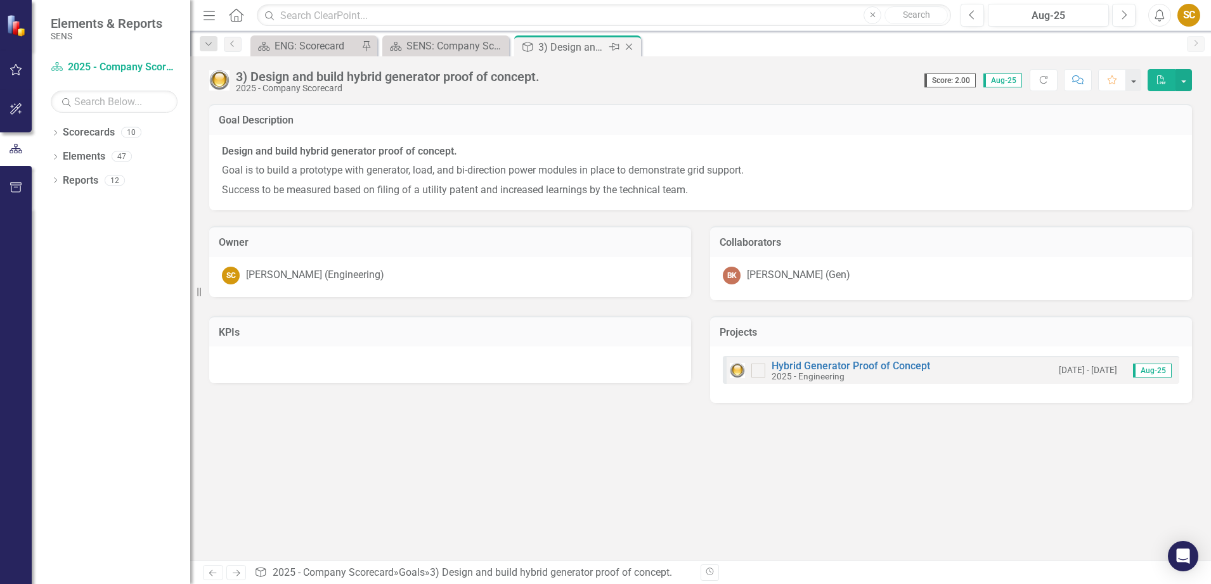
click at [629, 43] on icon "Close" at bounding box center [629, 47] width 13 height 10
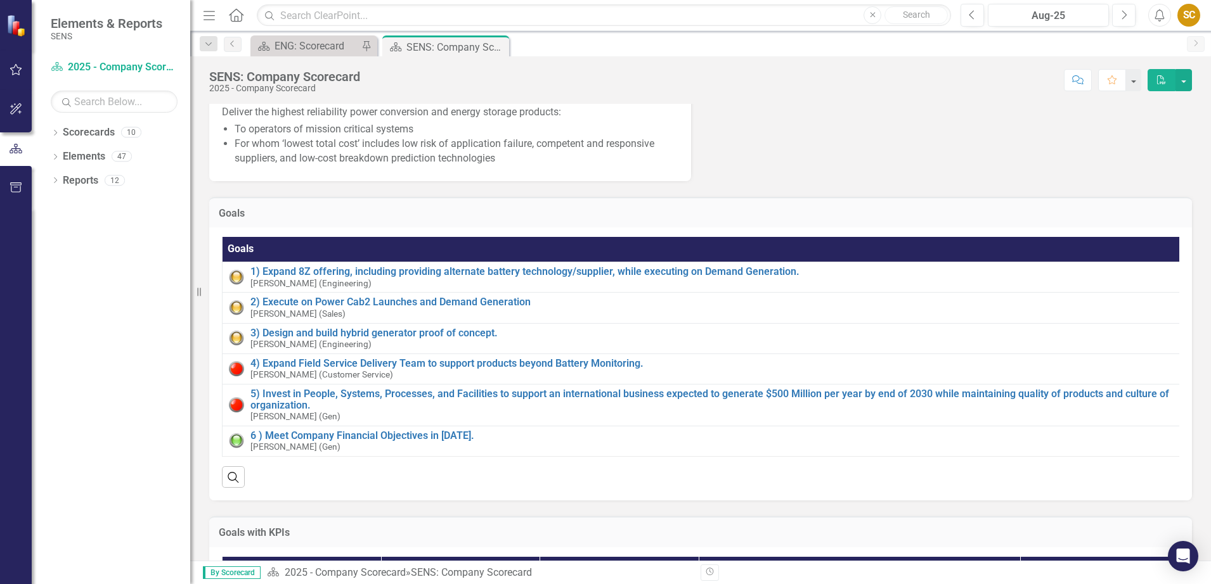
scroll to position [317, 0]
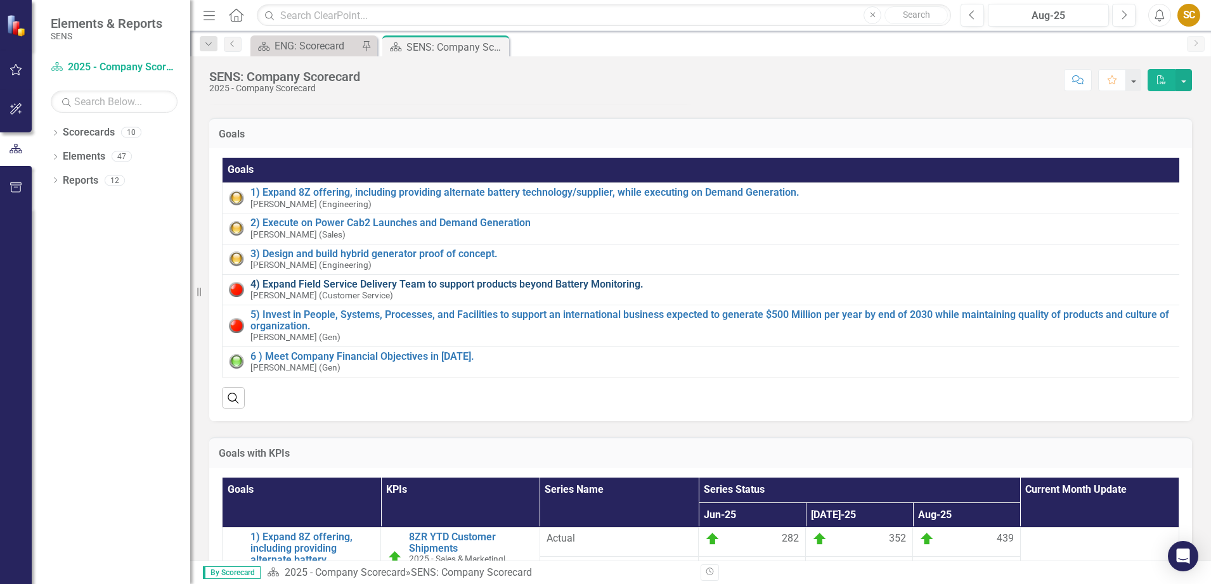
click at [481, 290] on link "4) Expand Field Service Delivery Team to support products beyond Battery Monito…" at bounding box center [715, 284] width 930 height 11
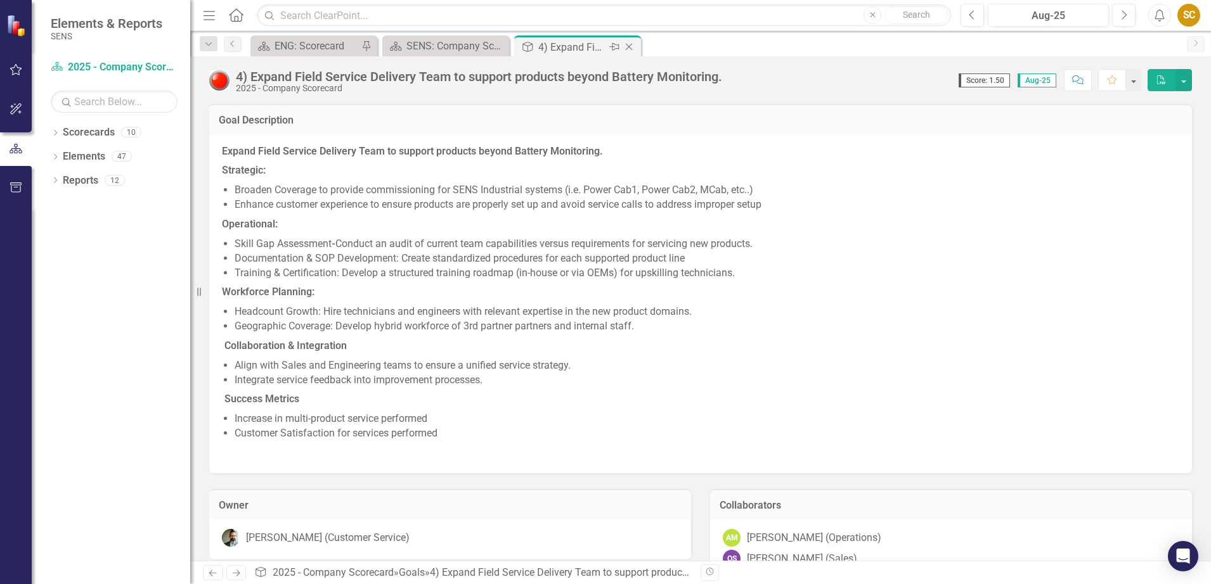
click at [625, 46] on icon "Close" at bounding box center [629, 47] width 13 height 10
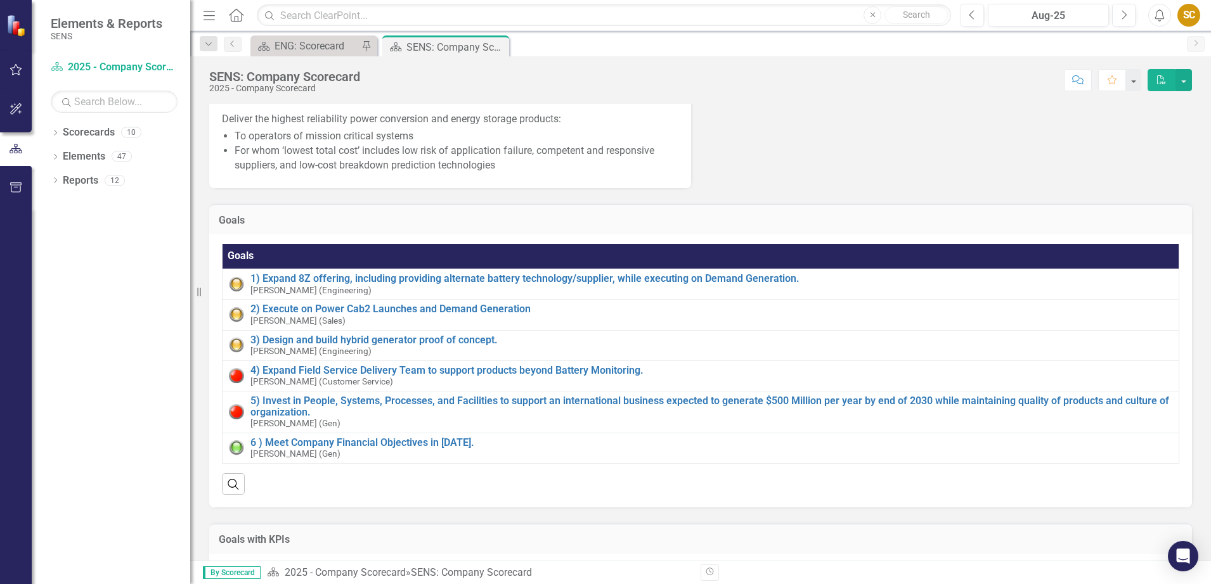
scroll to position [238, 0]
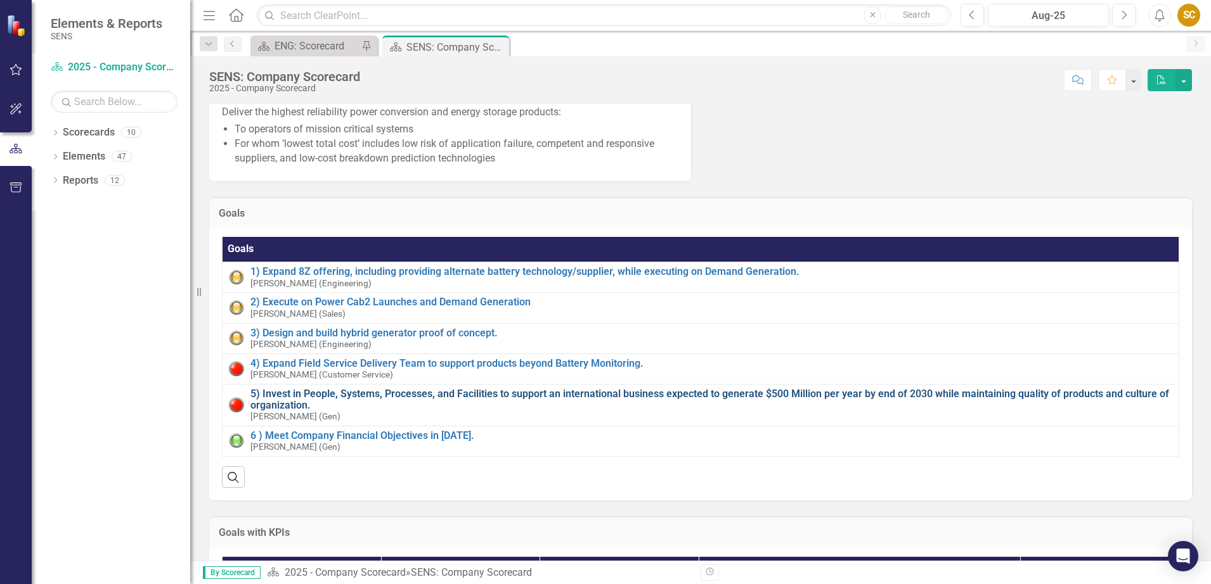
click at [371, 411] on link "5) Invest in People, Systems, Processes, and Facilities to support an internati…" at bounding box center [711, 400] width 922 height 22
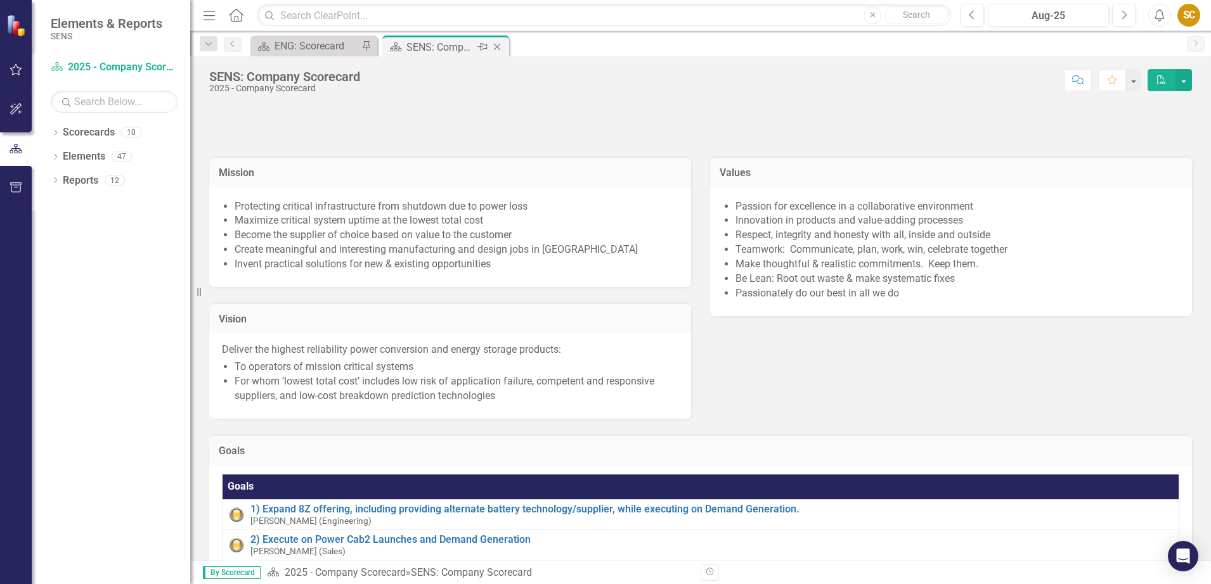
click at [444, 45] on div "SENS: Company Scorecard" at bounding box center [440, 47] width 68 height 16
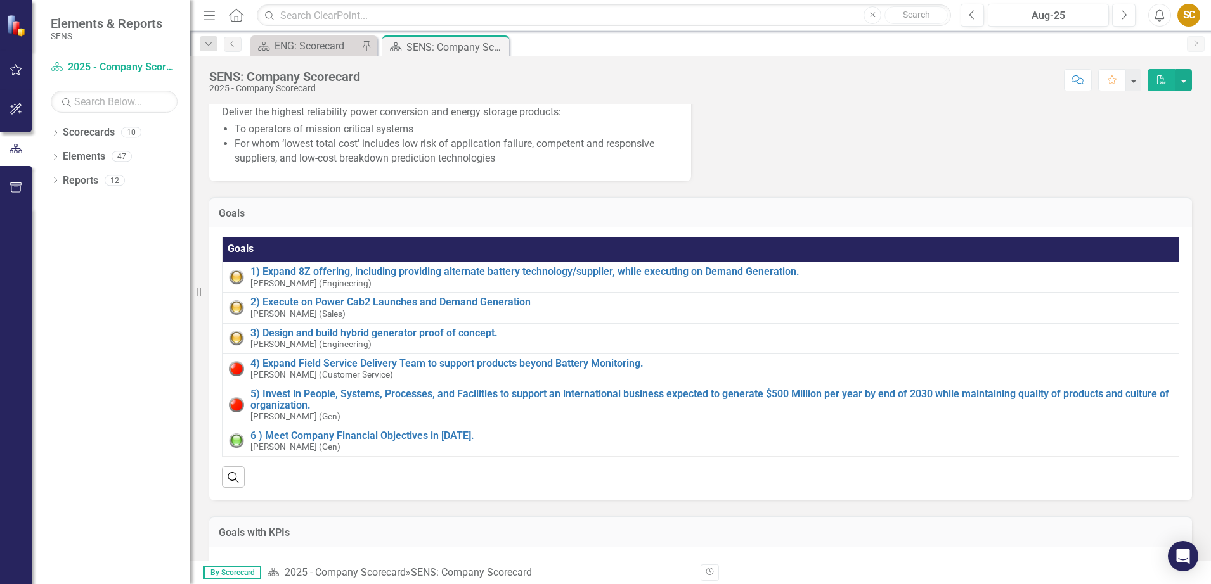
scroll to position [317, 0]
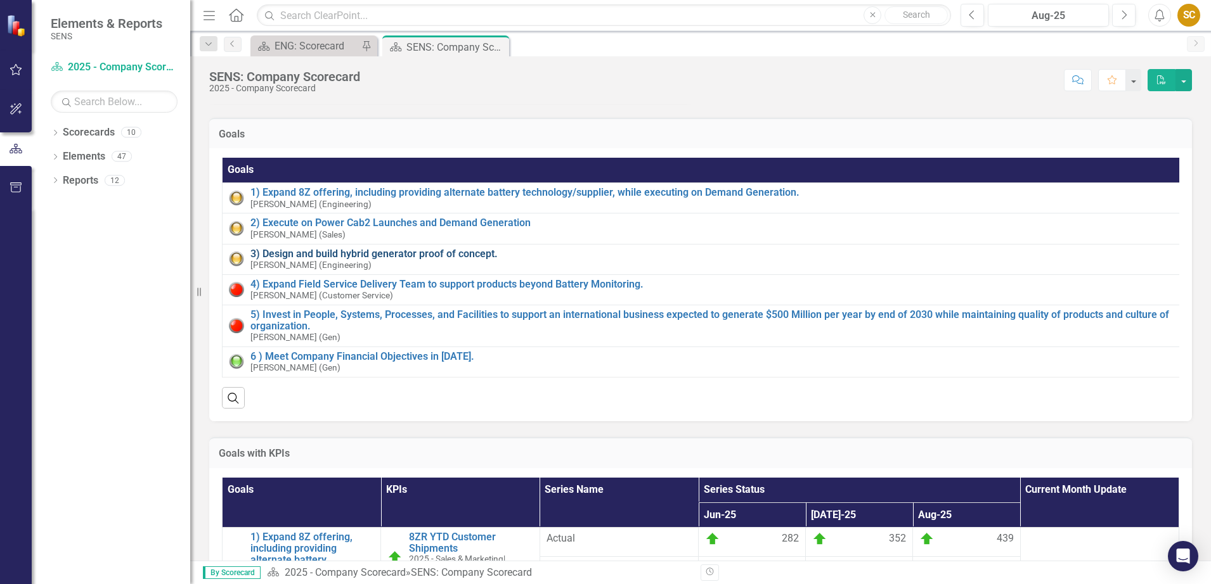
click at [385, 260] on link "3) Design and build hybrid generator proof of concept." at bounding box center [716, 254] width 933 height 11
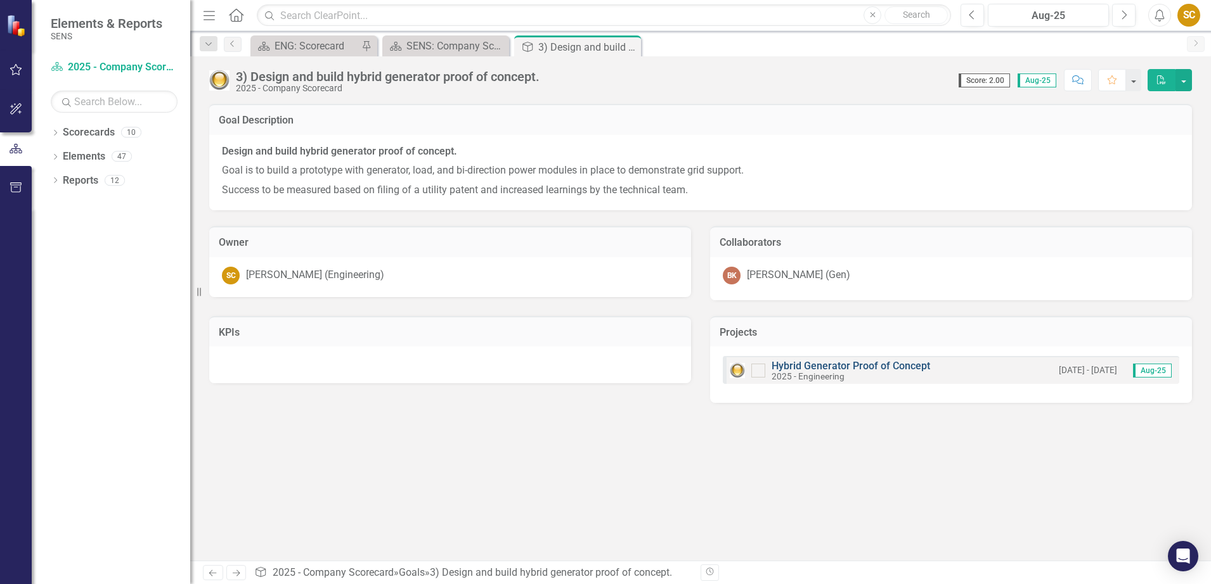
click at [902, 371] on link "Hybrid Generator Proof of Concept" at bounding box center [850, 366] width 158 height 12
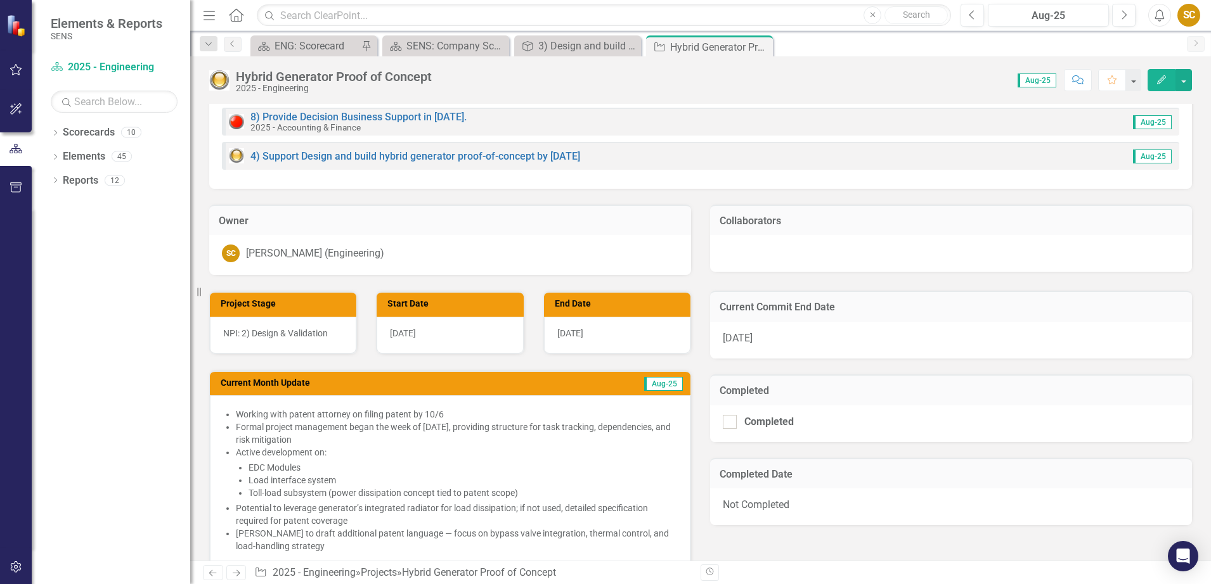
scroll to position [317, 0]
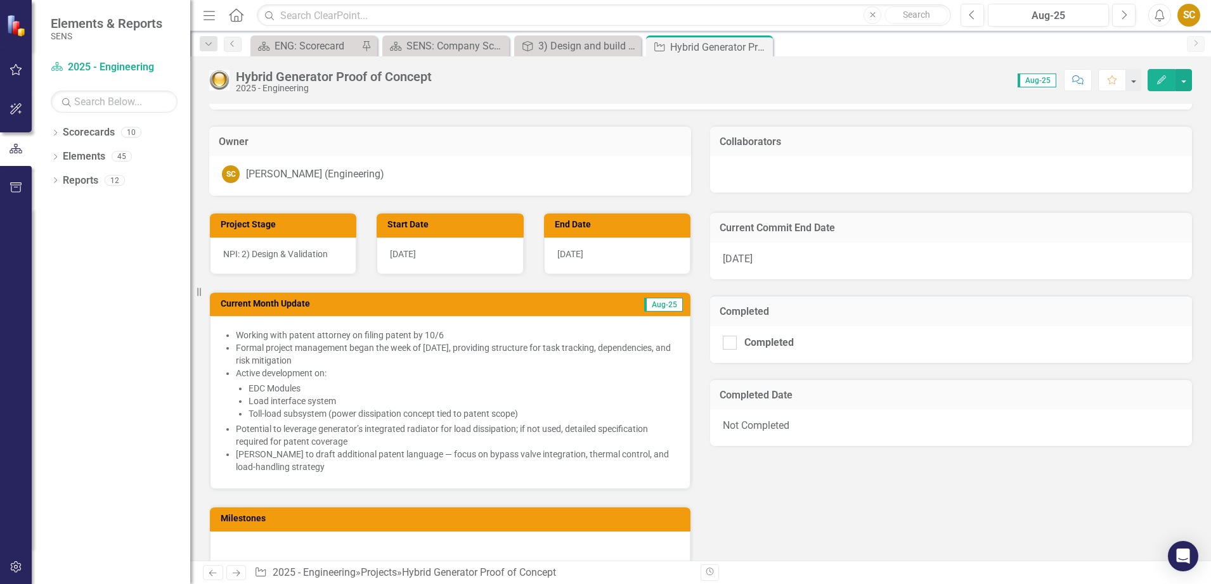
click at [446, 334] on li "Working with patent attorney on filing patent by 10/6" at bounding box center [456, 335] width 441 height 13
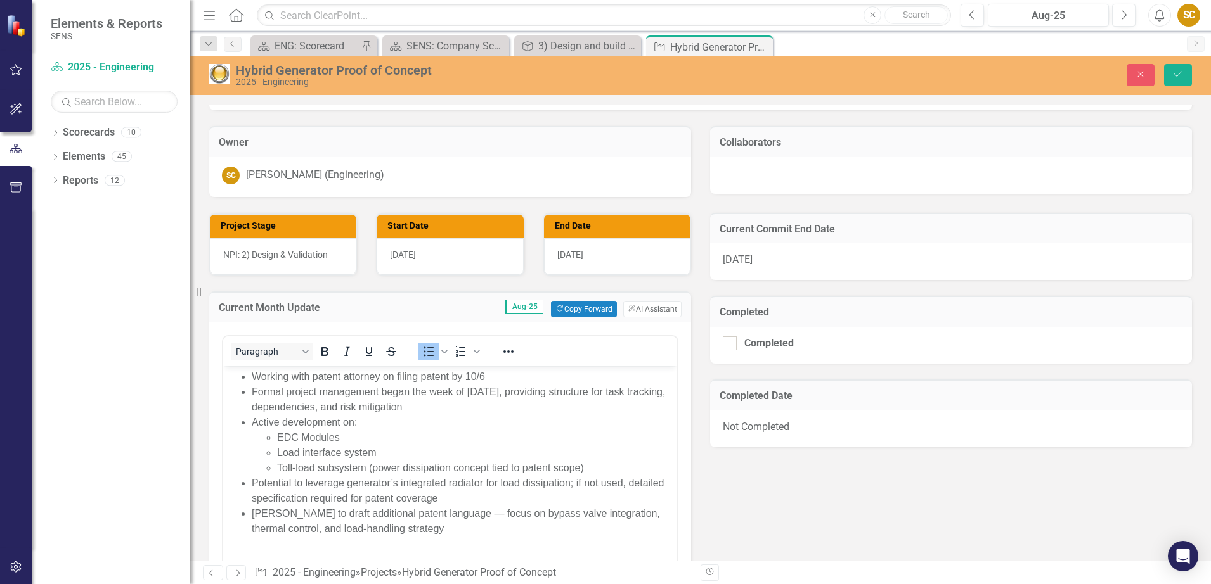
scroll to position [0, 0]
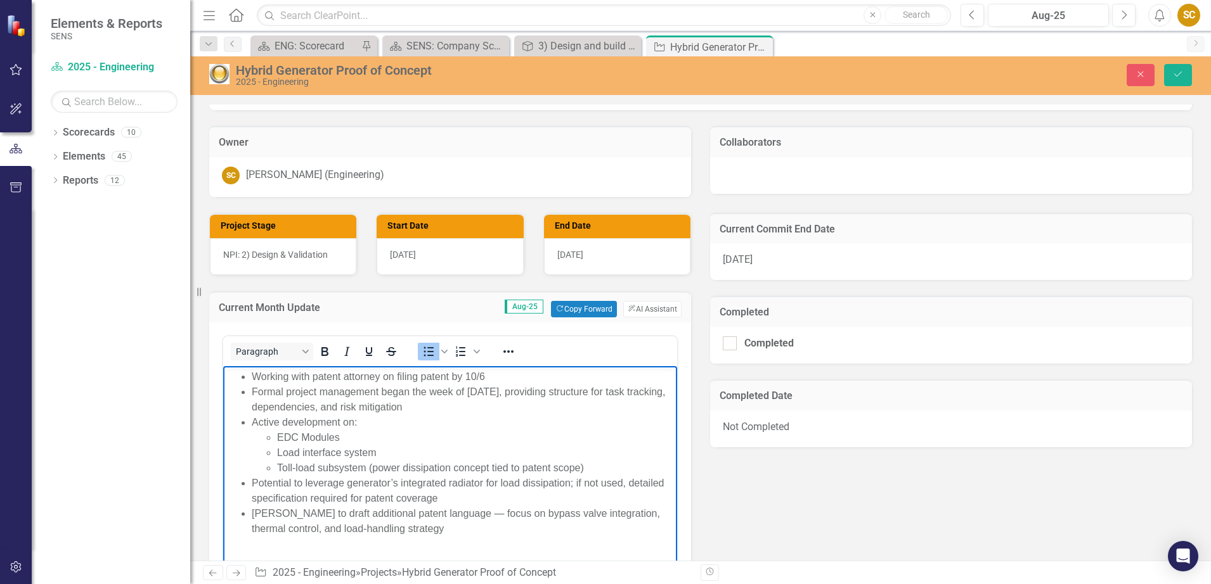
click at [500, 374] on li "Working with patent attorney on filing patent by 10/6" at bounding box center [463, 377] width 422 height 15
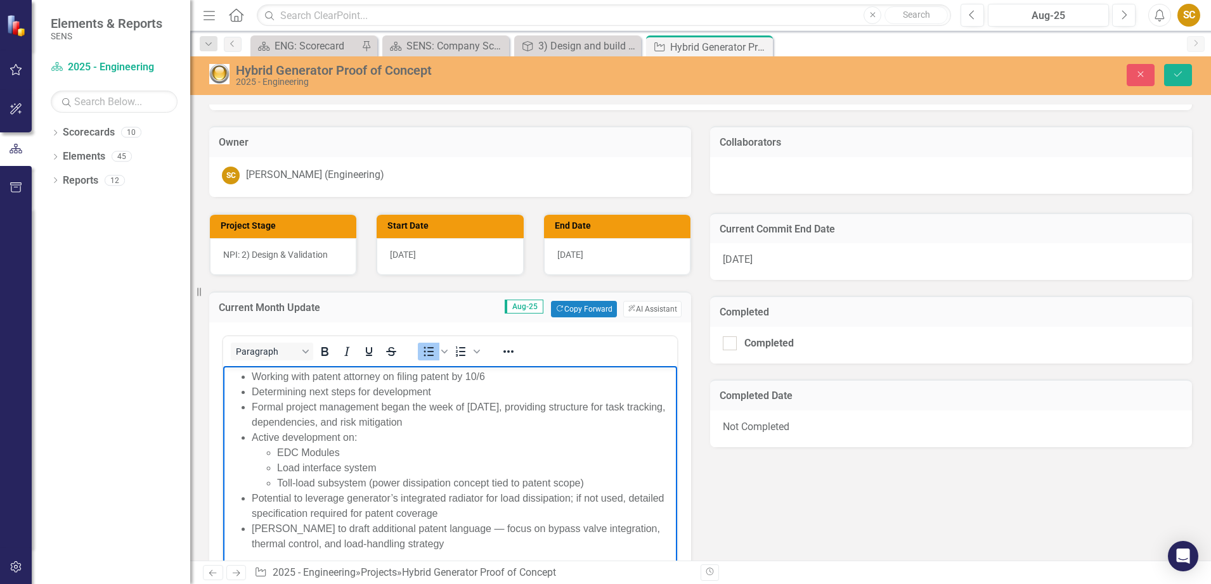
click at [690, 280] on div "Current Month Update Aug-25 Copy Forward Copy Forward ClearPoint AI AI Assistan…" at bounding box center [450, 456] width 501 height 361
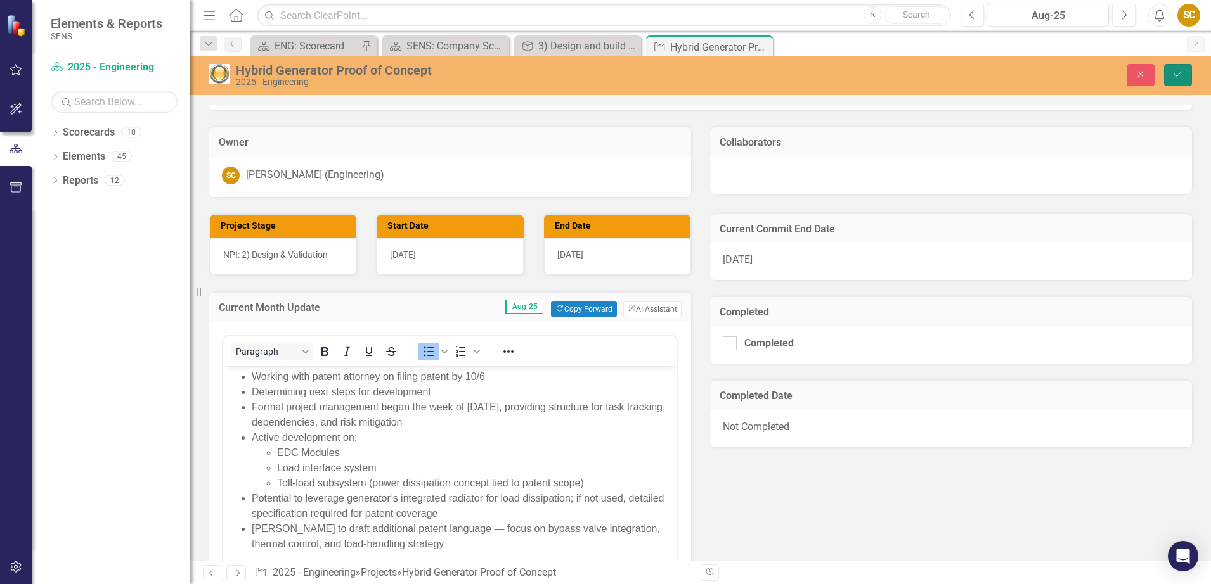
click at [1175, 75] on icon "submit" at bounding box center [1178, 74] width 8 height 5
